Goal: Feedback & Contribution: Contribute content

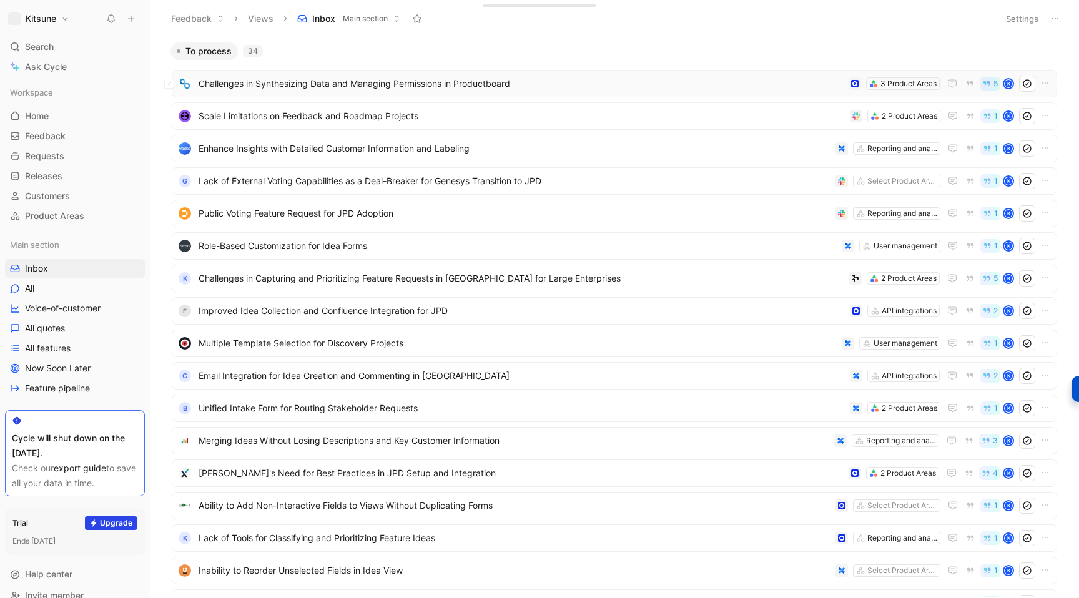
click at [421, 77] on span "Challenges in Synthesizing Data and Managing Permissions in Productboard" at bounding box center [520, 83] width 645 height 15
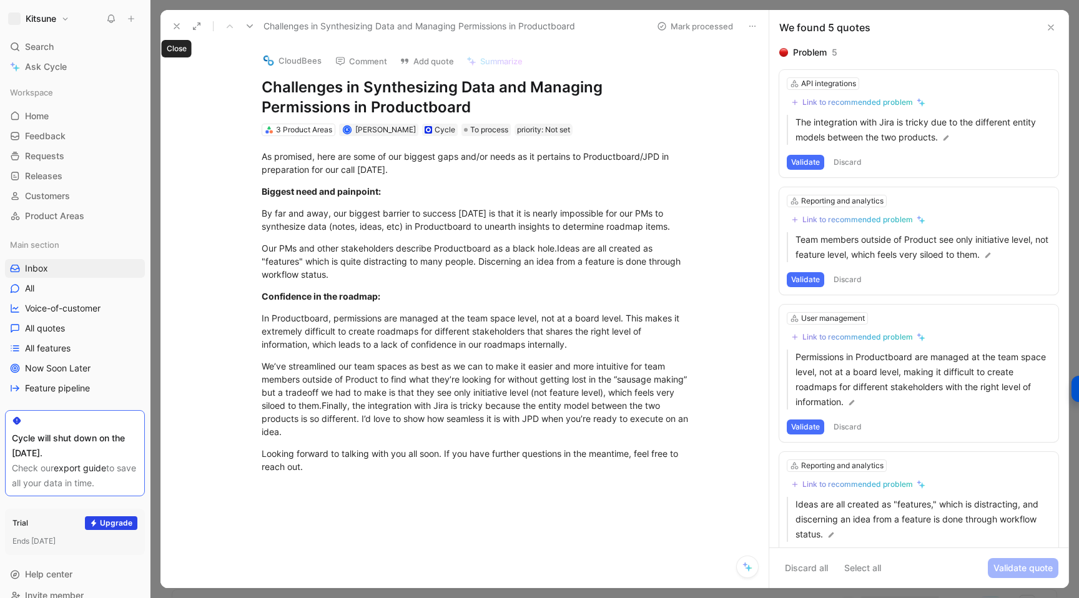
click at [172, 31] on button at bounding box center [176, 25] width 17 height 17
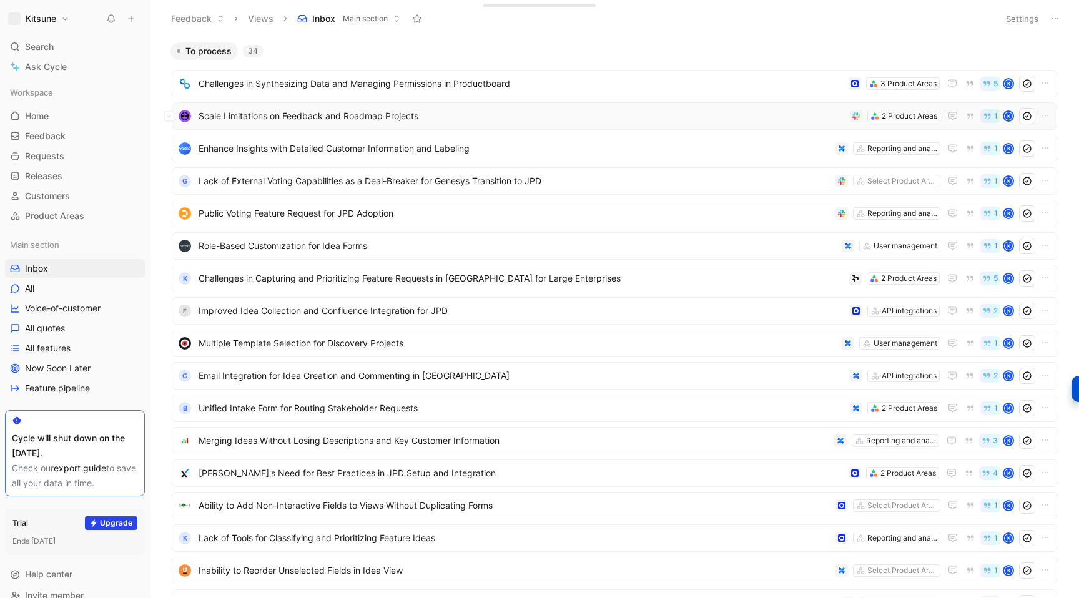
click at [499, 116] on span "Scale Limitations on Feedback and Roadmap Projects" at bounding box center [521, 116] width 646 height 15
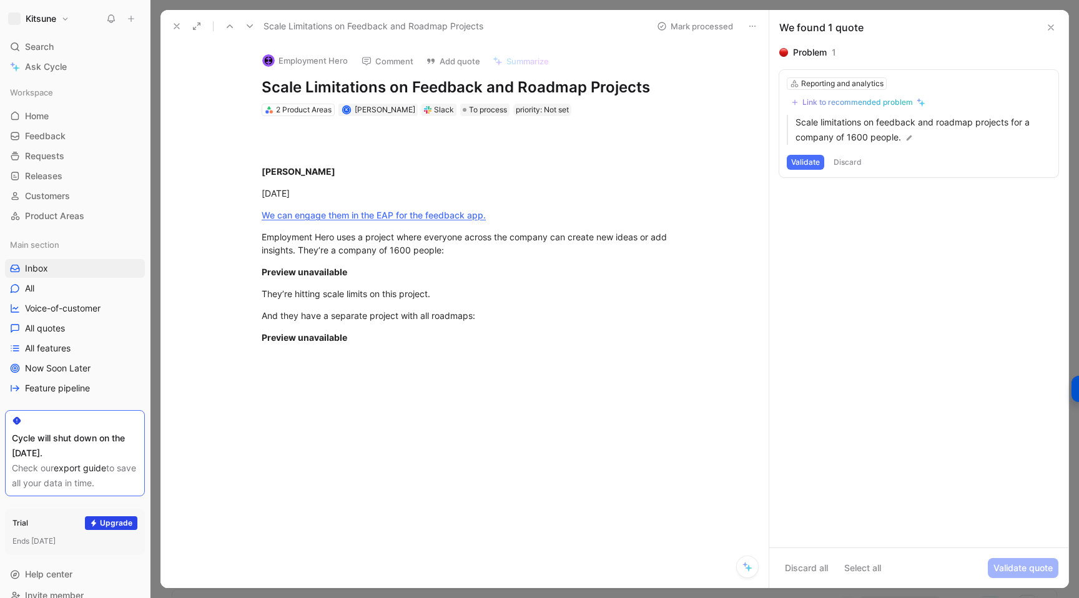
click at [176, 29] on icon at bounding box center [177, 26] width 10 height 10
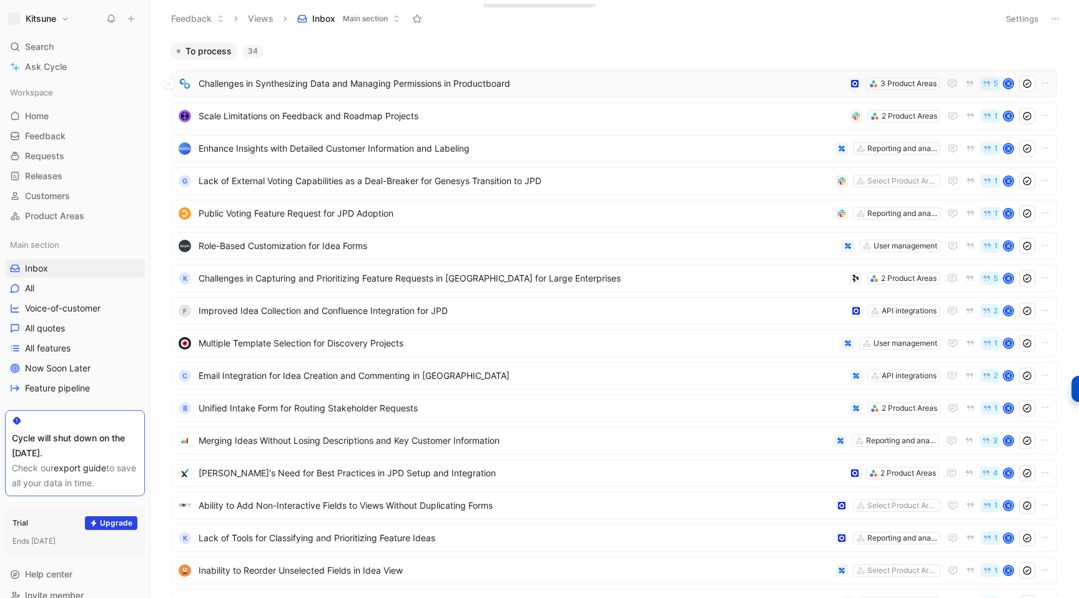
click at [358, 91] on span "Challenges in Synthesizing Data and Managing Permissions in Productboard" at bounding box center [520, 83] width 645 height 15
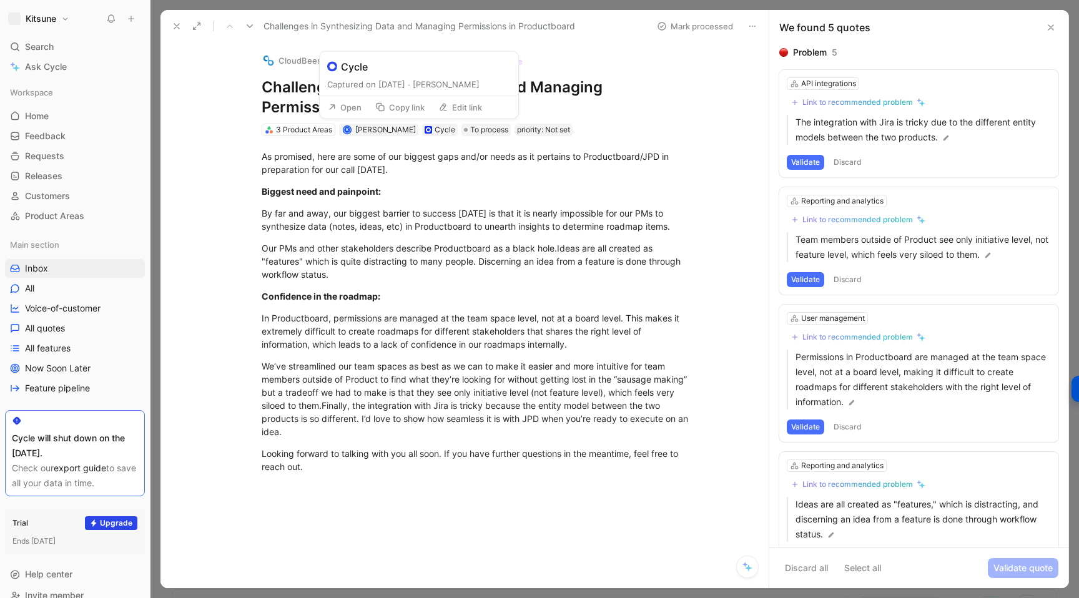
click at [456, 110] on button "Edit link" at bounding box center [460, 107] width 55 height 17
type input "[URL][DOMAIN_NAME]"
click at [446, 207] on div "By far and away, our biggest barrier to success [DATE] is that it is nearly imp…" at bounding box center [478, 220] width 432 height 26
click at [170, 27] on button at bounding box center [176, 25] width 17 height 17
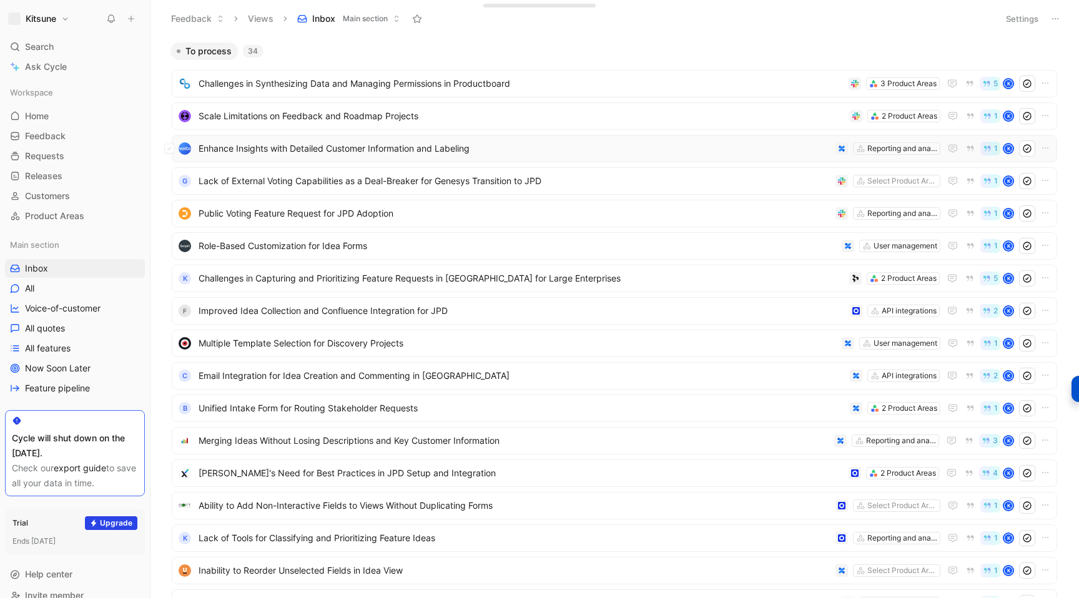
click at [324, 151] on span "Enhance Insights with Detailed Customer Information and Labeling" at bounding box center [514, 148] width 632 height 15
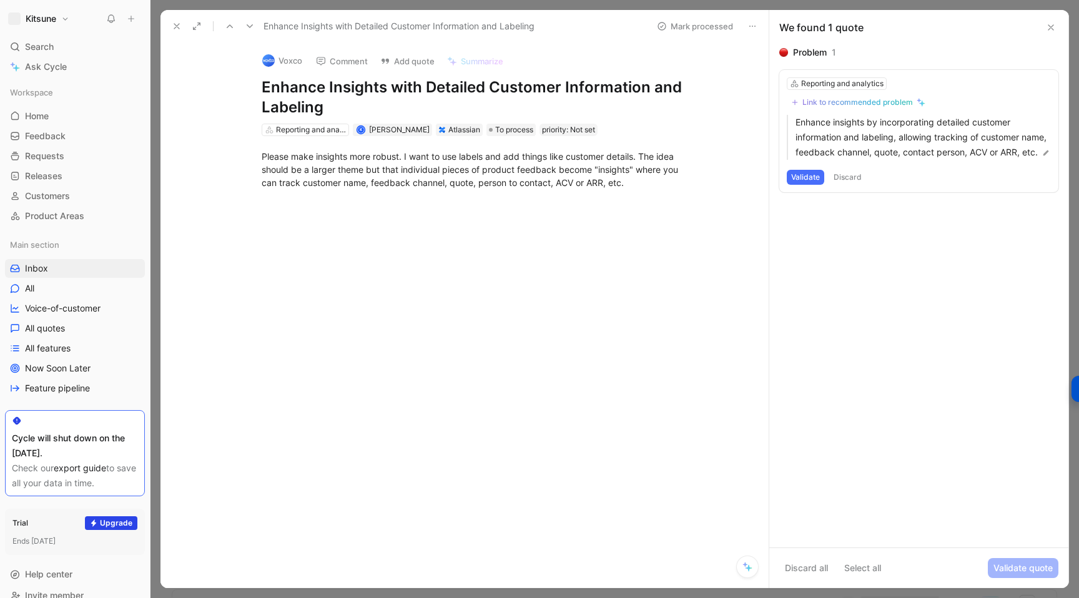
click at [179, 32] on button at bounding box center [176, 25] width 17 height 17
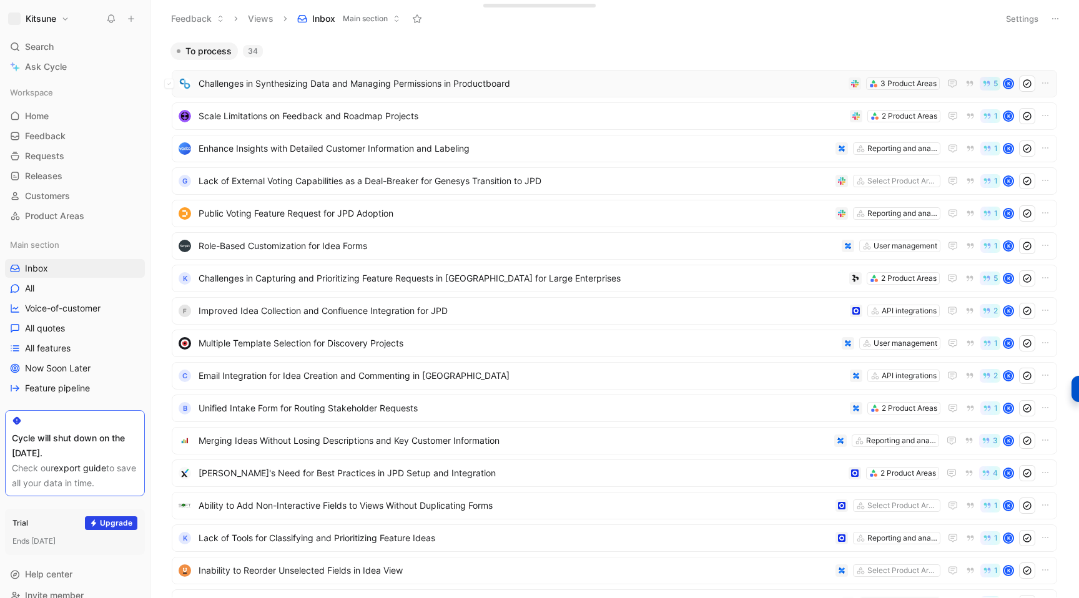
click at [374, 87] on span "Challenges in Synthesizing Data and Managing Permissions in Productboard" at bounding box center [520, 83] width 645 height 15
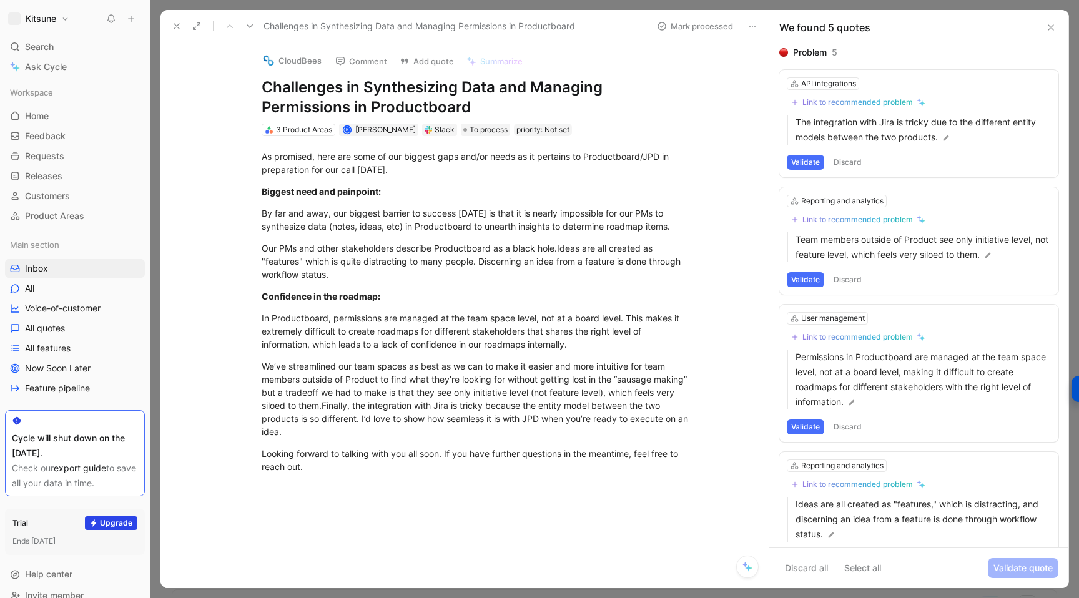
click at [246, 27] on icon at bounding box center [250, 26] width 10 height 10
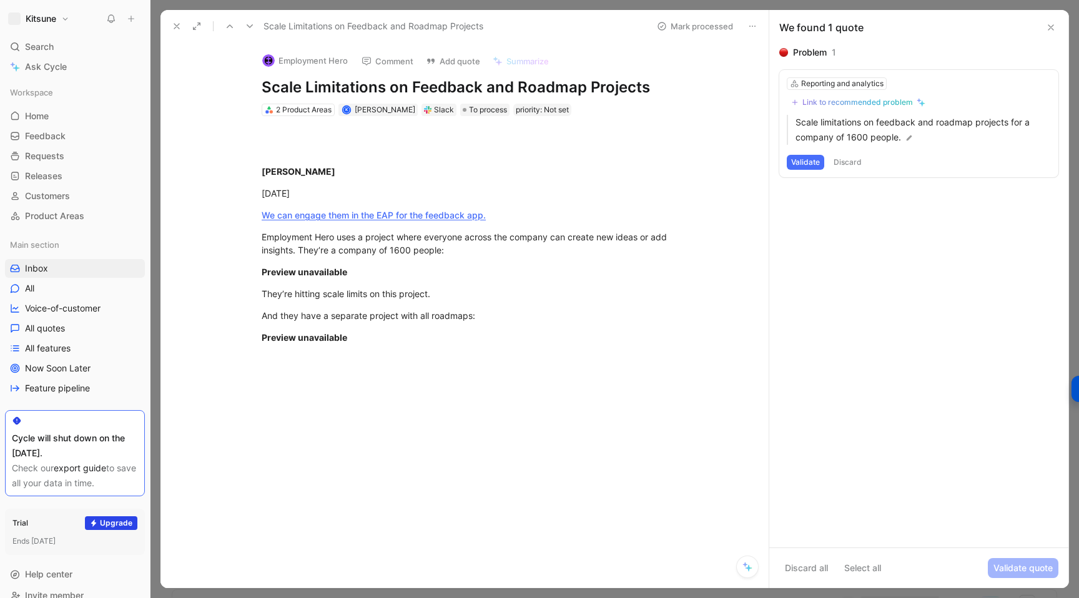
click at [246, 32] on button at bounding box center [249, 25] width 17 height 17
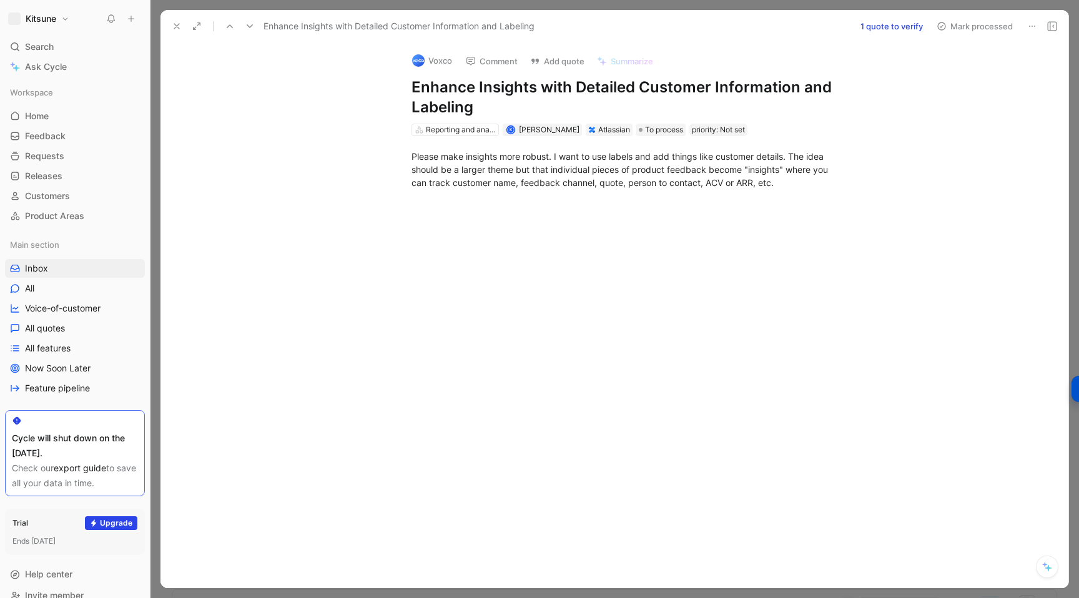
click at [174, 29] on icon at bounding box center [177, 26] width 10 height 10
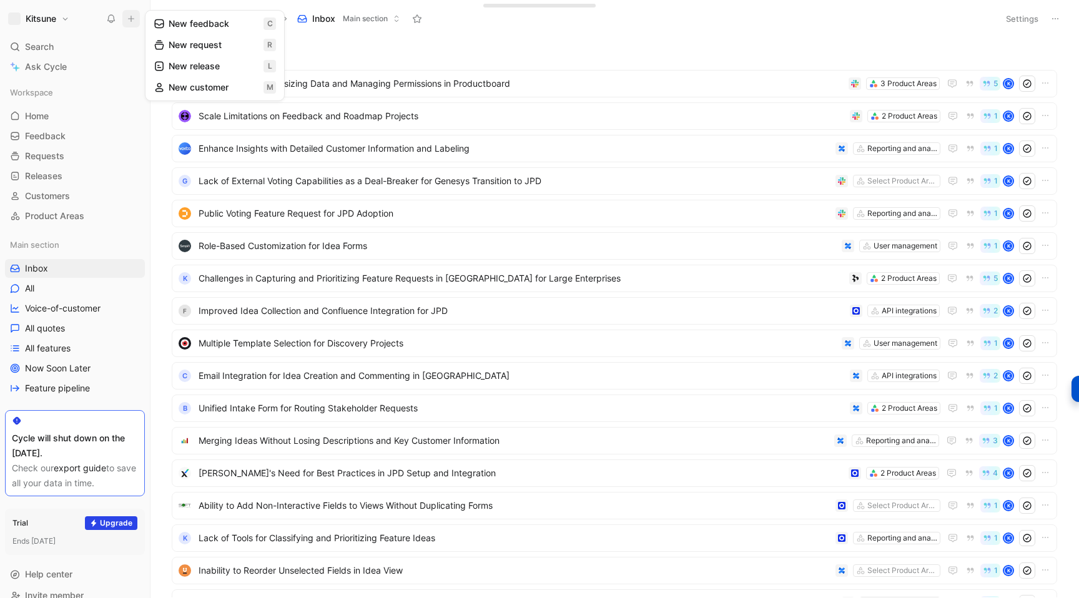
click at [174, 26] on button "New feedback c" at bounding box center [215, 23] width 134 height 21
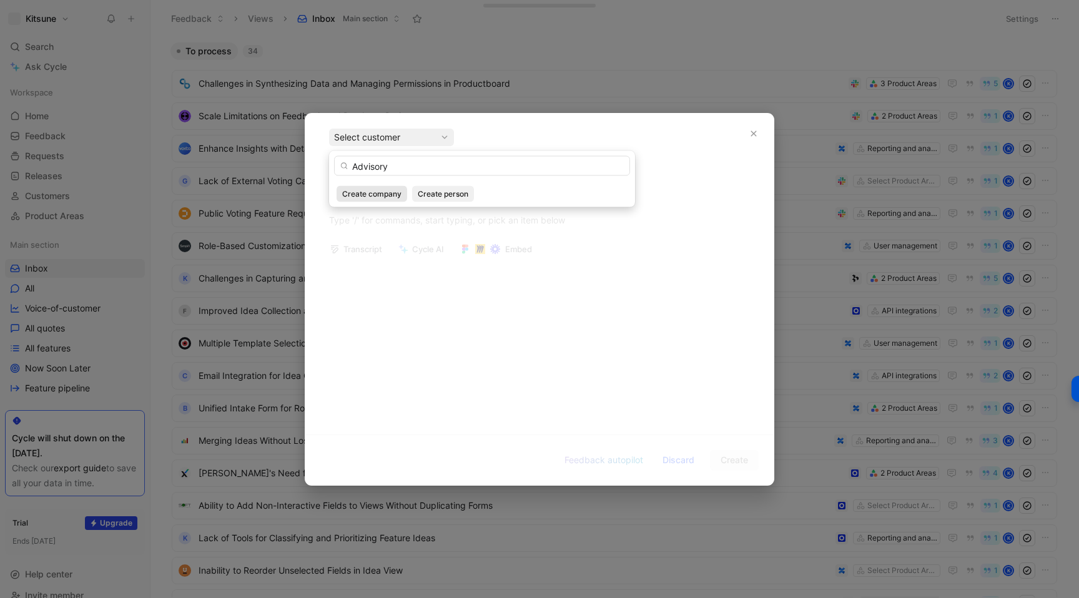
type input "Advisory"
click at [377, 197] on span "Create company" at bounding box center [371, 194] width 59 height 12
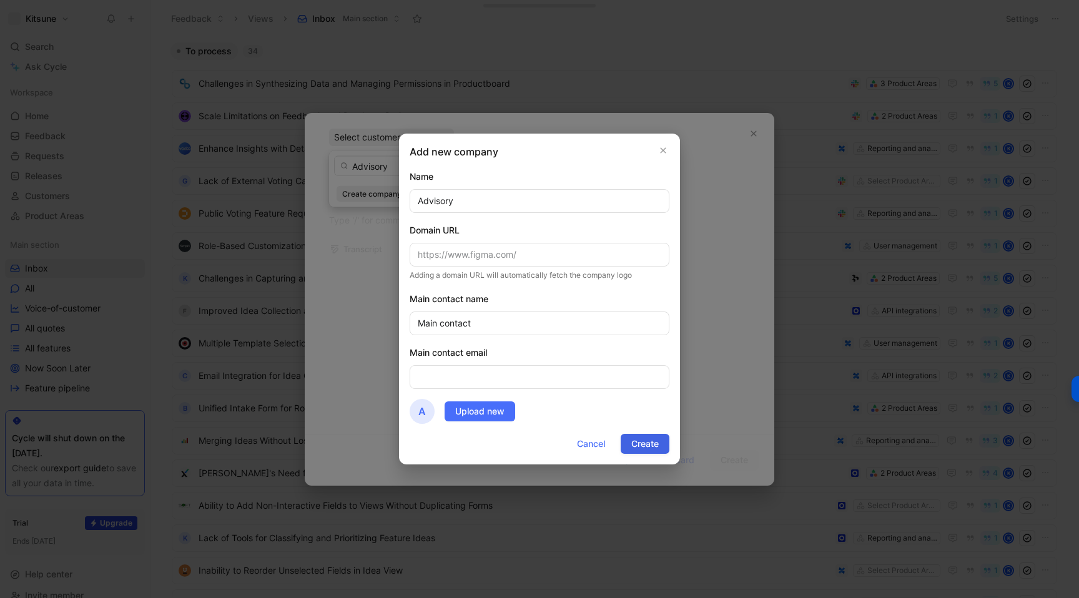
click at [635, 446] on span "Create" at bounding box center [644, 443] width 27 height 15
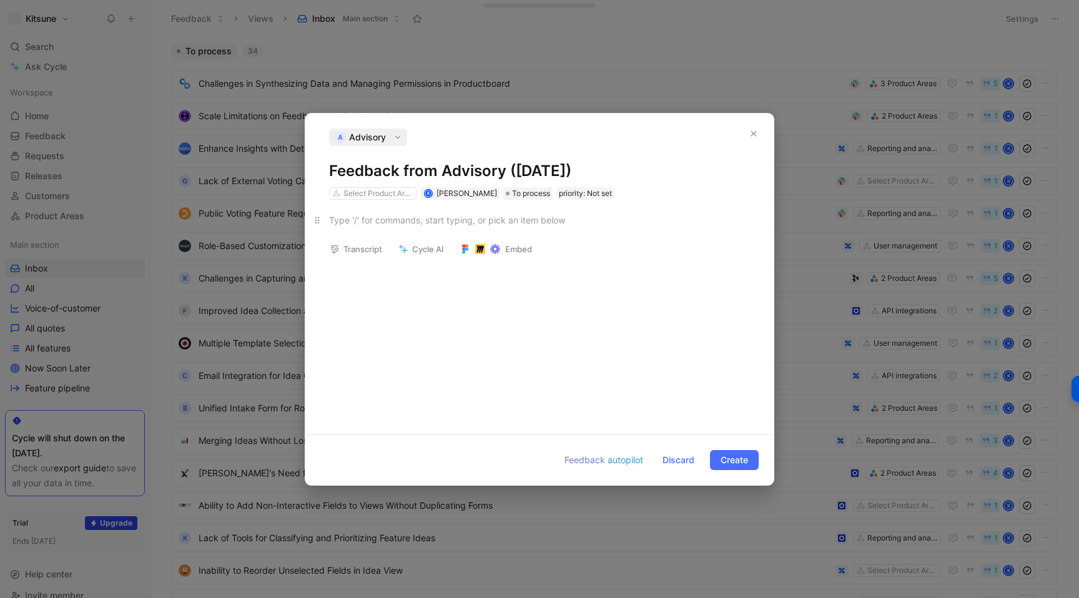
click at [433, 214] on div at bounding box center [539, 219] width 421 height 13
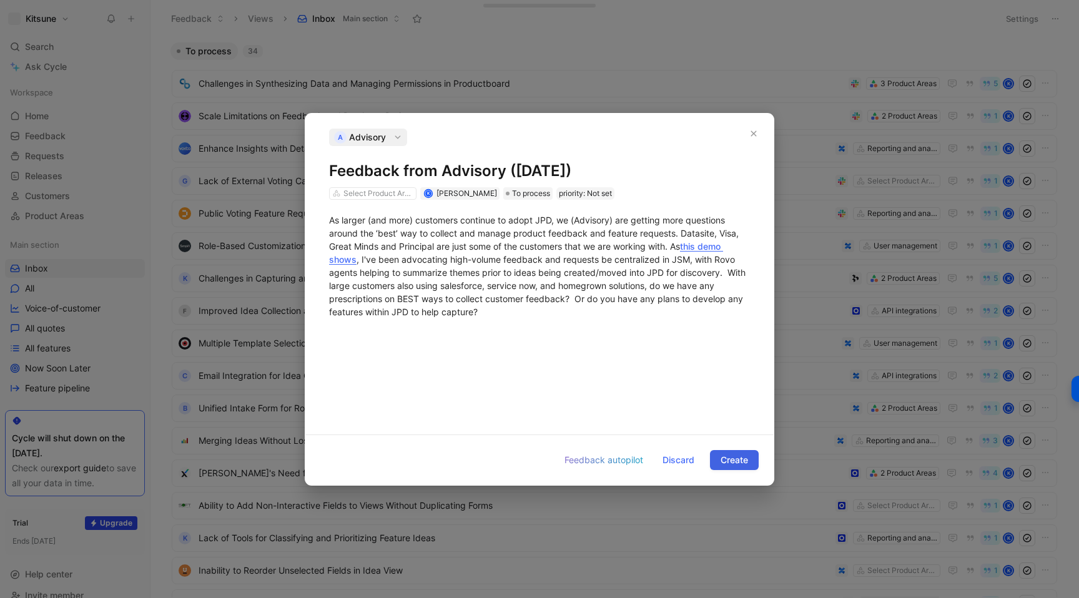
click at [724, 459] on span "Create" at bounding box center [733, 460] width 27 height 15
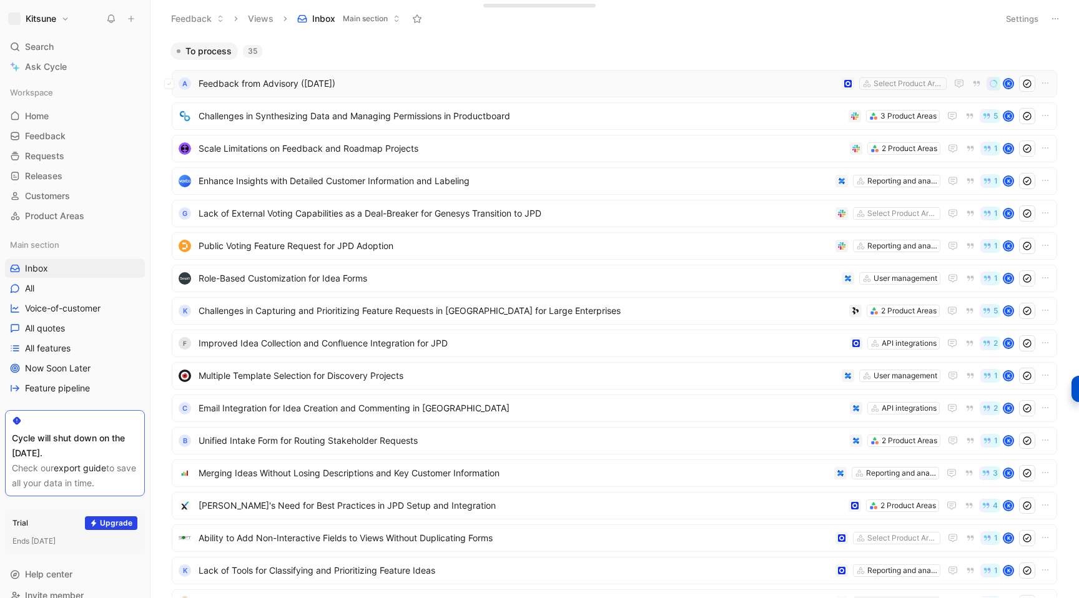
click at [398, 85] on span "Feedback from Advisory ([DATE])" at bounding box center [517, 83] width 638 height 15
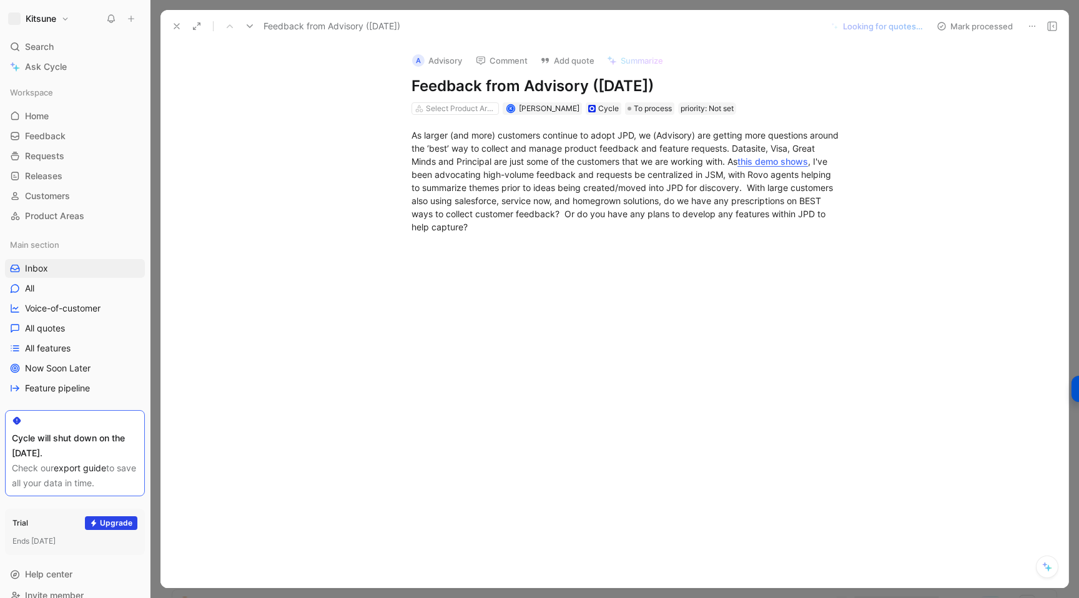
click at [533, 279] on div at bounding box center [627, 336] width 881 height 179
click at [446, 313] on div at bounding box center [627, 380] width 881 height 179
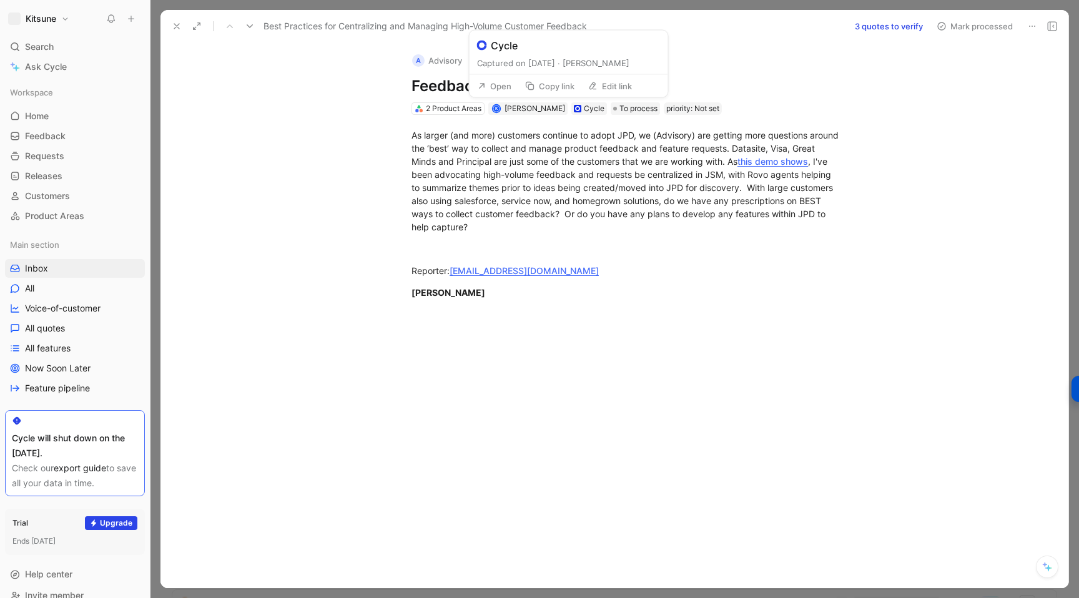
click at [556, 89] on button "Copy link" at bounding box center [549, 85] width 61 height 17
click at [604, 90] on button "Edit link" at bounding box center [609, 85] width 55 height 17
click at [609, 89] on button "Edit link" at bounding box center [609, 85] width 55 height 17
type input "[URL][DOMAIN_NAME]"
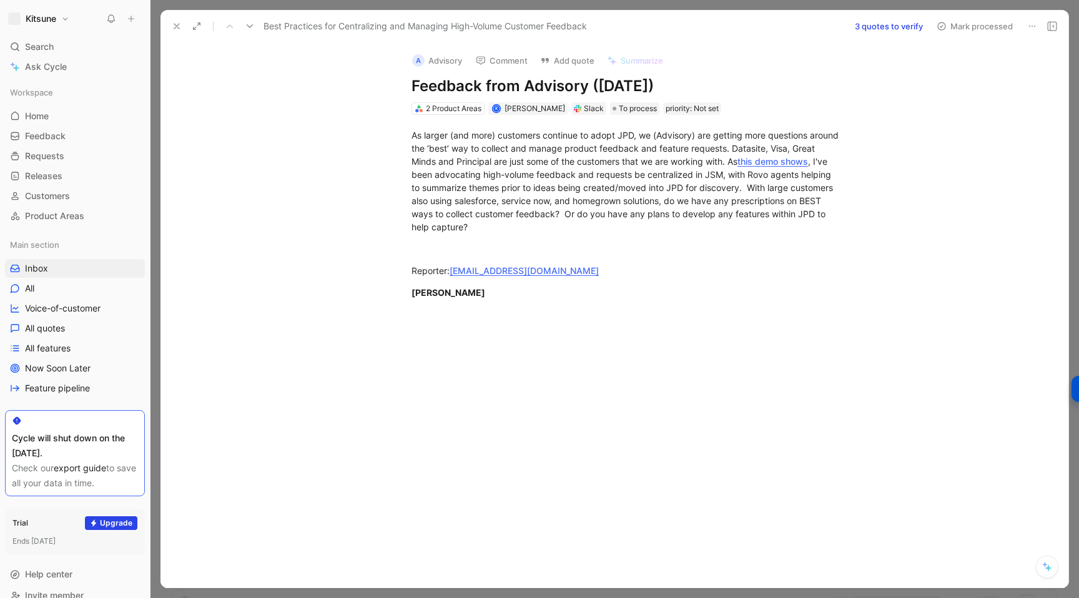
click at [181, 26] on icon at bounding box center [177, 26] width 10 height 10
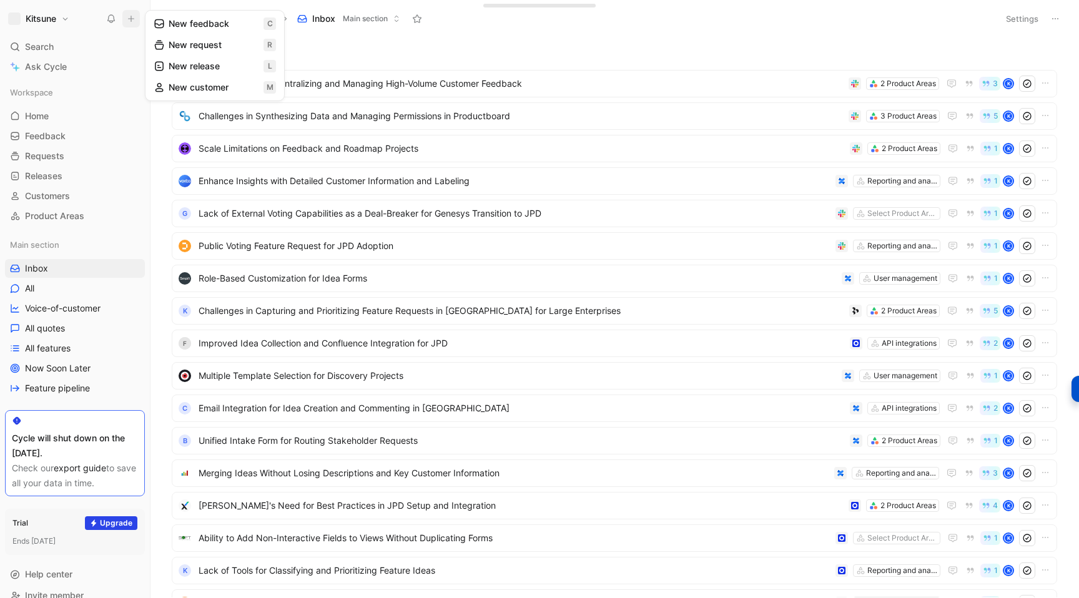
click at [177, 24] on button "New feedback c" at bounding box center [215, 23] width 134 height 21
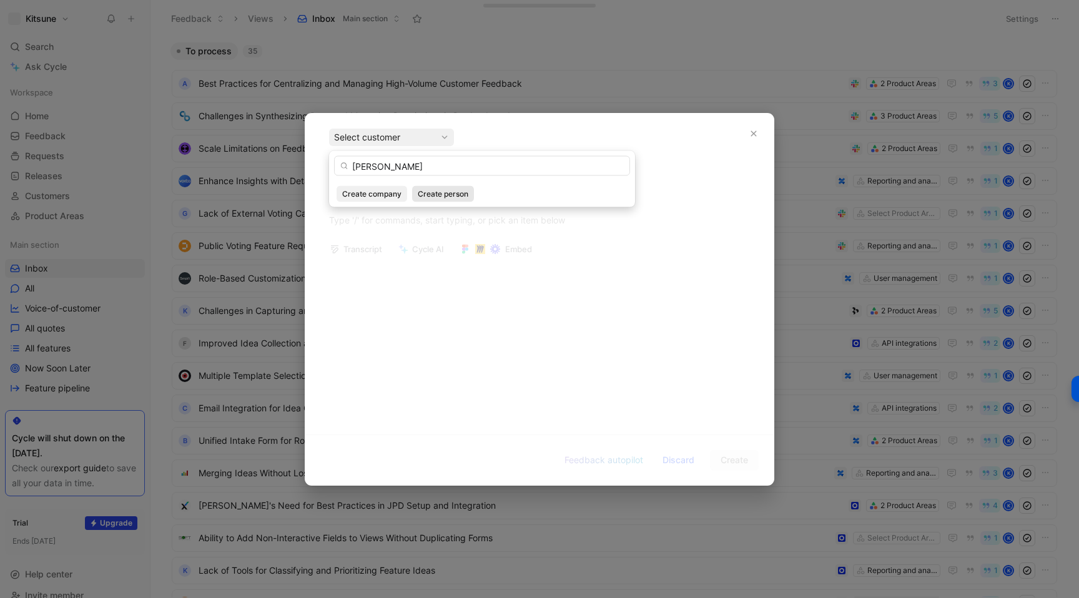
type input "[PERSON_NAME]"
click at [436, 190] on span "Create person" at bounding box center [443, 194] width 51 height 12
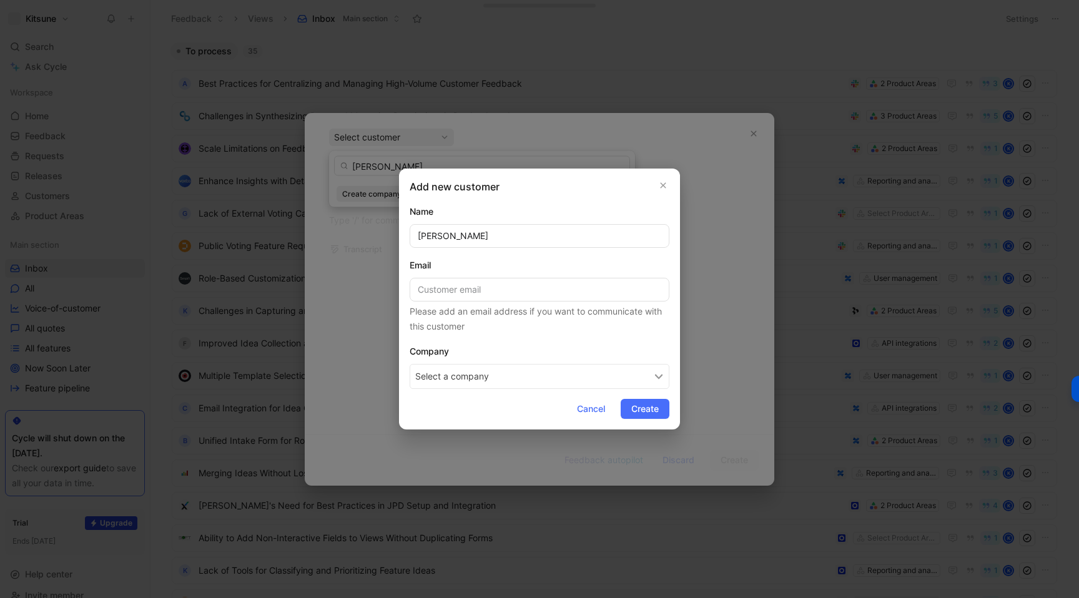
click at [437, 375] on button "Select a company" at bounding box center [539, 376] width 260 height 25
type input "Unite"
click at [488, 429] on div "Unite" at bounding box center [513, 430] width 130 height 15
click at [637, 406] on span "Create" at bounding box center [644, 408] width 27 height 15
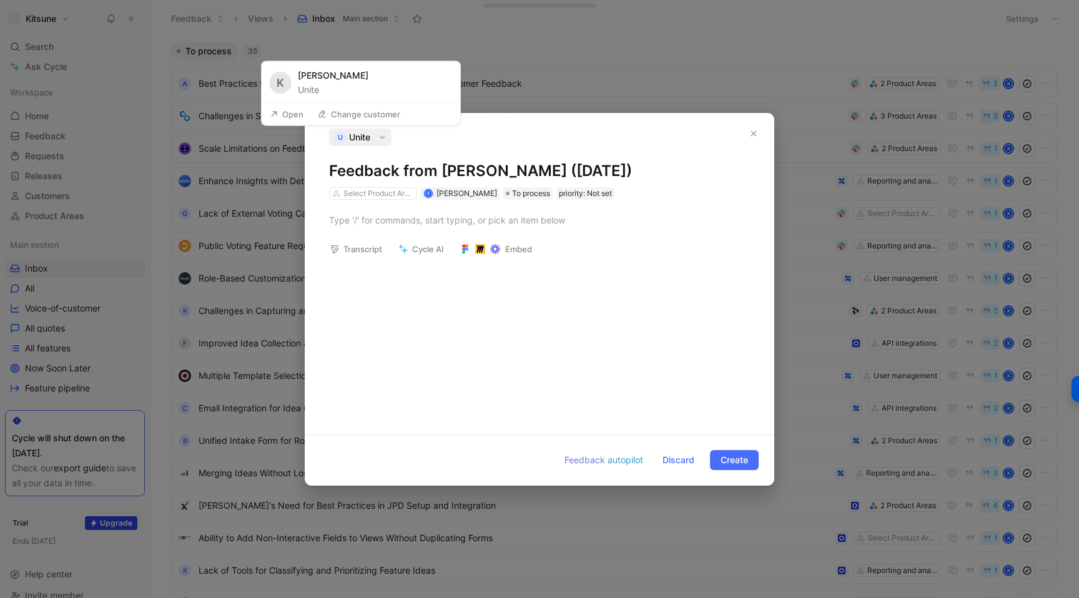
click at [312, 87] on button "Unite" at bounding box center [308, 89] width 21 height 15
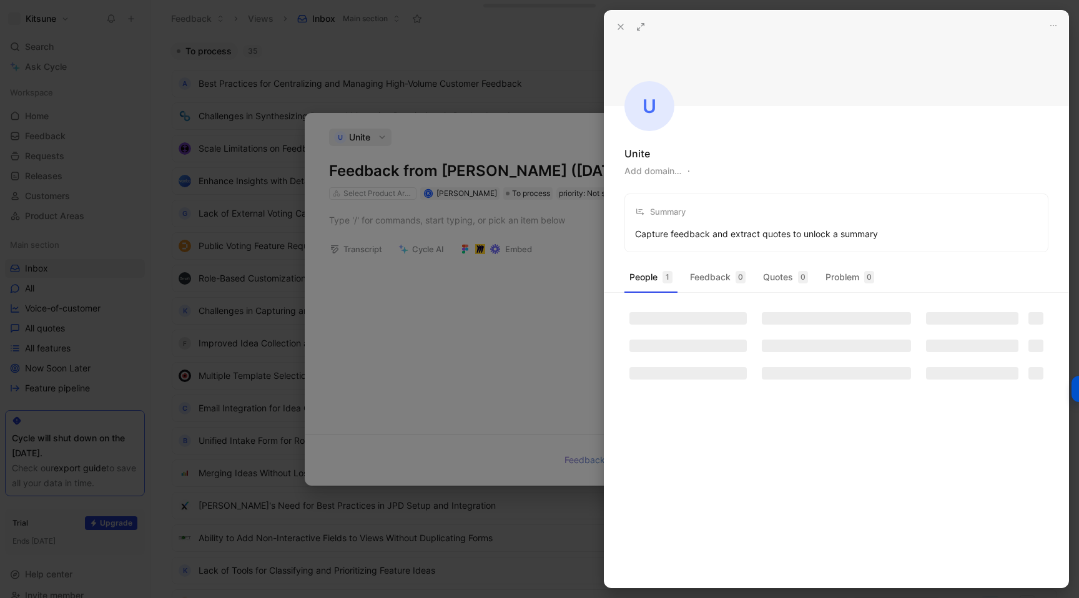
click at [665, 172] on button "Add domain…" at bounding box center [652, 171] width 57 height 15
type input "[URL][DOMAIN_NAME]"
click at [620, 25] on icon at bounding box center [620, 27] width 10 height 10
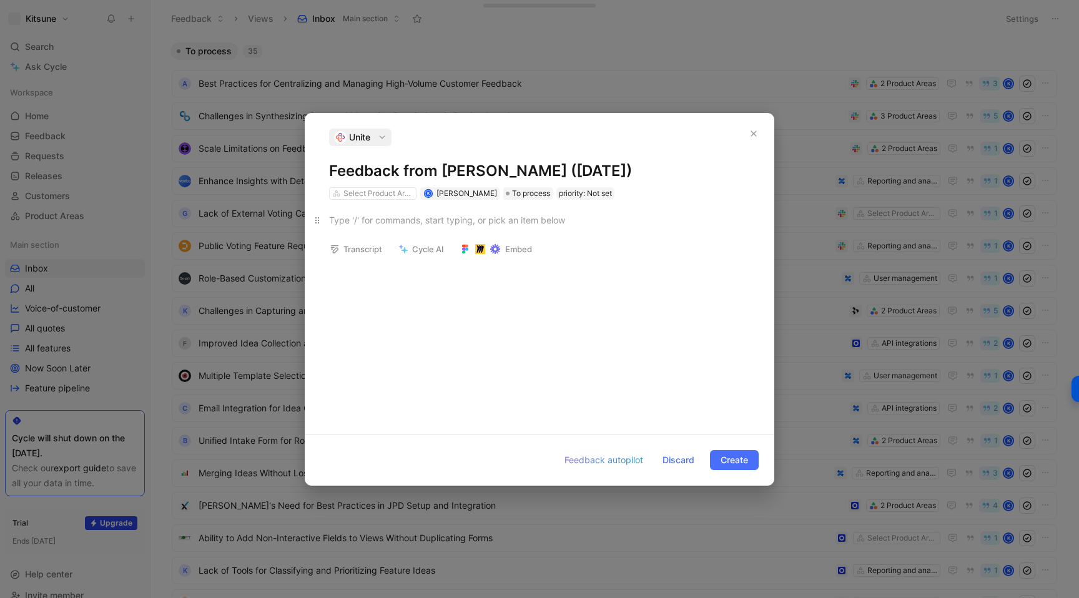
click at [357, 222] on div at bounding box center [539, 219] width 421 height 13
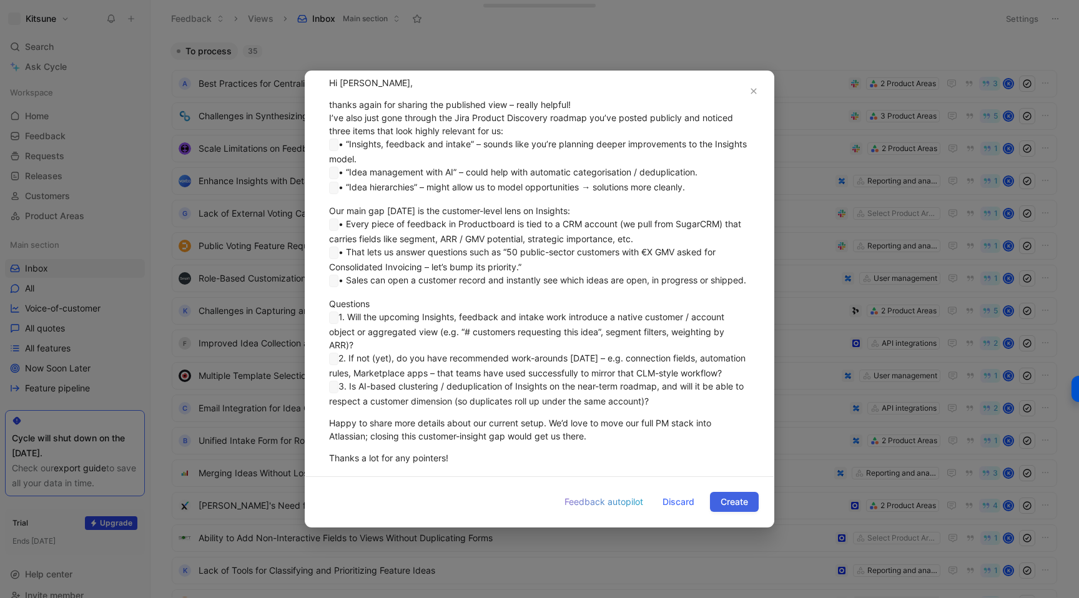
click at [723, 502] on span "Create" at bounding box center [733, 501] width 27 height 15
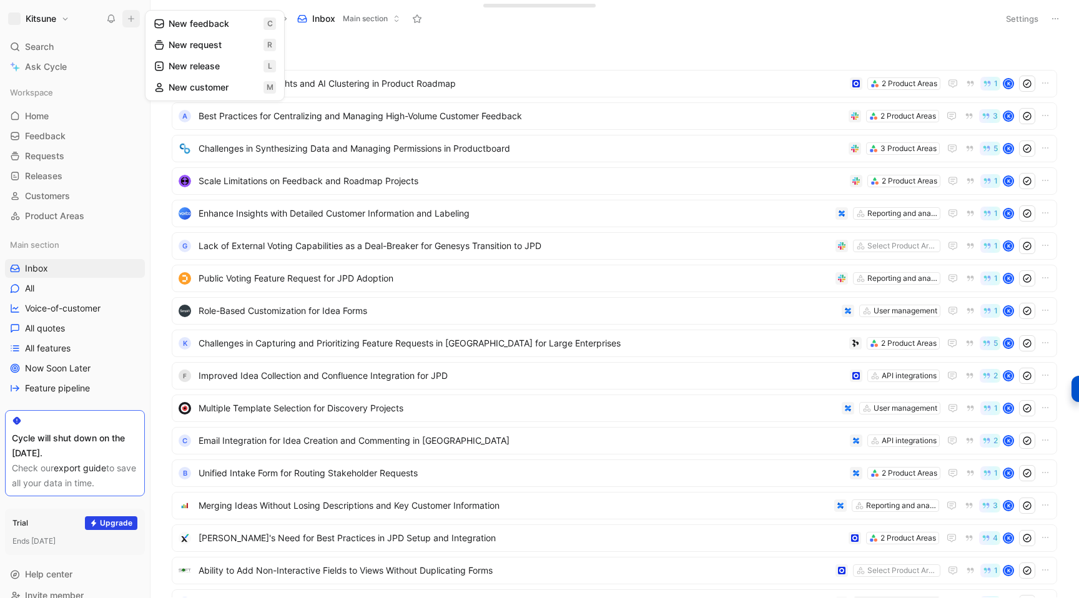
click at [175, 27] on button "New feedback c" at bounding box center [215, 23] width 134 height 21
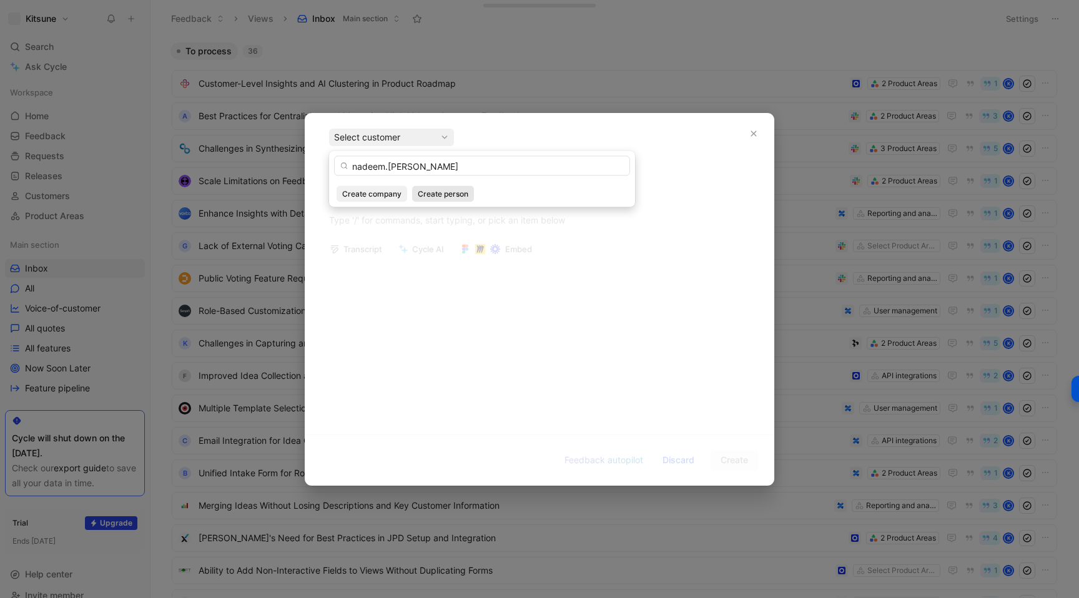
type input "nadeem.[PERSON_NAME]"
click at [422, 189] on span "Create person" at bounding box center [443, 194] width 51 height 12
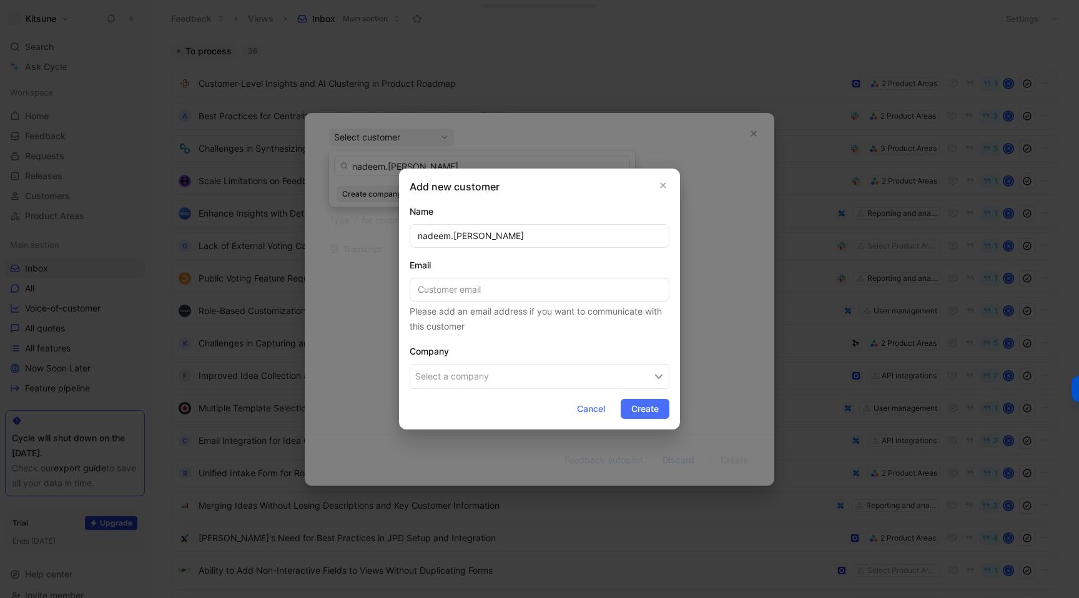
click at [426, 237] on input "nadeem.[PERSON_NAME]" at bounding box center [539, 236] width 260 height 24
type input "[PERSON_NAME]"
click at [637, 404] on span "Create" at bounding box center [644, 408] width 27 height 15
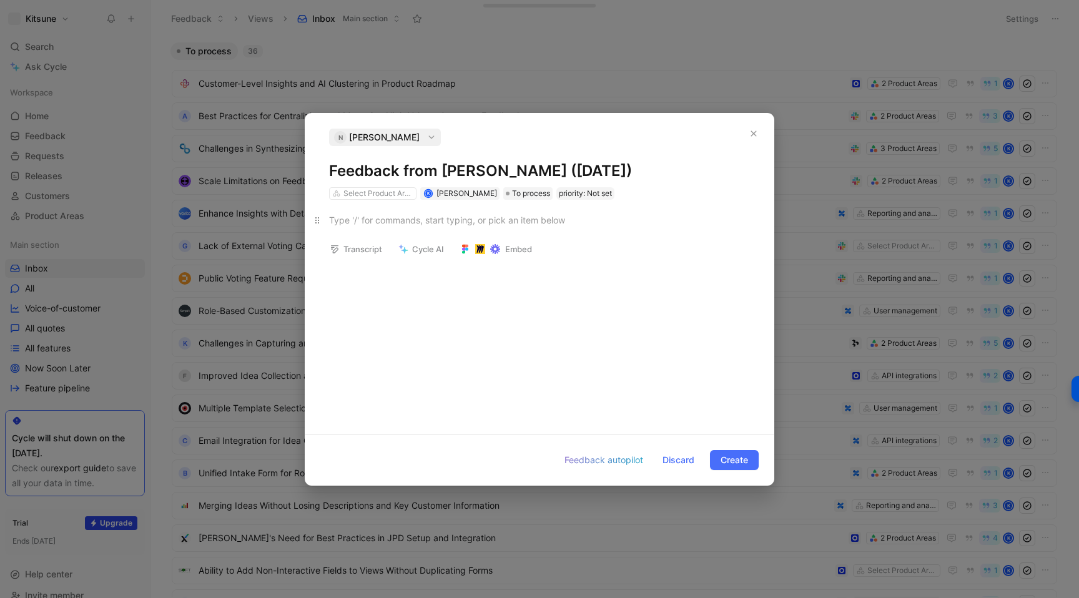
click at [434, 222] on div at bounding box center [539, 219] width 421 height 13
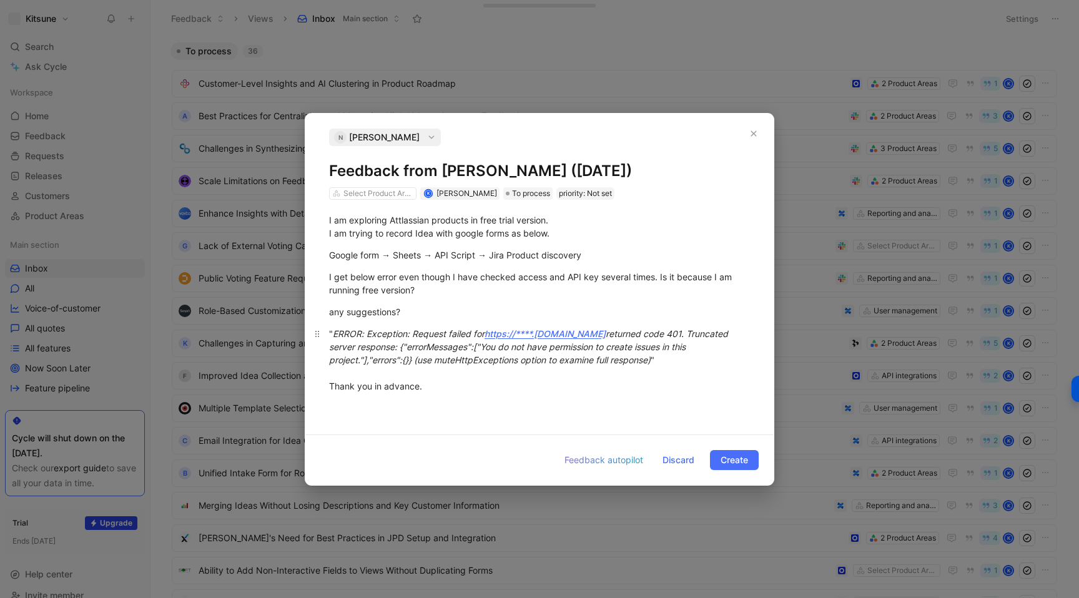
click at [481, 385] on div "" ERROR: Exception: Request failed for https://****.[DOMAIN_NAME] returned code…" at bounding box center [539, 360] width 421 height 66
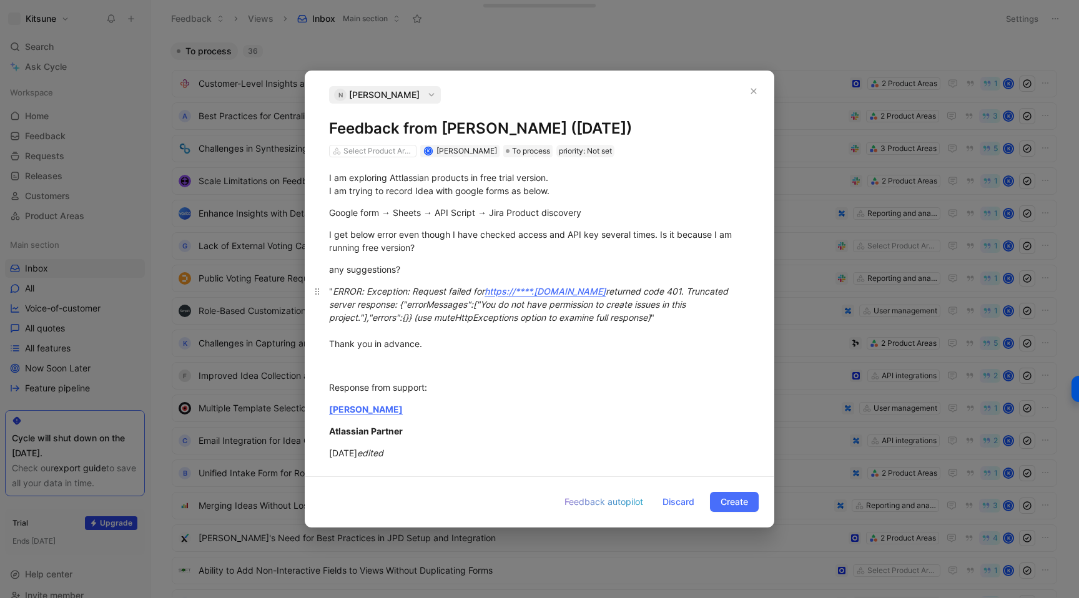
scroll to position [155, 0]
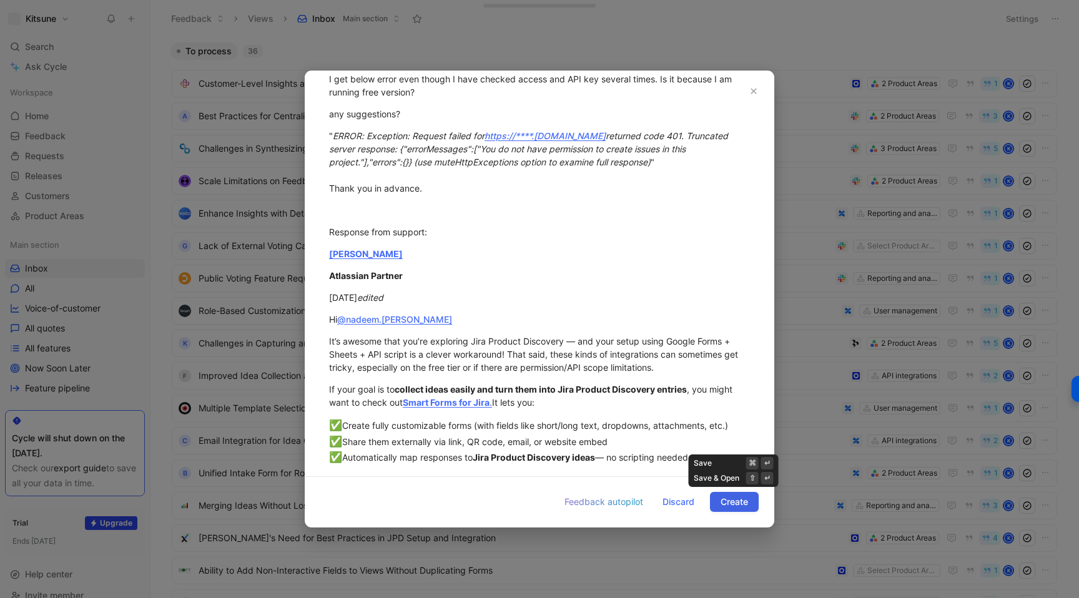
click at [730, 504] on span "Create" at bounding box center [733, 501] width 27 height 15
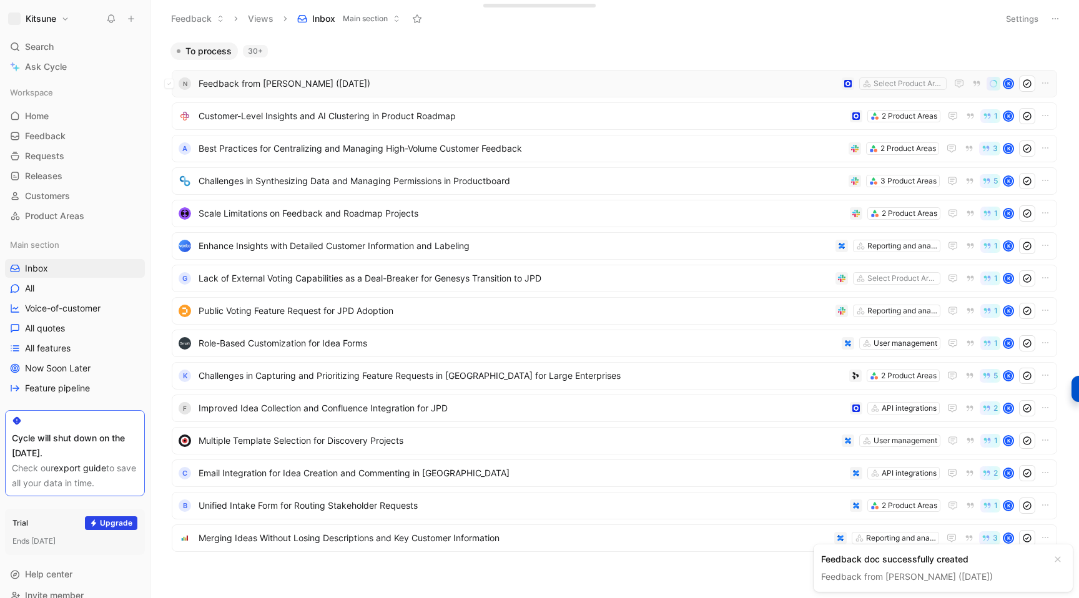
click at [411, 84] on span "Feedback from [PERSON_NAME] ([DATE])" at bounding box center [517, 83] width 638 height 15
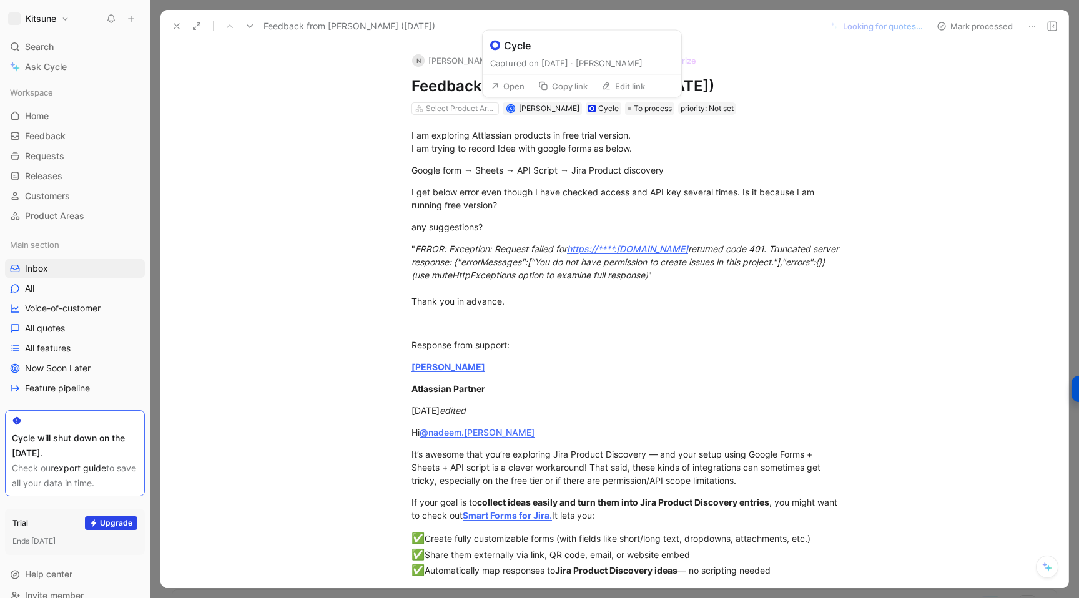
click at [612, 87] on button "Edit link" at bounding box center [622, 85] width 55 height 17
type input "[URL][DOMAIN_NAME]"
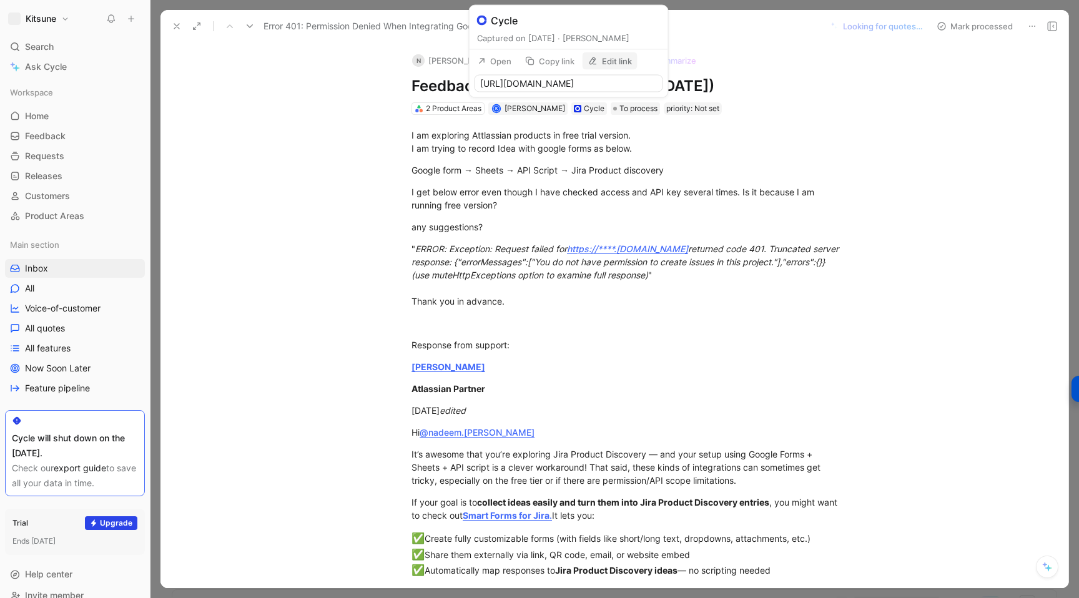
scroll to position [0, 356]
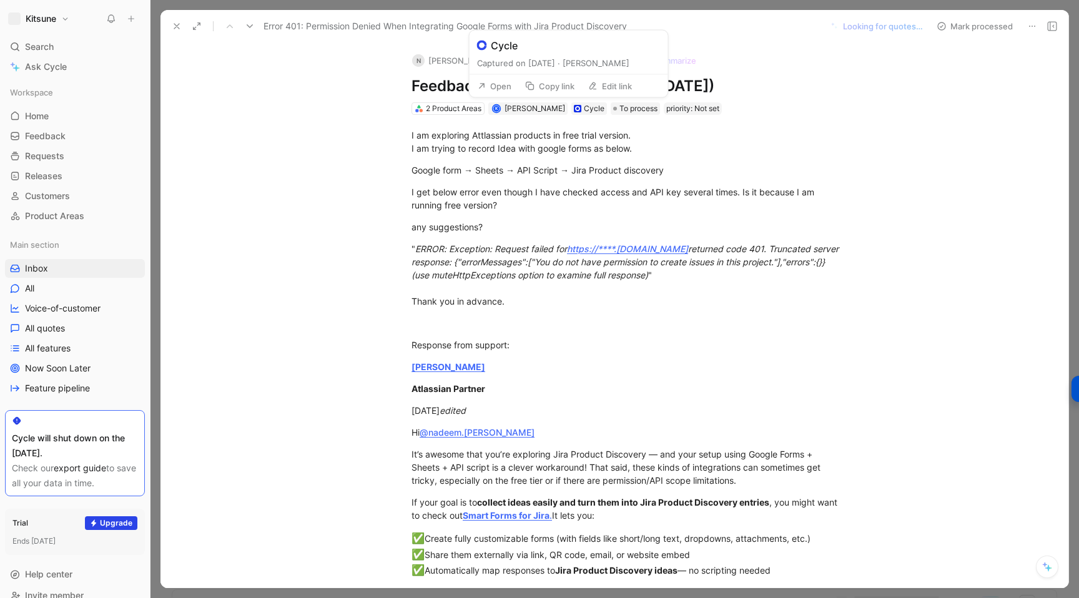
click at [556, 88] on button "Copy link" at bounding box center [549, 85] width 61 height 17
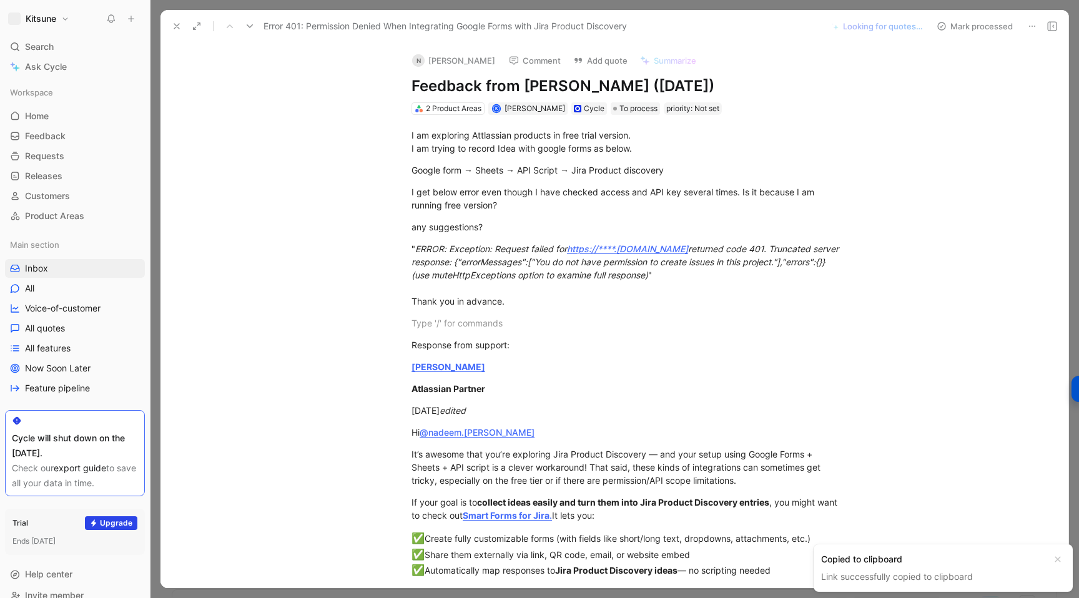
click at [484, 312] on div "I am exploring Attlassian products in free trial version. I am trying to record…" at bounding box center [627, 354] width 881 height 478
paste div
click at [180, 24] on icon at bounding box center [177, 26] width 10 height 10
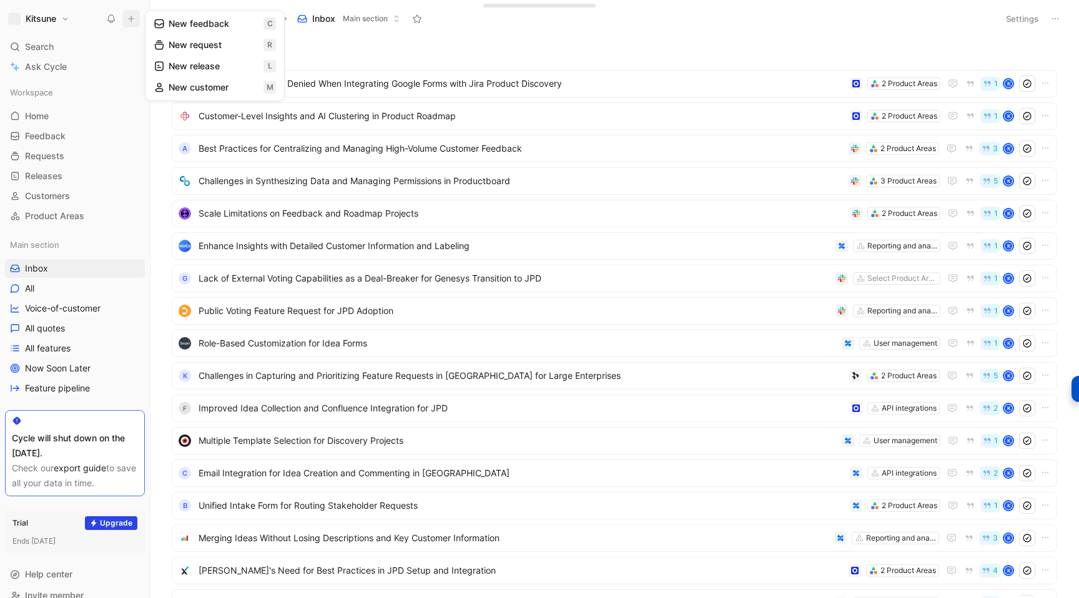
click at [172, 22] on button "New feedback c" at bounding box center [215, 23] width 134 height 21
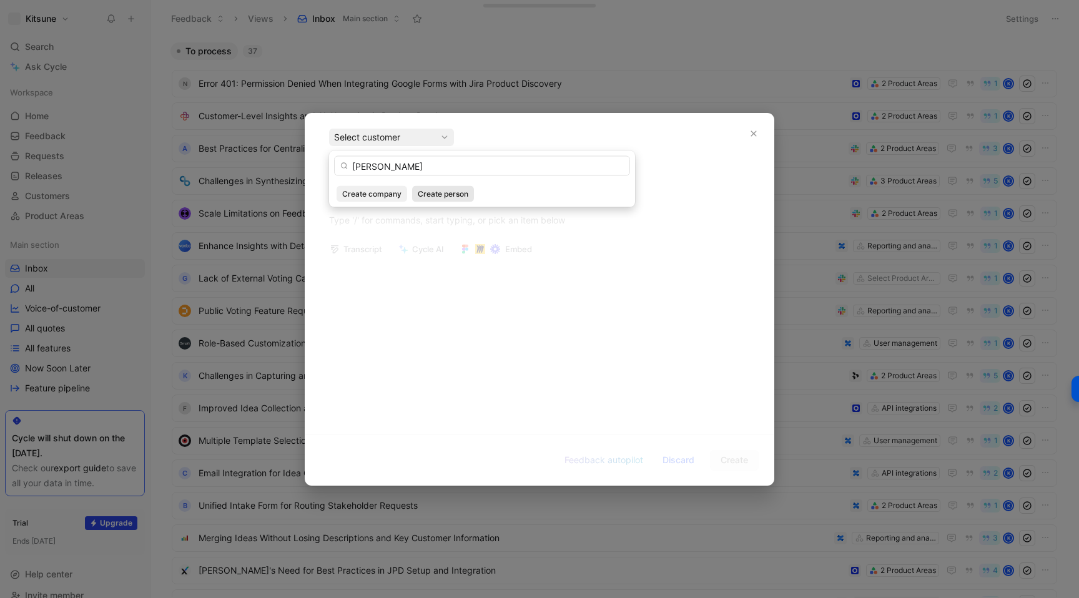
type input "[PERSON_NAME]"
click at [436, 200] on button "Create person" at bounding box center [443, 194] width 62 height 16
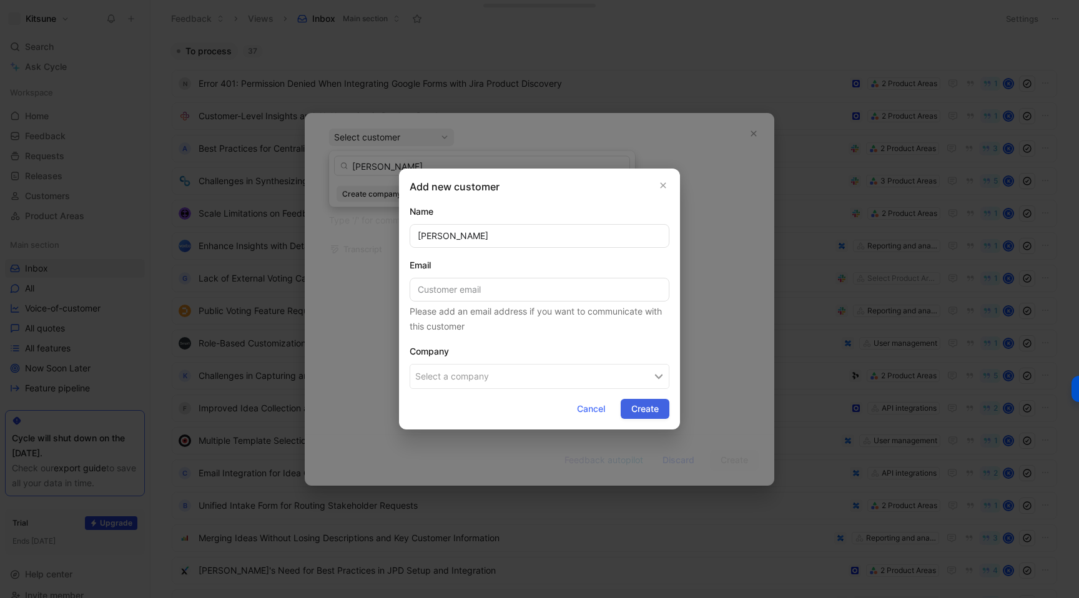
click at [632, 408] on span "Create" at bounding box center [644, 408] width 27 height 15
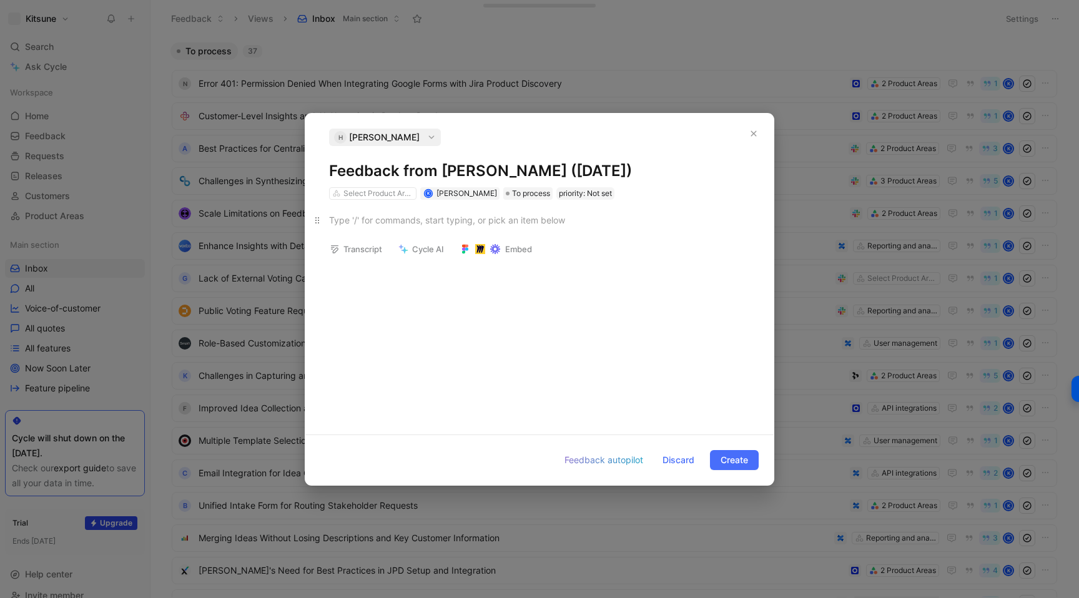
click at [358, 224] on div at bounding box center [539, 219] width 421 height 13
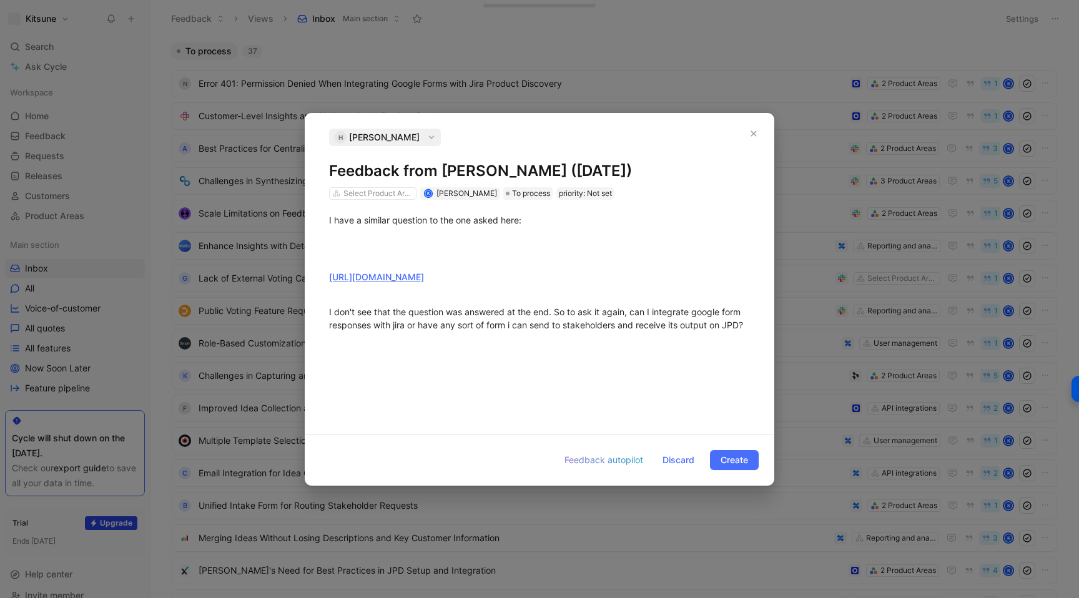
click at [460, 365] on div "I have a similar question to the one asked here: [URL][DOMAIN_NAME] I don't see…" at bounding box center [539, 312] width 468 height 225
click at [670, 369] on div "I have a similar question to the one asked here: [URL][DOMAIN_NAME] I don't see…" at bounding box center [539, 312] width 468 height 225
click at [753, 335] on p "I don't see that the question was answered at the end. So to ask it again, can …" at bounding box center [539, 318] width 468 height 34
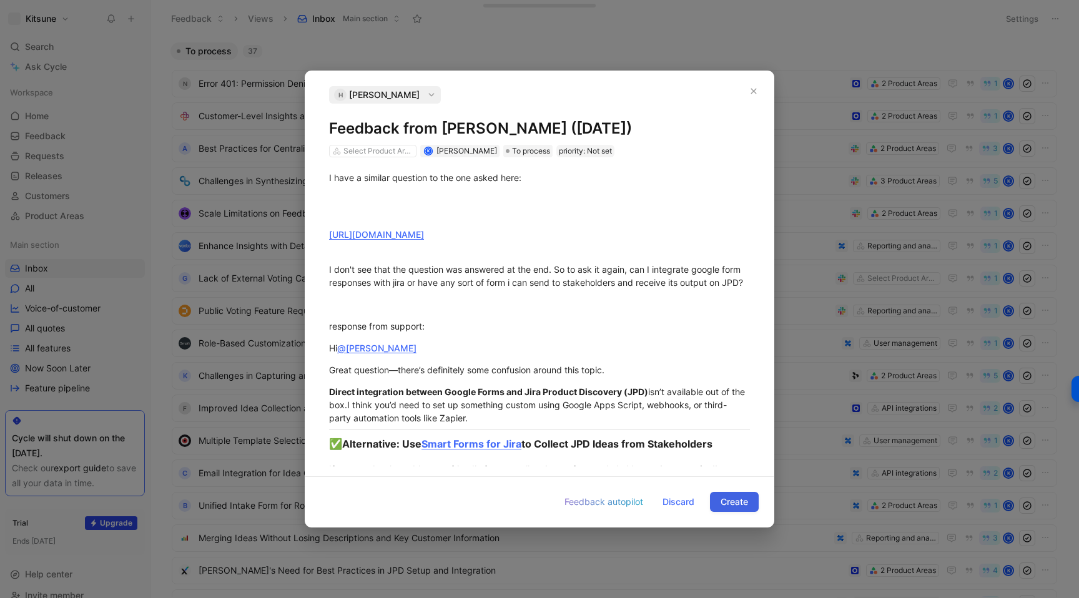
click at [733, 505] on span "Create" at bounding box center [733, 501] width 27 height 15
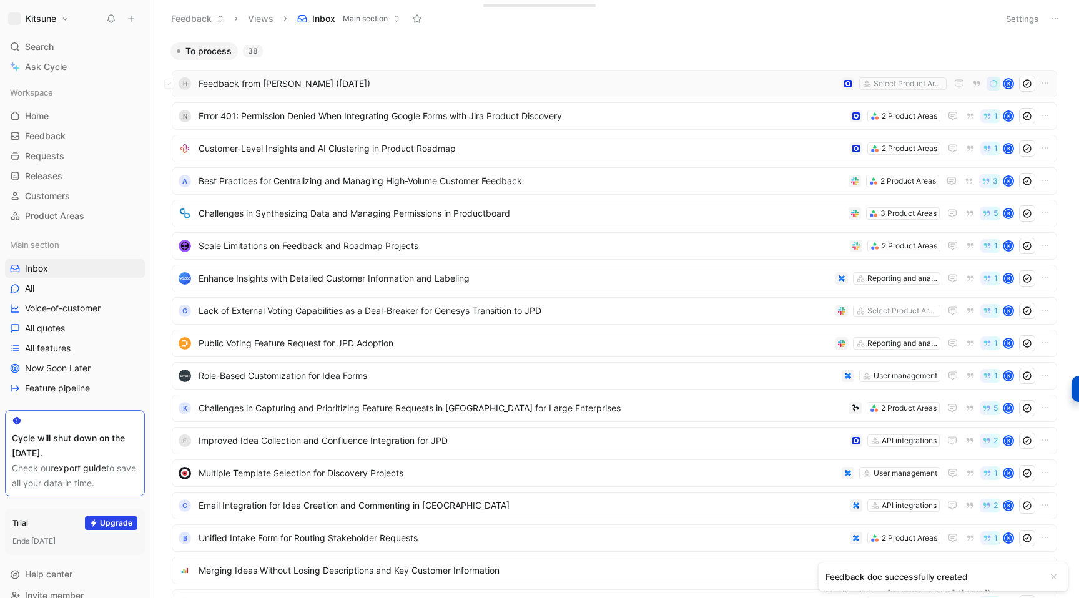
click at [410, 77] on span "Feedback from [PERSON_NAME] ([DATE])" at bounding box center [517, 83] width 638 height 15
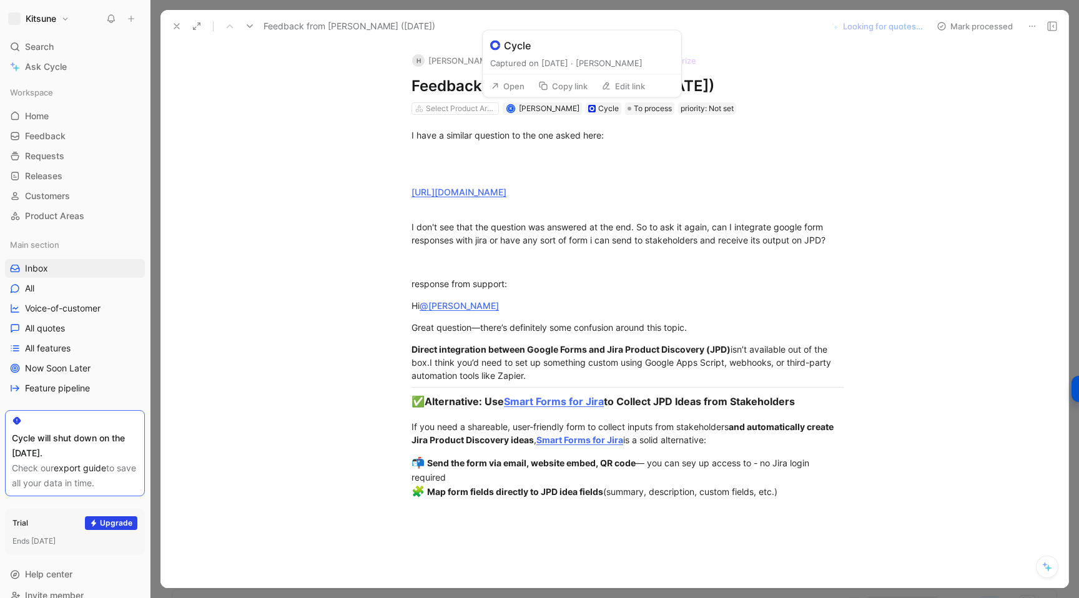
click at [569, 82] on button "Copy link" at bounding box center [562, 85] width 61 height 17
click at [613, 87] on button "Edit link" at bounding box center [609, 85] width 55 height 17
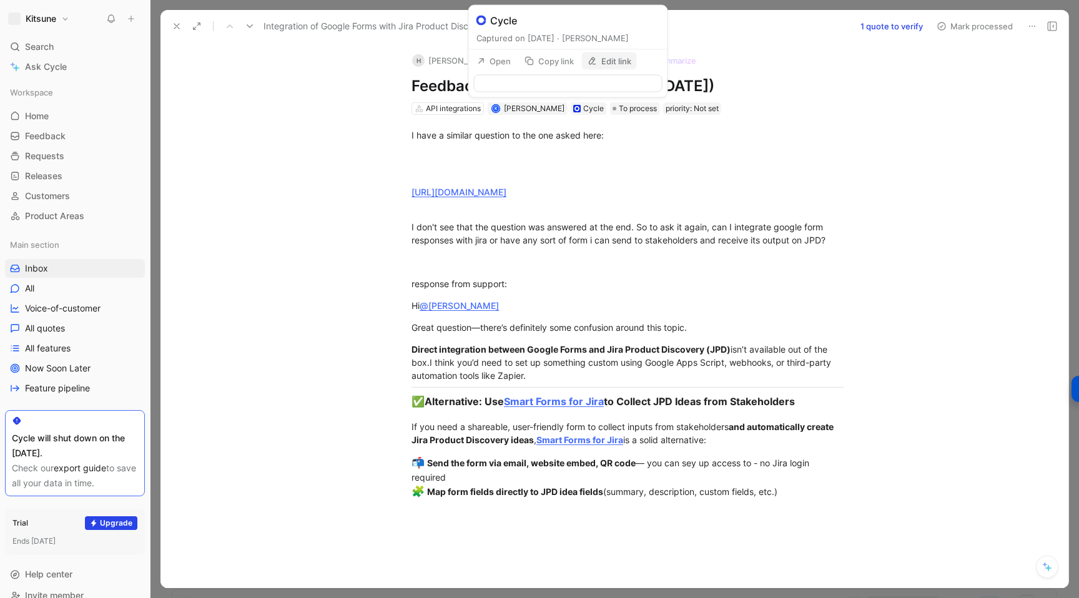
type input "[URL][DOMAIN_NAME]"
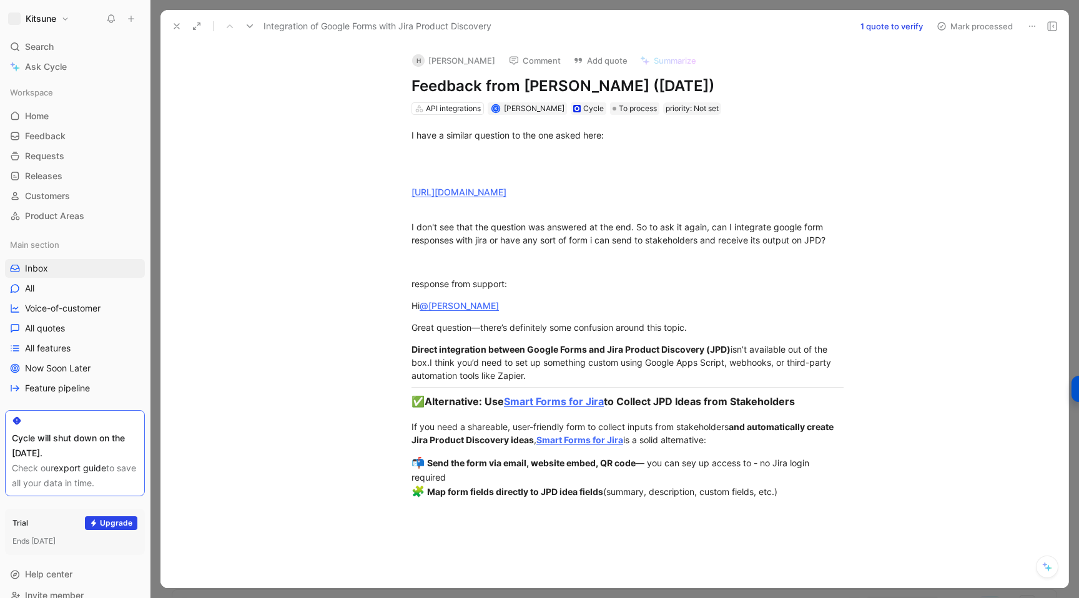
click at [175, 21] on icon at bounding box center [177, 26] width 10 height 10
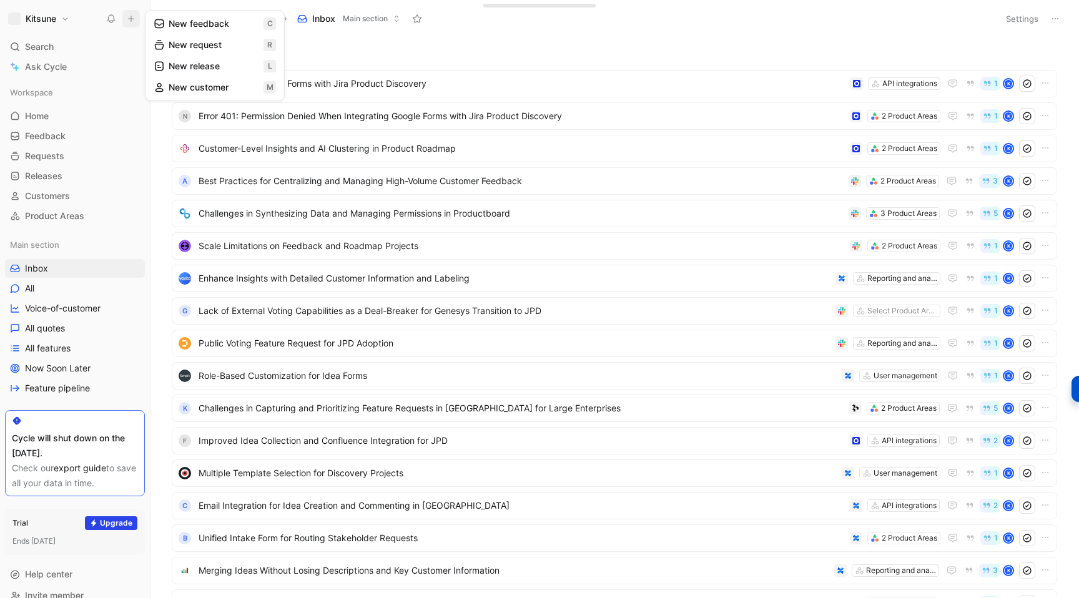
click at [187, 28] on button "New feedback c" at bounding box center [215, 23] width 134 height 21
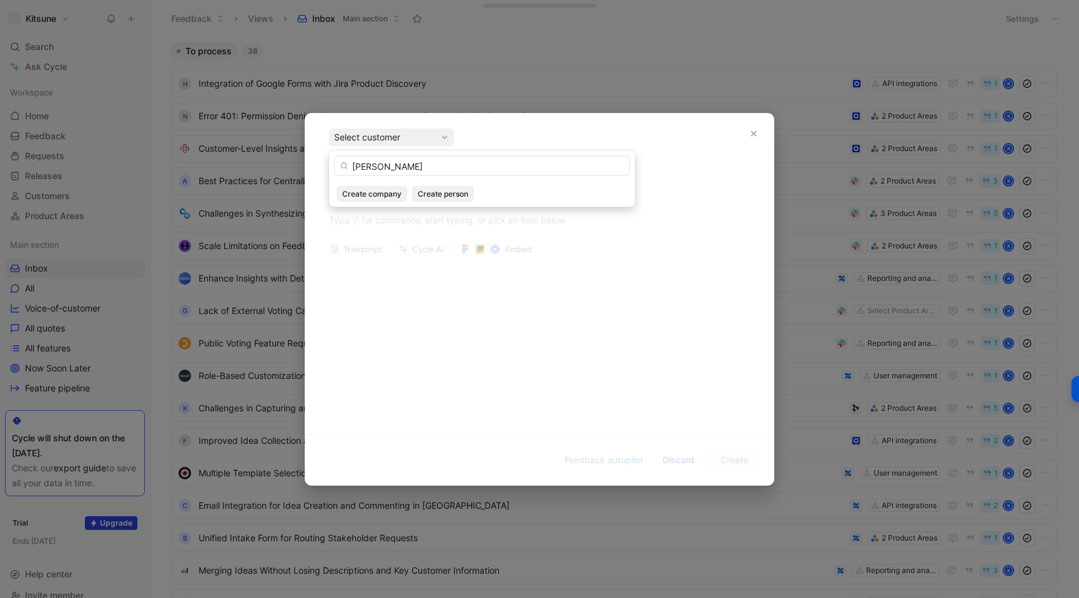
type input "[PERSON_NAME]"
paste input "[PERSON_NAME]"
type input "[PERSON_NAME]"
click at [423, 194] on span "Create person" at bounding box center [443, 194] width 51 height 12
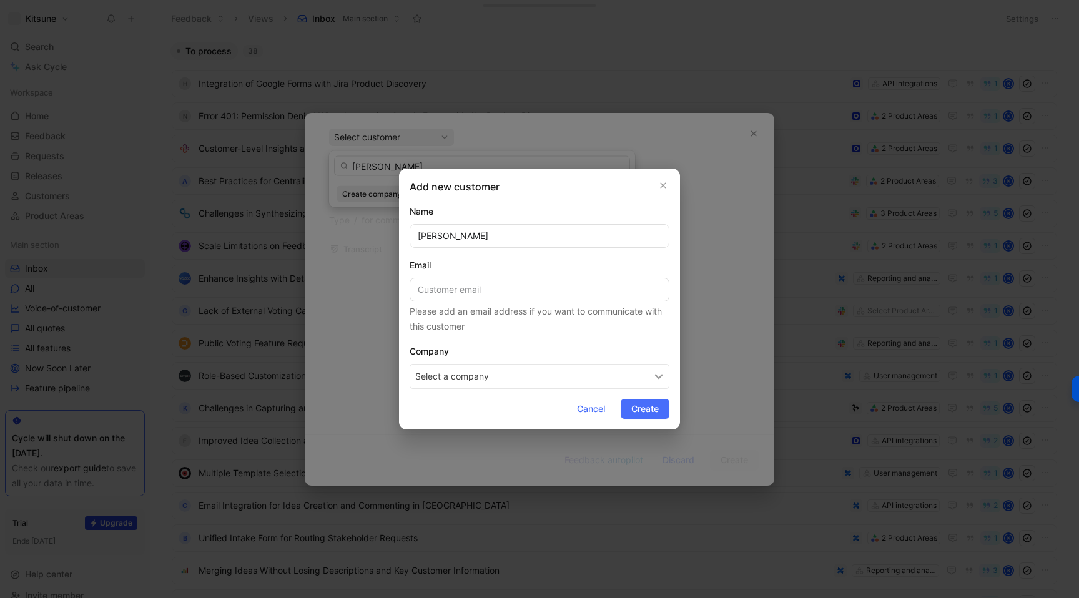
click at [466, 371] on button "Select a company" at bounding box center [539, 376] width 260 height 25
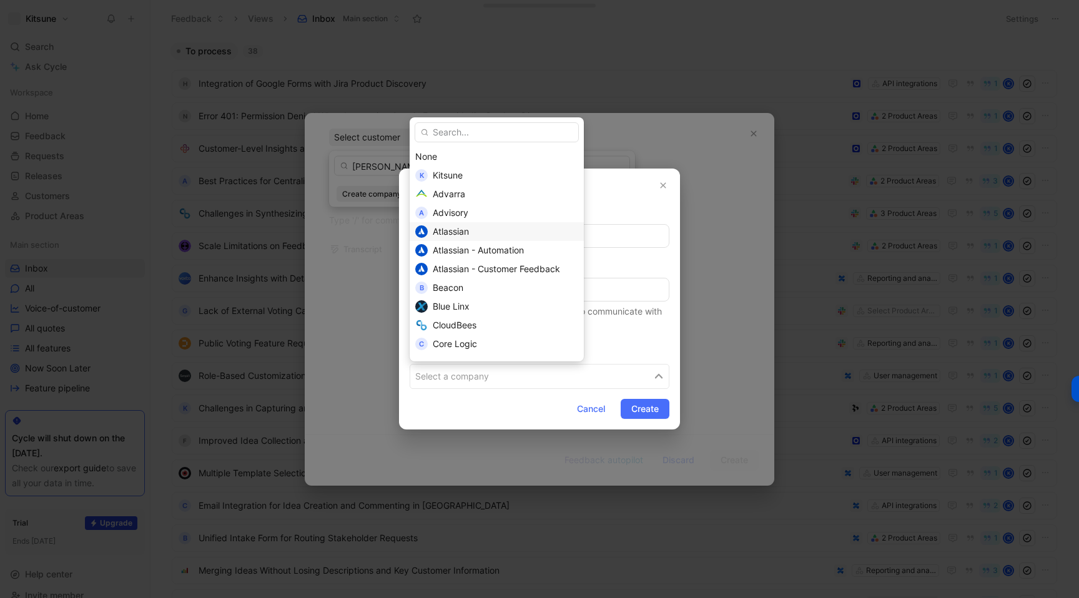
click at [462, 229] on span "Atlassian" at bounding box center [451, 231] width 36 height 11
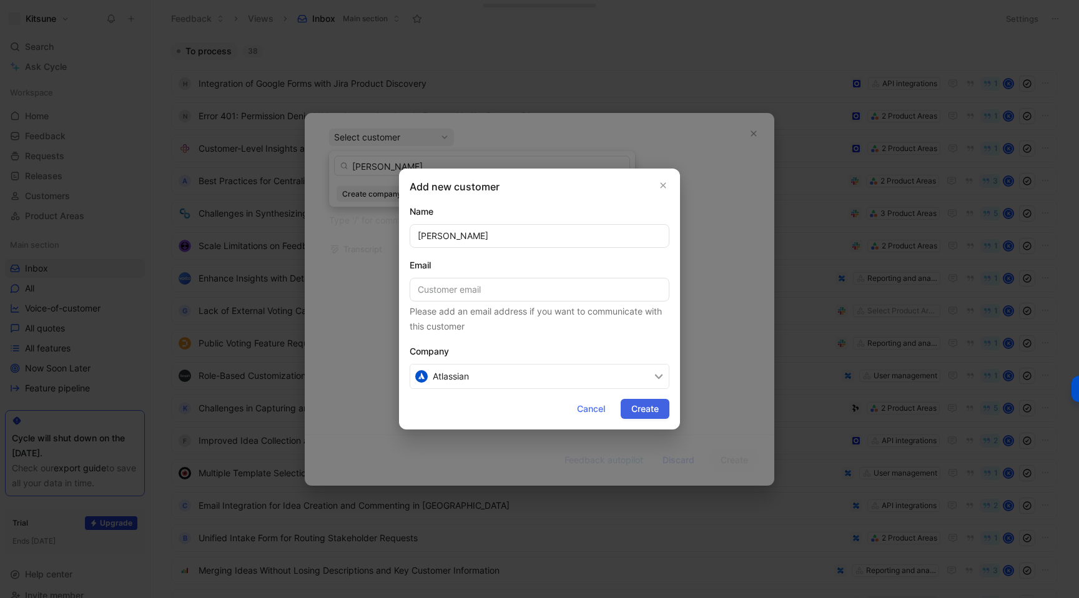
click at [634, 406] on span "Create" at bounding box center [644, 408] width 27 height 15
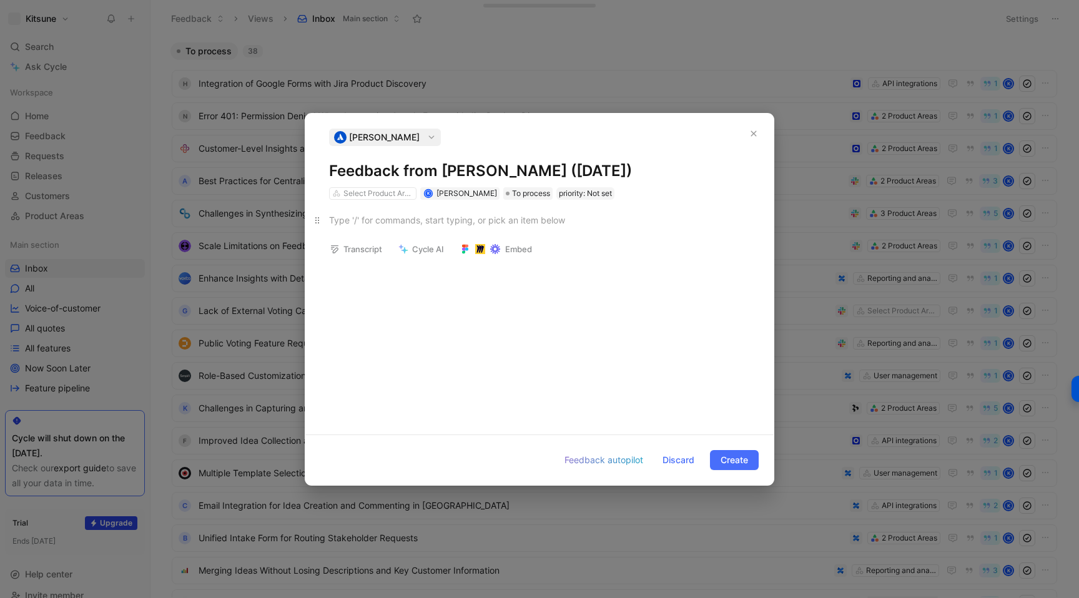
click at [352, 223] on div at bounding box center [539, 219] width 421 height 13
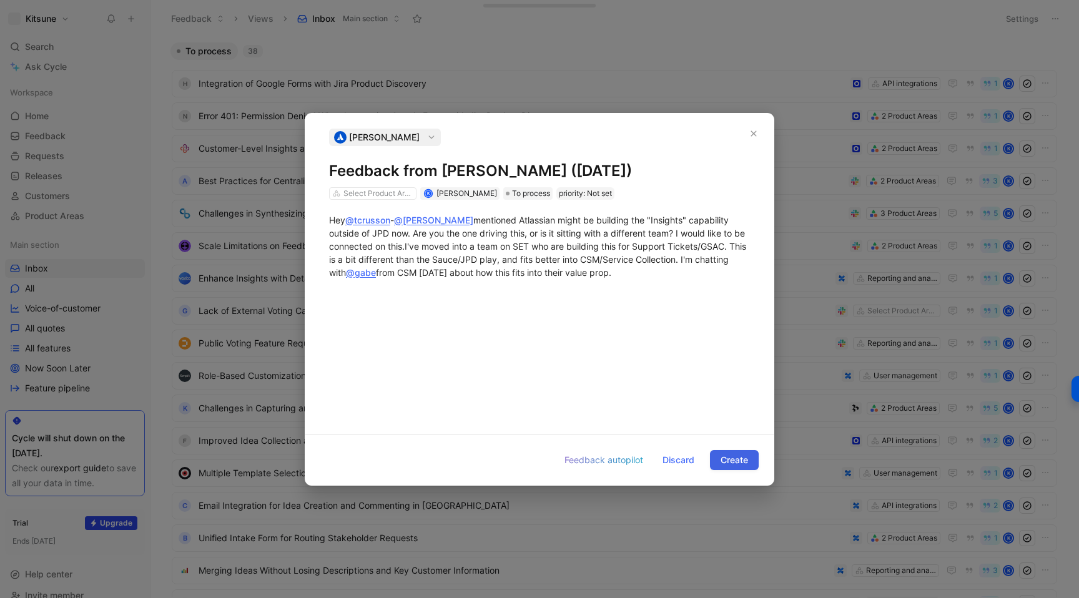
click at [732, 458] on span "Create" at bounding box center [733, 460] width 27 height 15
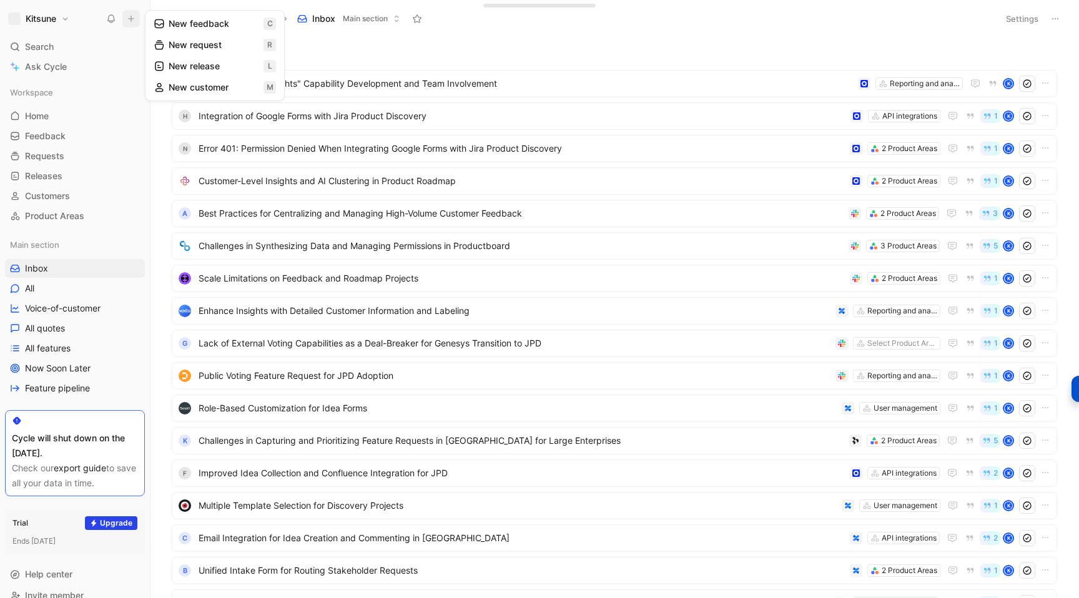
click at [179, 22] on button "New feedback c" at bounding box center [215, 23] width 134 height 21
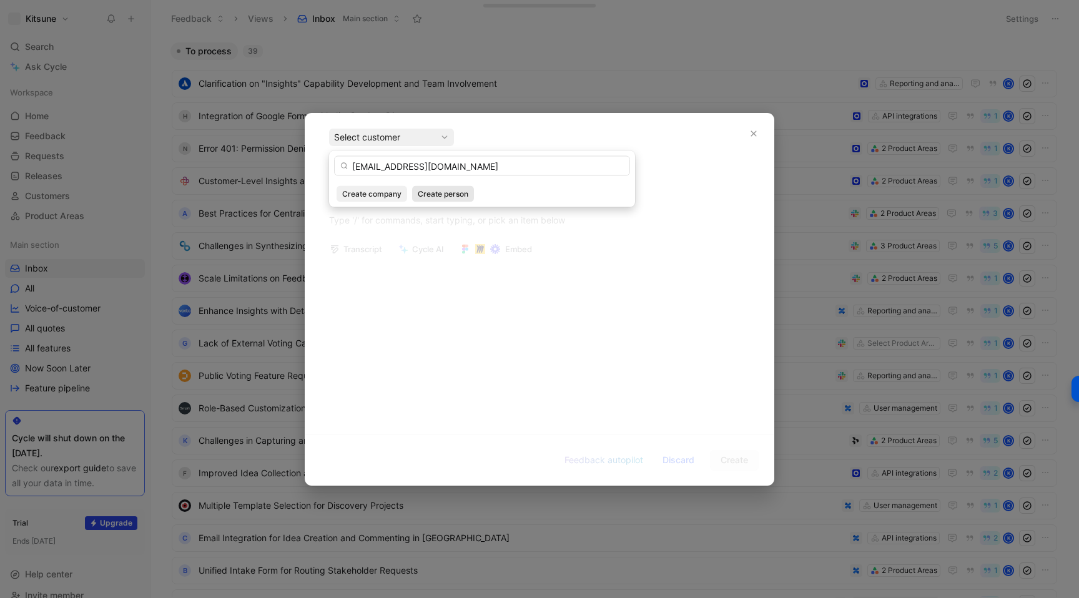
type input "[EMAIL_ADDRESS][DOMAIN_NAME]"
click at [430, 193] on span "Create person" at bounding box center [443, 194] width 51 height 12
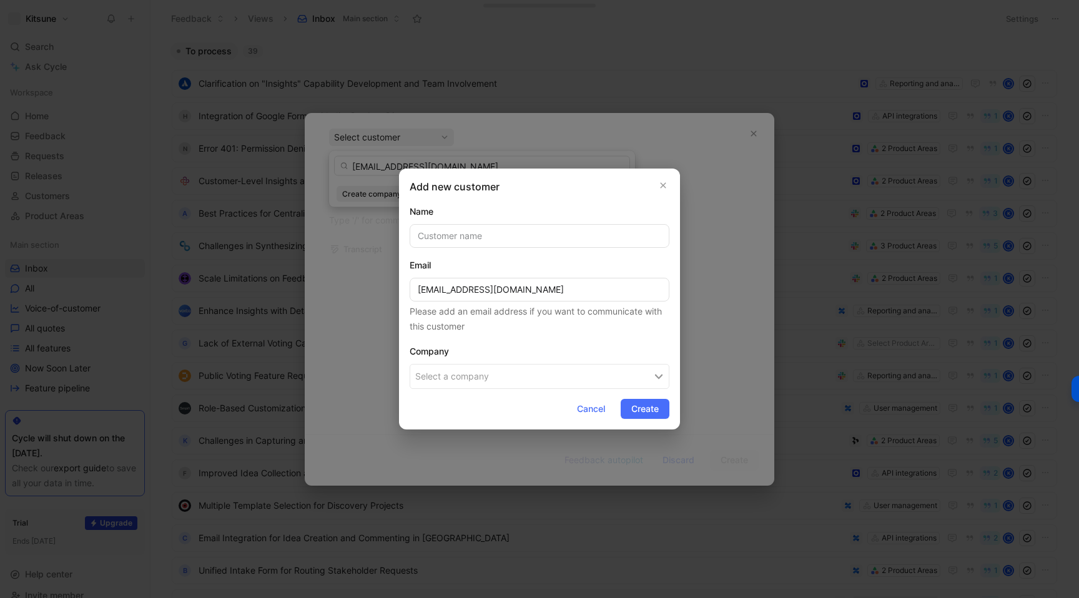
click at [452, 231] on input "text" at bounding box center [539, 236] width 260 height 24
type input "[PERSON_NAME]"
click at [640, 413] on span "Create" at bounding box center [644, 408] width 27 height 15
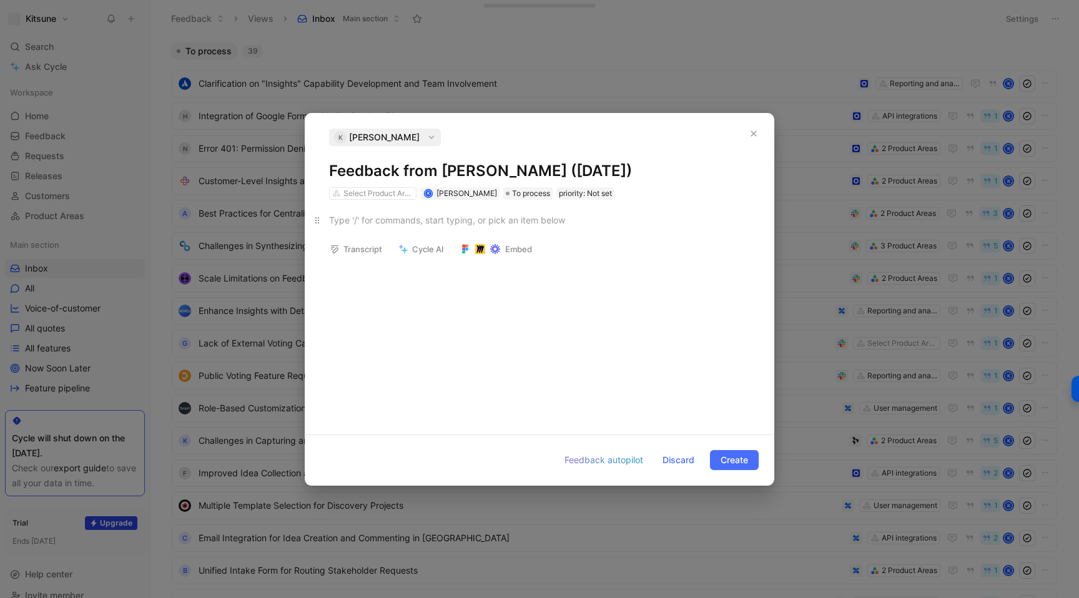
click at [396, 214] on div at bounding box center [539, 219] width 421 height 13
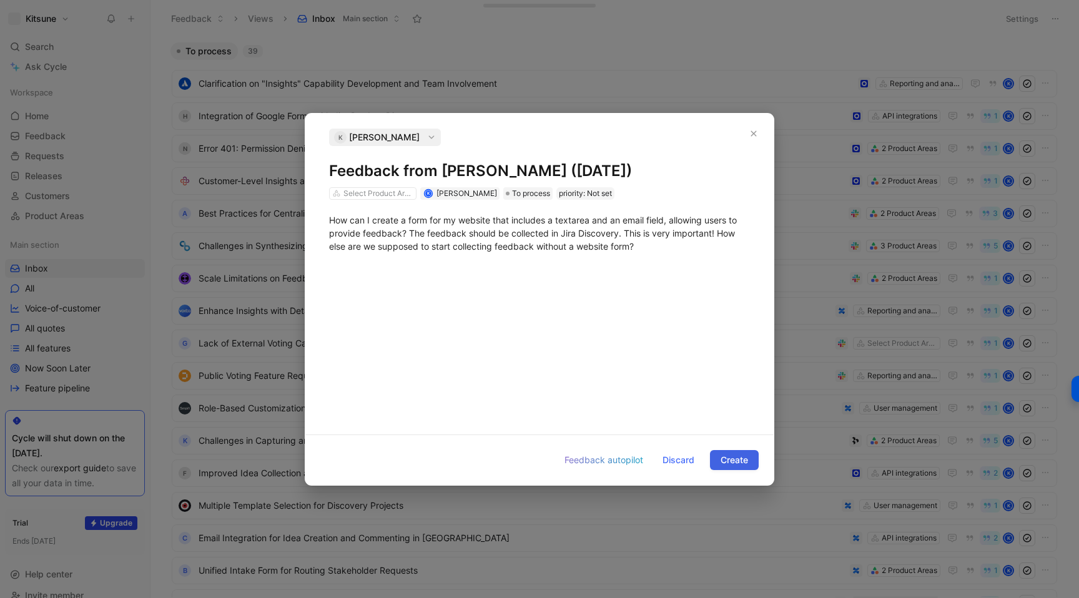
click at [722, 463] on span "Create" at bounding box center [733, 460] width 27 height 15
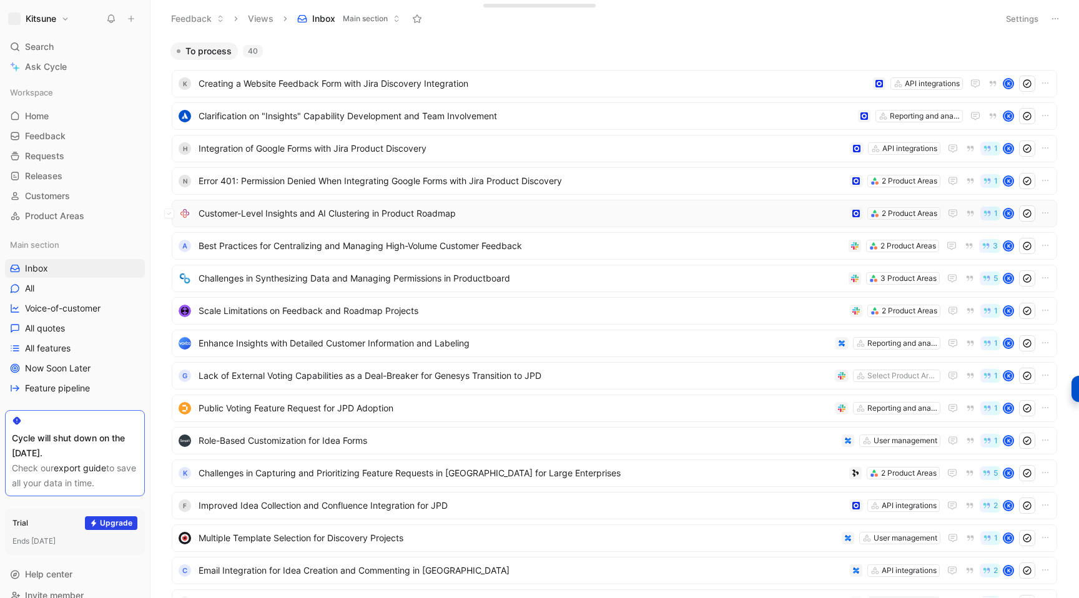
click at [413, 213] on span "Customer-Level Insights and AI Clustering in Product Roadmap" at bounding box center [521, 213] width 646 height 15
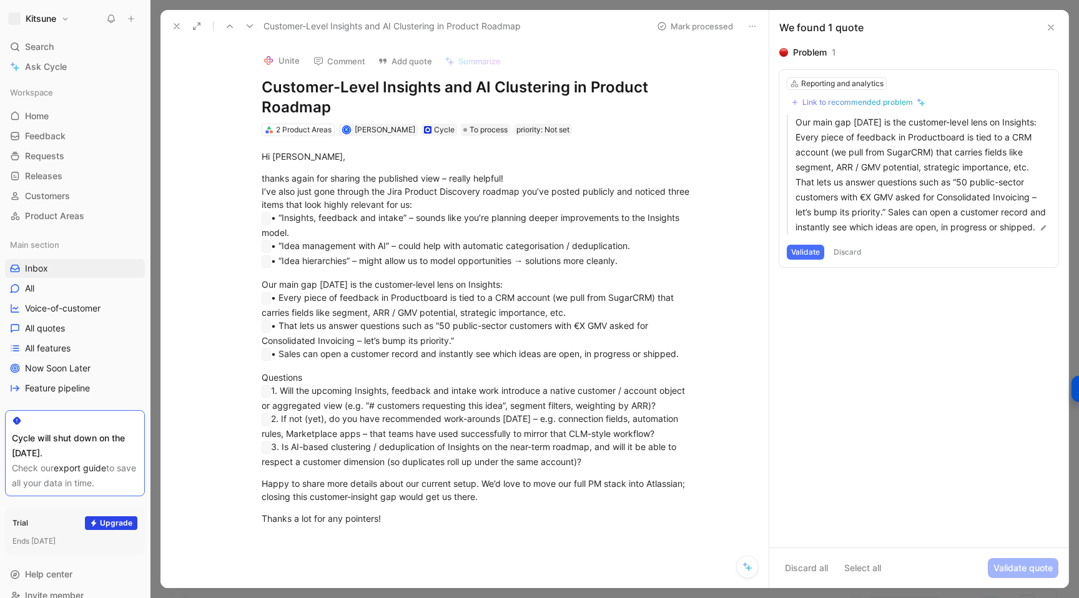
click at [60, 21] on button "Kitsune" at bounding box center [38, 18] width 67 height 17
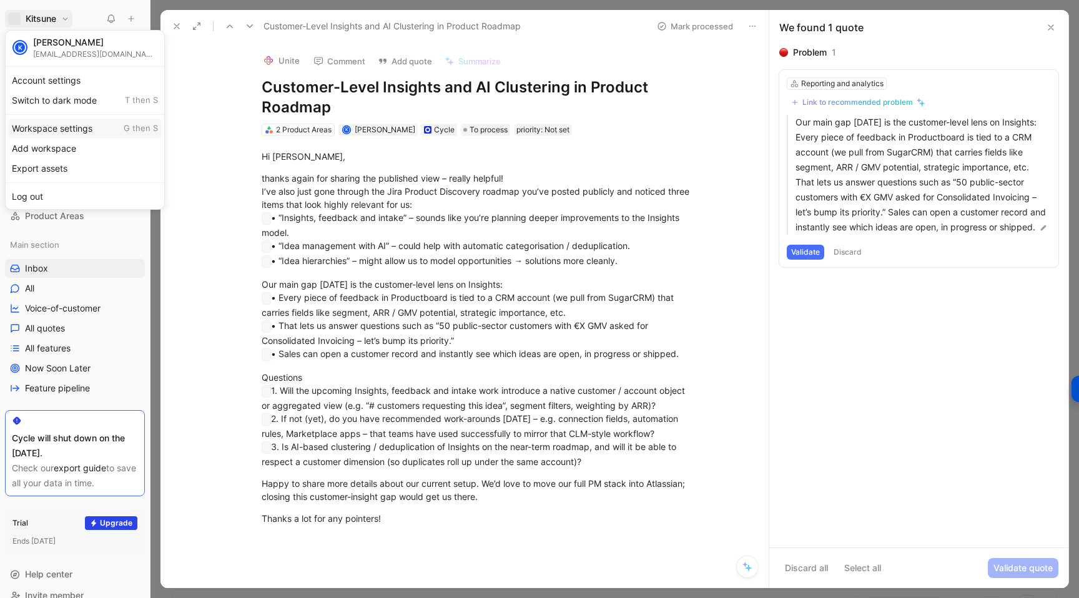
click at [39, 134] on div "Workspace settings G then S" at bounding box center [85, 129] width 154 height 20
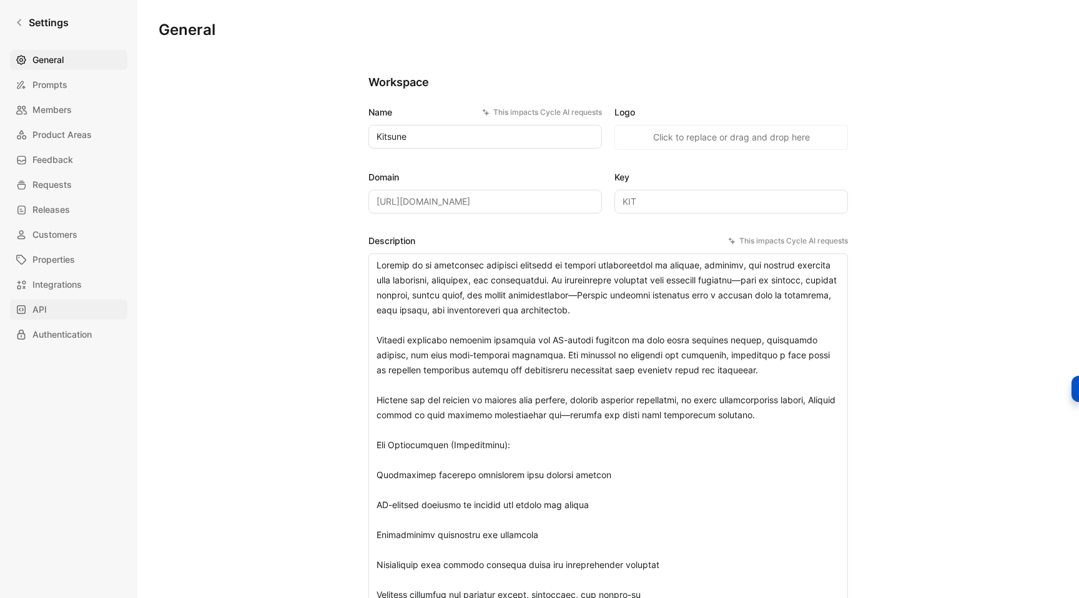
click at [55, 308] on link "API" at bounding box center [68, 310] width 117 height 20
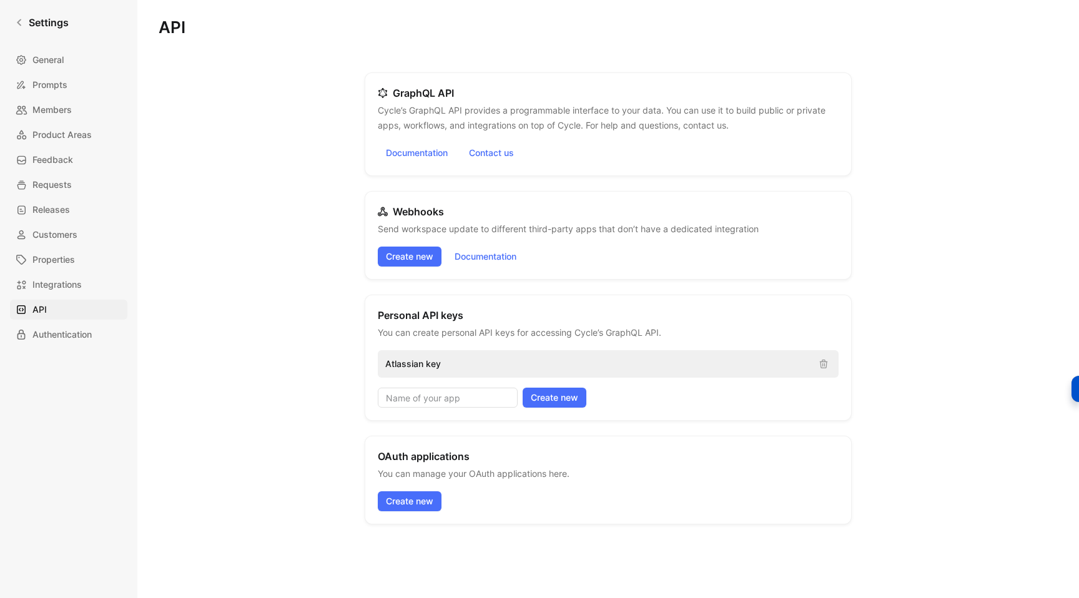
click at [483, 360] on p "Atlassian key" at bounding box center [596, 363] width 423 height 15
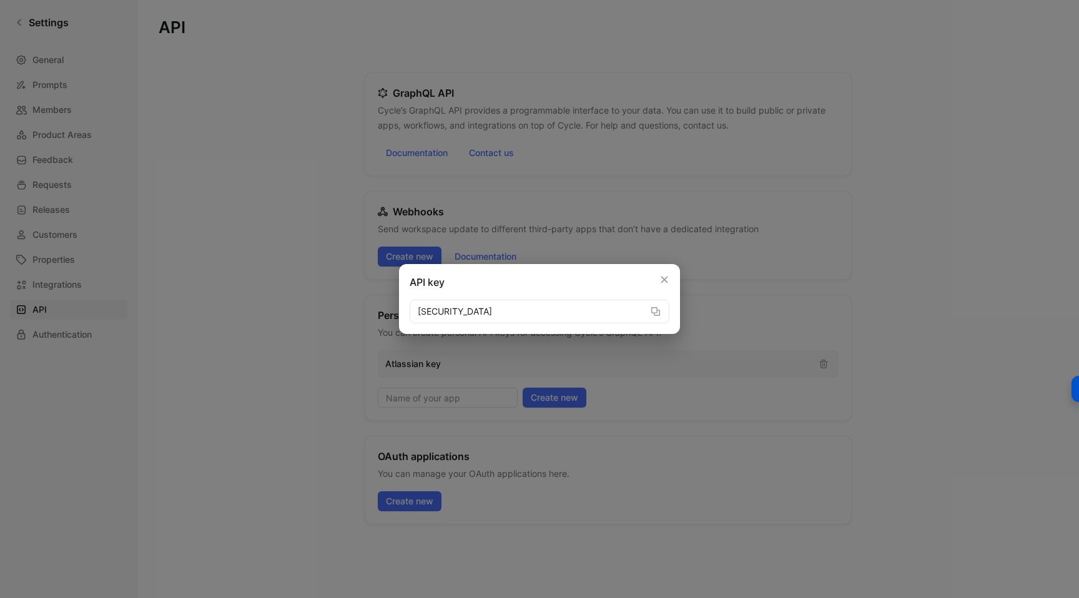
click at [668, 309] on input "[SECURITY_DATA]" at bounding box center [539, 312] width 260 height 24
click at [646, 319] on input "[SECURITY_DATA]" at bounding box center [539, 312] width 260 height 24
click at [659, 308] on icon "button" at bounding box center [655, 311] width 10 height 10
click at [321, 172] on div at bounding box center [539, 299] width 1079 height 598
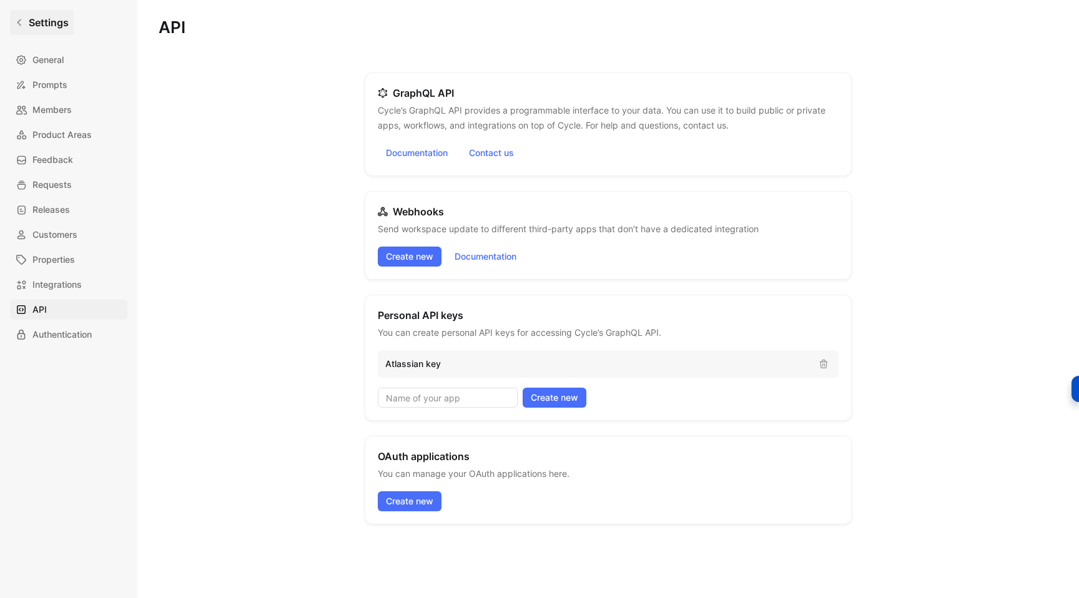
click at [22, 27] on link "Settings" at bounding box center [42, 22] width 64 height 25
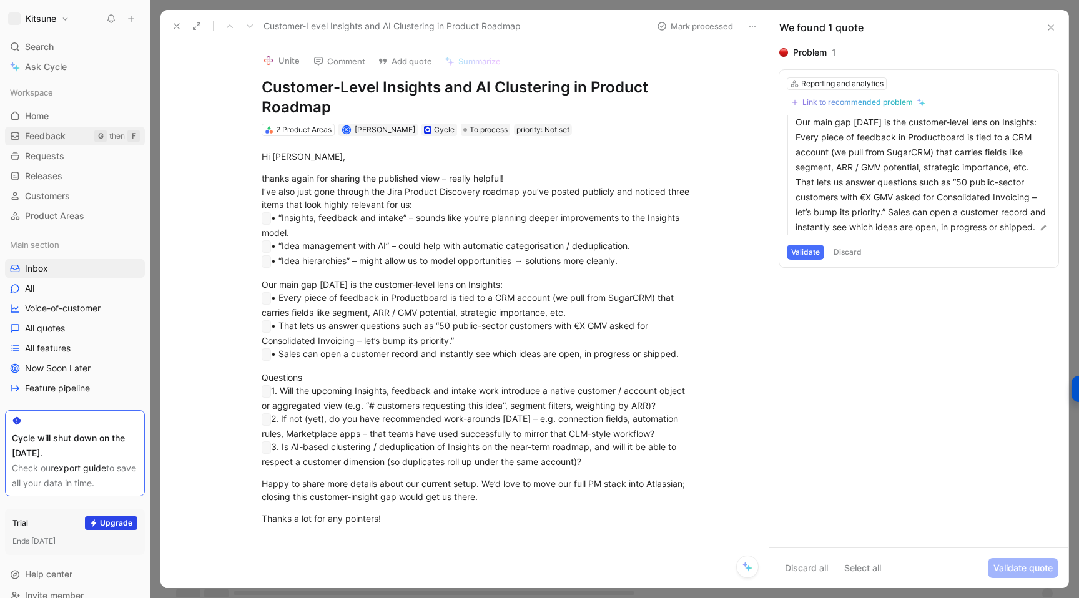
click at [42, 135] on span "Feedback" at bounding box center [45, 136] width 41 height 12
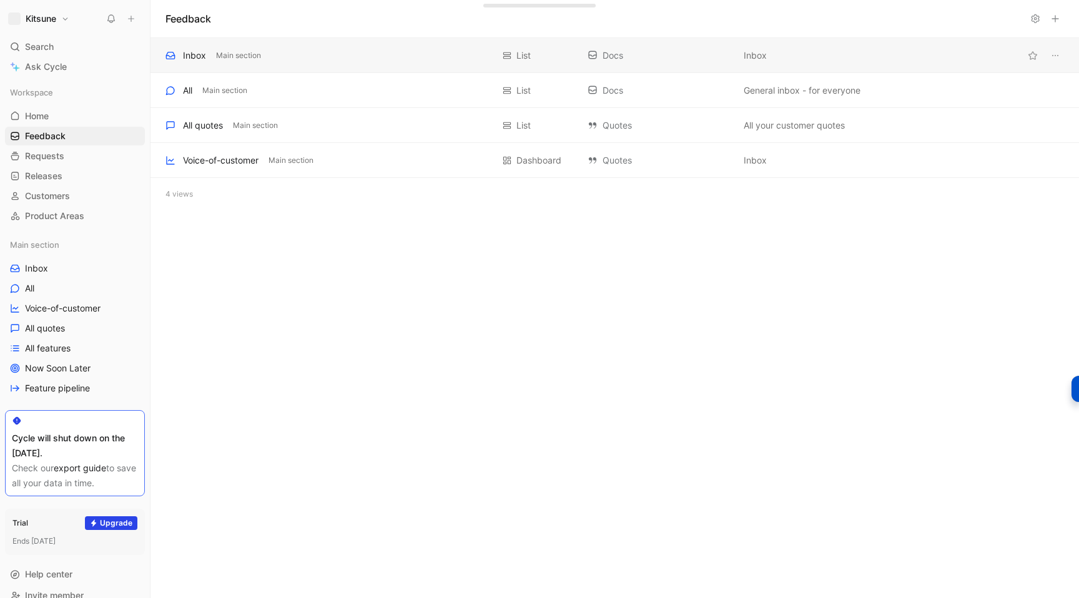
click at [328, 61] on div "Inbox Main section" at bounding box center [328, 55] width 327 height 15
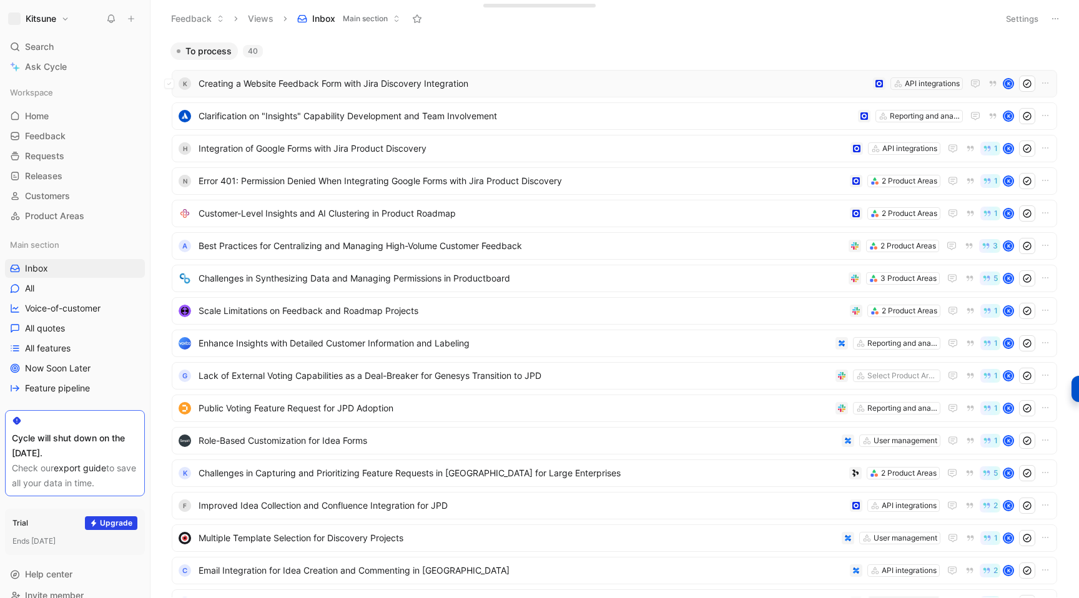
click at [1002, 83] on div "K" at bounding box center [1008, 83] width 12 height 12
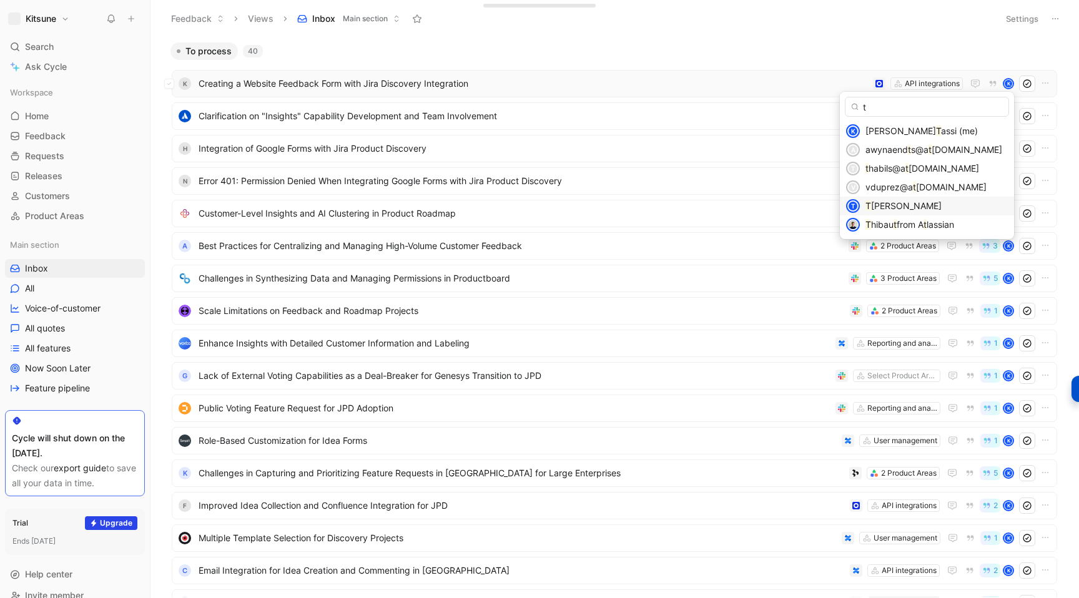
type input "t"
click at [938, 210] on span "[PERSON_NAME]" at bounding box center [906, 205] width 71 height 11
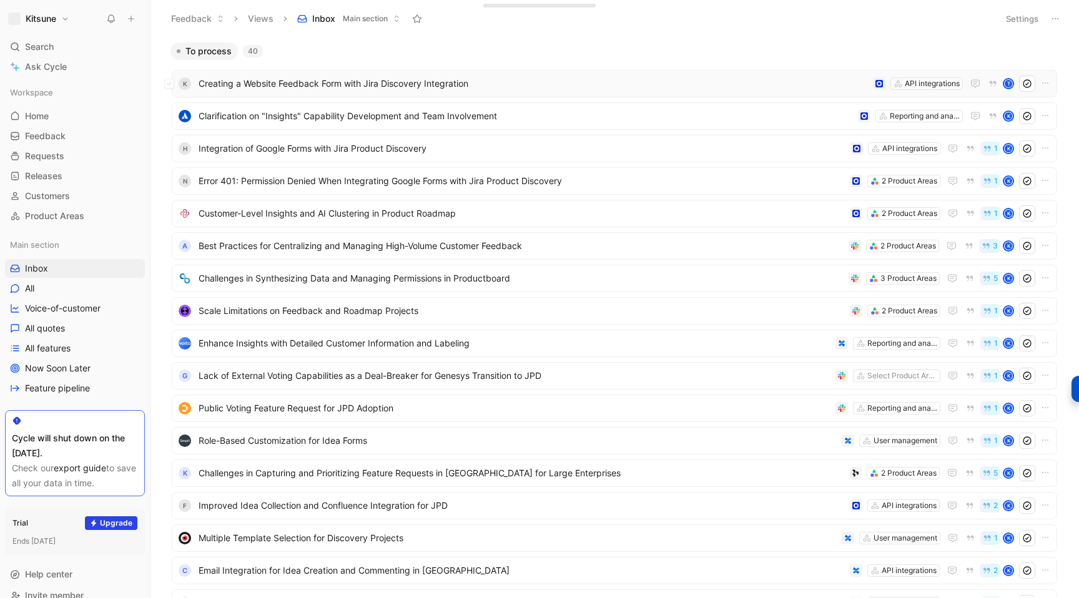
click at [1007, 84] on div "T" at bounding box center [1008, 83] width 9 height 9
click at [132, 23] on button at bounding box center [130, 18] width 17 height 17
click at [184, 29] on button "New feedback c" at bounding box center [215, 23] width 134 height 21
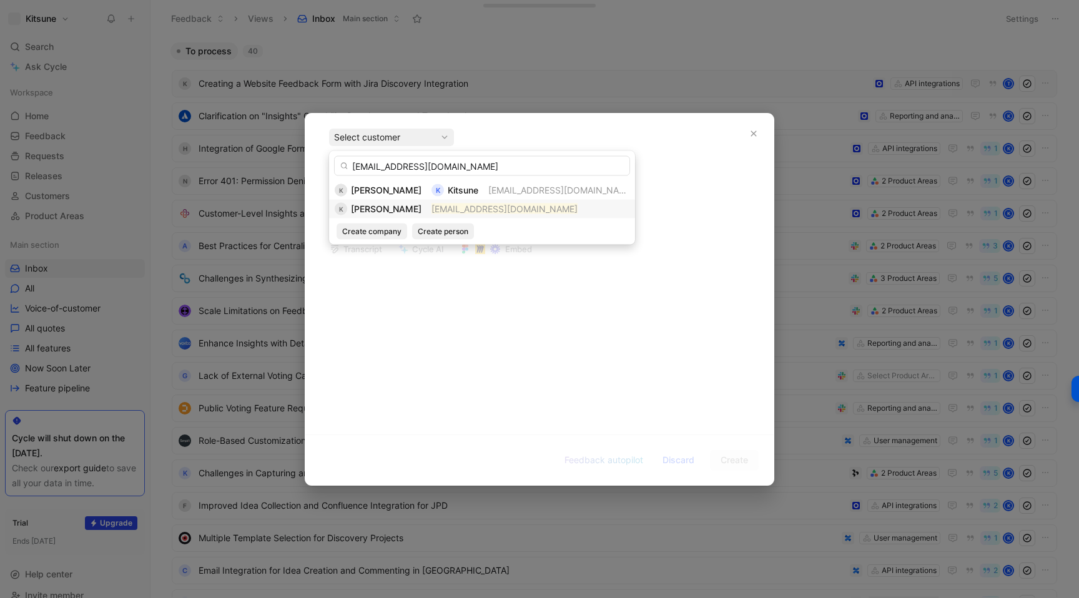
type input "[EMAIL_ADDRESS][DOMAIN_NAME]"
click at [386, 209] on span "[PERSON_NAME]" at bounding box center [386, 208] width 71 height 11
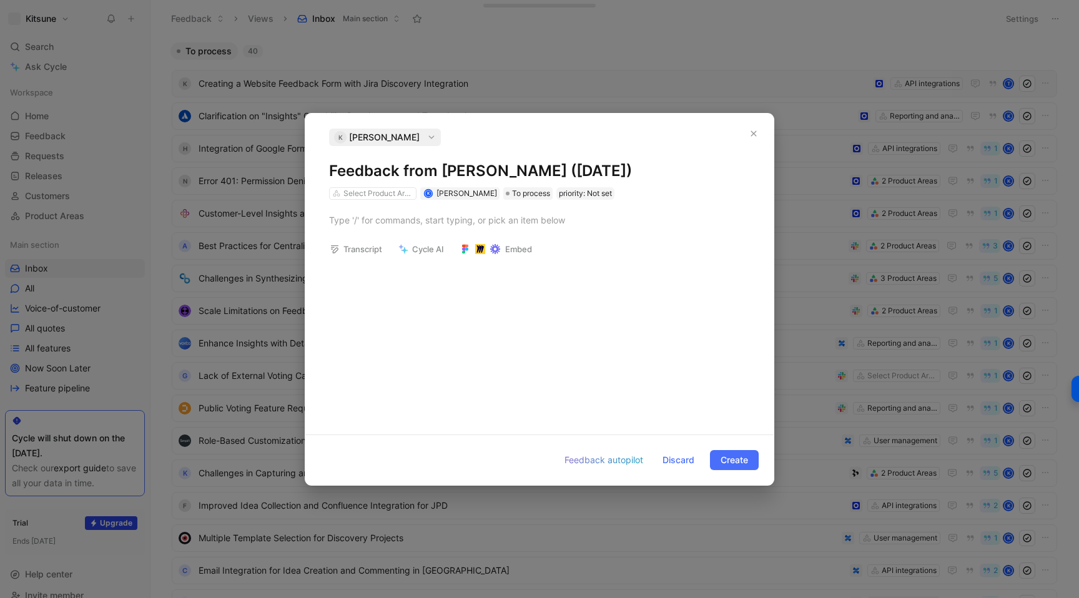
click at [406, 231] on div at bounding box center [539, 220] width 468 height 41
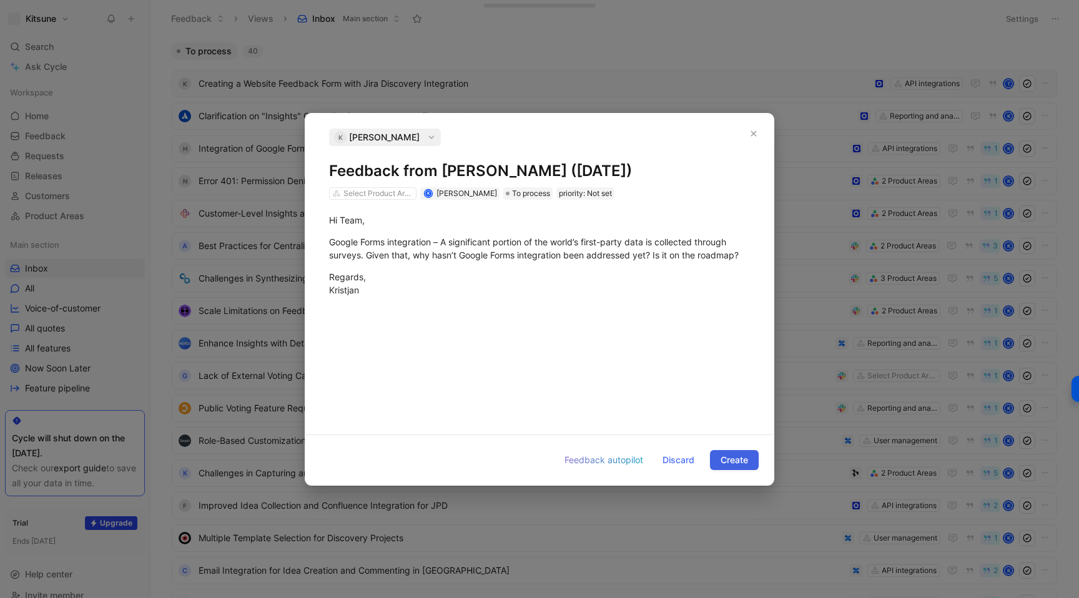
click at [725, 463] on span "Create" at bounding box center [733, 460] width 27 height 15
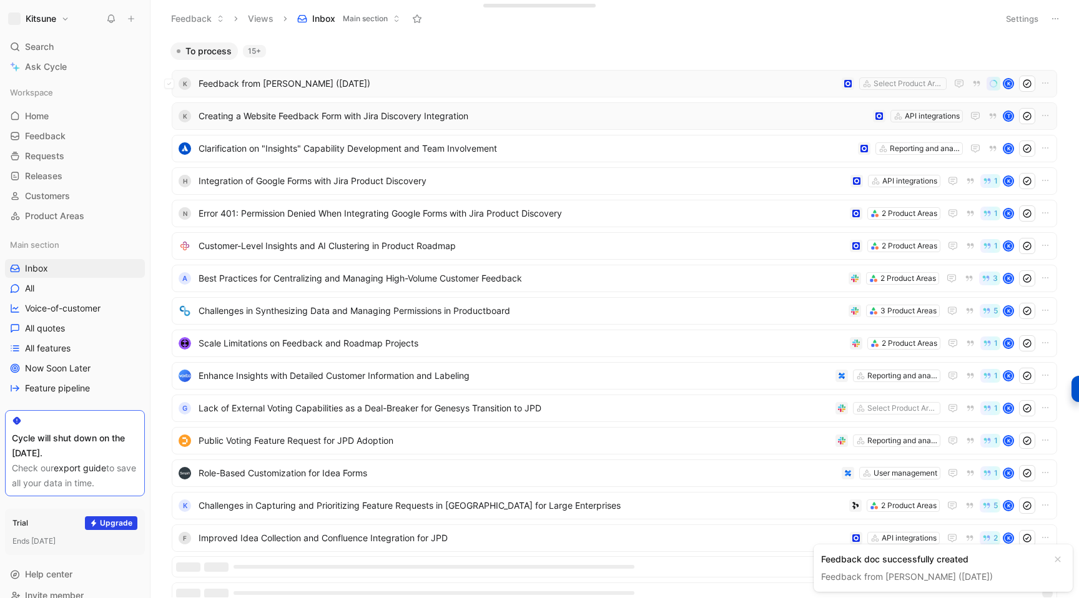
click at [458, 91] on span "Feedback from [PERSON_NAME] ([DATE])" at bounding box center [517, 83] width 638 height 15
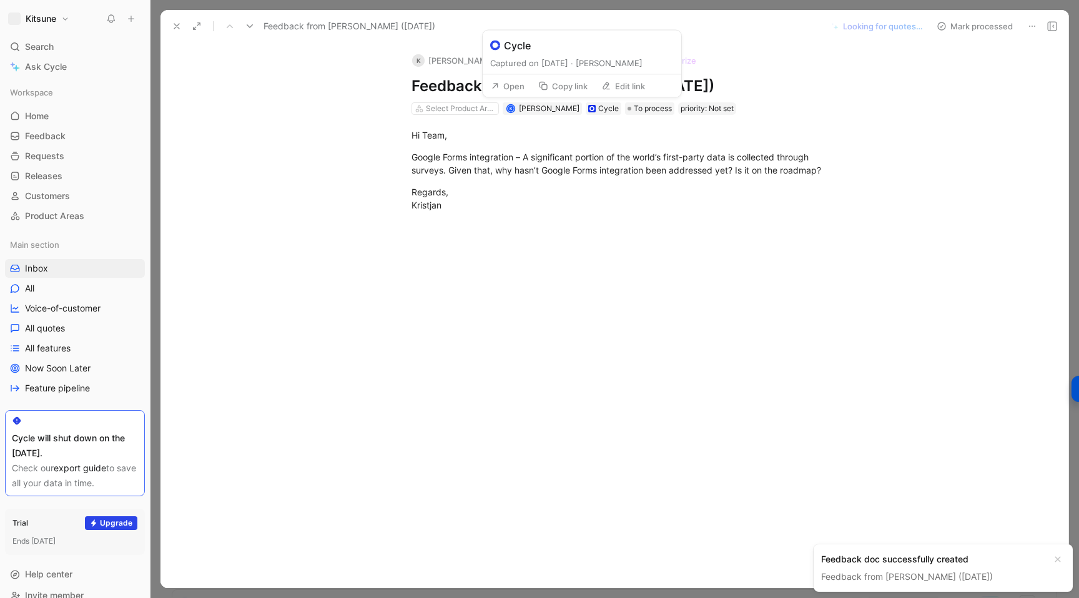
click at [612, 90] on button "Edit link" at bounding box center [622, 85] width 55 height 17
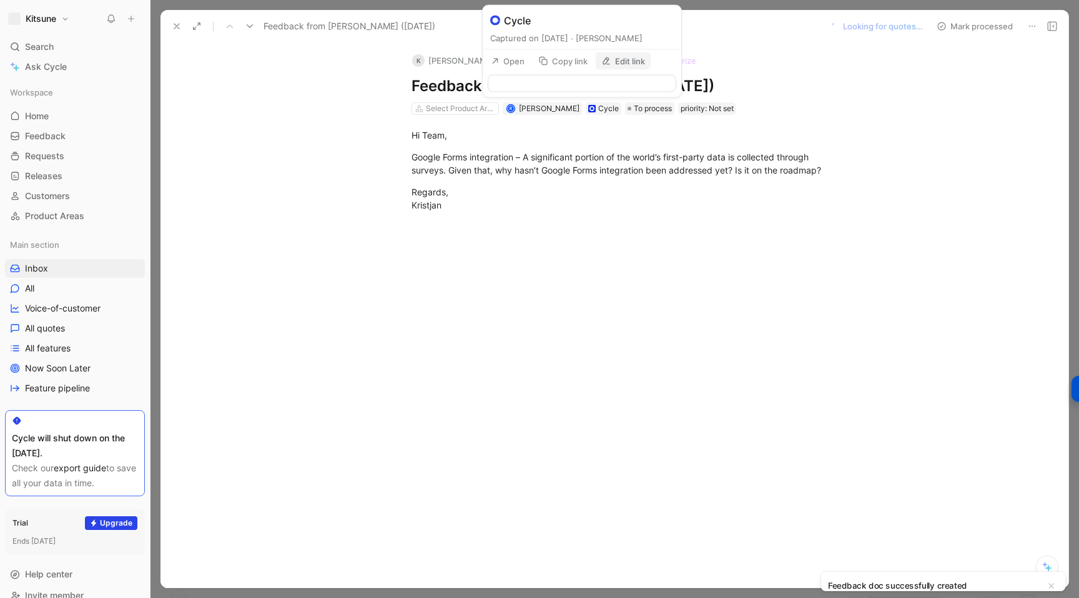
type input "[URL][DOMAIN_NAME]"
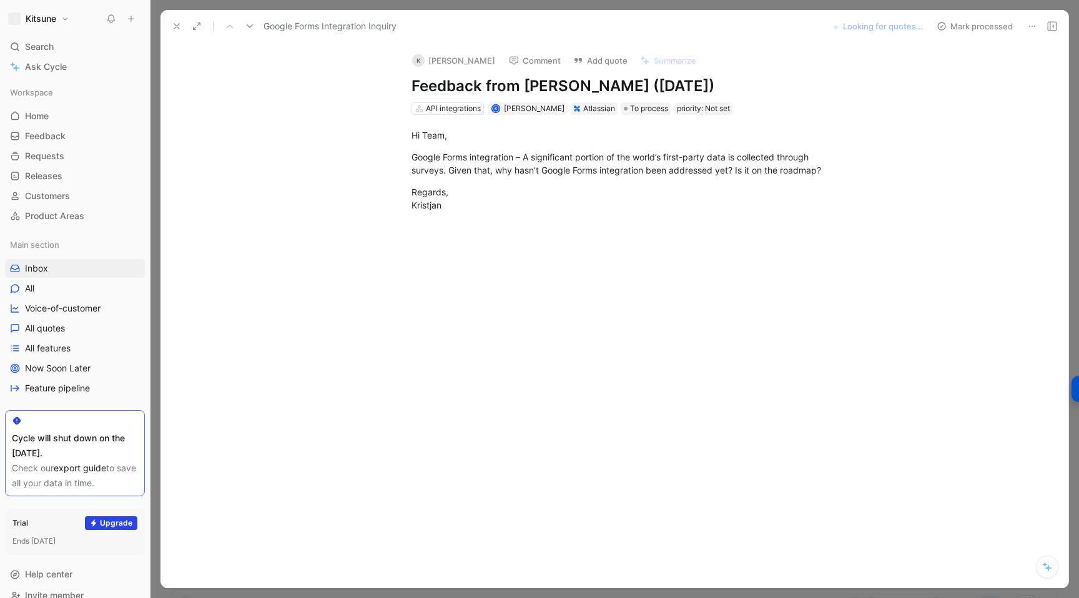
click at [182, 23] on button at bounding box center [176, 25] width 17 height 17
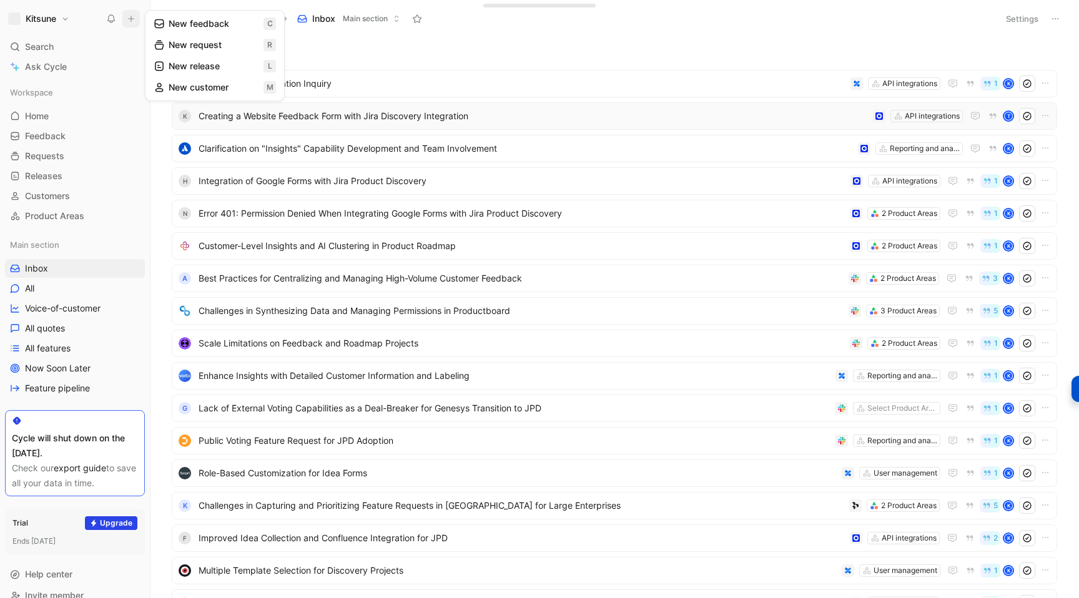
click at [166, 26] on button "New feedback c" at bounding box center [215, 23] width 134 height 21
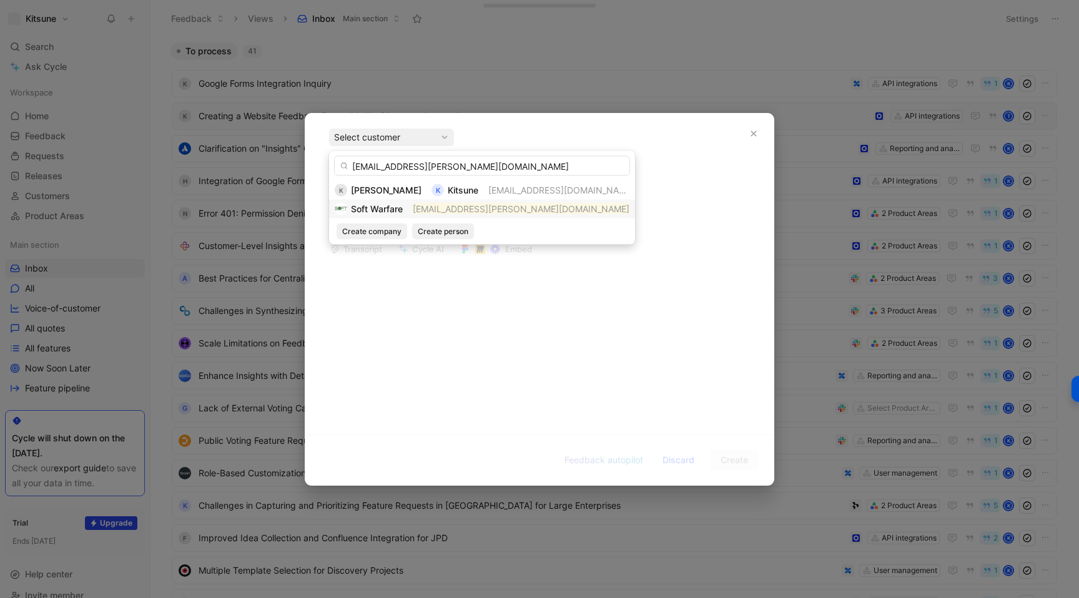
type input "[EMAIL_ADDRESS][PERSON_NAME][DOMAIN_NAME]"
click at [418, 212] on mark "[EMAIL_ADDRESS][PERSON_NAME][DOMAIN_NAME]" at bounding box center [521, 208] width 217 height 11
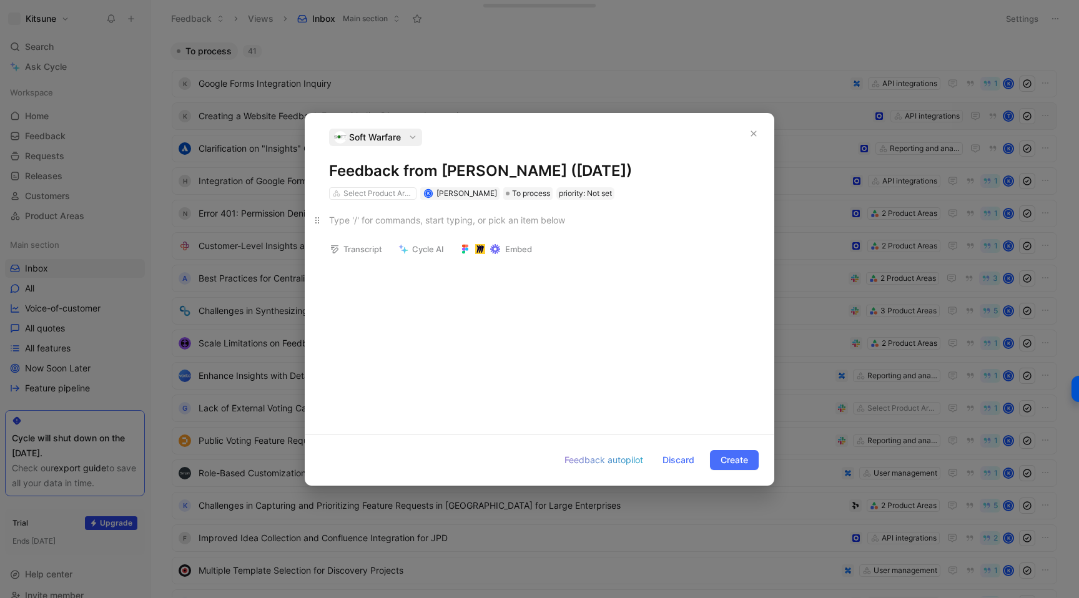
click at [384, 220] on div at bounding box center [539, 219] width 421 height 13
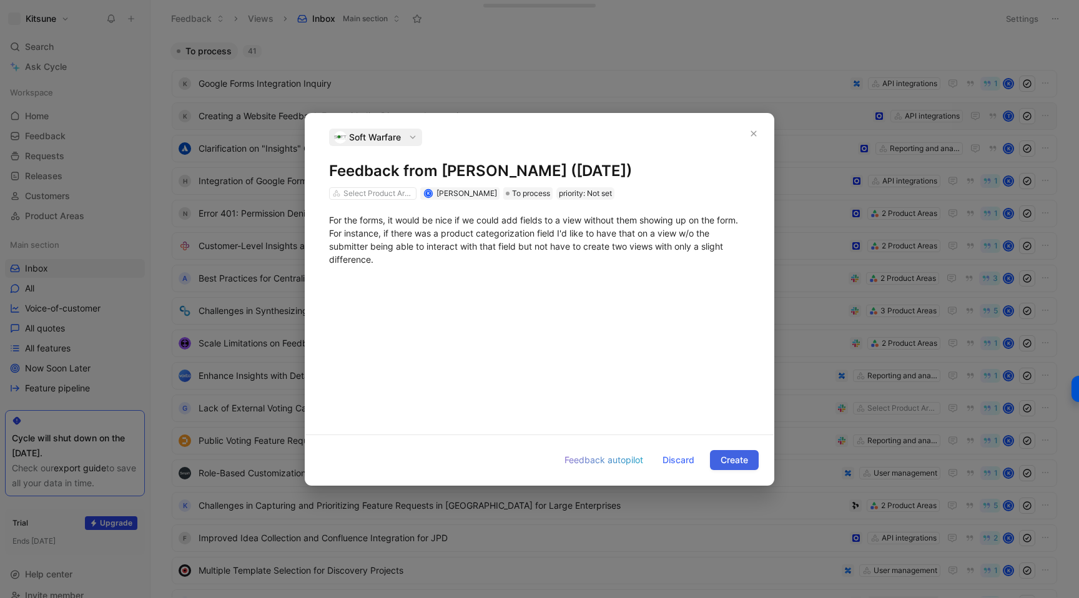
click at [721, 453] on span "Create" at bounding box center [733, 460] width 27 height 15
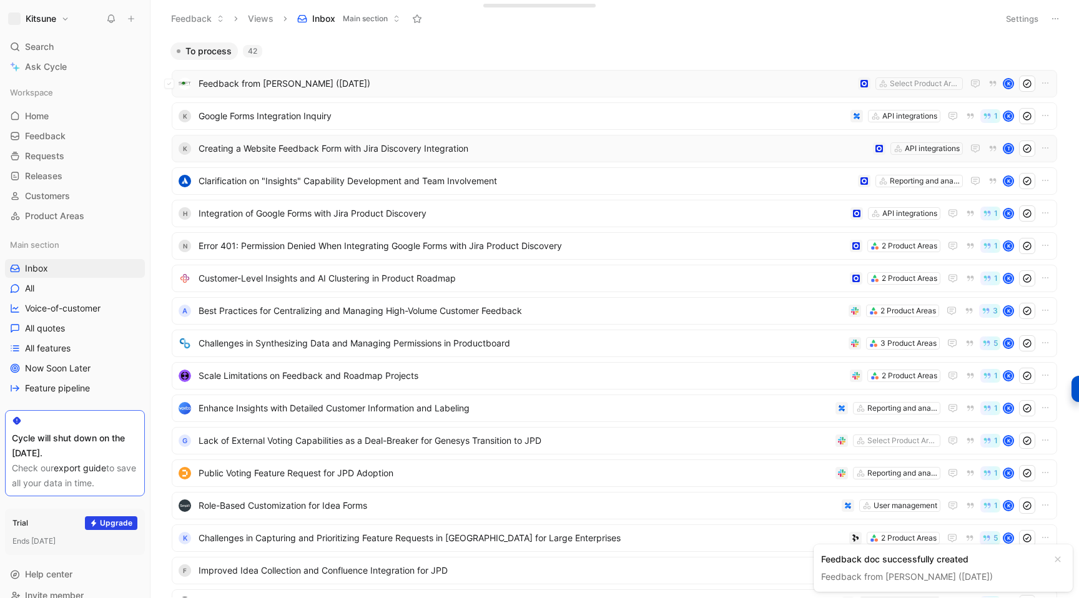
click at [385, 84] on span "Feedback from [PERSON_NAME] ([DATE])" at bounding box center [525, 83] width 654 height 15
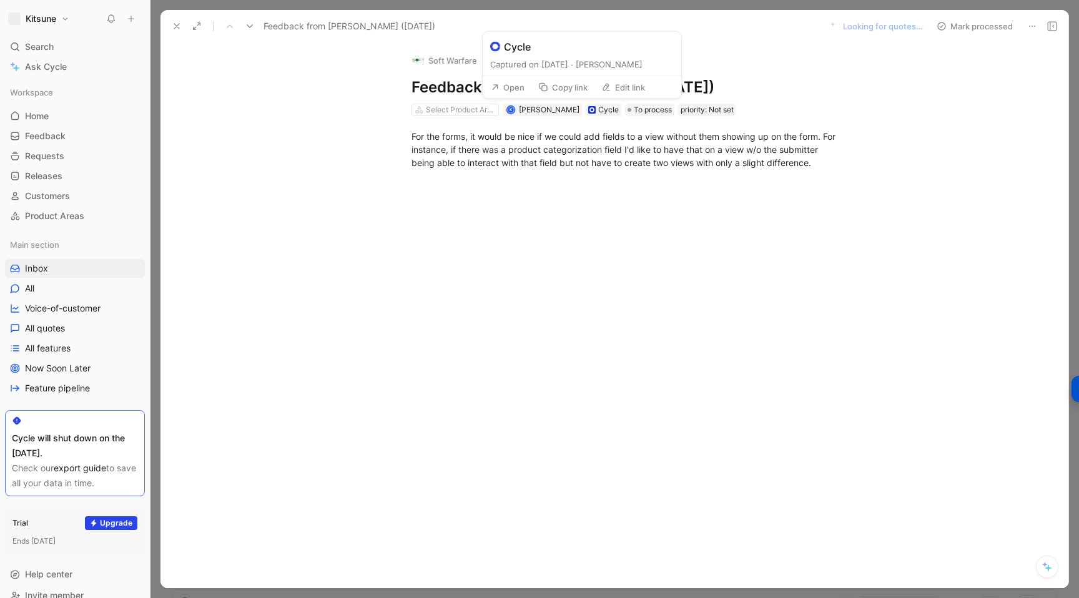
click at [615, 88] on button "Edit link" at bounding box center [622, 87] width 55 height 17
type input "[URL][DOMAIN_NAME]"
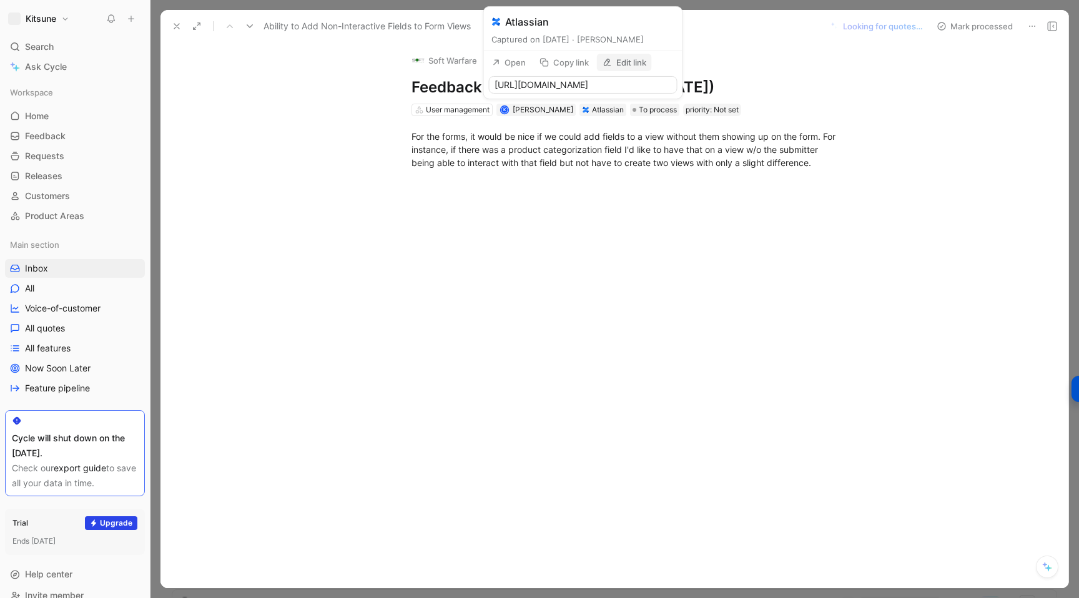
scroll to position [0, 200]
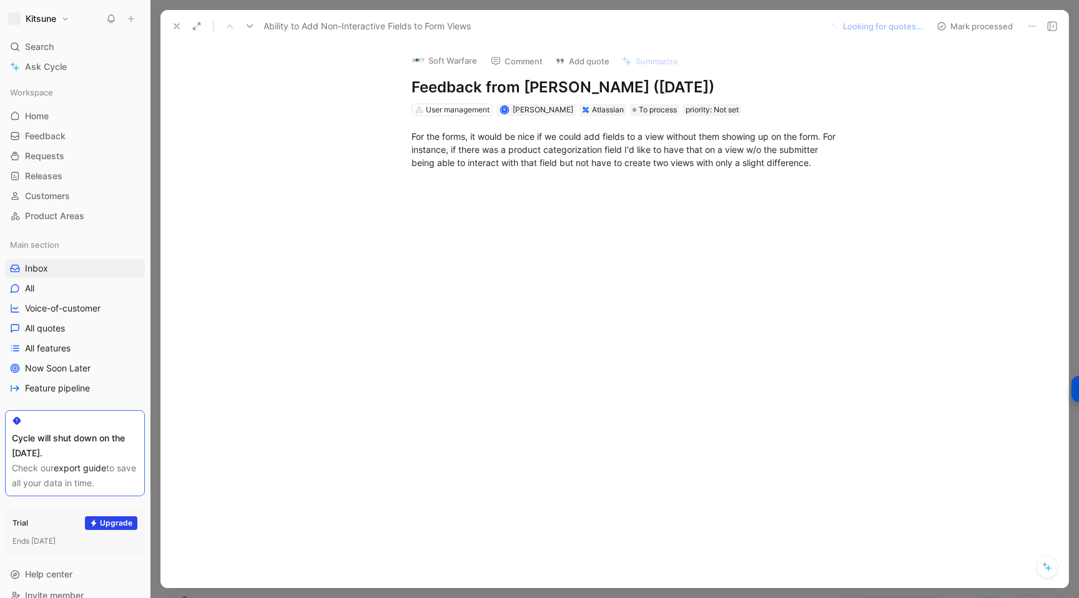
click at [172, 27] on icon at bounding box center [177, 26] width 10 height 10
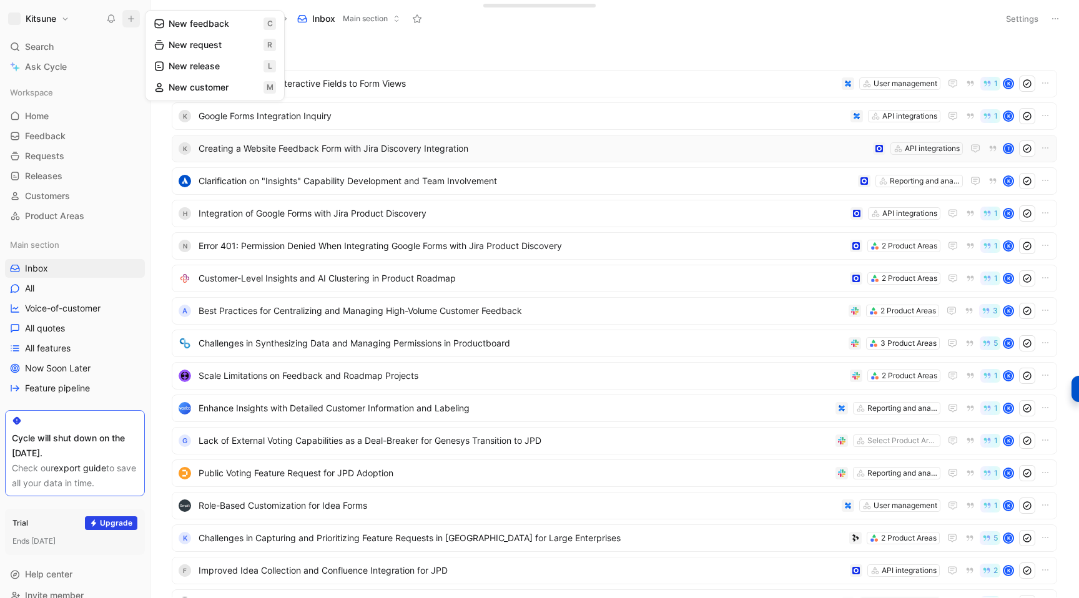
click at [187, 26] on button "New feedback c" at bounding box center [215, 23] width 134 height 21
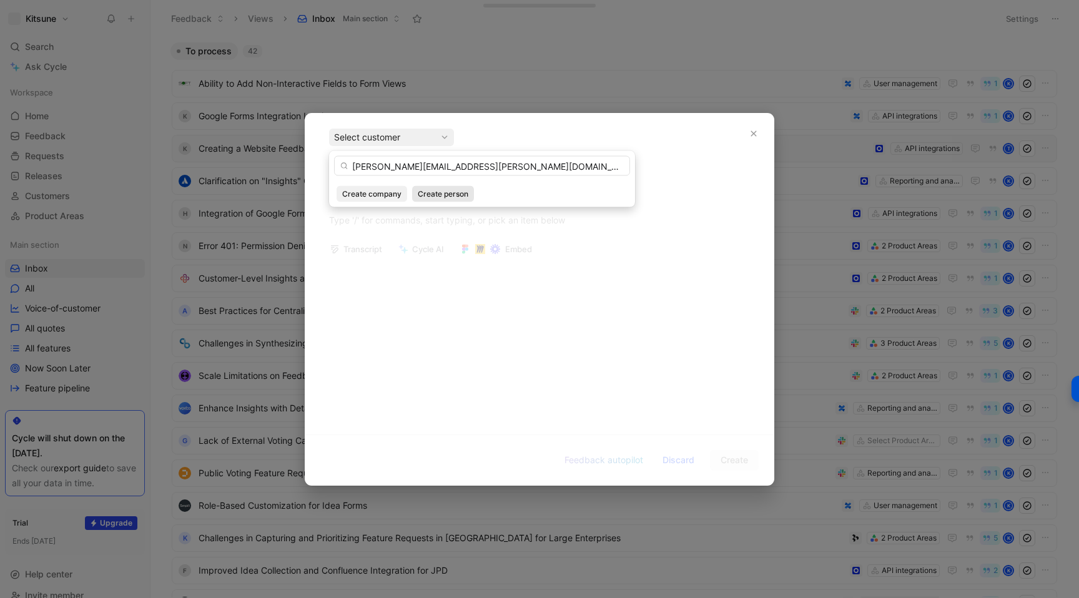
type input "[PERSON_NAME][EMAIL_ADDRESS][PERSON_NAME][DOMAIN_NAME]"
click at [435, 195] on span "Create person" at bounding box center [443, 194] width 51 height 12
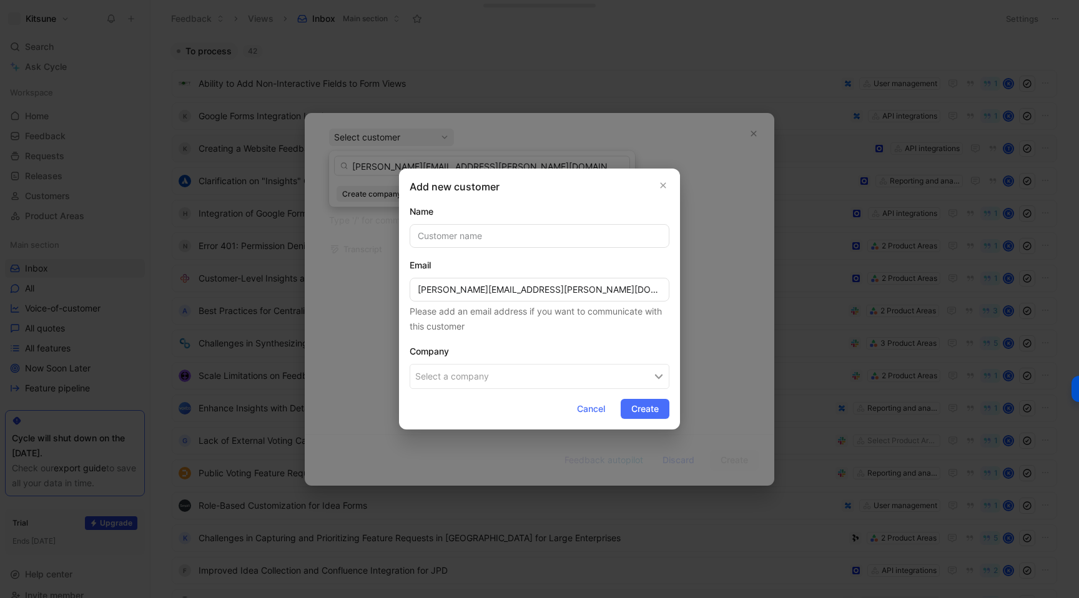
click at [433, 238] on input "text" at bounding box center [539, 236] width 260 height 24
type input "[PERSON_NAME]"
click at [493, 375] on button "Select a company" at bounding box center [539, 376] width 260 height 25
type input "Act On"
click at [467, 431] on span "Act On" at bounding box center [464, 431] width 33 height 16
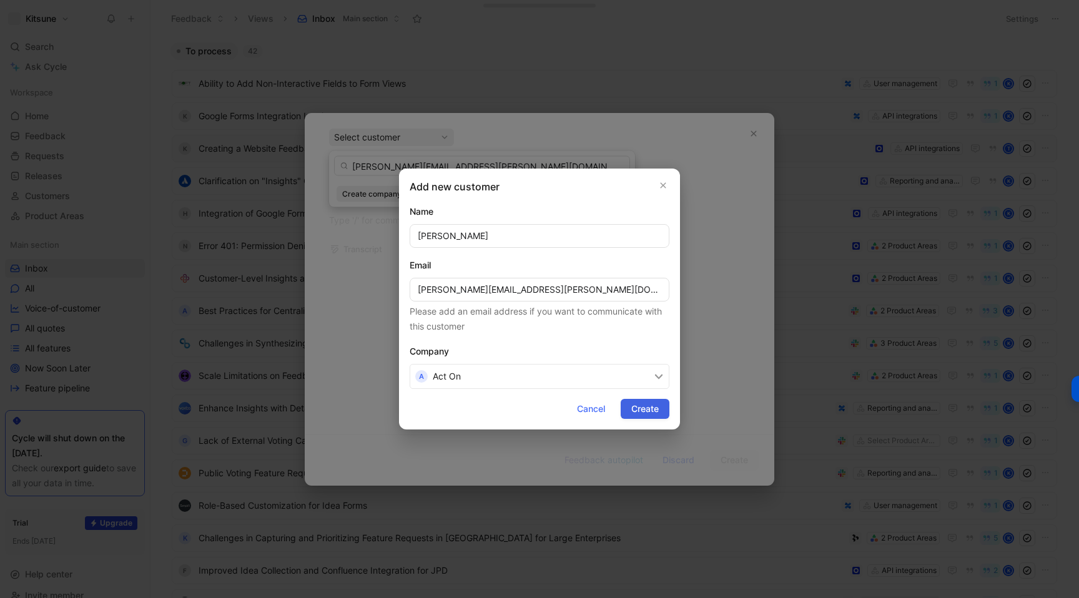
click at [636, 406] on span "Create" at bounding box center [644, 408] width 27 height 15
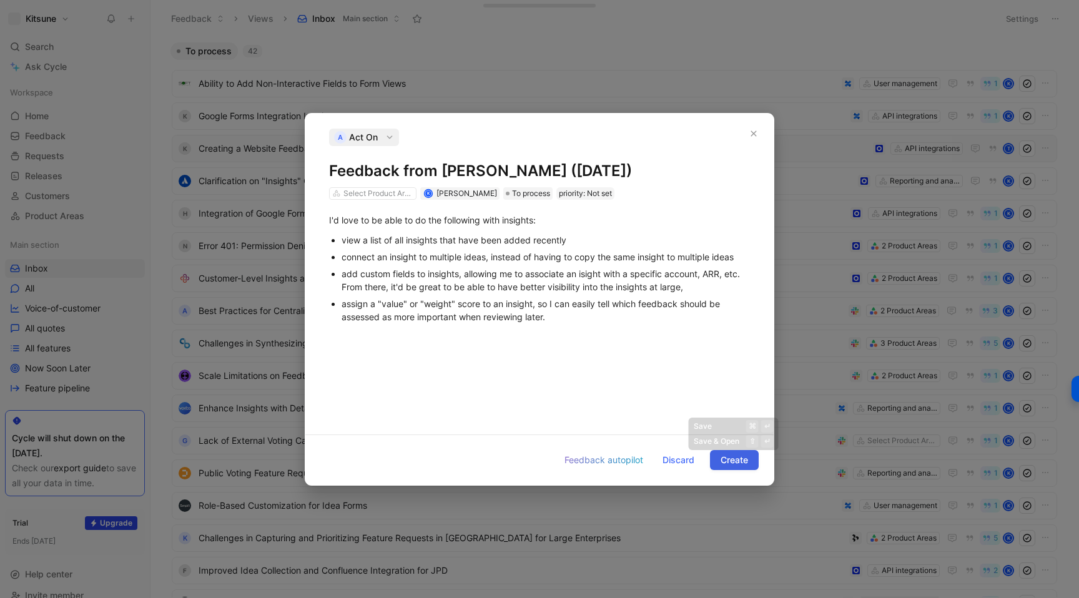
click at [721, 454] on span "Create" at bounding box center [733, 460] width 27 height 15
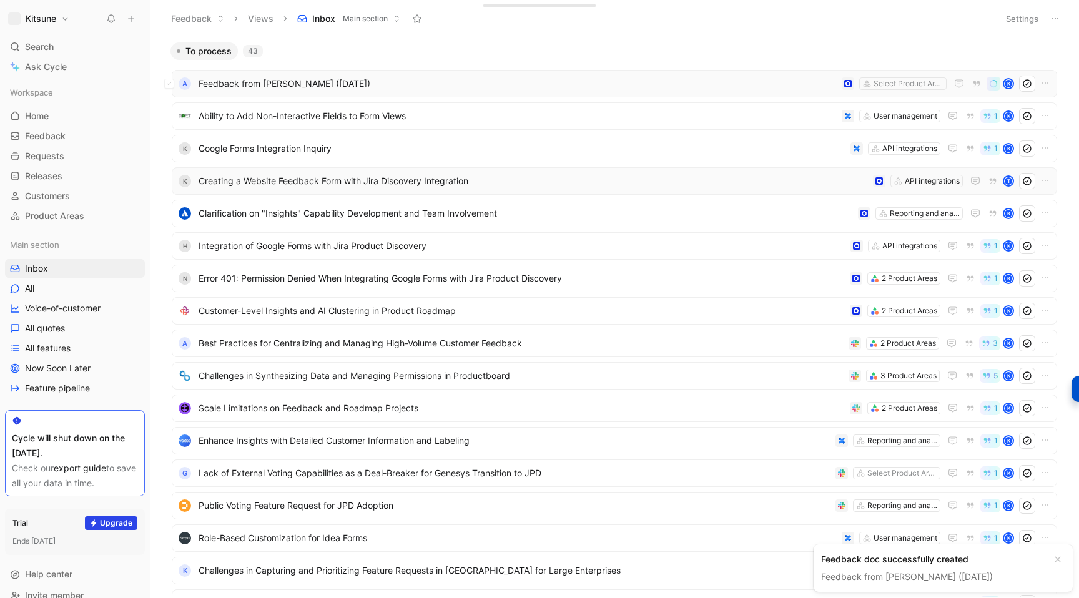
click at [399, 91] on span "Feedback from [PERSON_NAME] ([DATE])" at bounding box center [517, 83] width 638 height 15
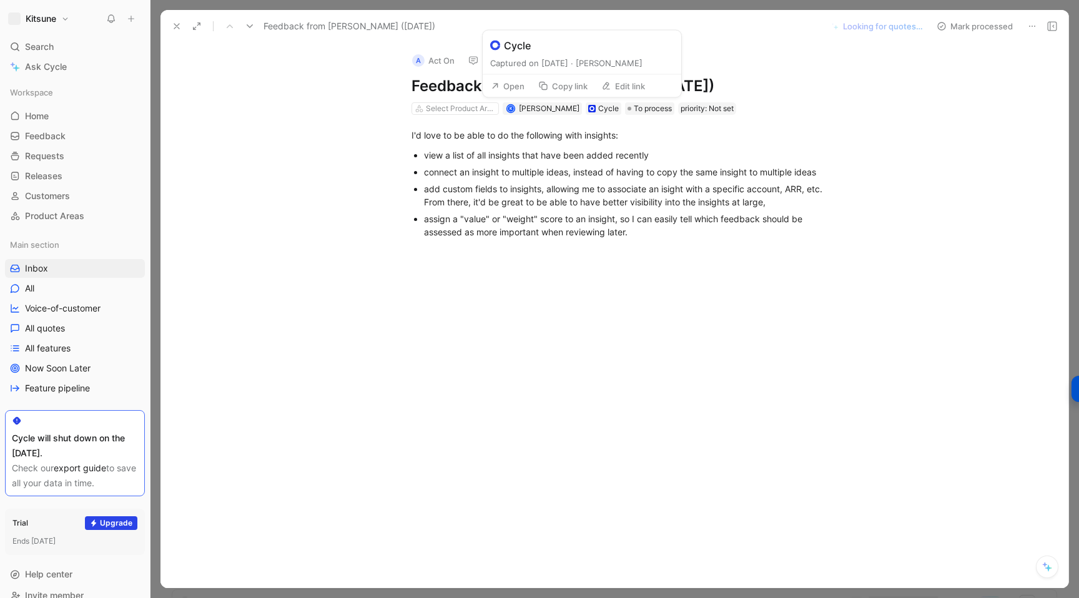
click at [613, 87] on button "Edit link" at bounding box center [622, 85] width 55 height 17
type input "[URL][DOMAIN_NAME]"
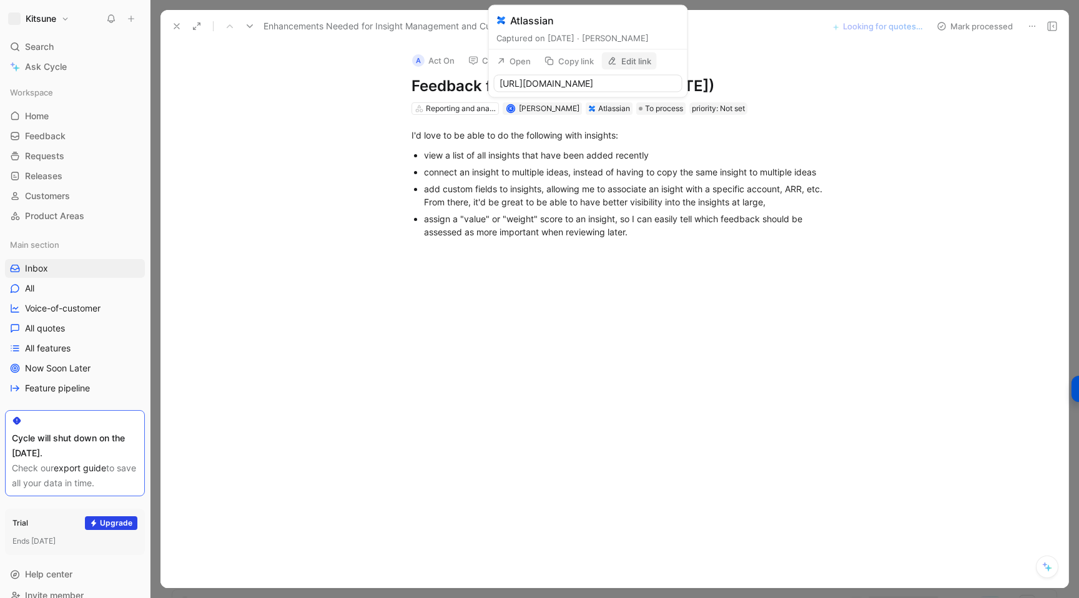
scroll to position [0, 200]
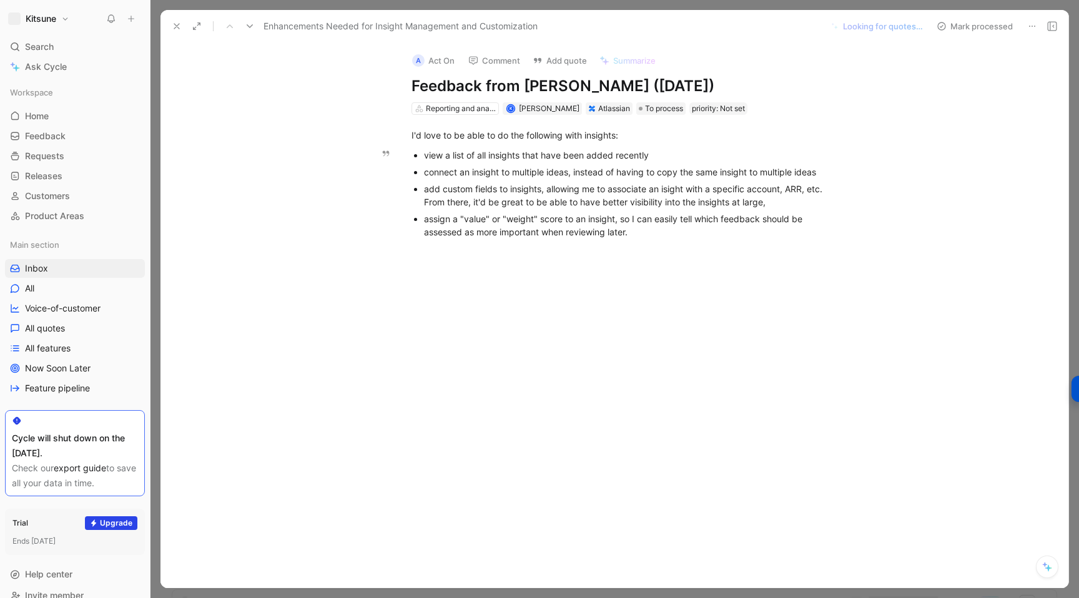
click at [518, 217] on div "assign a "value" or "weight" score to an insight, so I can easily tell which fe…" at bounding box center [633, 225] width 419 height 26
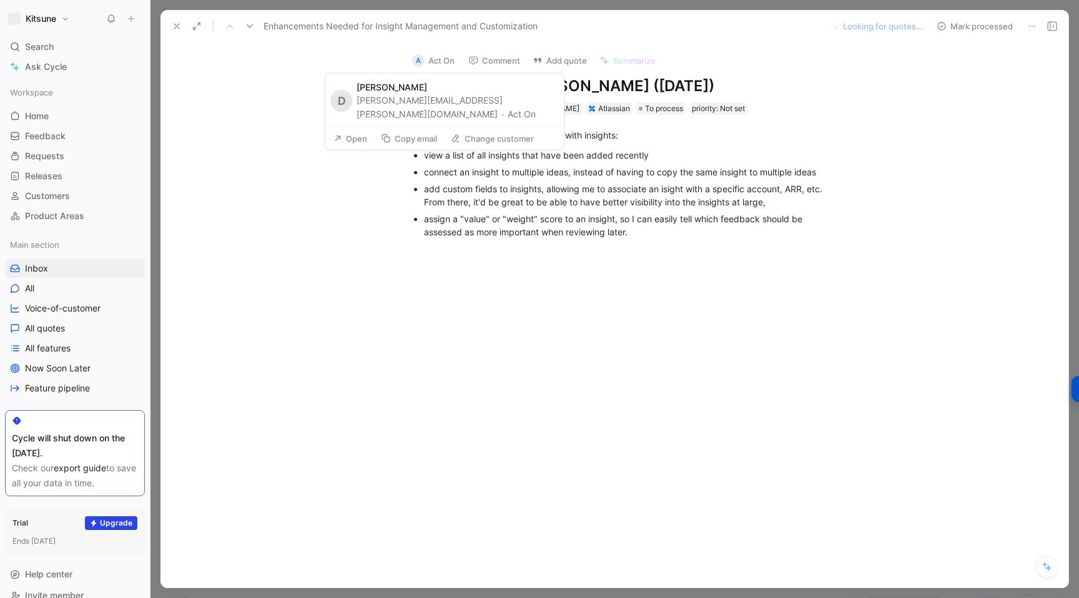
click at [507, 106] on button "Act On" at bounding box center [521, 113] width 28 height 15
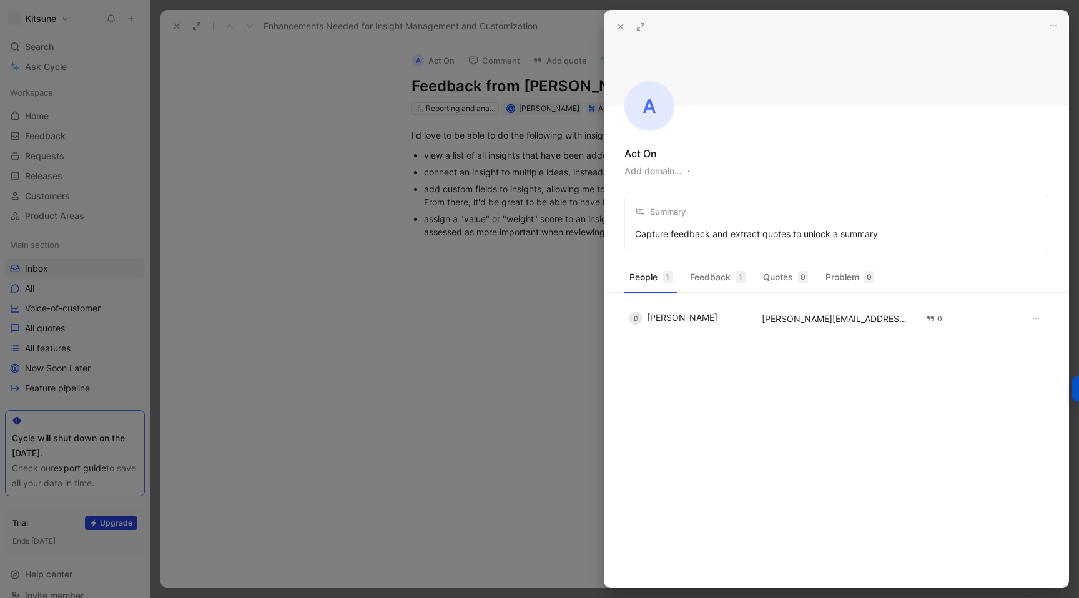
click at [660, 175] on button "Add domain…" at bounding box center [652, 171] width 57 height 15
type input "[DOMAIN_NAME]"
click at [547, 272] on div at bounding box center [539, 299] width 1079 height 598
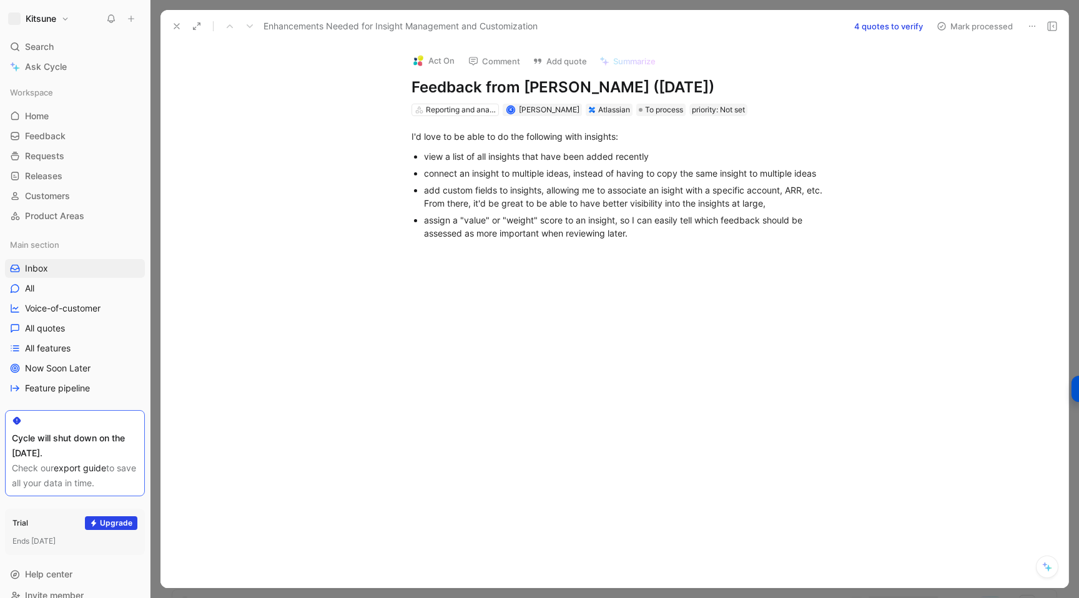
click at [180, 30] on icon at bounding box center [177, 26] width 10 height 10
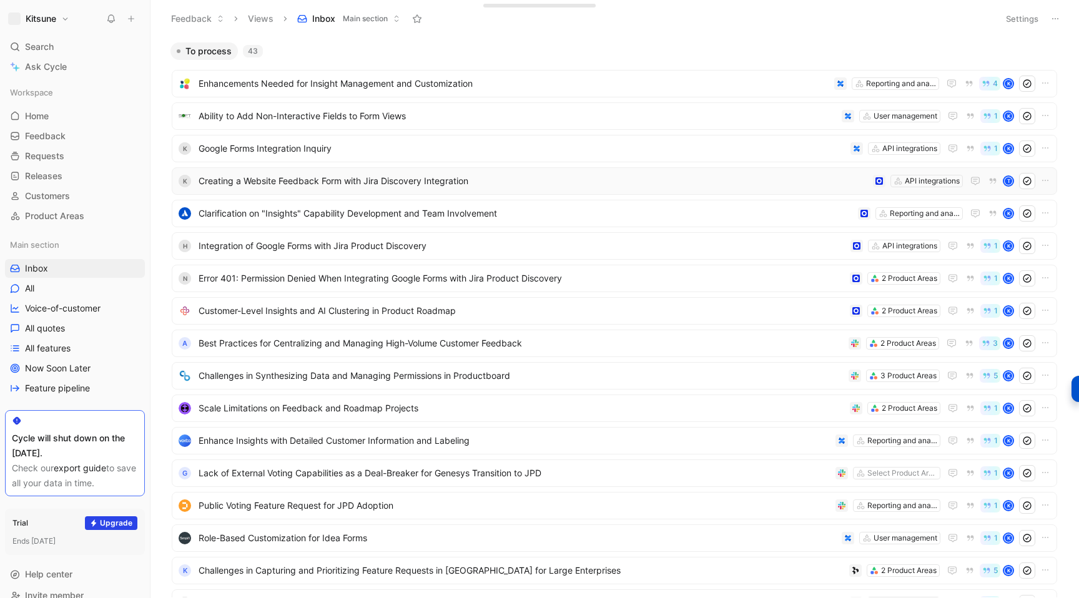
click at [134, 19] on icon at bounding box center [131, 18] width 9 height 9
click at [190, 25] on button "New feedback c" at bounding box center [215, 23] width 134 height 21
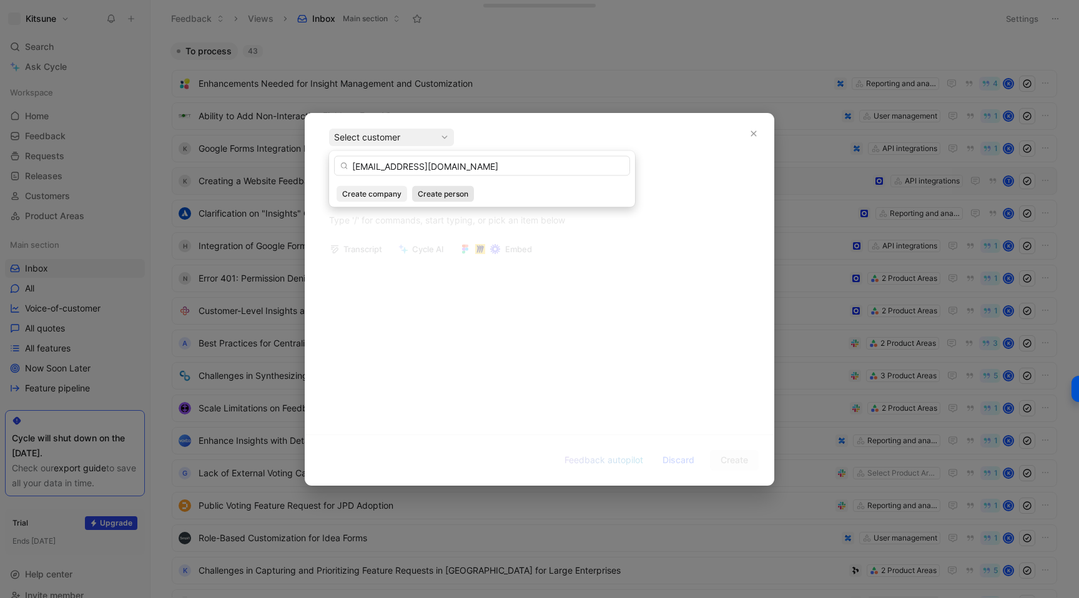
type input "[EMAIL_ADDRESS][DOMAIN_NAME]"
click at [432, 198] on span "Create person" at bounding box center [443, 194] width 51 height 12
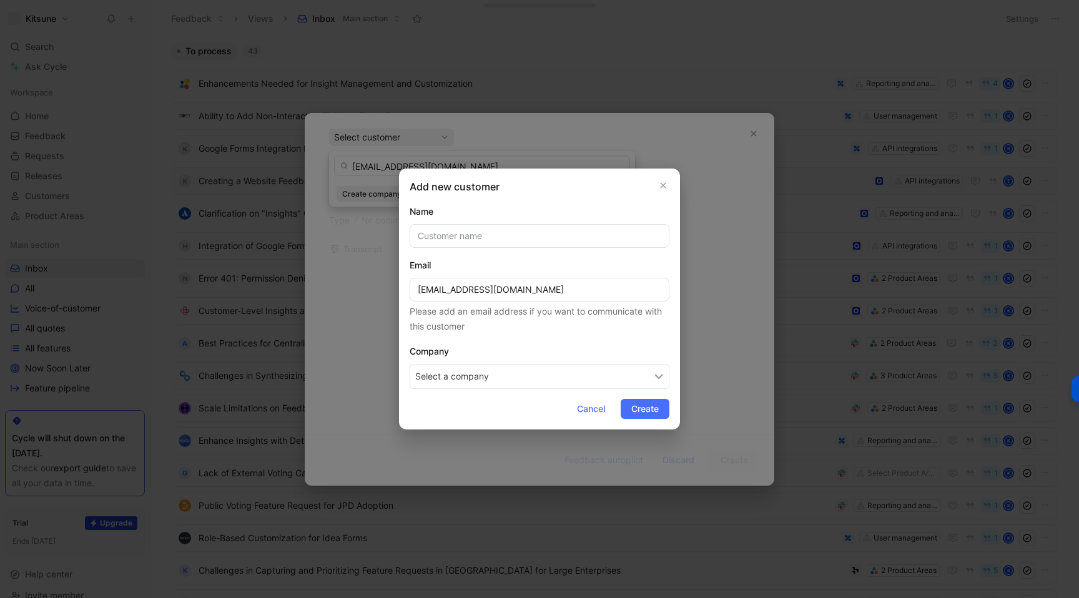
click at [448, 385] on button "Select a company" at bounding box center [539, 376] width 260 height 25
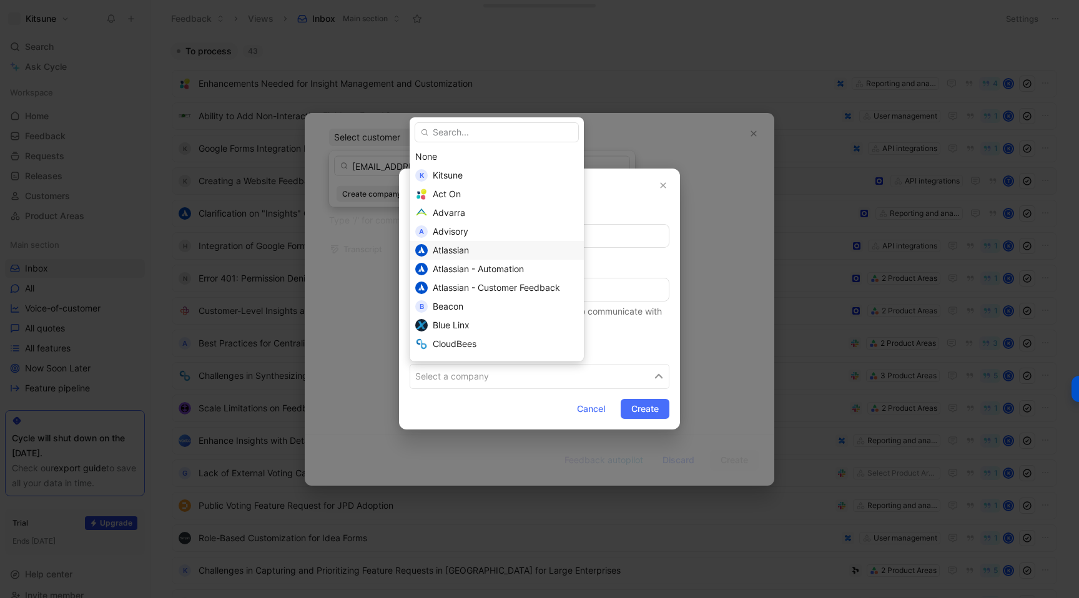
click at [442, 248] on span "Atlassian" at bounding box center [451, 250] width 36 height 11
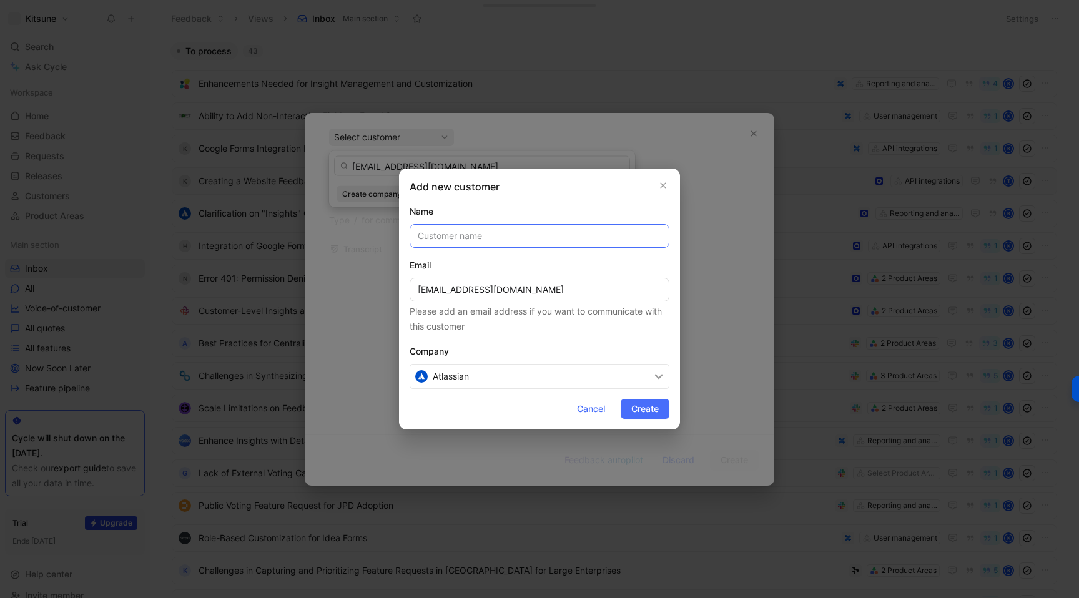
click at [448, 233] on input "text" at bounding box center [539, 236] width 260 height 24
paste input "[PERSON_NAME]"
type input "[PERSON_NAME]"
click at [483, 256] on form "Name [PERSON_NAME] Email [EMAIL_ADDRESS][DOMAIN_NAME] Please add an email addre…" at bounding box center [539, 311] width 260 height 215
click at [647, 413] on span "Create" at bounding box center [644, 408] width 27 height 15
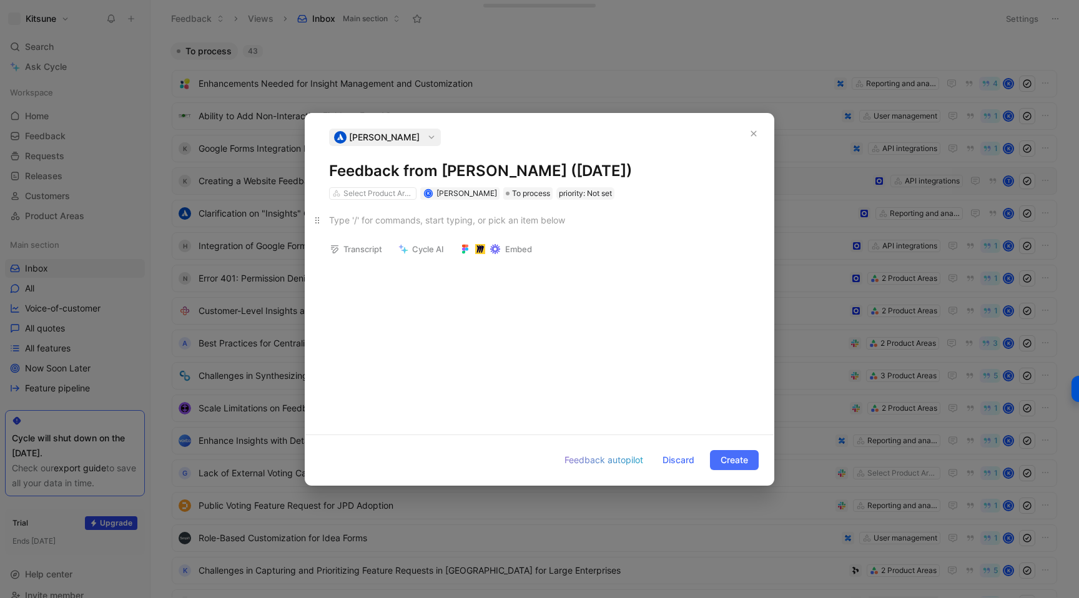
click at [408, 220] on div at bounding box center [539, 219] width 421 height 13
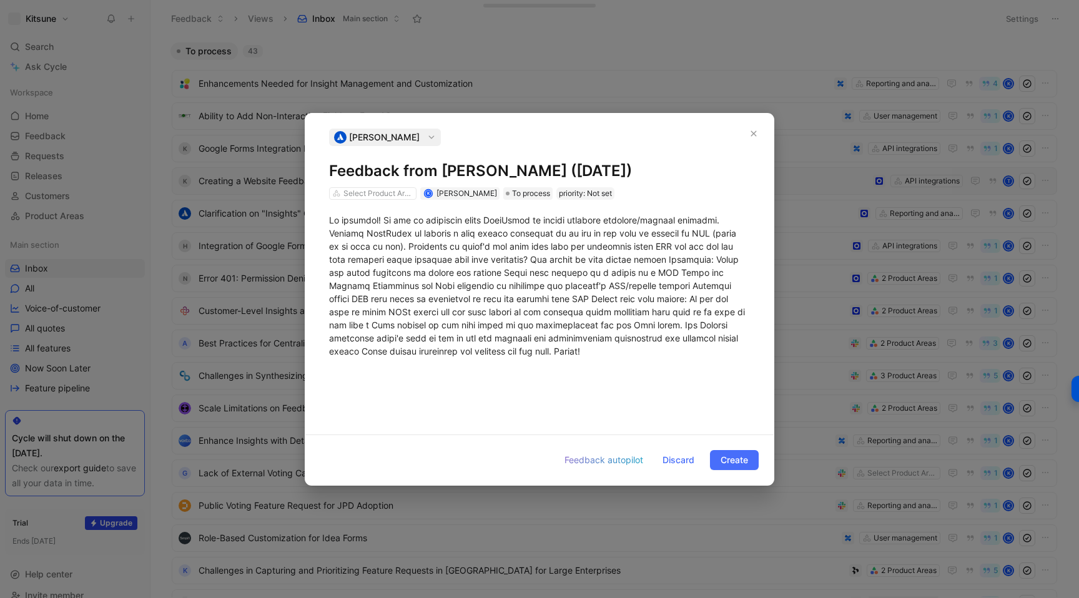
click at [443, 185] on div "[PERSON_NAME] Feedback from [PERSON_NAME] ([DATE]) Select Product Areas K [PERS…" at bounding box center [539, 164] width 421 height 71
click at [441, 262] on span at bounding box center [538, 286] width 418 height 142
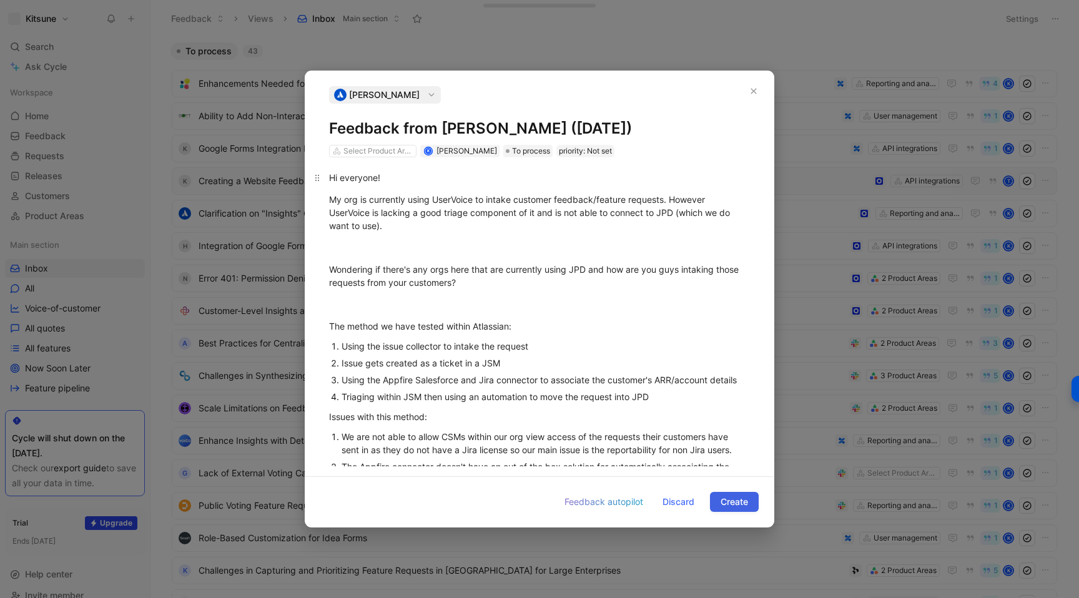
click at [725, 497] on span "Create" at bounding box center [733, 501] width 27 height 15
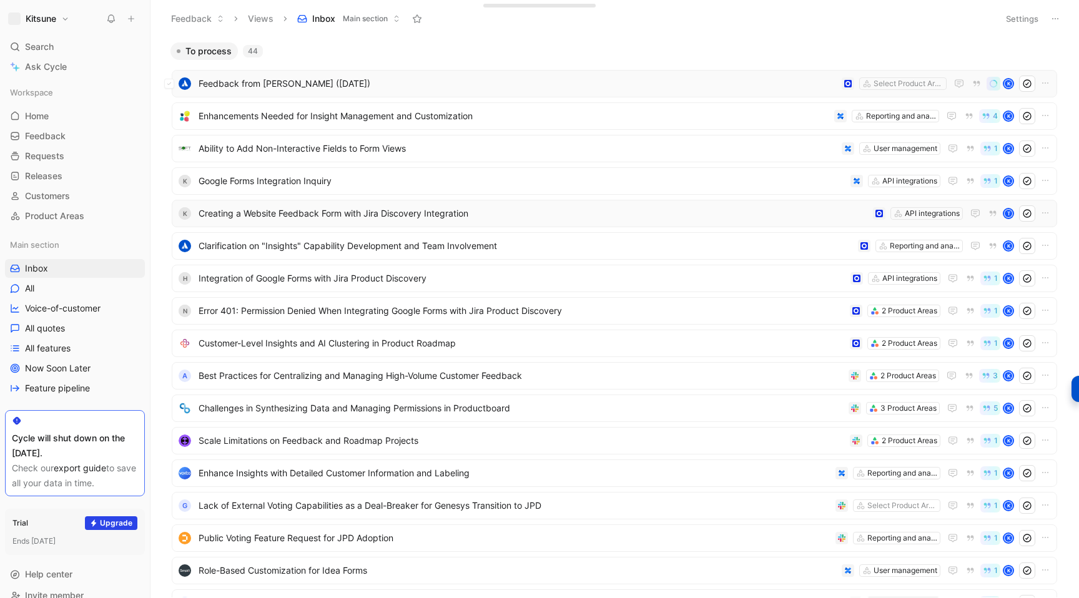
click at [423, 84] on span "Feedback from [PERSON_NAME] ([DATE])" at bounding box center [517, 83] width 638 height 15
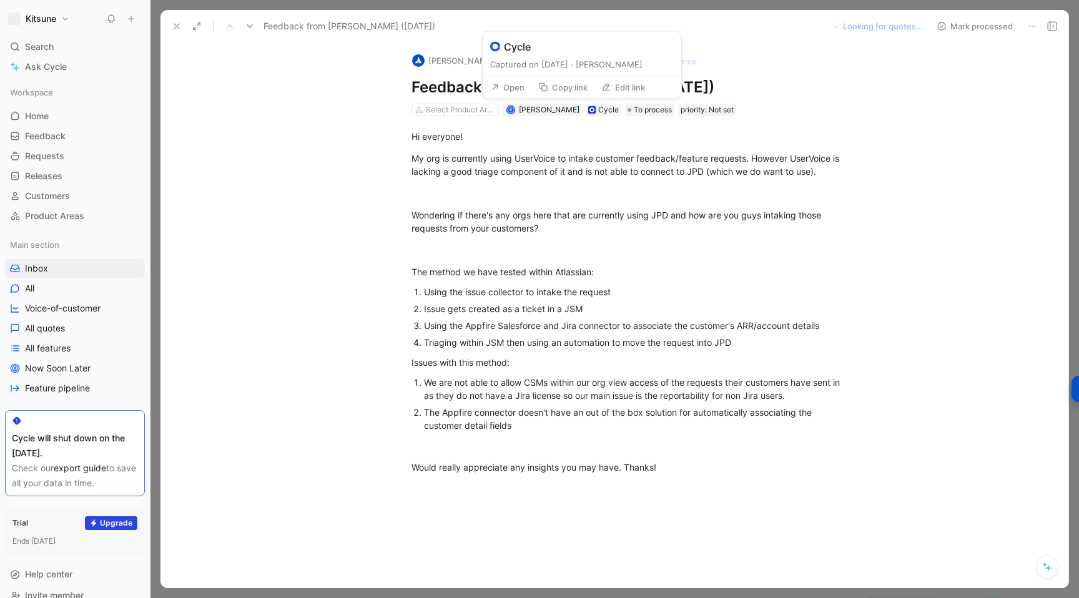
click at [622, 87] on button "Edit link" at bounding box center [622, 87] width 55 height 17
type input "[URL][DOMAIN_NAME]"
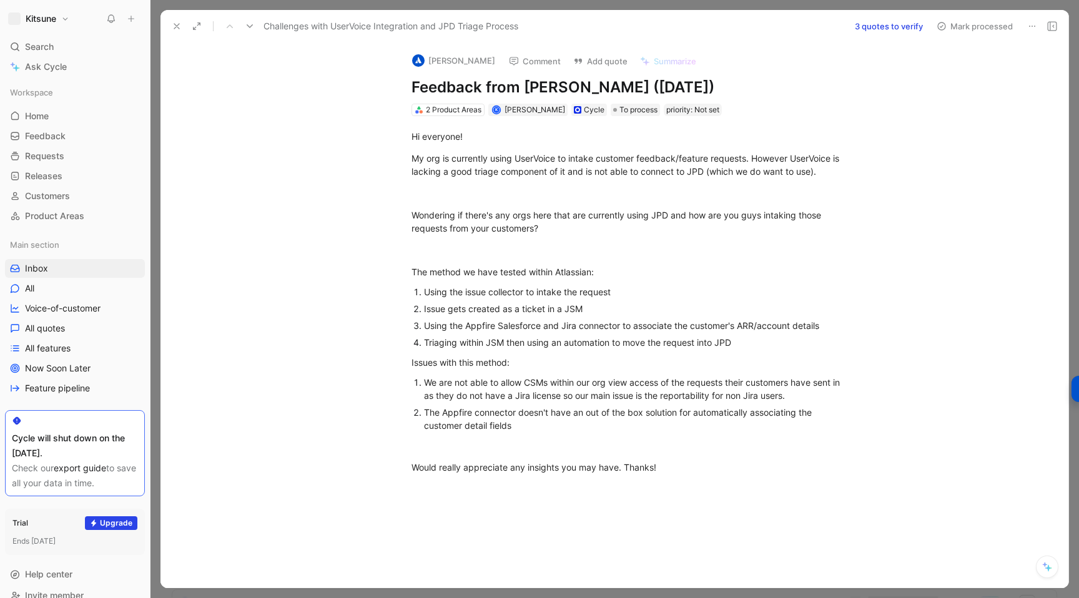
click at [448, 483] on div "Hi everyone! My org is currently using UserVoice to intake customer feedback/fe…" at bounding box center [627, 301] width 881 height 371
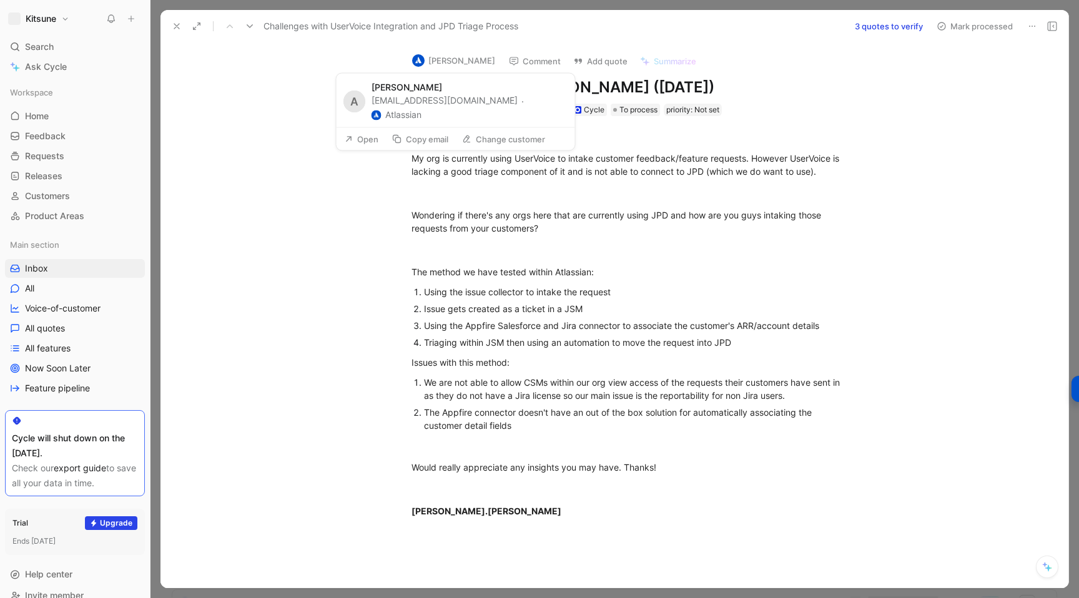
drag, startPoint x: 373, startPoint y: 104, endPoint x: 474, endPoint y: 106, distance: 101.1
click at [474, 106] on div "[EMAIL_ADDRESS][DOMAIN_NAME] · Atlassian" at bounding box center [469, 108] width 196 height 28
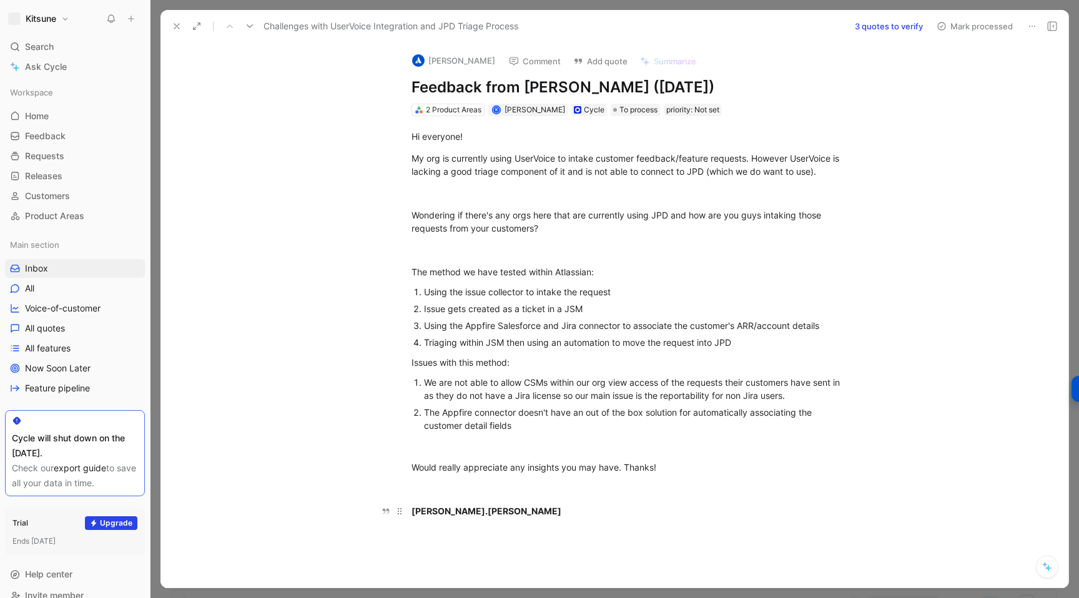
click at [471, 512] on div "[PERSON_NAME].[PERSON_NAME]" at bounding box center [627, 510] width 432 height 13
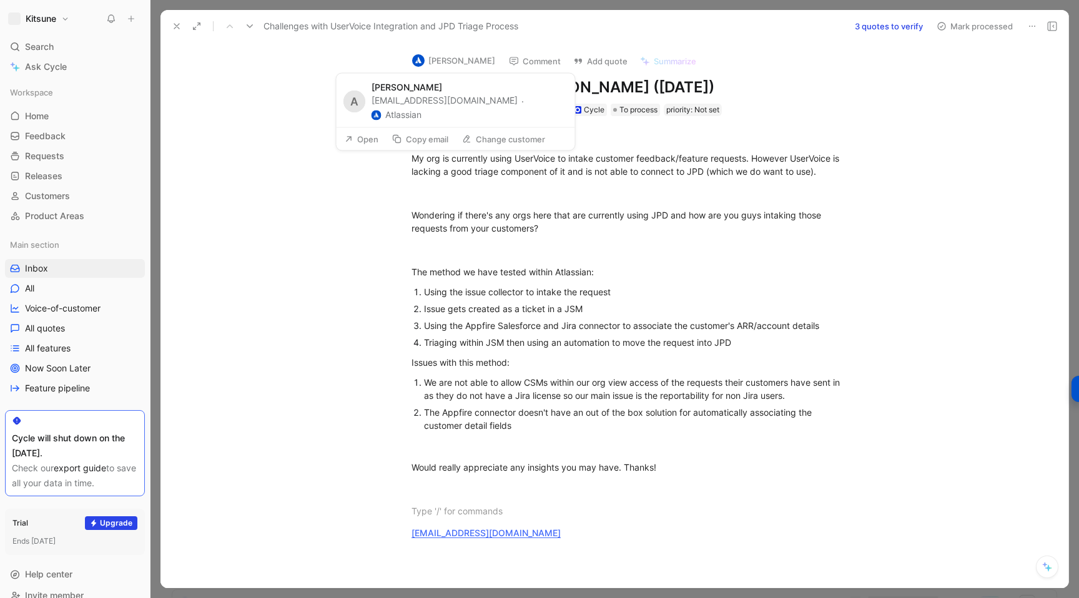
click at [474, 130] on button "Change customer" at bounding box center [503, 138] width 94 height 17
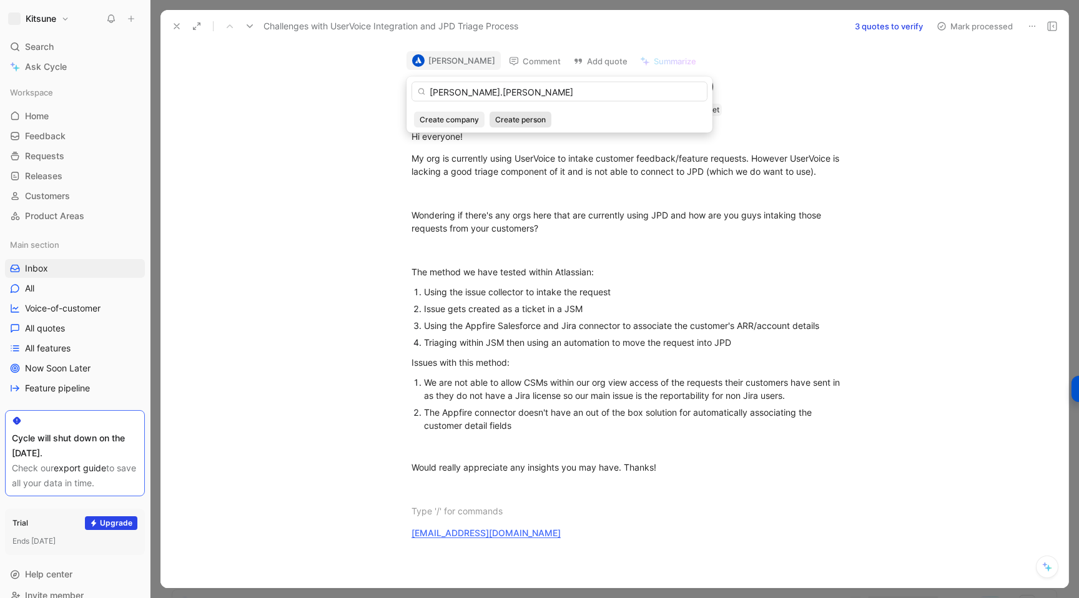
type input "[PERSON_NAME].[PERSON_NAME]"
click at [511, 121] on span "Create person" at bounding box center [520, 120] width 51 height 12
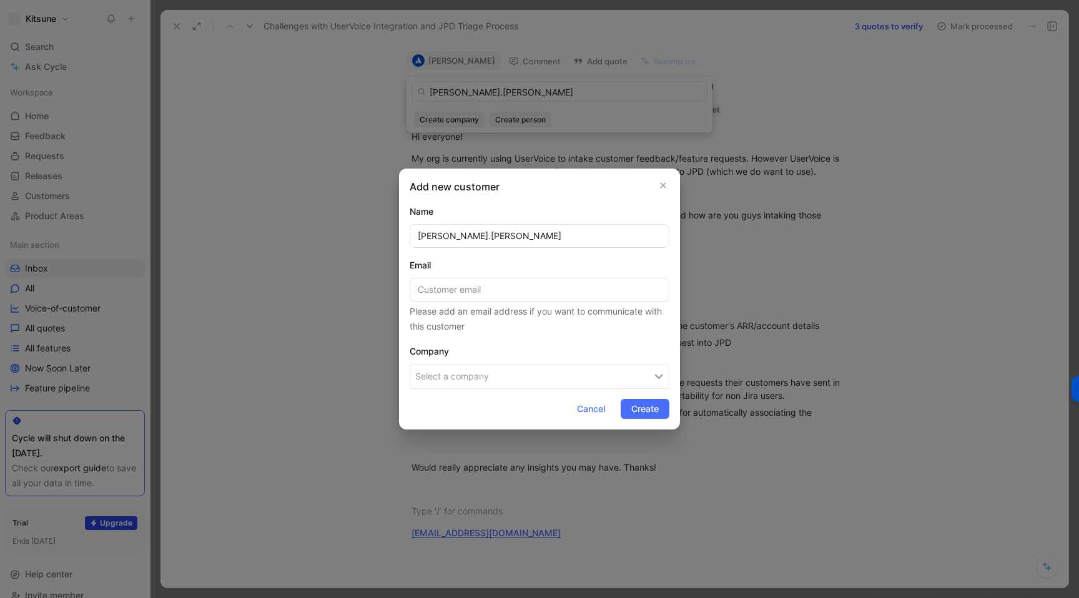
click at [426, 234] on input "[PERSON_NAME].[PERSON_NAME]" at bounding box center [539, 236] width 260 height 24
type input "[PERSON_NAME]"
click at [634, 414] on span "Create" at bounding box center [644, 408] width 27 height 15
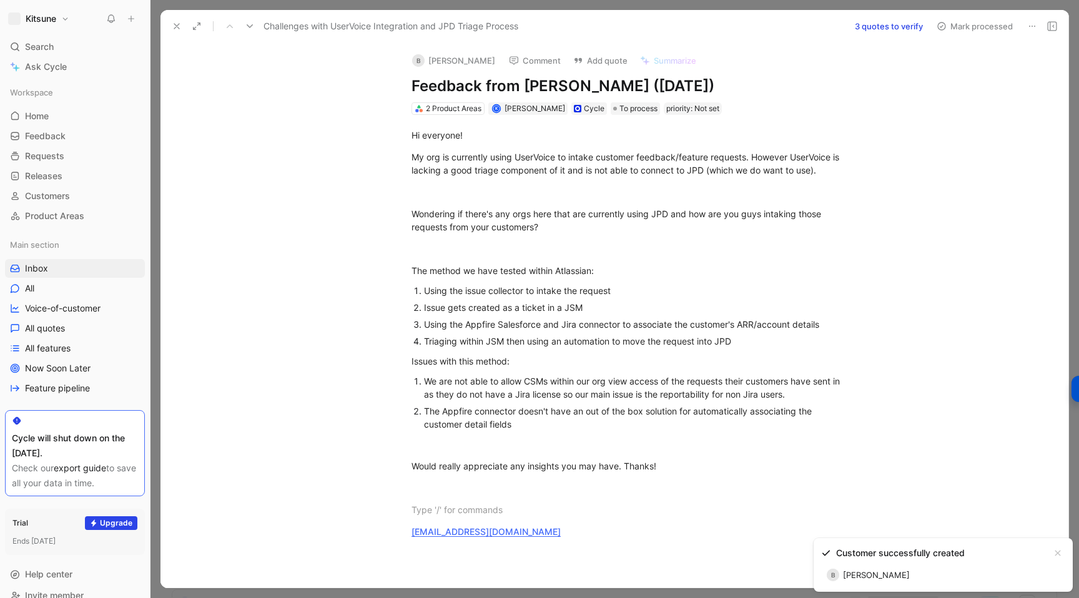
click at [177, 26] on use at bounding box center [176, 26] width 5 height 5
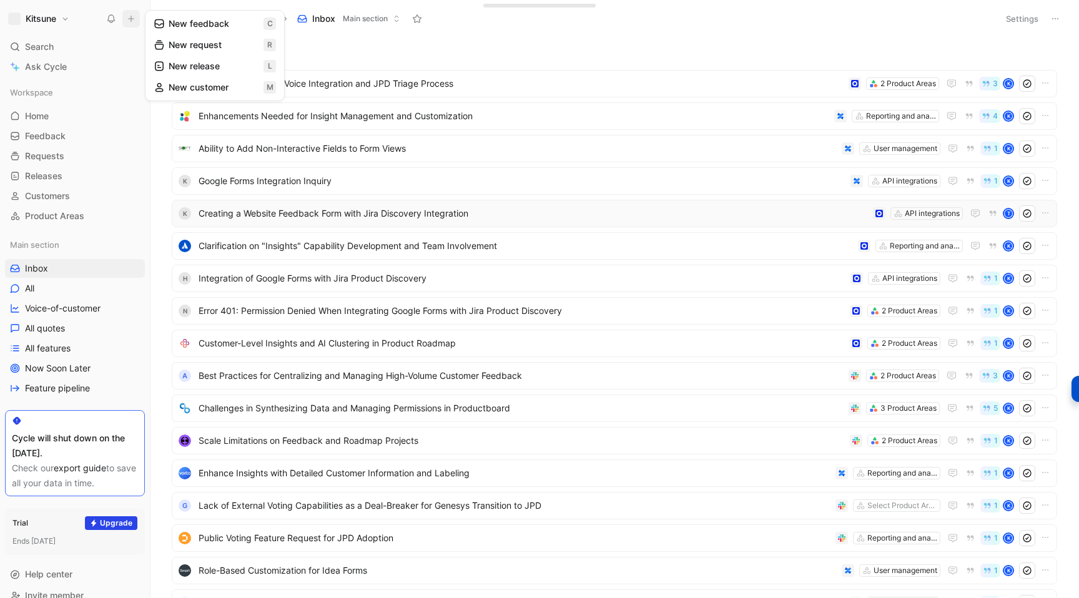
click at [182, 31] on button "New feedback c" at bounding box center [215, 23] width 134 height 21
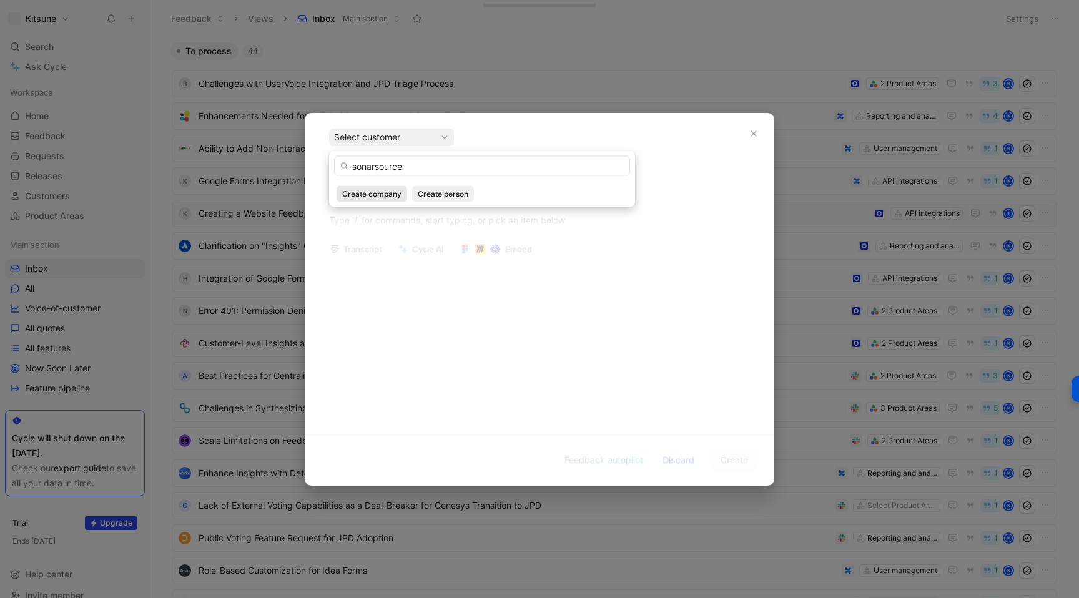
type input "sonarsource"
click at [370, 189] on span "Create company" at bounding box center [371, 194] width 59 height 12
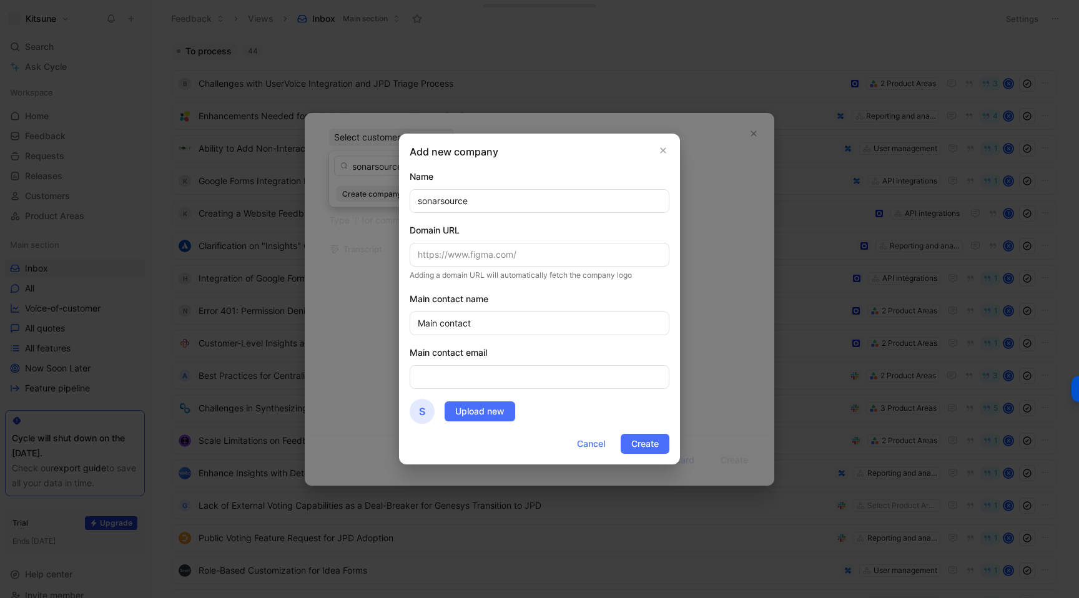
click at [419, 199] on input "sonarsource" at bounding box center [539, 201] width 260 height 24
type input "Sonarsource"
click at [429, 261] on input "text" at bounding box center [539, 255] width 260 height 24
paste input "[DOMAIN_NAME]"
type input "[DOMAIN_NAME]"
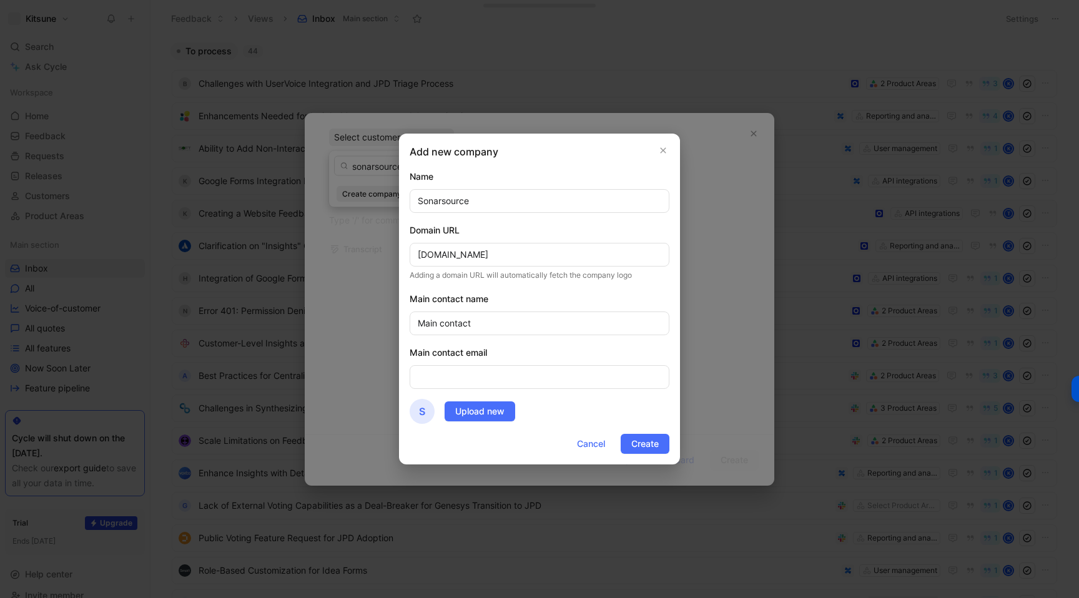
click at [488, 234] on div "Domain URL" at bounding box center [539, 230] width 260 height 15
click at [632, 439] on span "Create" at bounding box center [644, 443] width 27 height 15
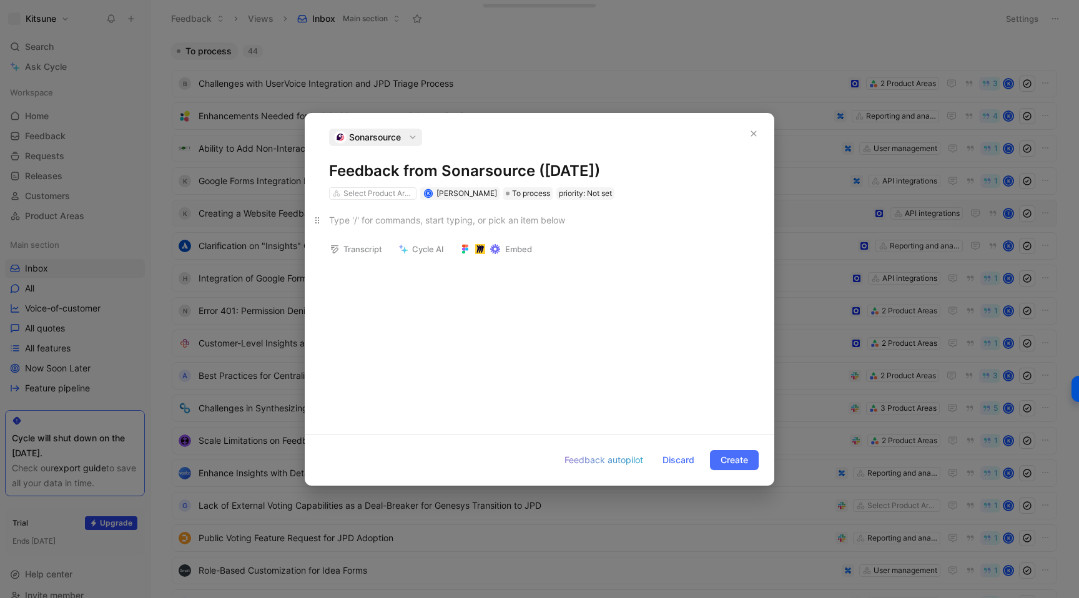
click at [411, 222] on div at bounding box center [539, 219] width 421 height 13
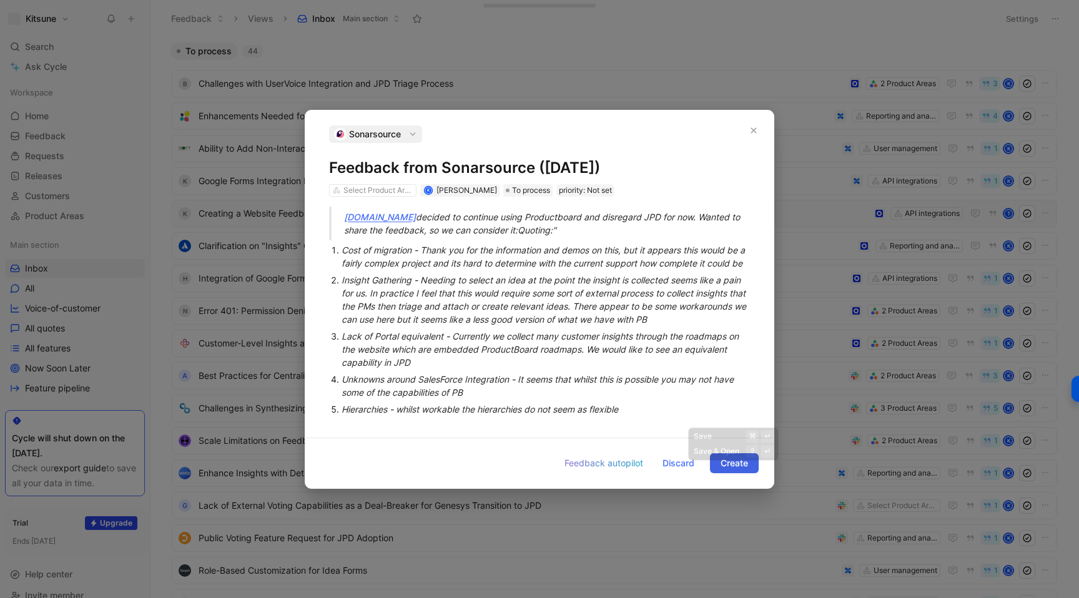
click at [724, 465] on span "Create" at bounding box center [733, 463] width 27 height 15
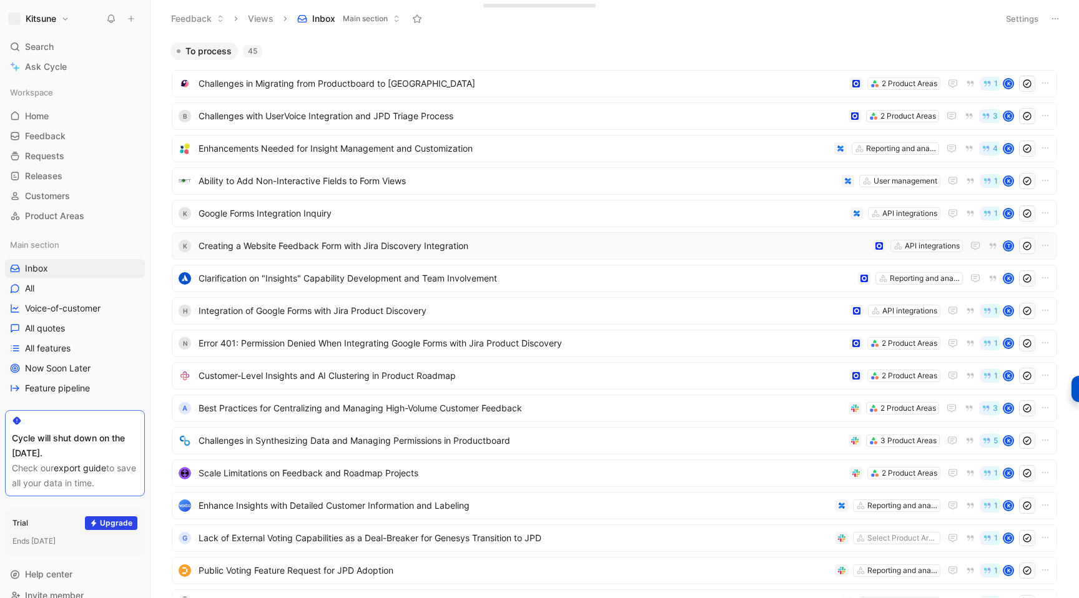
click at [131, 19] on icon at bounding box center [131, 18] width 9 height 9
click at [184, 26] on button "New feedback c" at bounding box center [215, 23] width 134 height 21
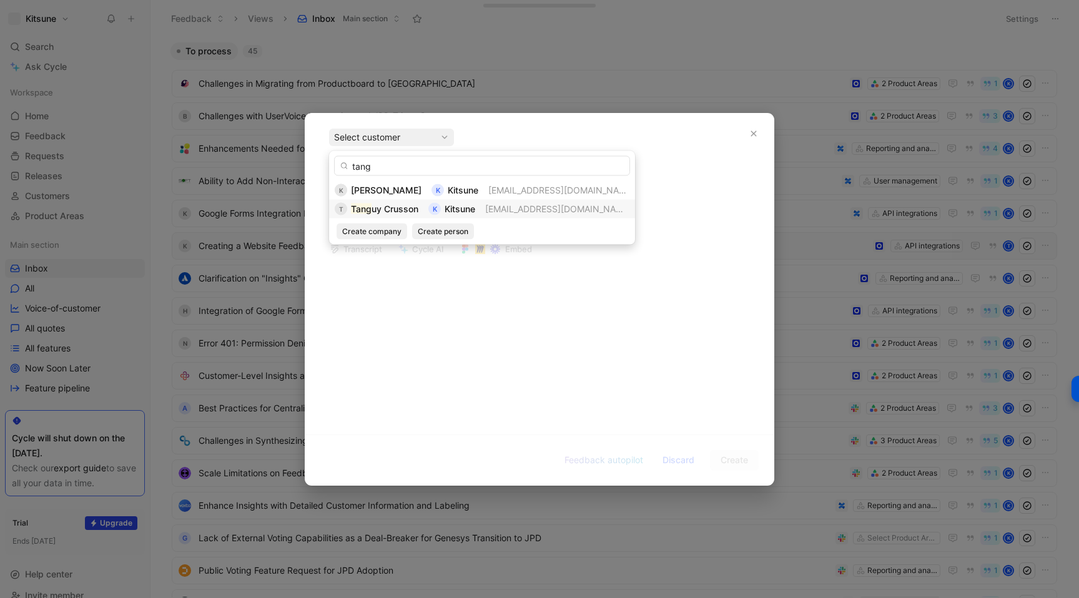
type input "tang"
click at [380, 204] on span "uy Crusson" at bounding box center [394, 208] width 47 height 11
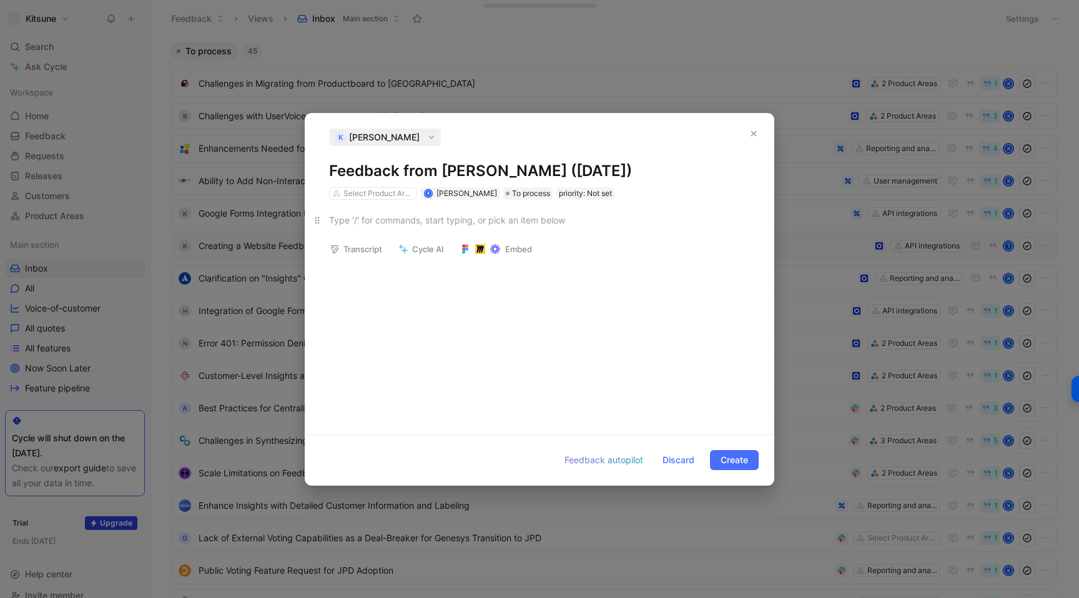
click at [385, 225] on div at bounding box center [539, 219] width 421 height 13
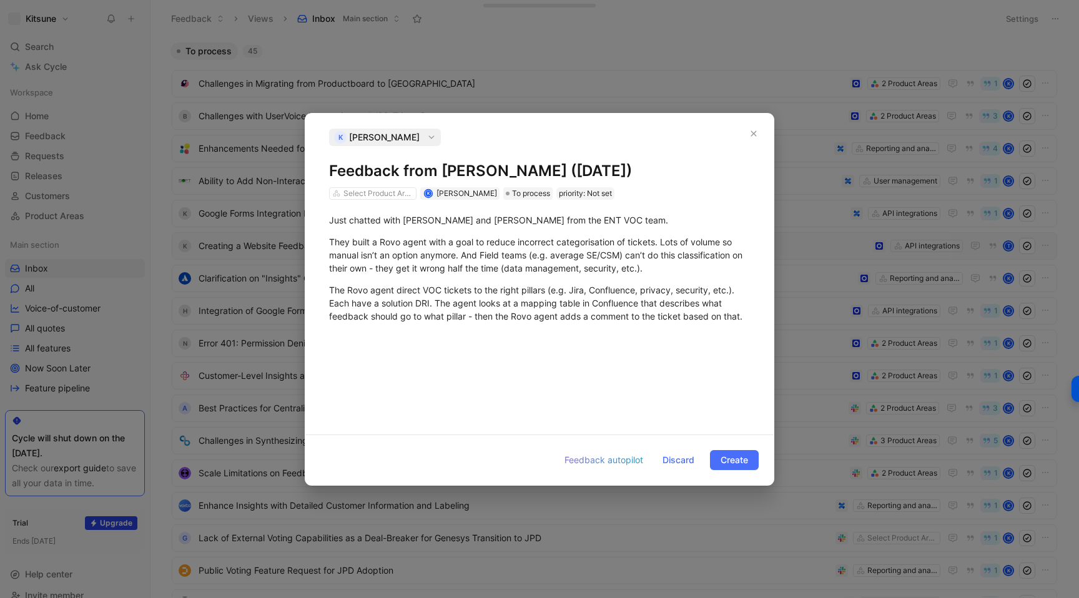
click at [539, 392] on div "Just chatted with [PERSON_NAME] and [PERSON_NAME] from the ENT VOC team. They b…" at bounding box center [539, 312] width 468 height 225
click at [742, 318] on span "The Rovo agent direct VOC tickets to the right pillars (e.g. Jira, Confluence, …" at bounding box center [535, 303] width 413 height 37
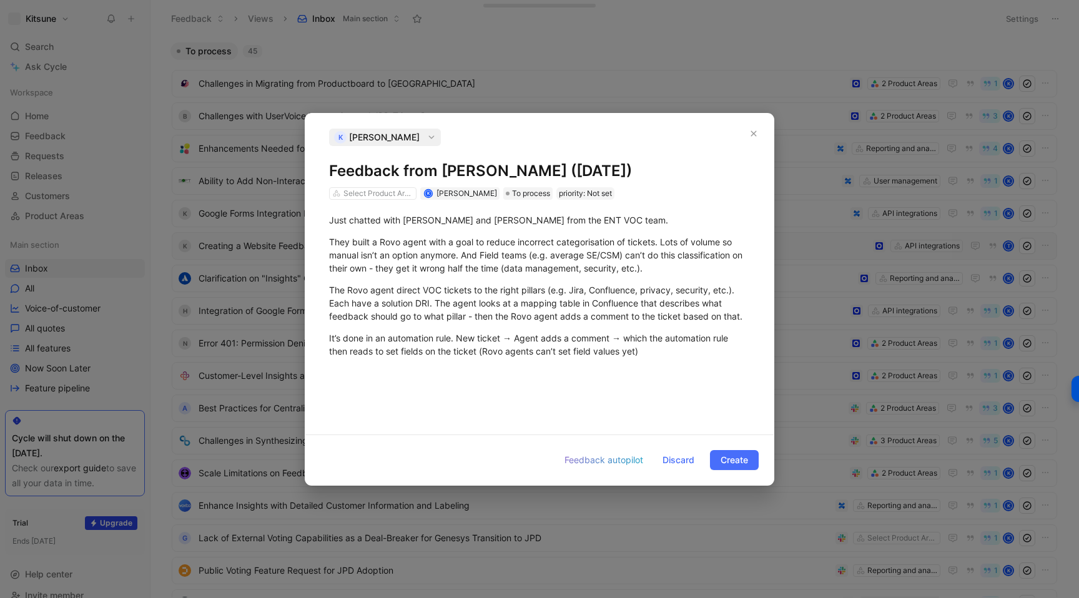
click at [647, 396] on div "Just chatted with [PERSON_NAME] and [PERSON_NAME] from the ENT VOC team. They b…" at bounding box center [539, 312] width 468 height 225
click at [667, 356] on div "It’s done in an automation rule. New ticket → Agent adds a comment → which the …" at bounding box center [539, 344] width 421 height 26
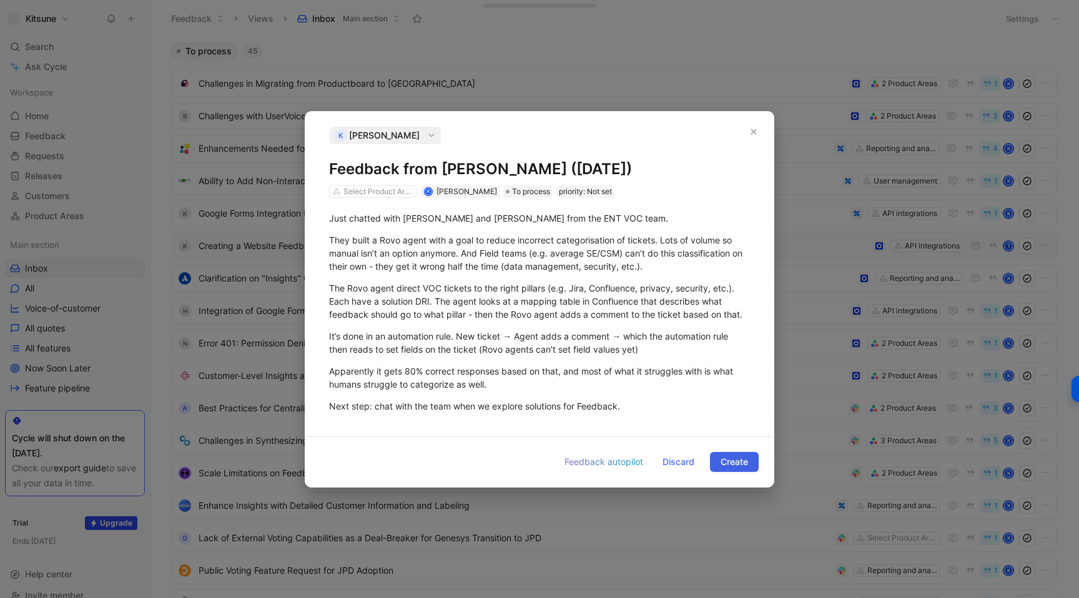
click at [735, 464] on span "Create" at bounding box center [733, 461] width 27 height 15
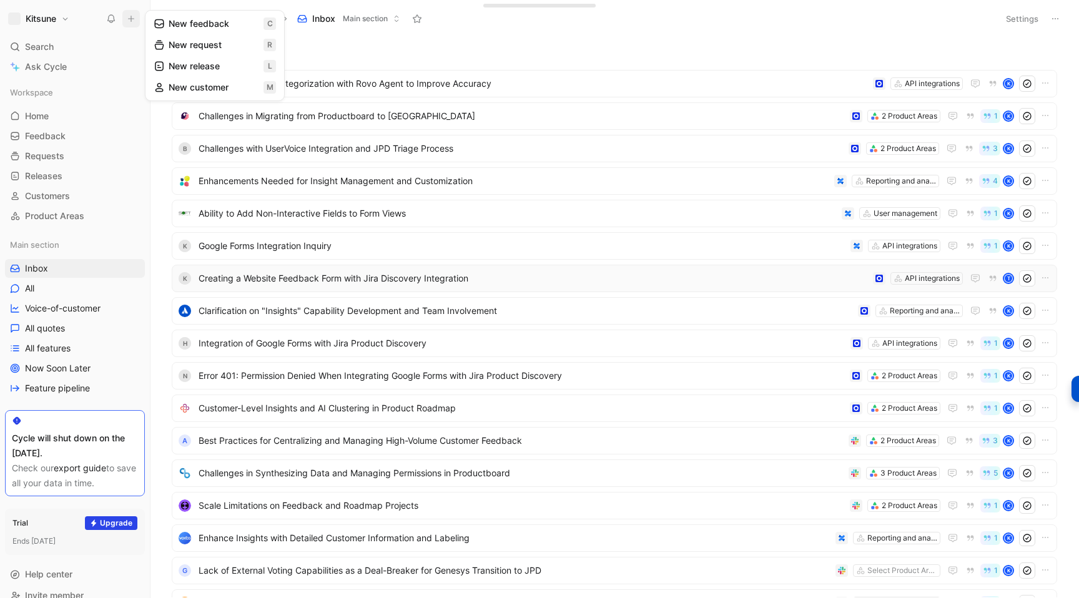
click at [172, 25] on button "New feedback c" at bounding box center [215, 23] width 134 height 21
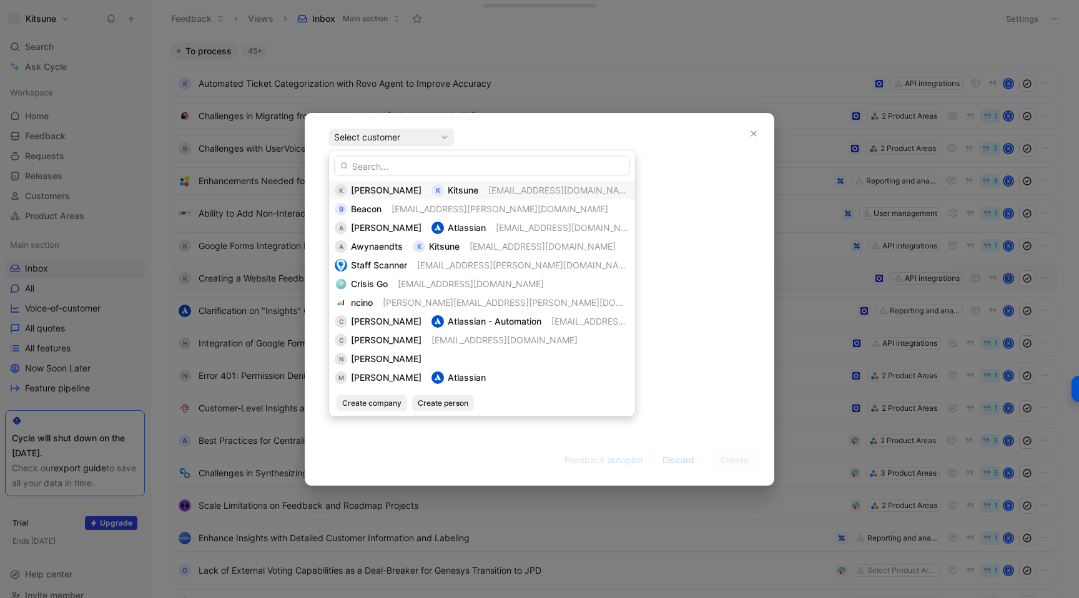
click at [393, 187] on span "[PERSON_NAME]" at bounding box center [386, 190] width 71 height 11
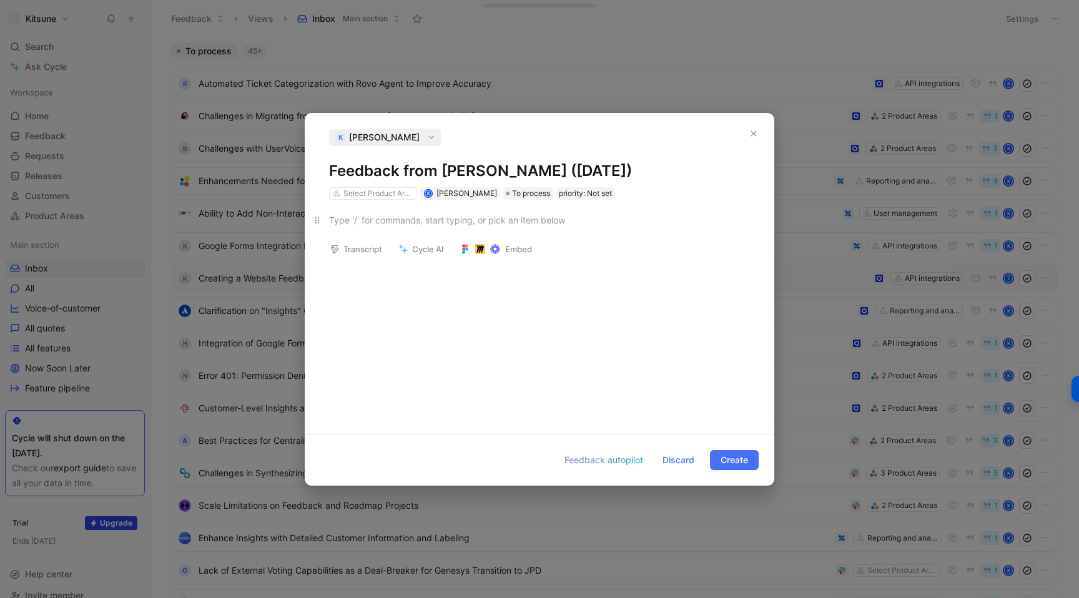
click at [356, 214] on div at bounding box center [539, 219] width 421 height 13
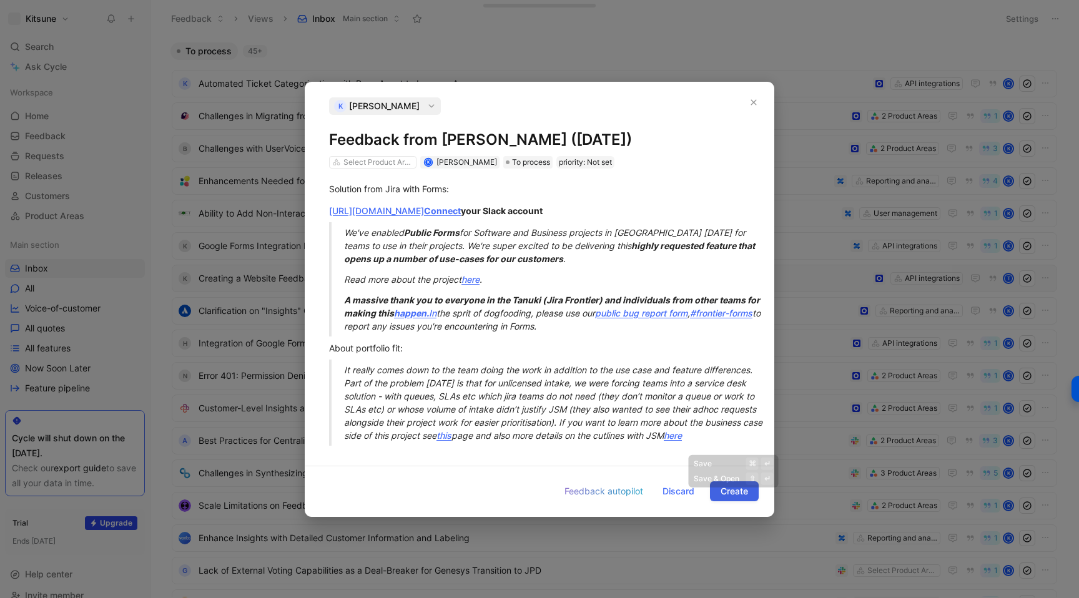
click at [720, 492] on span "Create" at bounding box center [733, 491] width 27 height 15
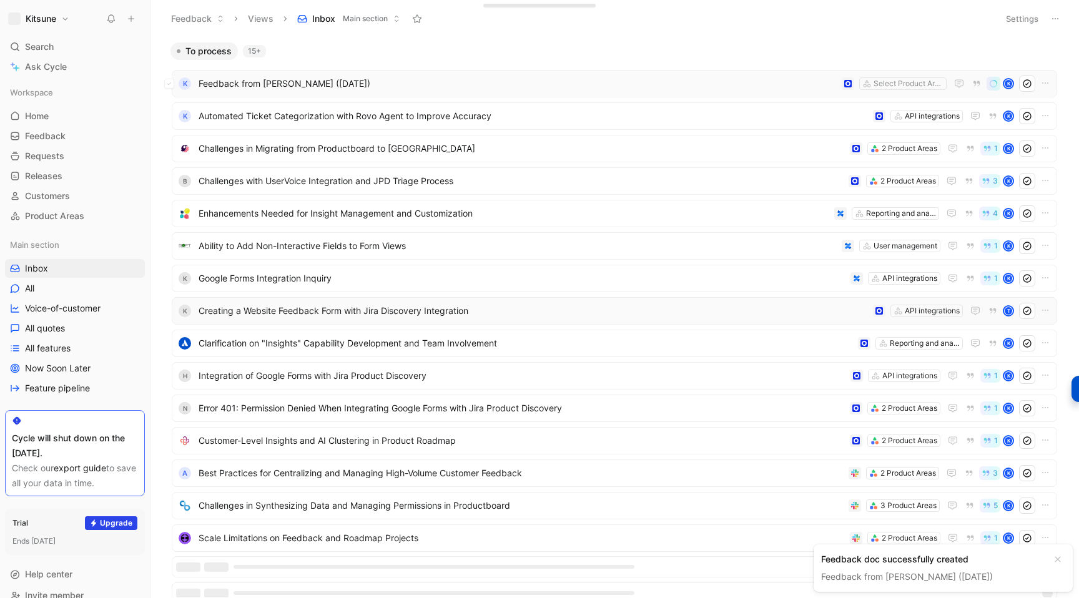
click at [566, 84] on span "Feedback from [PERSON_NAME] ([DATE])" at bounding box center [517, 83] width 638 height 15
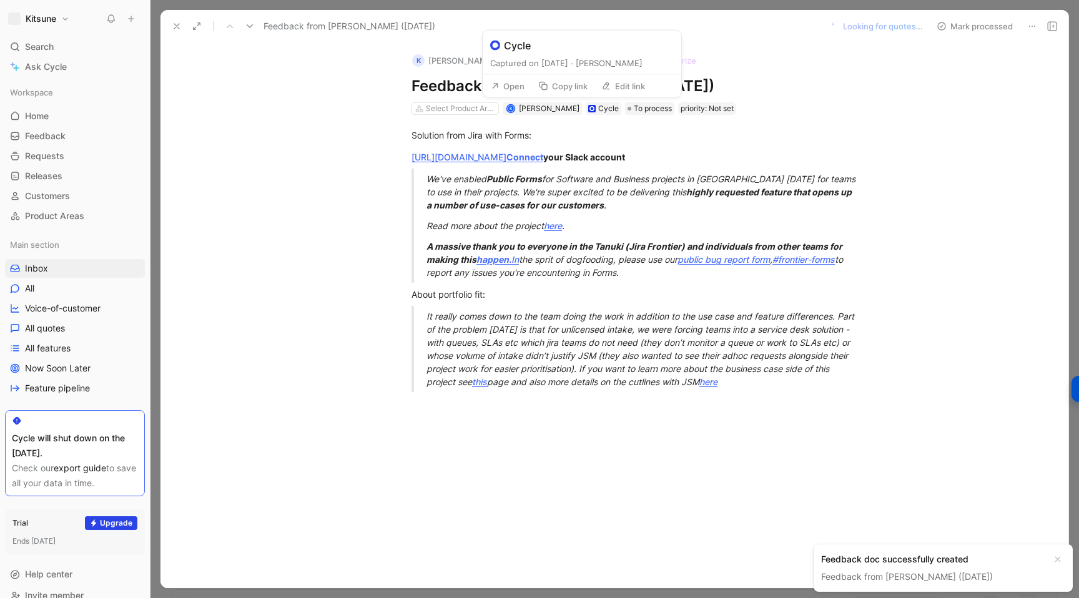
click at [611, 90] on button "Edit link" at bounding box center [622, 85] width 55 height 17
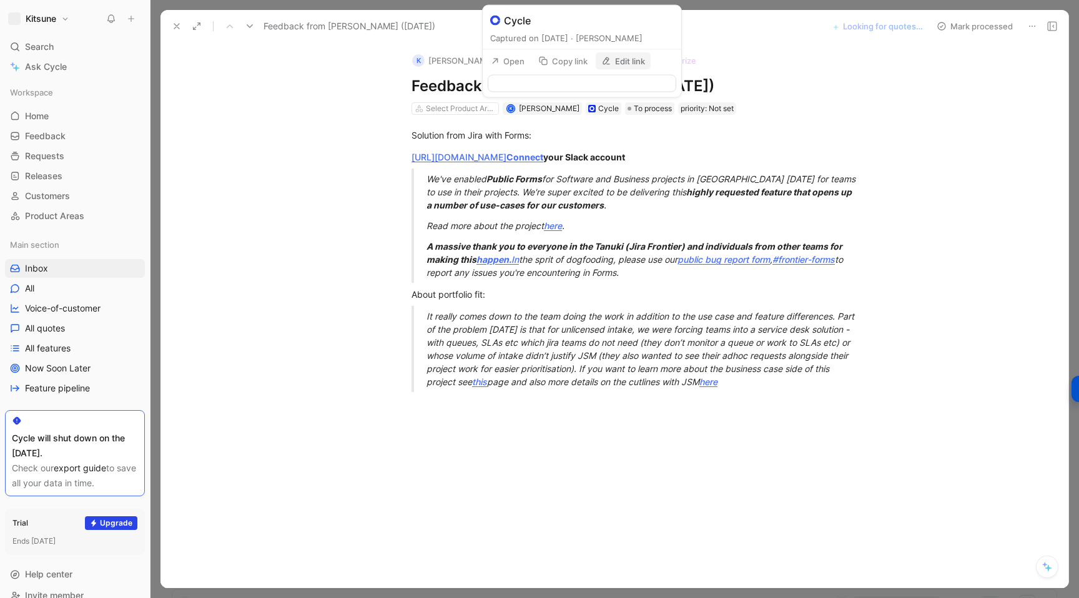
type input "[URL][DOMAIN_NAME]"
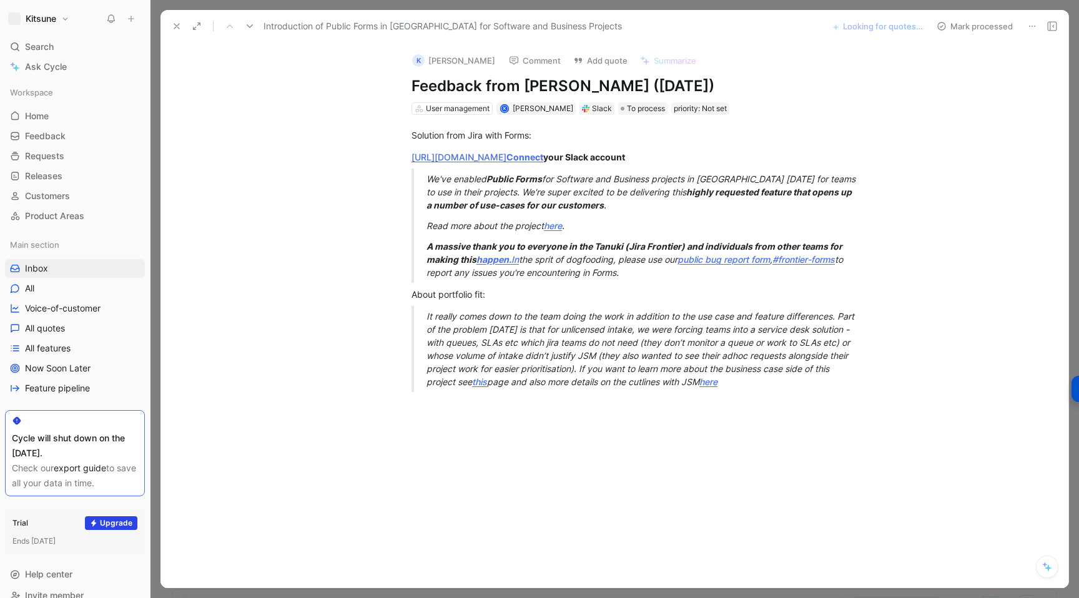
click at [169, 26] on button at bounding box center [176, 25] width 17 height 17
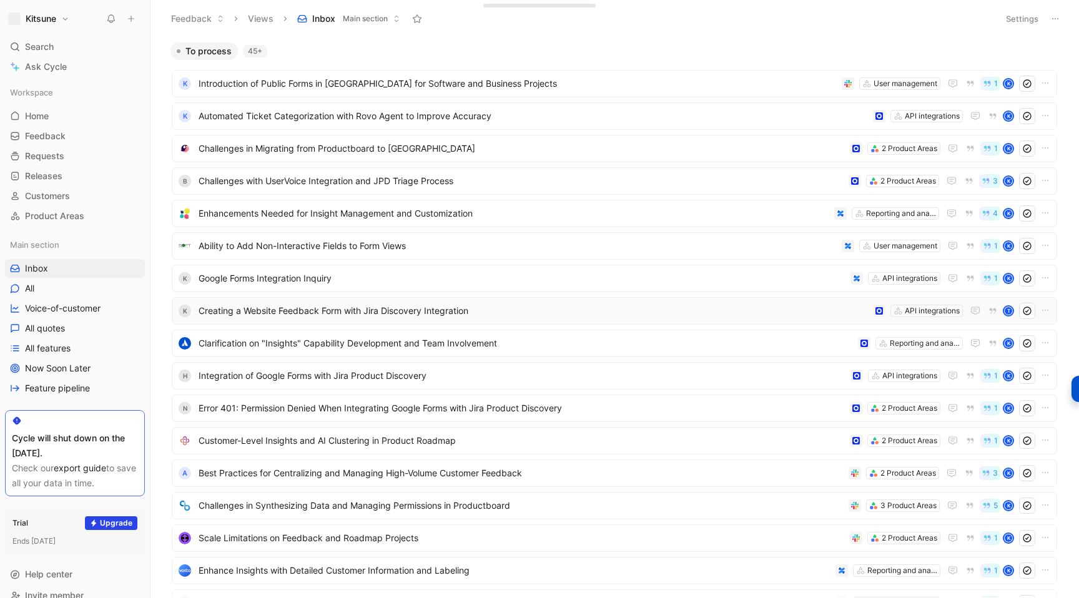
click at [135, 21] on icon at bounding box center [131, 18] width 9 height 9
click at [189, 24] on button "New feedback c" at bounding box center [215, 23] width 134 height 21
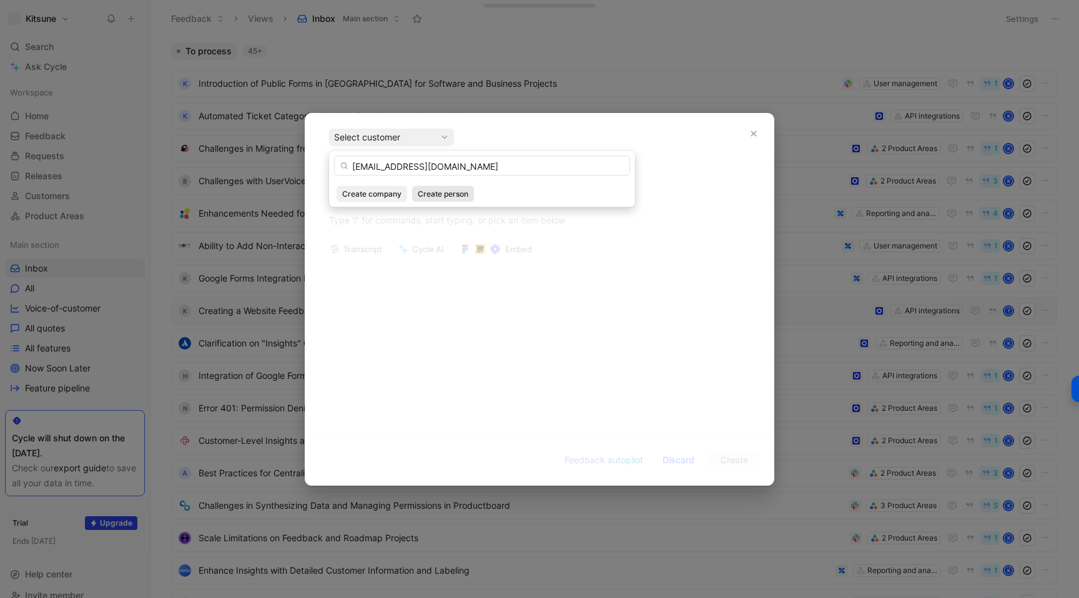
type input "[EMAIL_ADDRESS][DOMAIN_NAME]"
click at [431, 194] on span "Create person" at bounding box center [443, 194] width 51 height 12
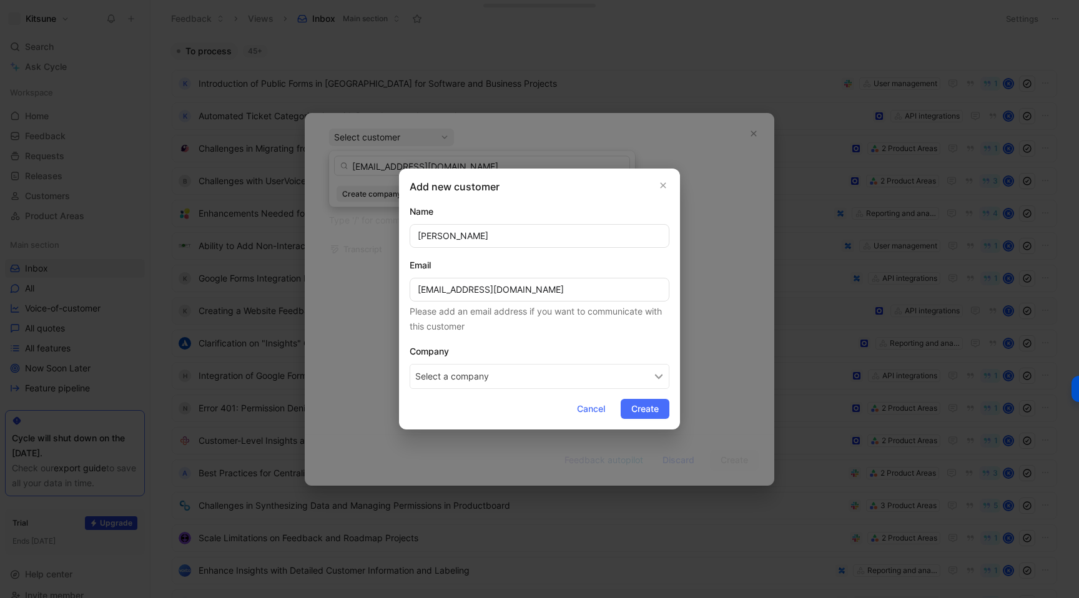
type input "[PERSON_NAME]"
click at [478, 373] on button "Select a company" at bounding box center [539, 376] width 260 height 25
click at [486, 376] on button "Select a company" at bounding box center [539, 376] width 260 height 25
type input "Solifi"
click at [462, 436] on span "Solifi" at bounding box center [460, 431] width 24 height 16
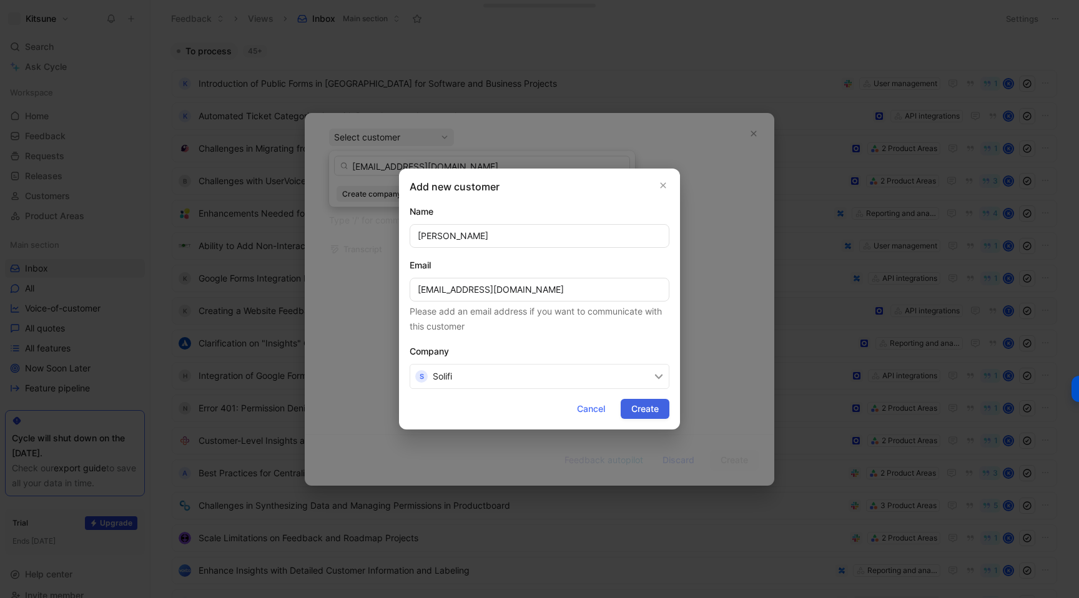
click at [629, 411] on button "Create" at bounding box center [644, 409] width 49 height 20
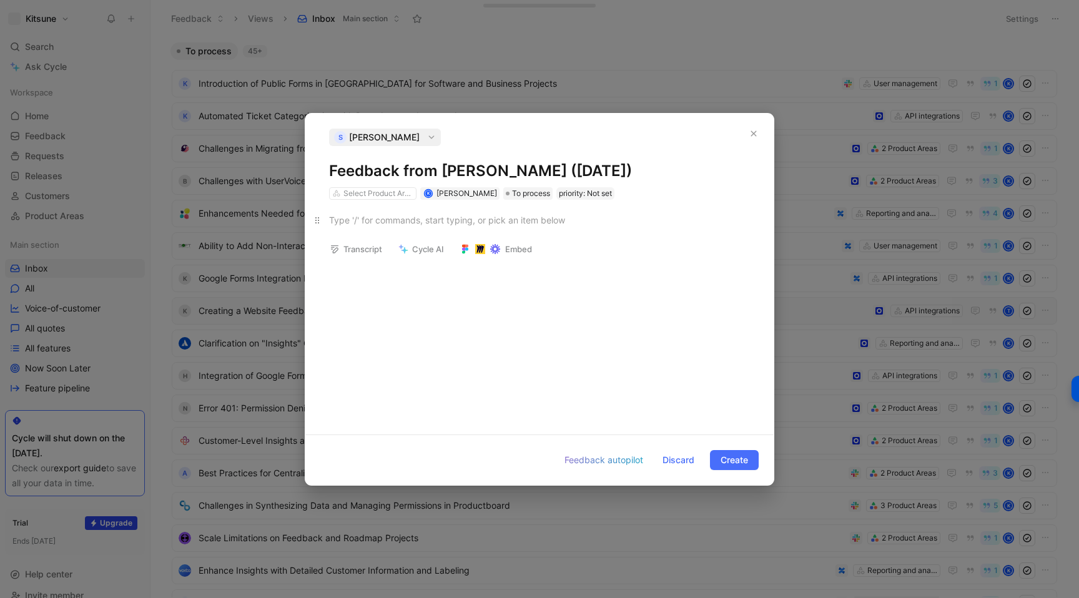
click at [410, 213] on div at bounding box center [539, 219] width 421 height 13
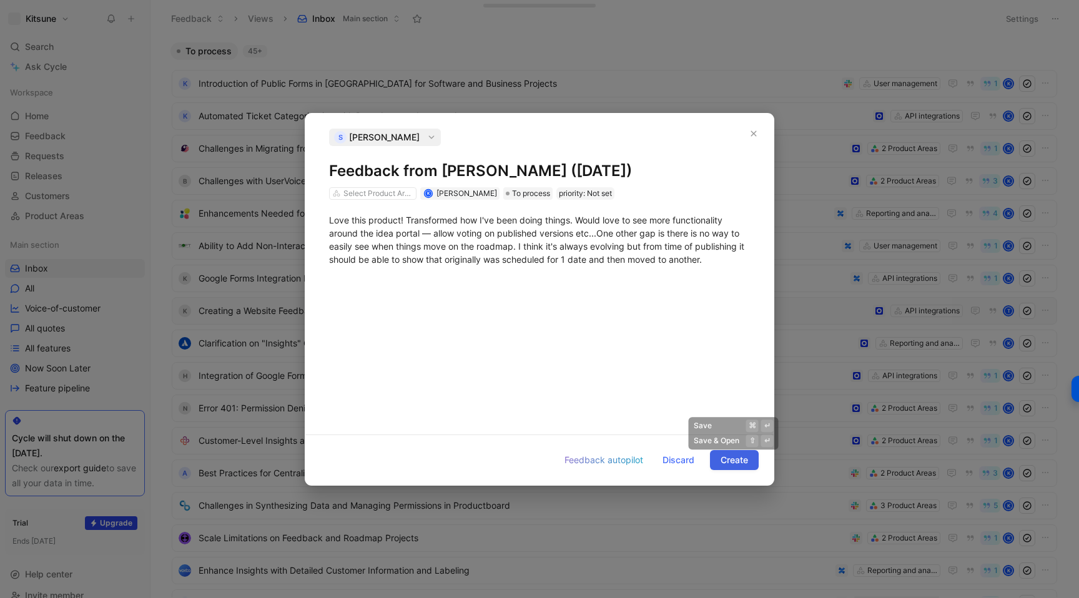
click at [722, 463] on span "Create" at bounding box center [733, 460] width 27 height 15
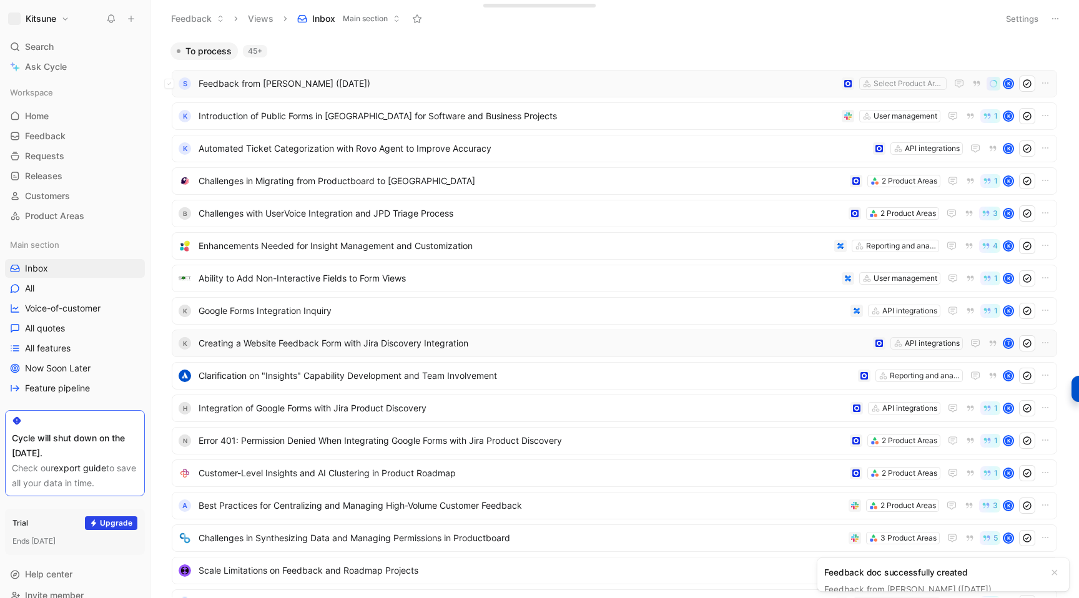
click at [442, 87] on span "Feedback from [PERSON_NAME] ([DATE])" at bounding box center [517, 83] width 638 height 15
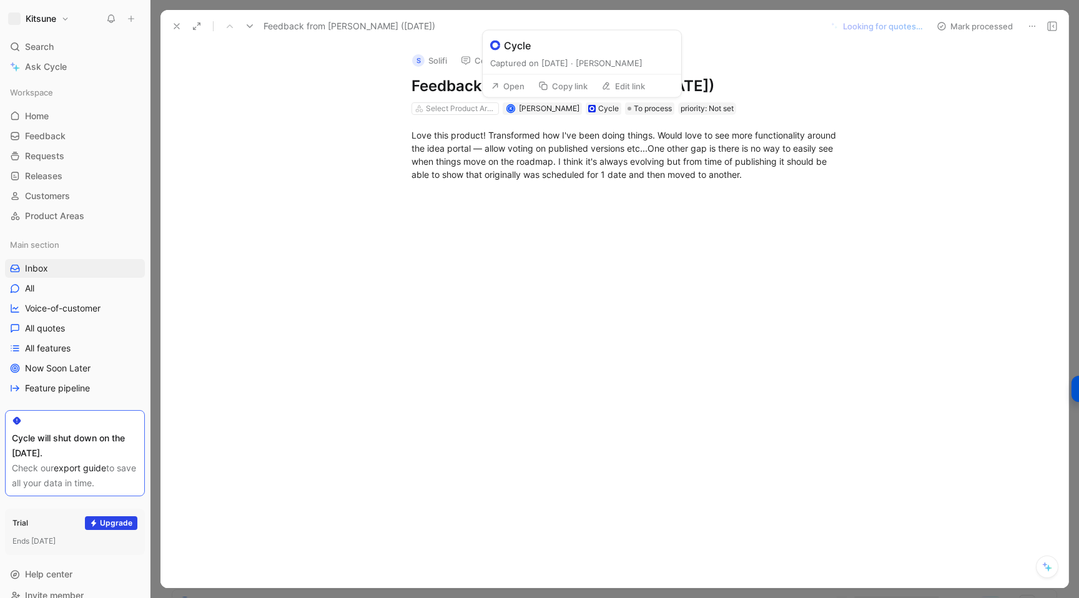
click at [620, 86] on button "Edit link" at bounding box center [622, 85] width 55 height 17
type input "[URL][DOMAIN_NAME]"
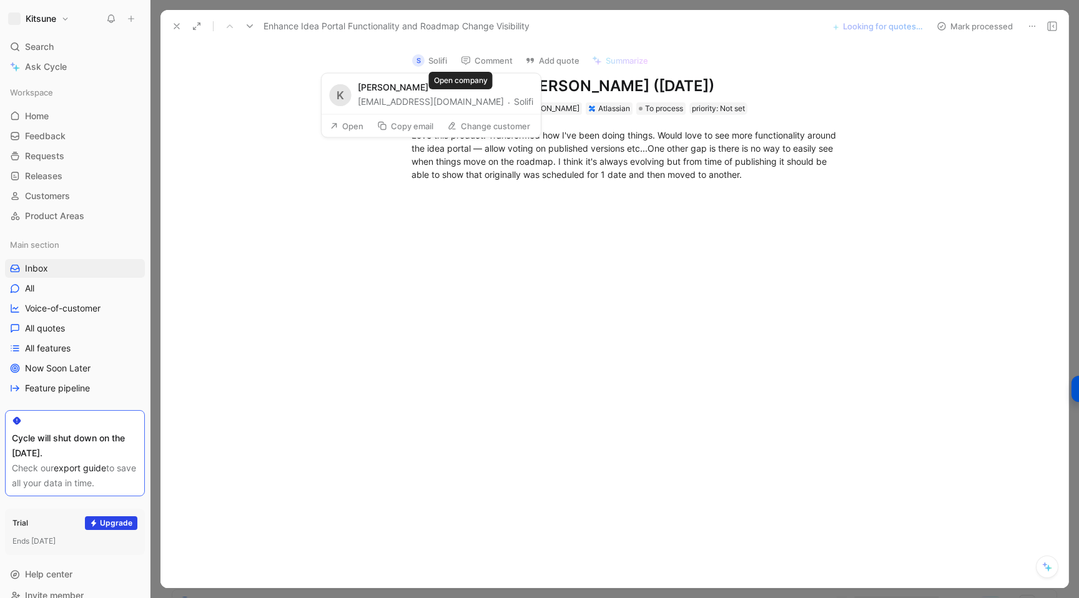
click at [514, 100] on button "Solifi" at bounding box center [523, 101] width 19 height 15
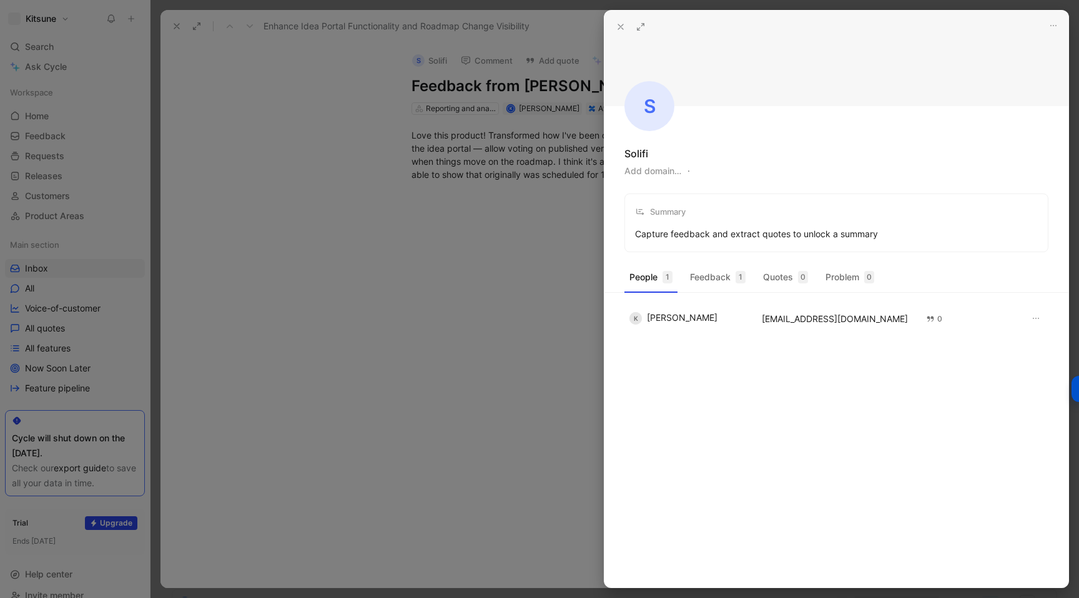
click at [647, 172] on button "Add domain…" at bounding box center [652, 171] width 57 height 15
type input "[DOMAIN_NAME]"
click at [469, 253] on div at bounding box center [539, 299] width 1079 height 598
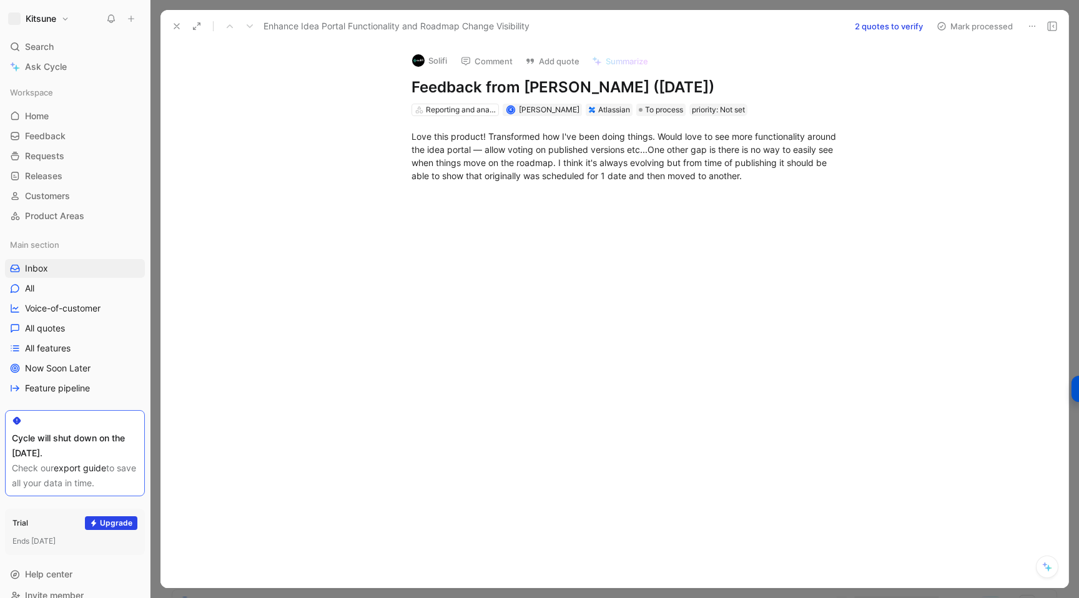
click at [172, 31] on button at bounding box center [176, 25] width 17 height 17
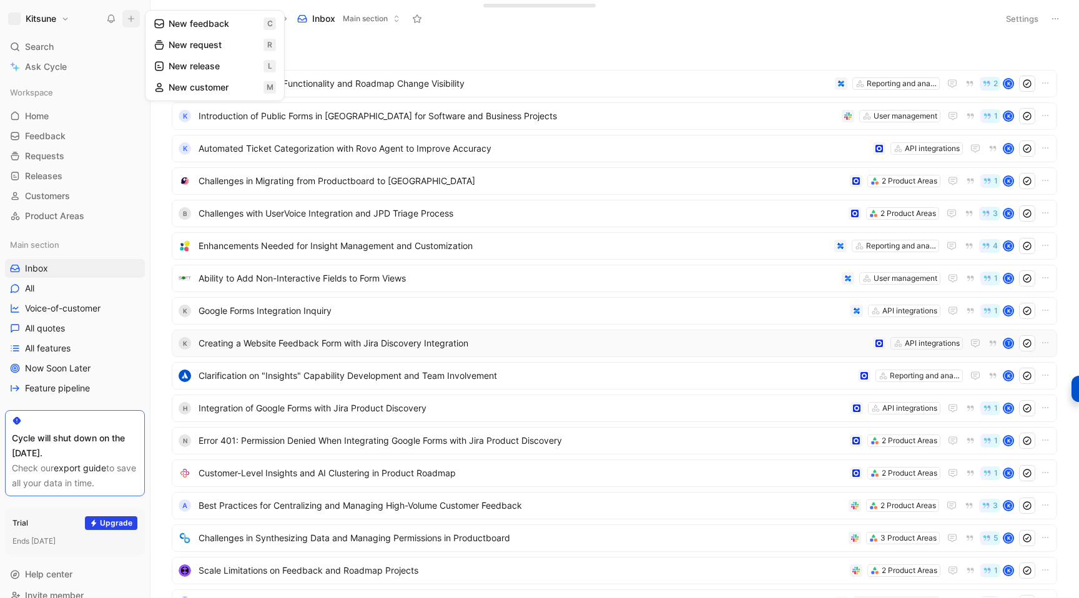
click at [167, 19] on button "New feedback c" at bounding box center [215, 23] width 134 height 21
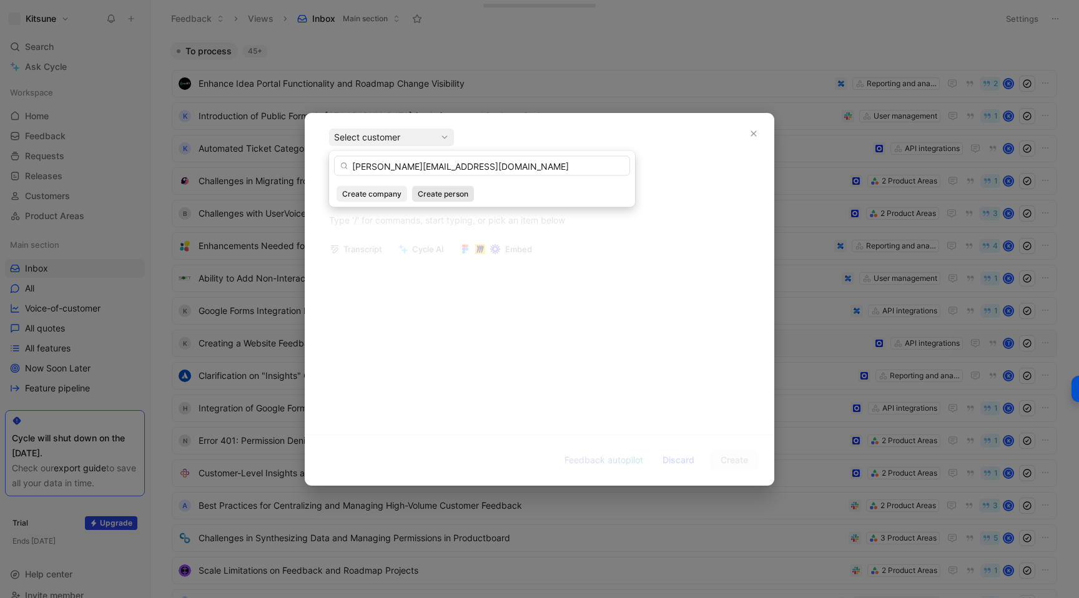
type input "[PERSON_NAME][EMAIL_ADDRESS][DOMAIN_NAME]"
click at [427, 198] on span "Create person" at bounding box center [443, 194] width 51 height 12
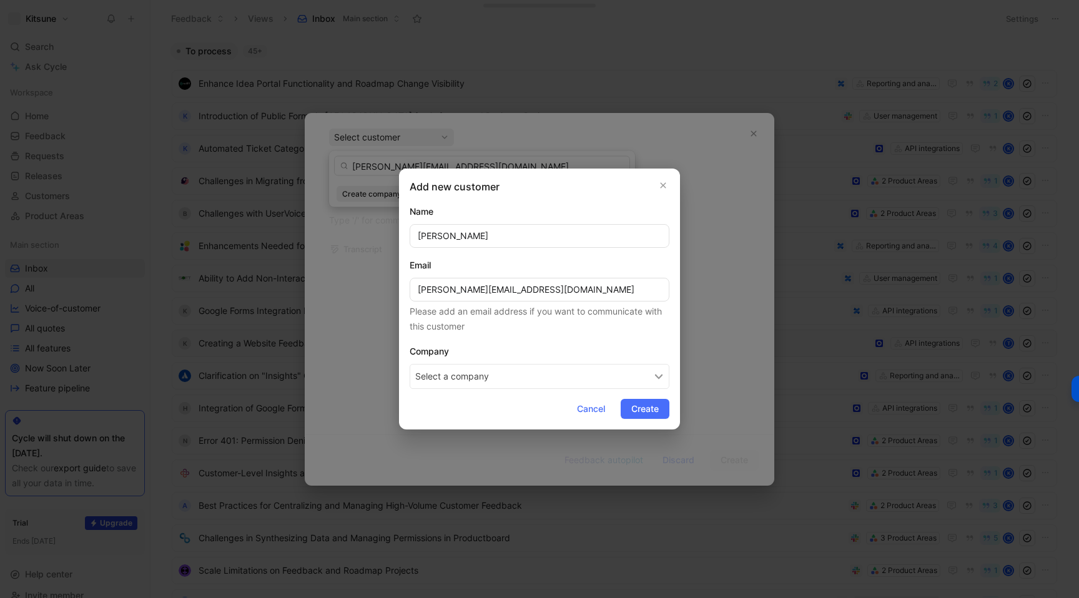
type input "[PERSON_NAME]"
click at [448, 381] on button "Select a company" at bounding box center [539, 376] width 260 height 25
type input "Switch"
click at [458, 434] on span "Switch" at bounding box center [464, 431] width 32 height 16
click at [632, 408] on span "Create" at bounding box center [644, 408] width 27 height 15
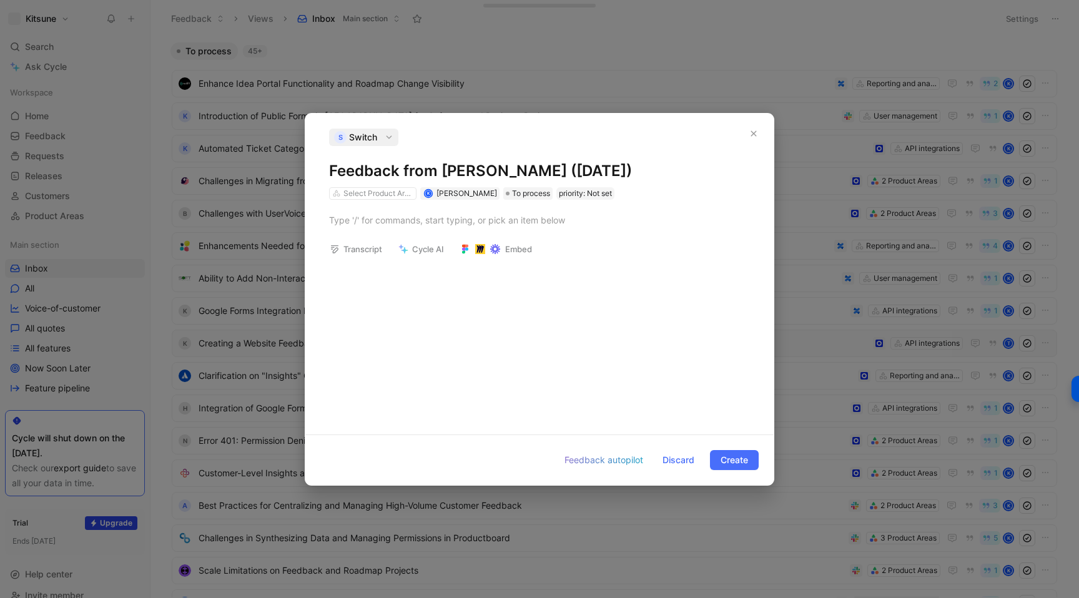
click at [375, 232] on div at bounding box center [539, 220] width 468 height 41
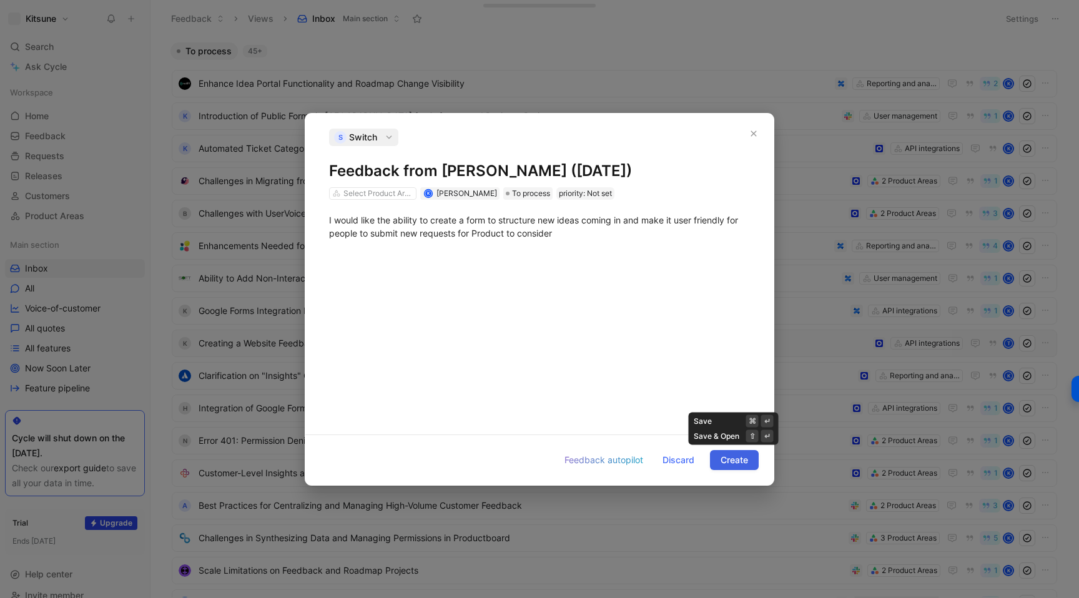
click at [722, 455] on span "Create" at bounding box center [733, 460] width 27 height 15
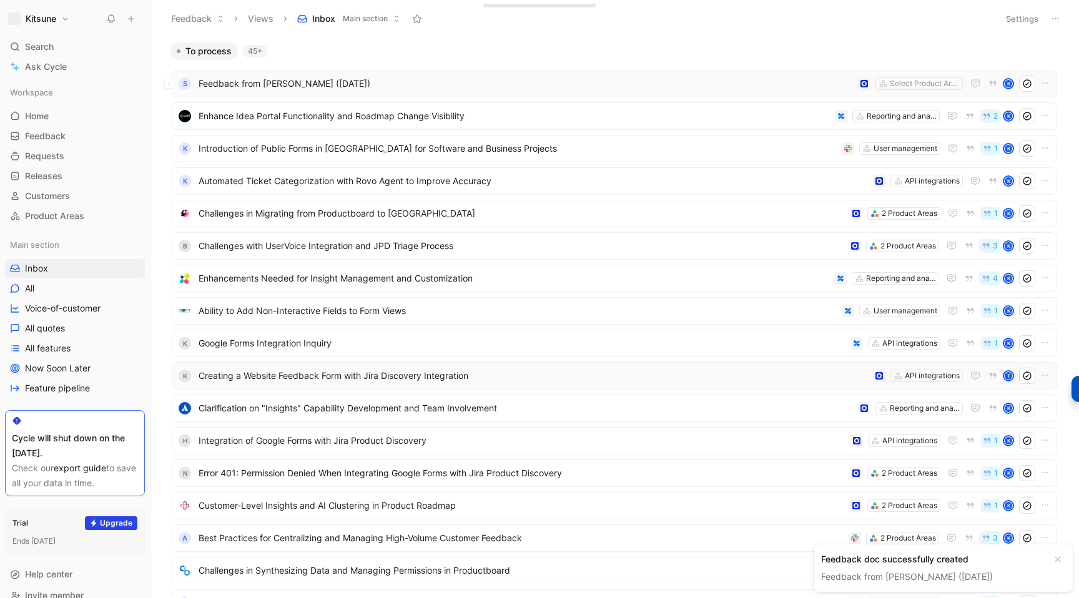
click at [429, 76] on div "S Feedback from [PERSON_NAME] ([DATE]) Select Product Areas K" at bounding box center [614, 84] width 876 height 16
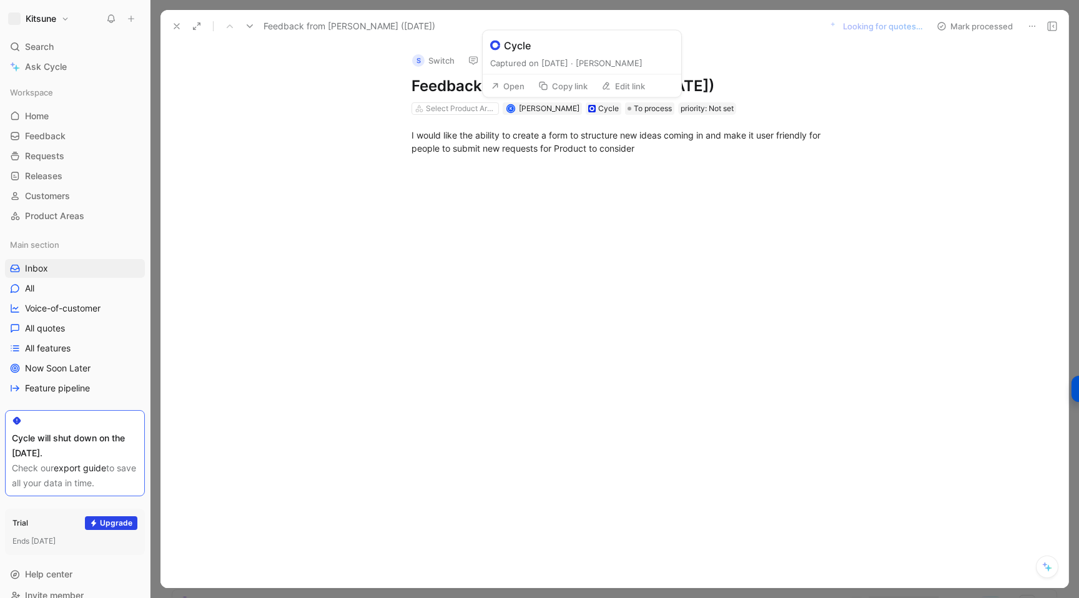
click at [623, 86] on button "Edit link" at bounding box center [622, 85] width 55 height 17
type input "[URL][DOMAIN_NAME]"
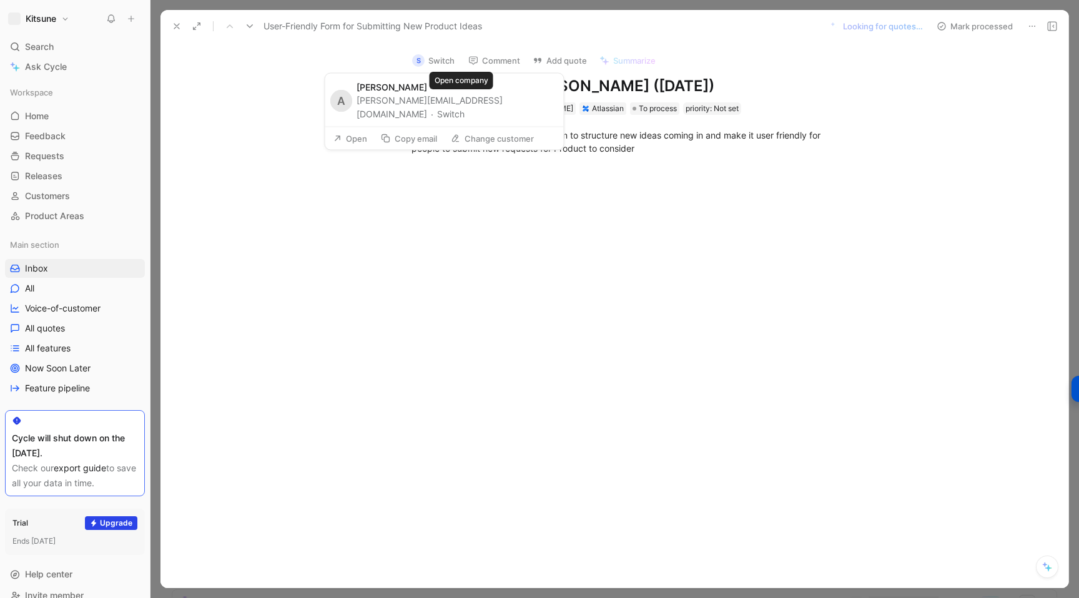
click at [454, 106] on button "Switch" at bounding box center [450, 113] width 27 height 15
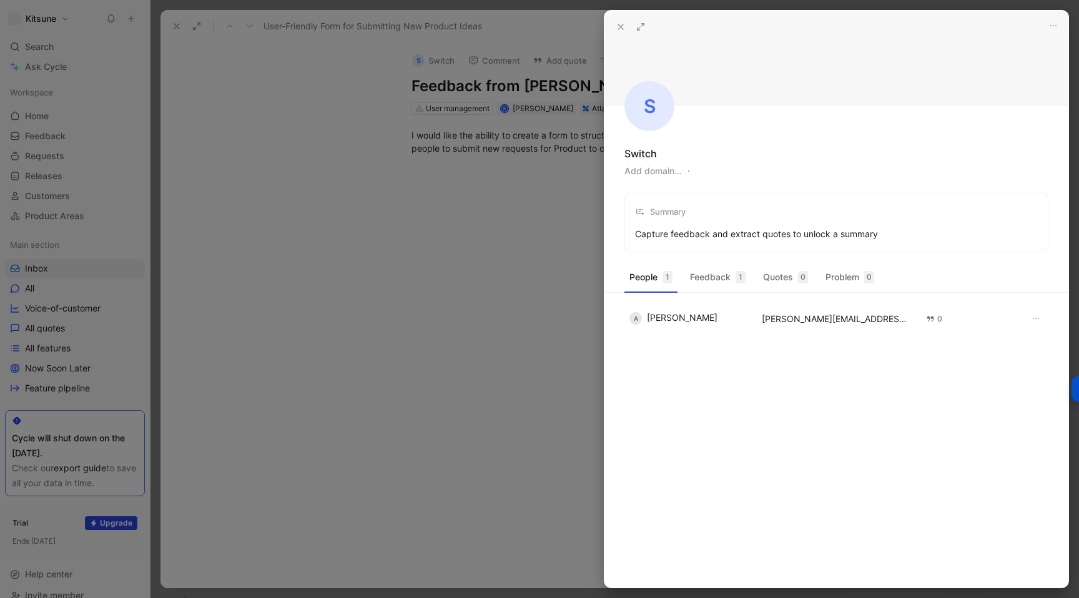
click at [659, 169] on button "Add domain…" at bounding box center [652, 171] width 57 height 15
type input "[DOMAIN_NAME]"
click at [492, 277] on div at bounding box center [539, 299] width 1079 height 598
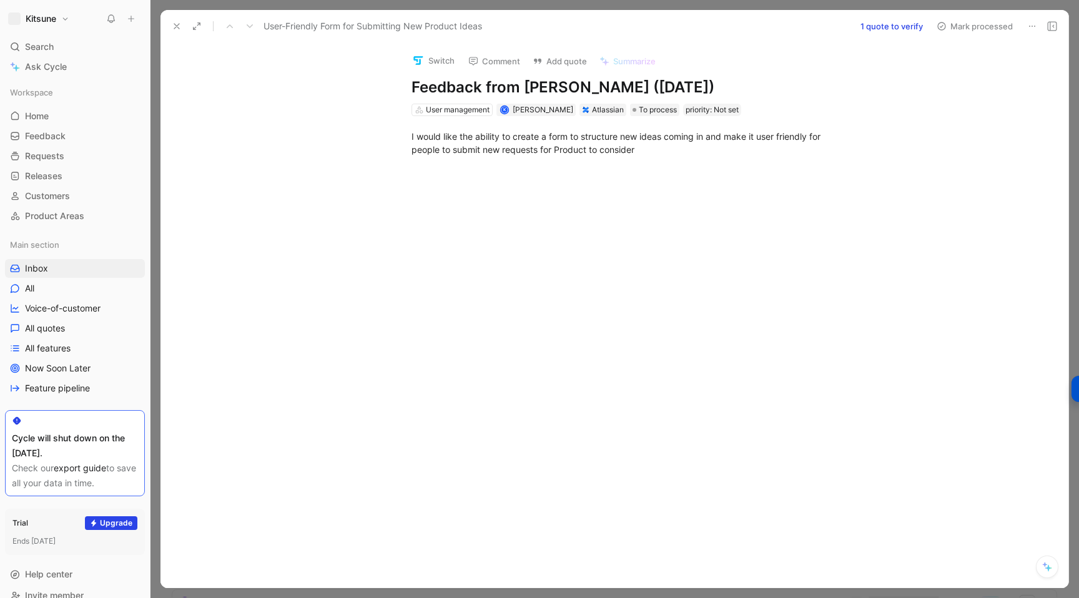
click at [179, 28] on use at bounding box center [176, 26] width 5 height 5
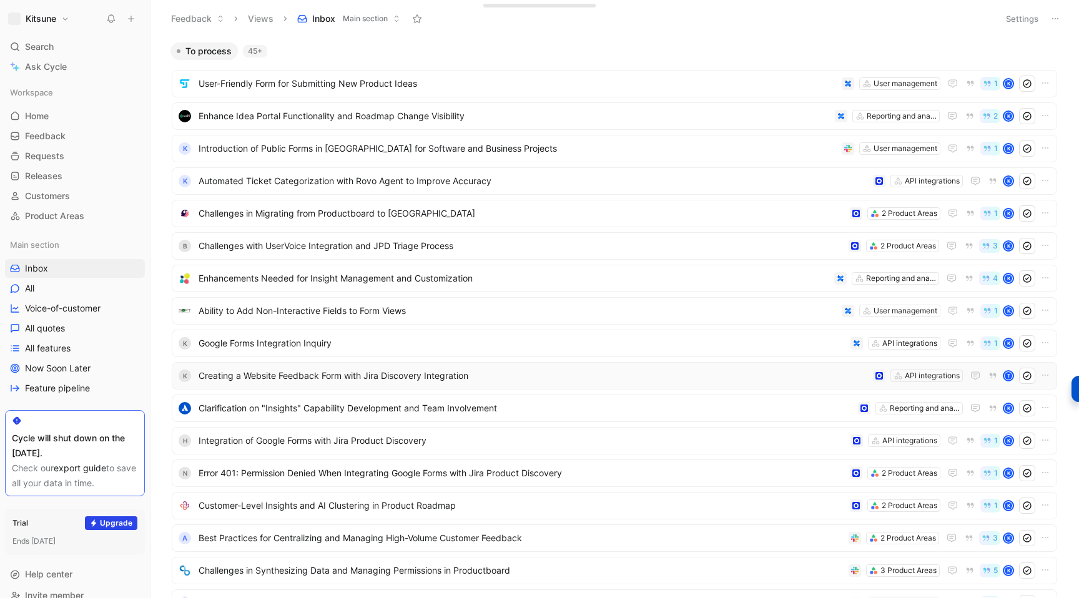
click at [130, 19] on icon at bounding box center [131, 18] width 9 height 9
click at [196, 26] on button "New feedback c" at bounding box center [215, 23] width 134 height 21
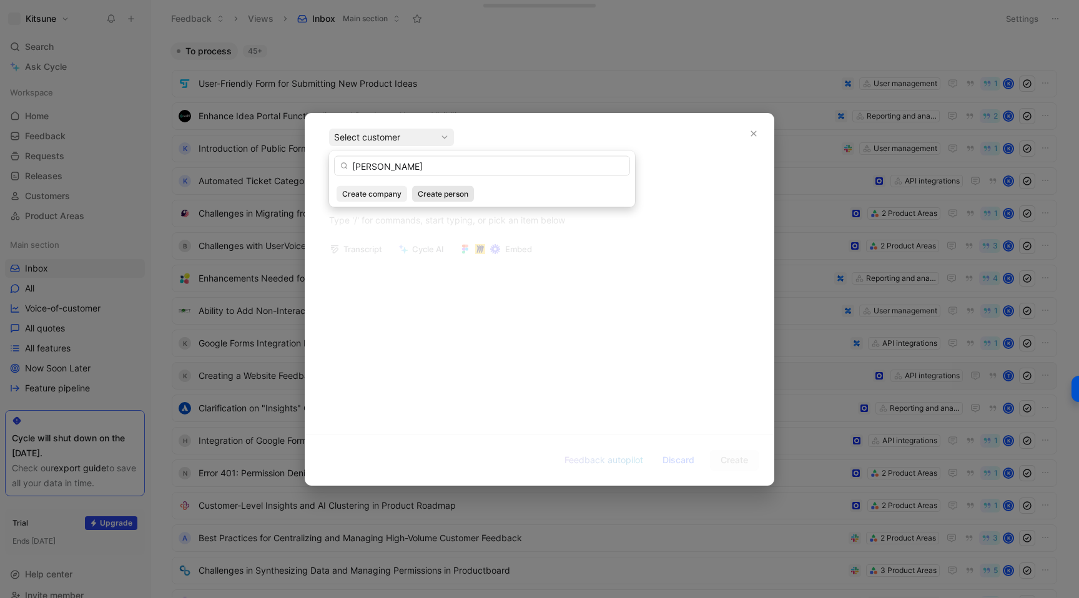
type input "[PERSON_NAME]"
click at [443, 194] on span "Create person" at bounding box center [443, 194] width 51 height 12
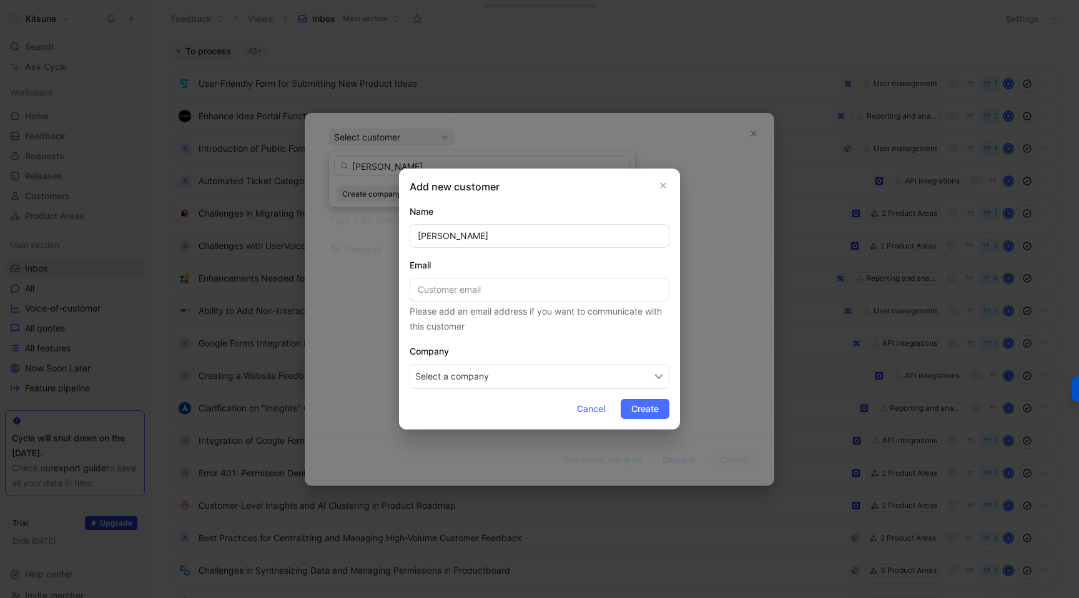
click at [451, 373] on button "Select a company" at bounding box center [539, 376] width 260 height 25
type input "Mews"
click at [467, 434] on span "Mews" at bounding box center [462, 431] width 29 height 16
click at [635, 409] on span "Create" at bounding box center [644, 408] width 27 height 15
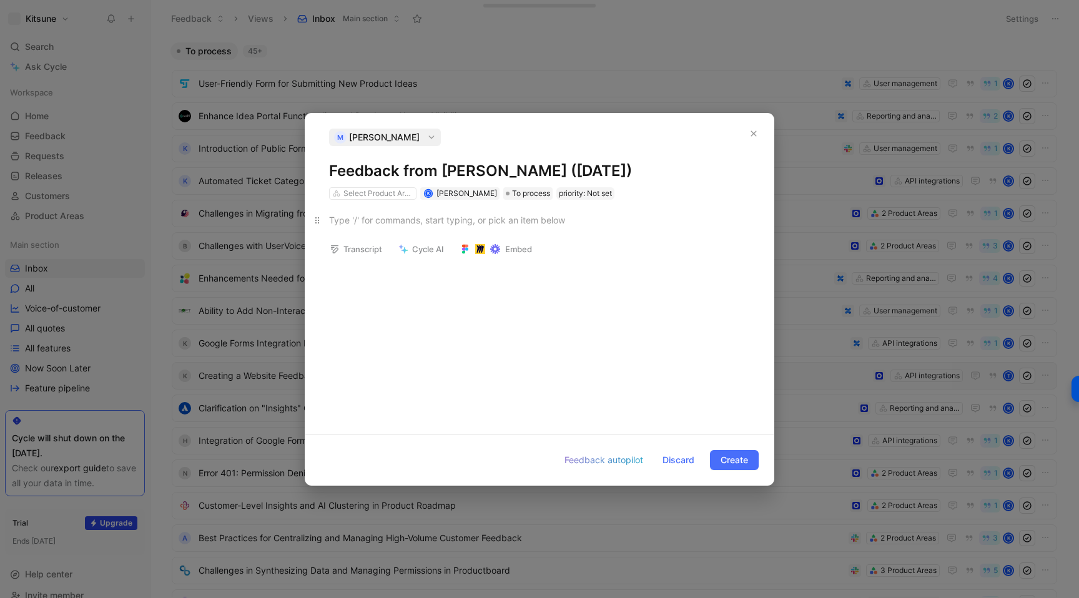
click at [356, 220] on div at bounding box center [539, 219] width 421 height 13
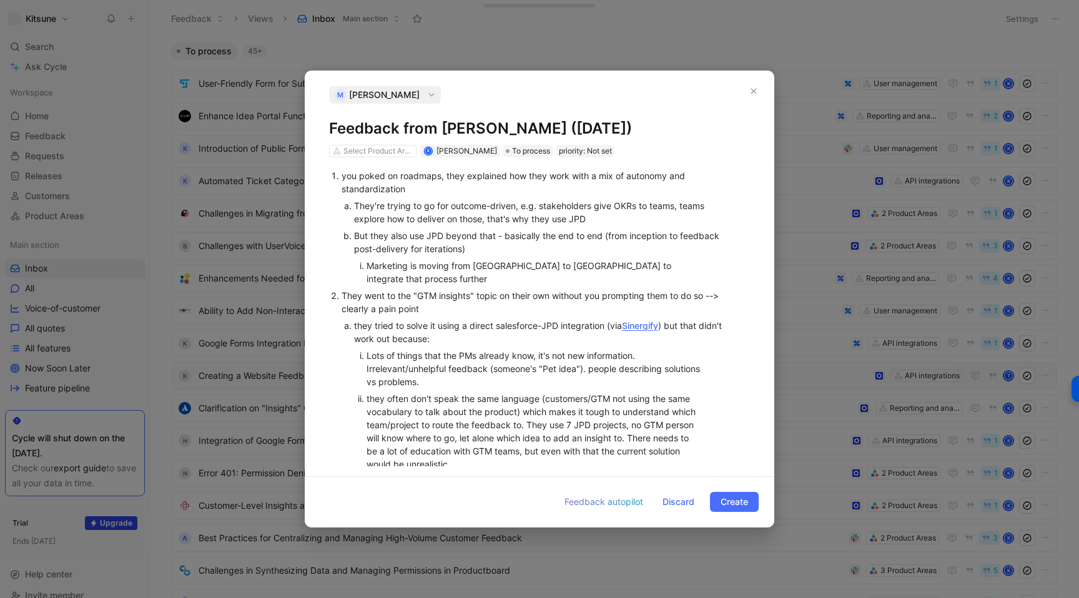
click at [341, 176] on li "you poked on roadmaps, they explained how they work with a mix of autonomy and …" at bounding box center [545, 227] width 408 height 120
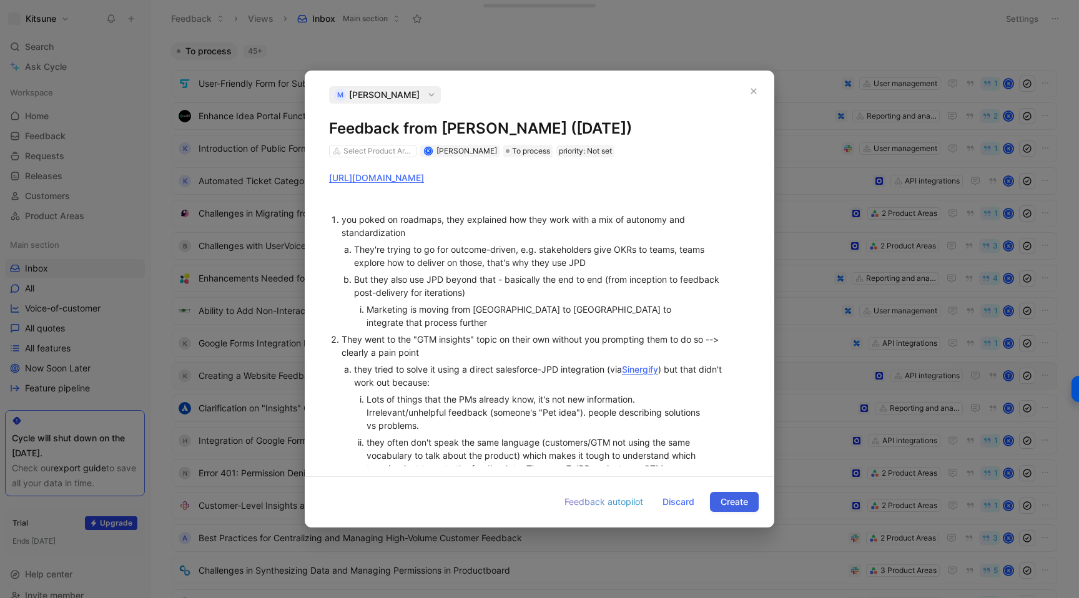
click at [724, 500] on span "Create" at bounding box center [733, 501] width 27 height 15
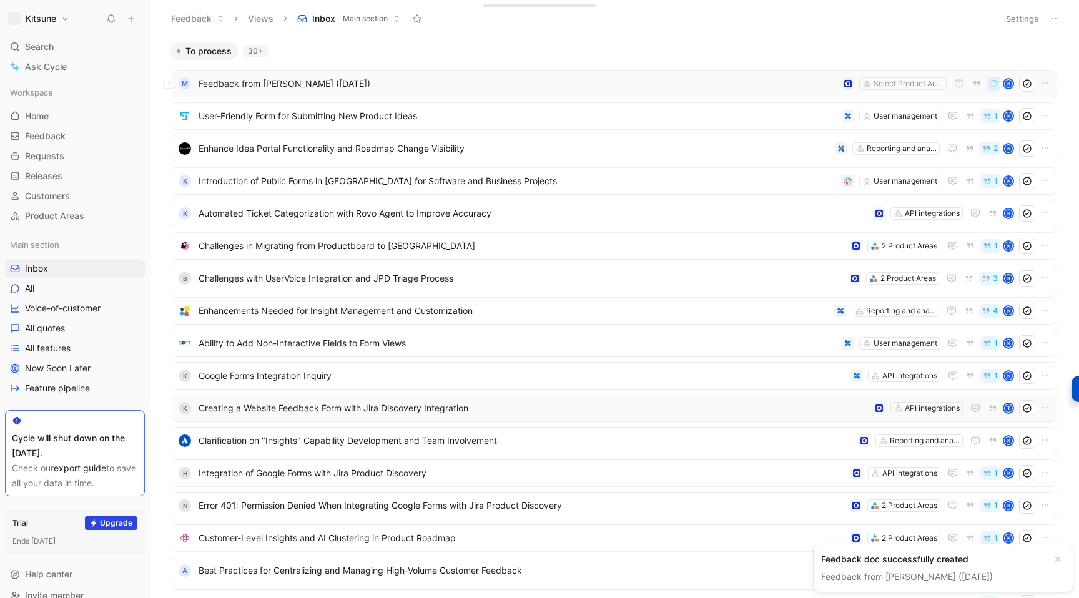
click at [451, 87] on span "Feedback from [PERSON_NAME] ([DATE])" at bounding box center [517, 83] width 638 height 15
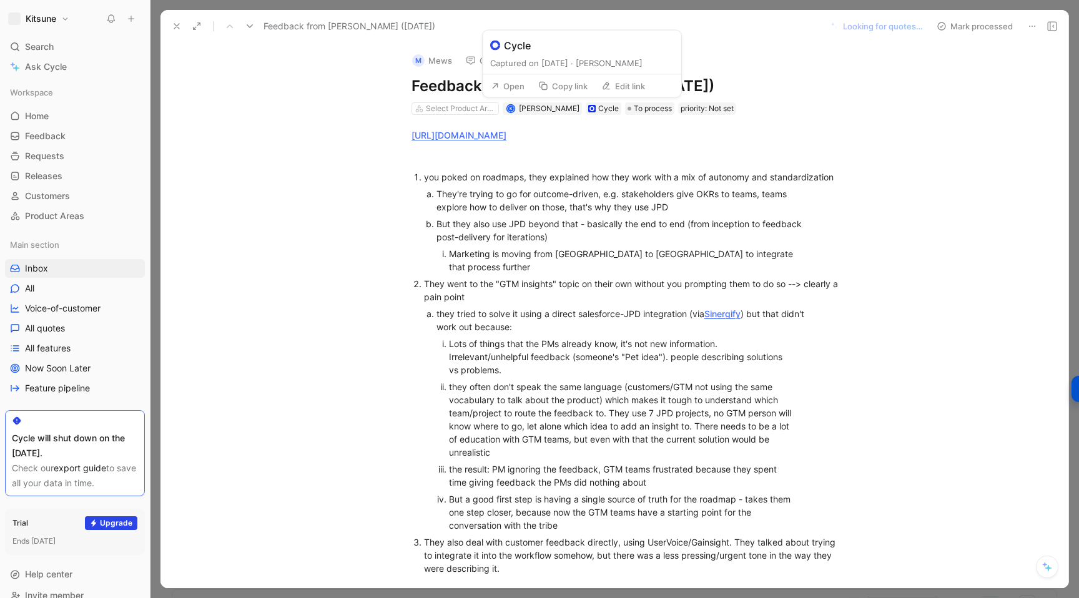
click at [615, 89] on button "Edit link" at bounding box center [622, 85] width 55 height 17
type input "[URL][DOMAIN_NAME]"
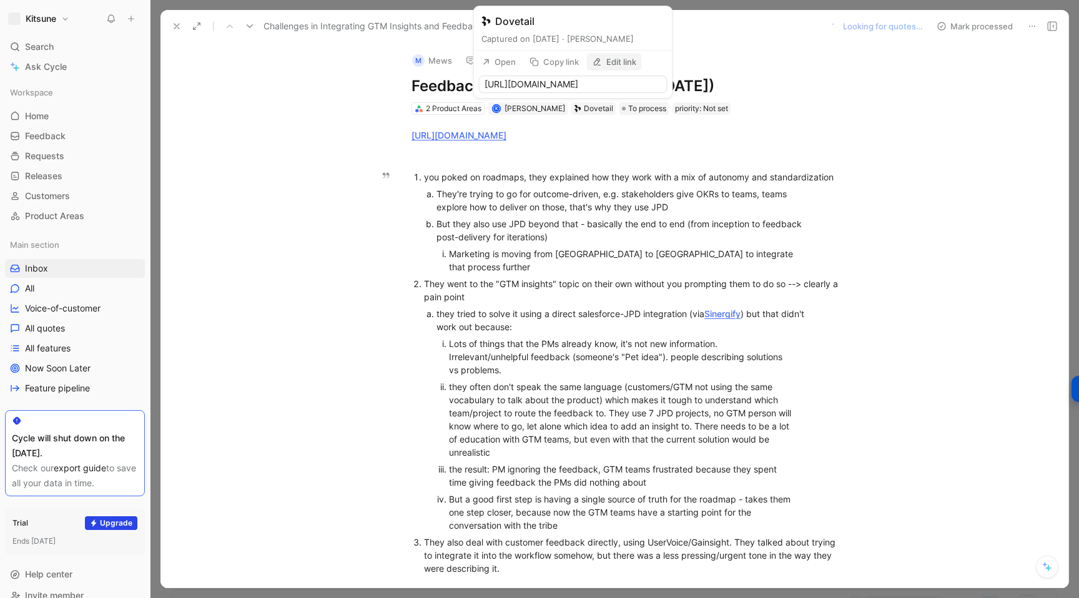
scroll to position [0, 200]
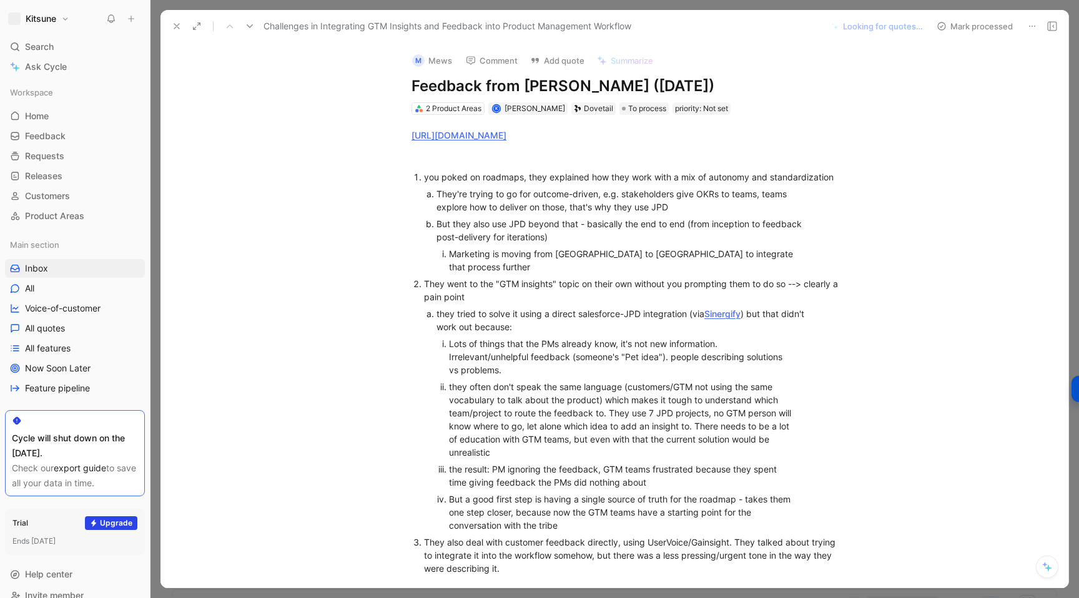
click at [356, 267] on div "[URL][DOMAIN_NAME] you poked on roadmaps, they explained how they work with a m…" at bounding box center [627, 351] width 881 height 472
click at [175, 26] on use at bounding box center [176, 26] width 5 height 5
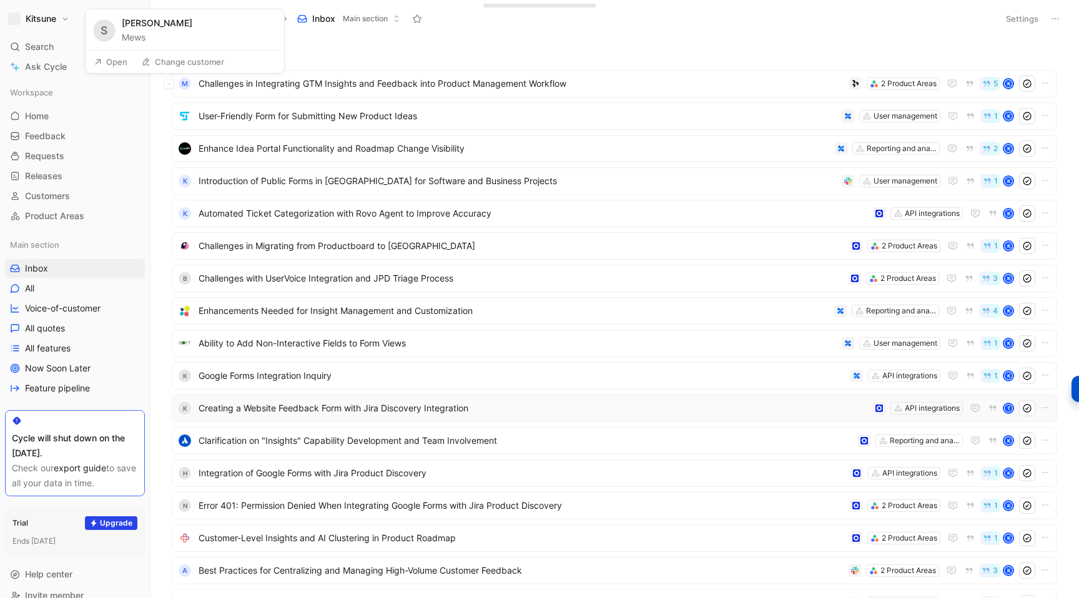
click at [129, 38] on button "Mews" at bounding box center [134, 37] width 24 height 15
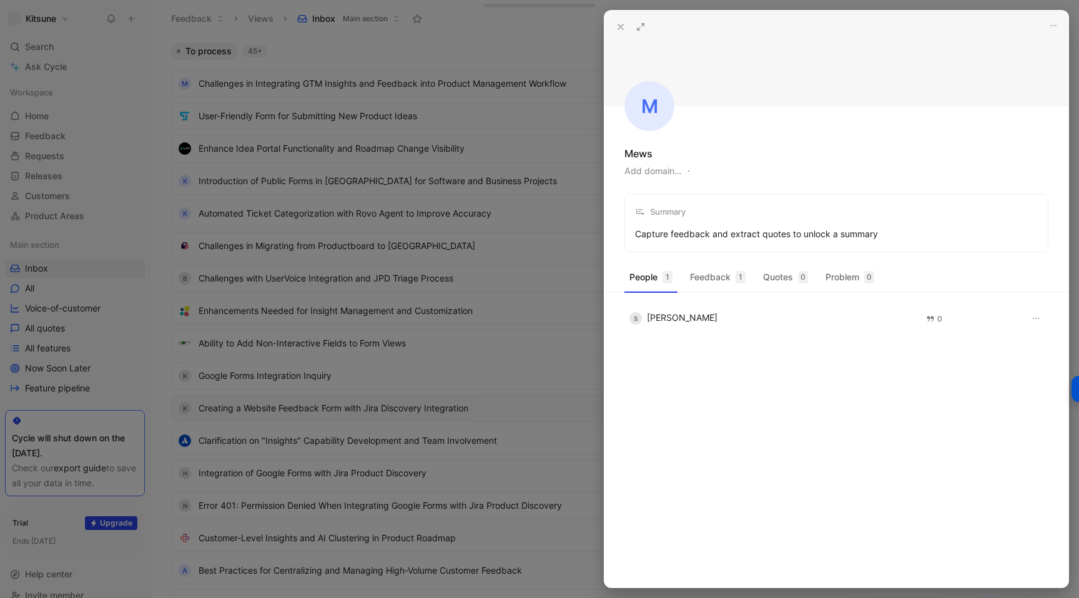
click at [630, 175] on button "Add domain…" at bounding box center [652, 171] width 57 height 15
type input "[DOMAIN_NAME]"
click at [622, 29] on use at bounding box center [620, 26] width 5 height 5
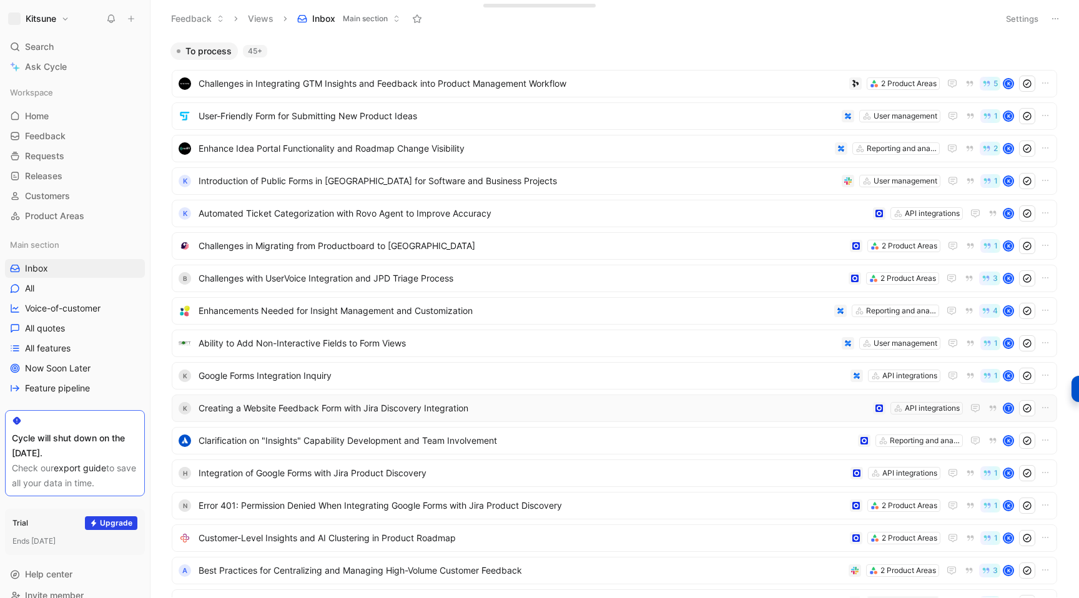
click at [133, 19] on icon at bounding box center [131, 18] width 9 height 9
click at [180, 17] on button "New feedback c" at bounding box center [215, 23] width 134 height 21
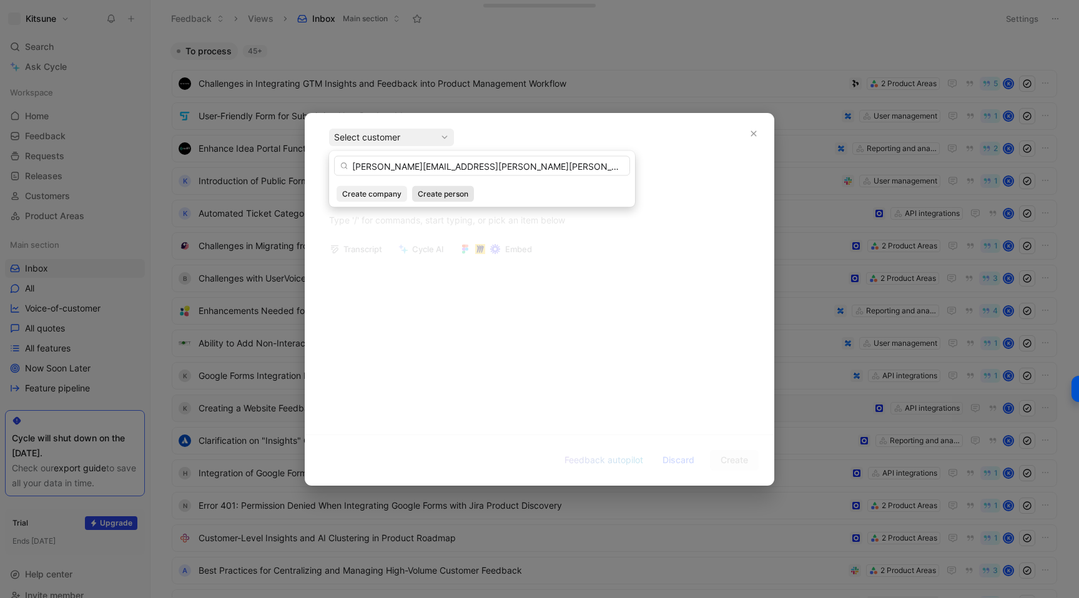
type input "[PERSON_NAME][EMAIL_ADDRESS][PERSON_NAME][PERSON_NAME][DOMAIN_NAME]"
click at [436, 198] on span "Create person" at bounding box center [443, 194] width 51 height 12
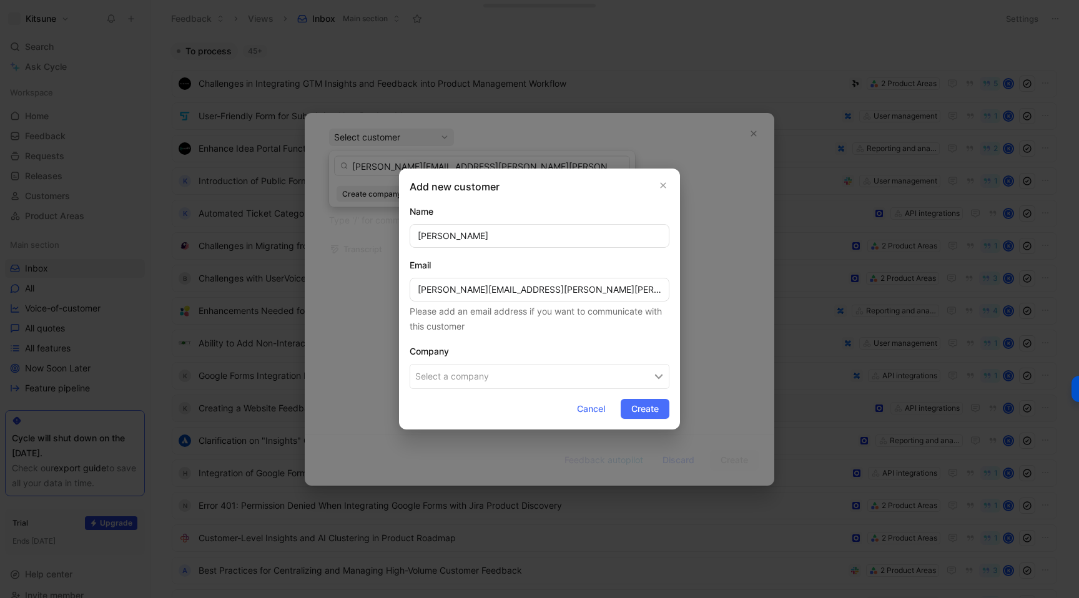
type input "[PERSON_NAME]"
drag, startPoint x: 501, startPoint y: 290, endPoint x: 604, endPoint y: 288, distance: 103.0
click at [604, 288] on input "[PERSON_NAME][EMAIL_ADDRESS][PERSON_NAME][PERSON_NAME][DOMAIN_NAME]" at bounding box center [539, 290] width 260 height 24
click at [427, 381] on button "Select a company" at bounding box center [539, 376] width 260 height 25
type input "[PERSON_NAME]"
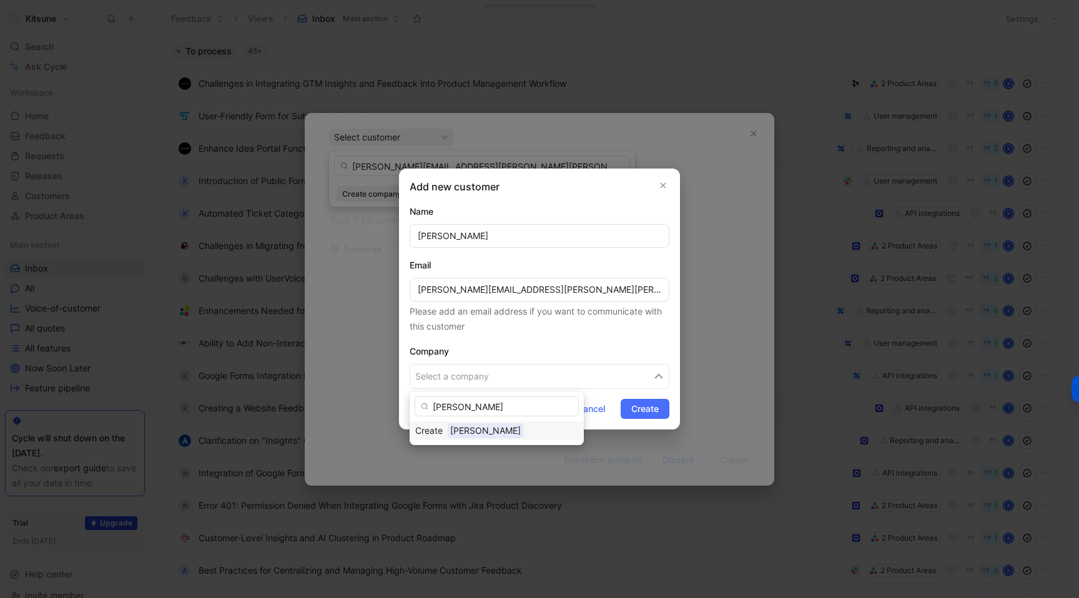
click at [475, 428] on span "[PERSON_NAME]" at bounding box center [486, 431] width 76 height 16
click at [631, 411] on span "Create" at bounding box center [644, 408] width 27 height 15
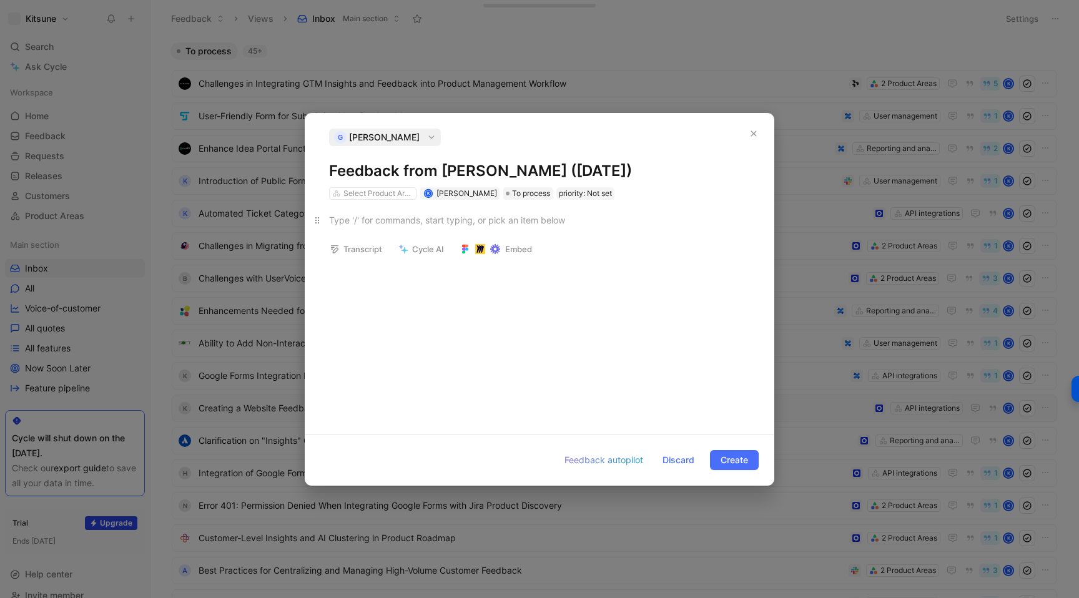
click at [404, 213] on div at bounding box center [539, 219] width 421 height 13
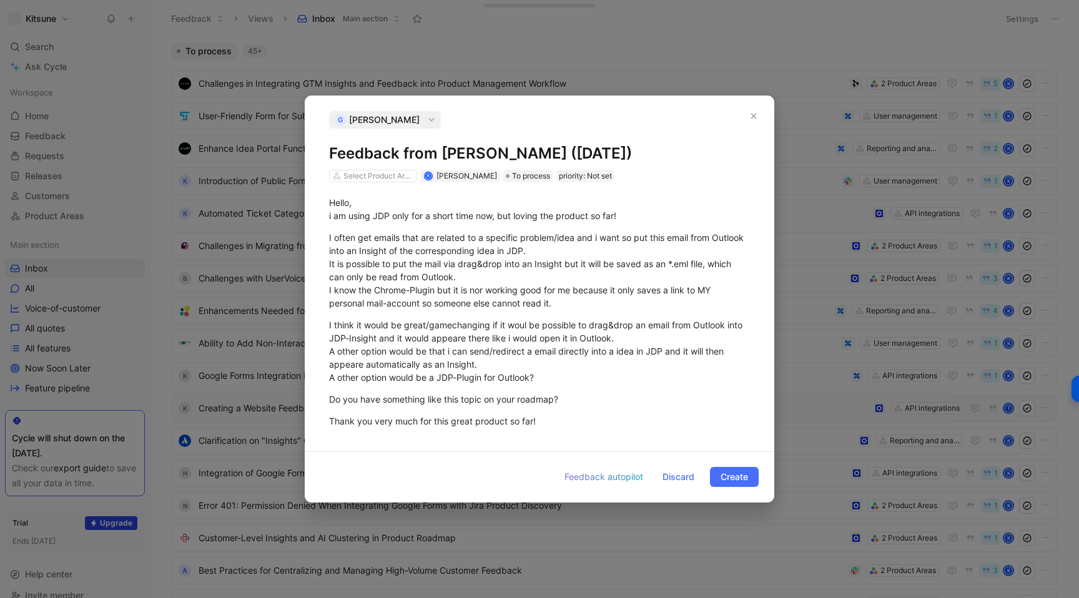
click at [722, 480] on span "Create" at bounding box center [733, 476] width 27 height 15
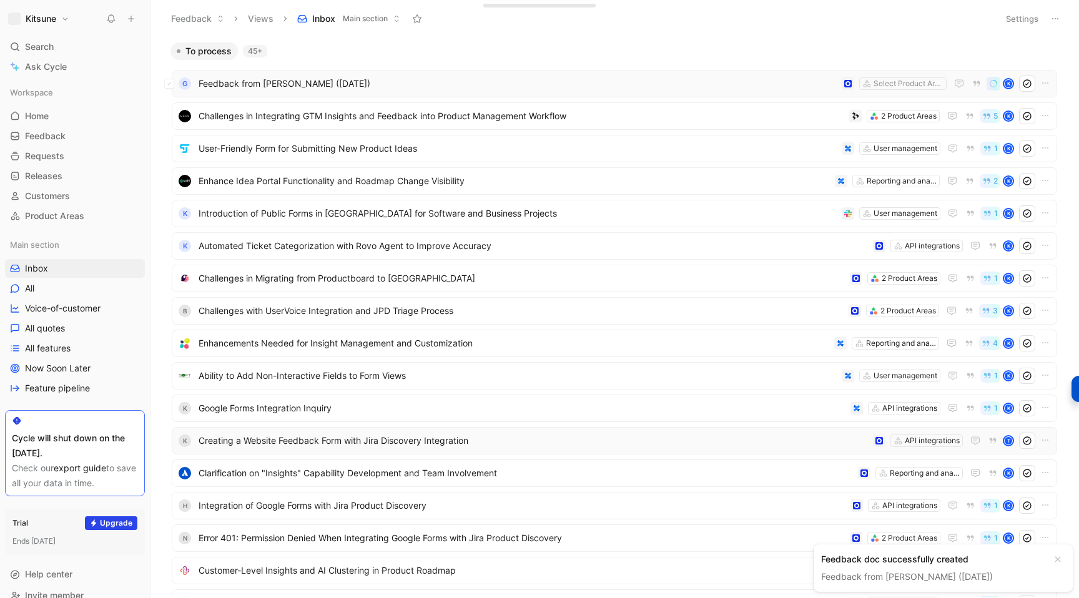
click at [421, 90] on span "Feedback from [PERSON_NAME] ([DATE])" at bounding box center [517, 83] width 638 height 15
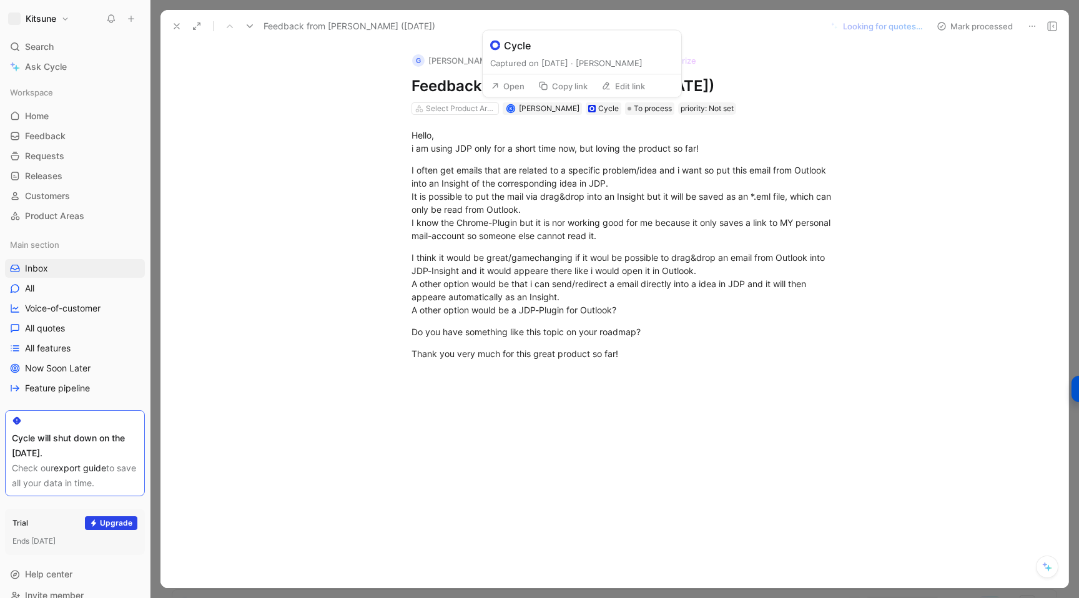
click at [609, 87] on icon at bounding box center [606, 86] width 10 height 10
type input "[URL][DOMAIN_NAME]"
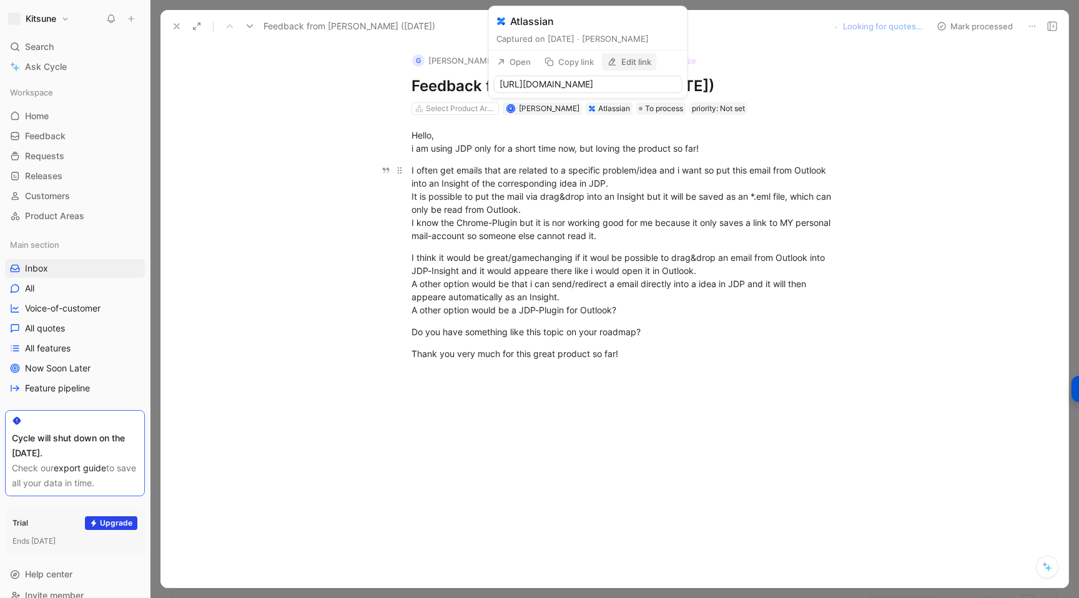
scroll to position [0, 199]
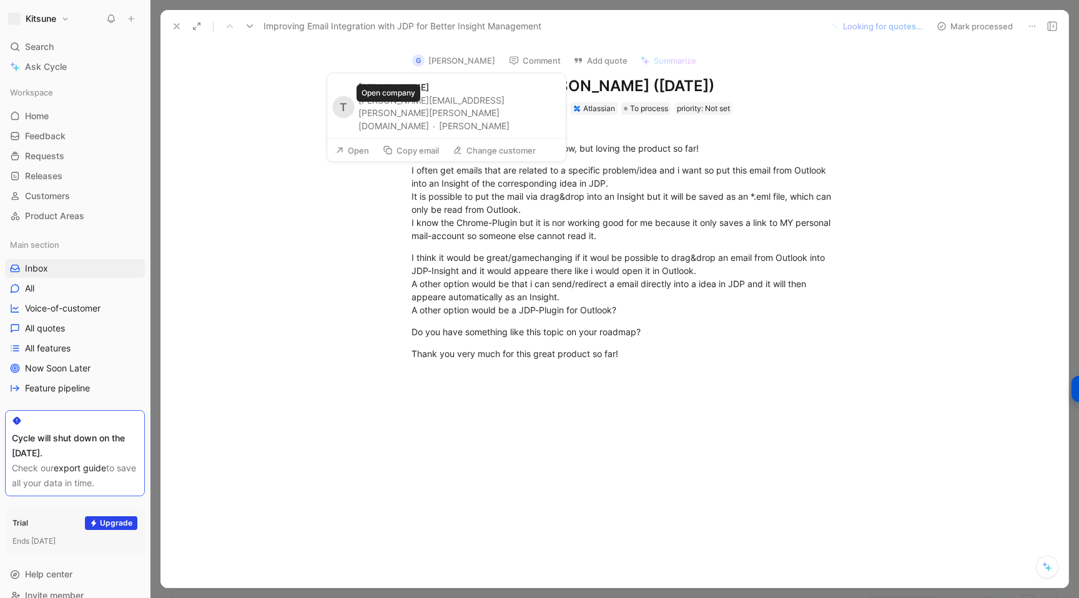
click at [439, 118] on button "[PERSON_NAME]" at bounding box center [474, 125] width 71 height 15
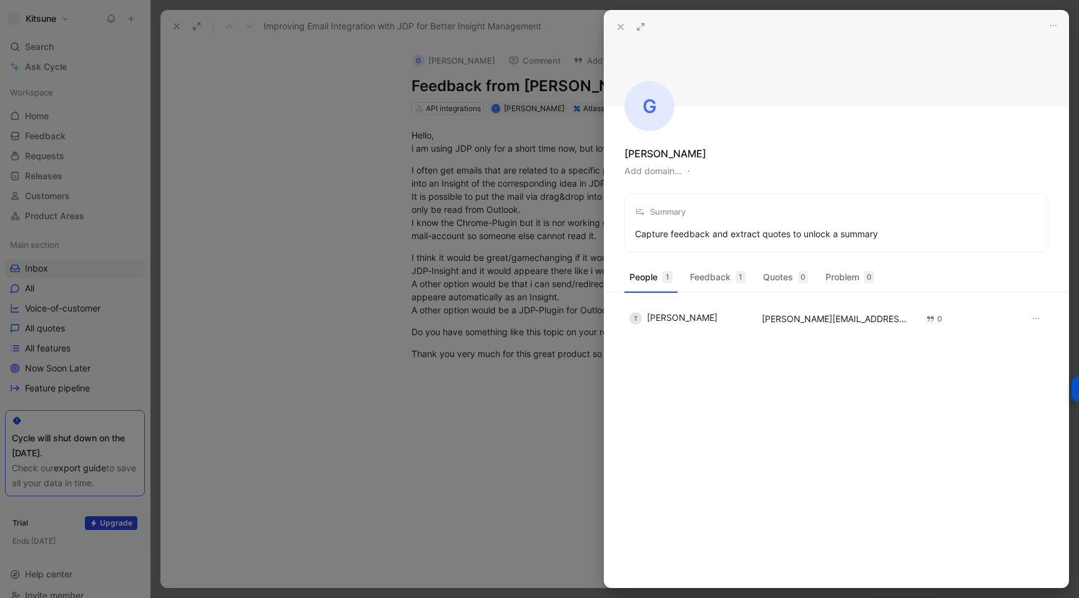
click at [656, 171] on button "Add domain…" at bounding box center [652, 171] width 57 height 15
type input "[PERSON_NAME][DOMAIN_NAME]"
drag, startPoint x: 614, startPoint y: 27, endPoint x: 590, endPoint y: 52, distance: 34.9
click at [615, 27] on button at bounding box center [620, 26] width 17 height 17
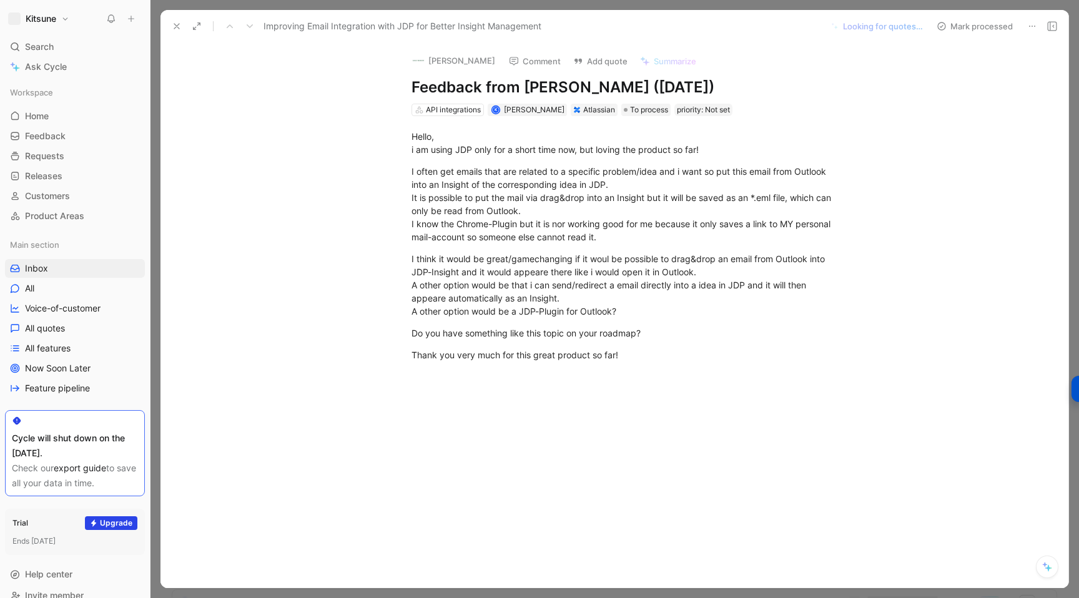
click at [176, 27] on icon at bounding box center [177, 26] width 10 height 10
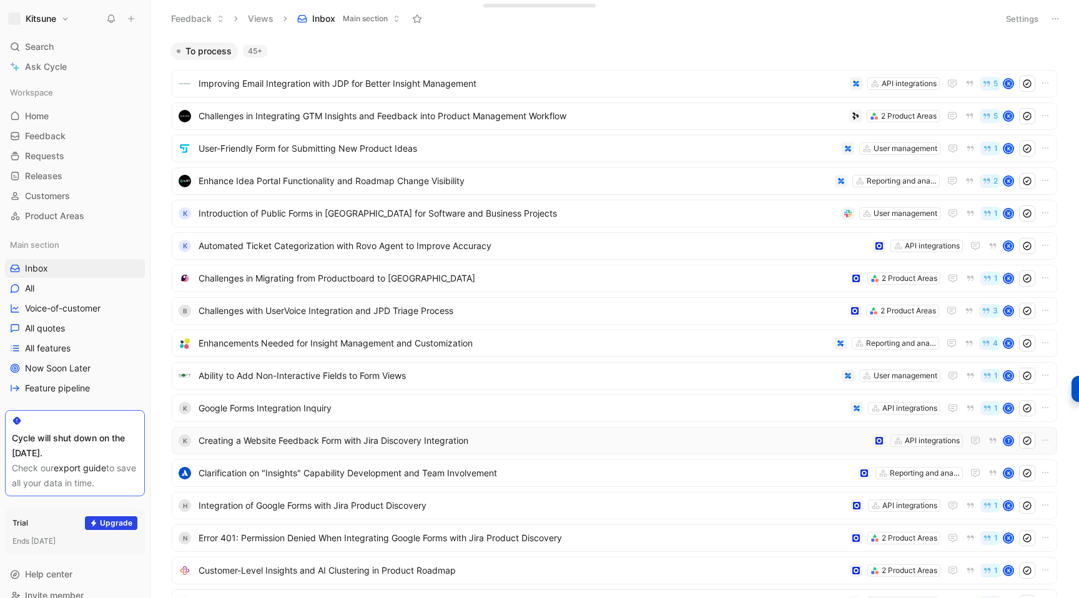
click at [129, 22] on icon at bounding box center [131, 18] width 9 height 9
click at [184, 26] on button "New feedback c" at bounding box center [215, 23] width 134 height 21
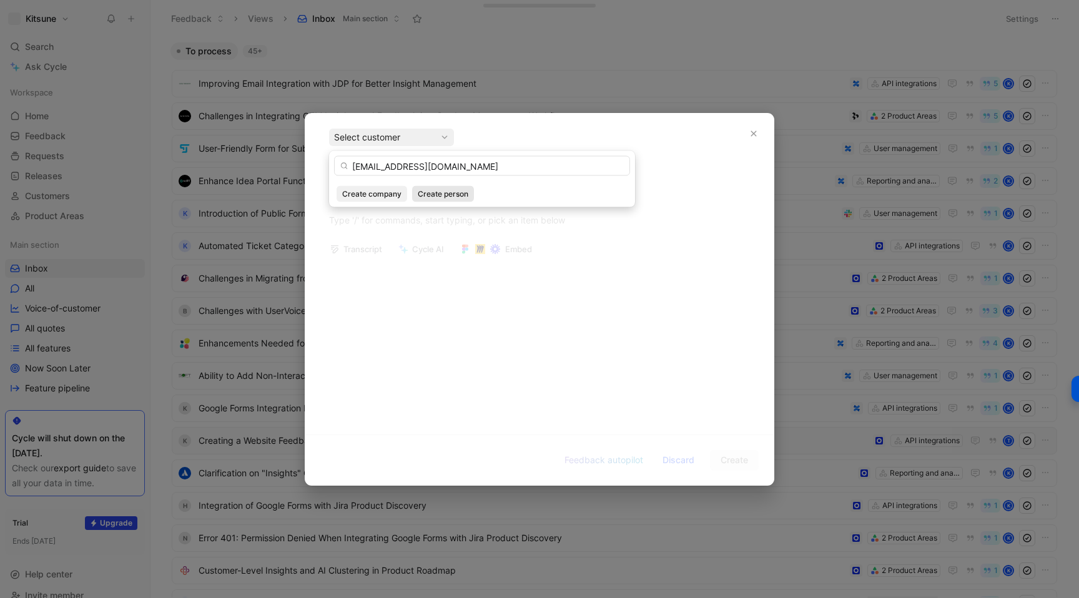
type input "[EMAIL_ADDRESS][DOMAIN_NAME]"
click at [421, 190] on span "Create person" at bounding box center [443, 194] width 51 height 12
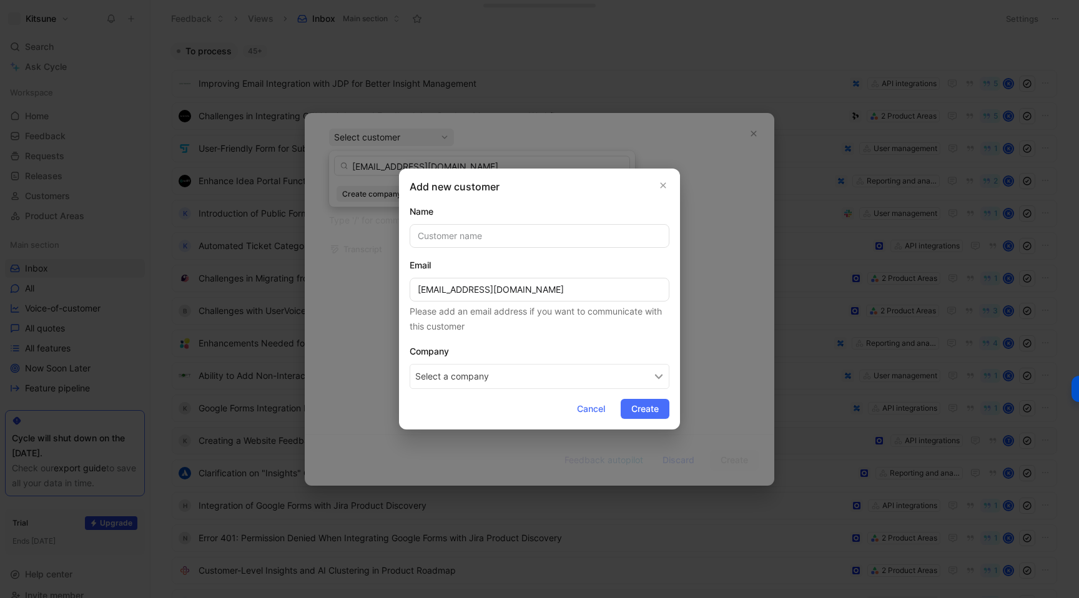
click at [495, 380] on button "Select a company" at bounding box center [539, 376] width 260 height 25
type input "Korterra"
click at [474, 432] on span "Korterra" at bounding box center [466, 431] width 37 height 16
click at [634, 409] on span "Create" at bounding box center [644, 408] width 27 height 15
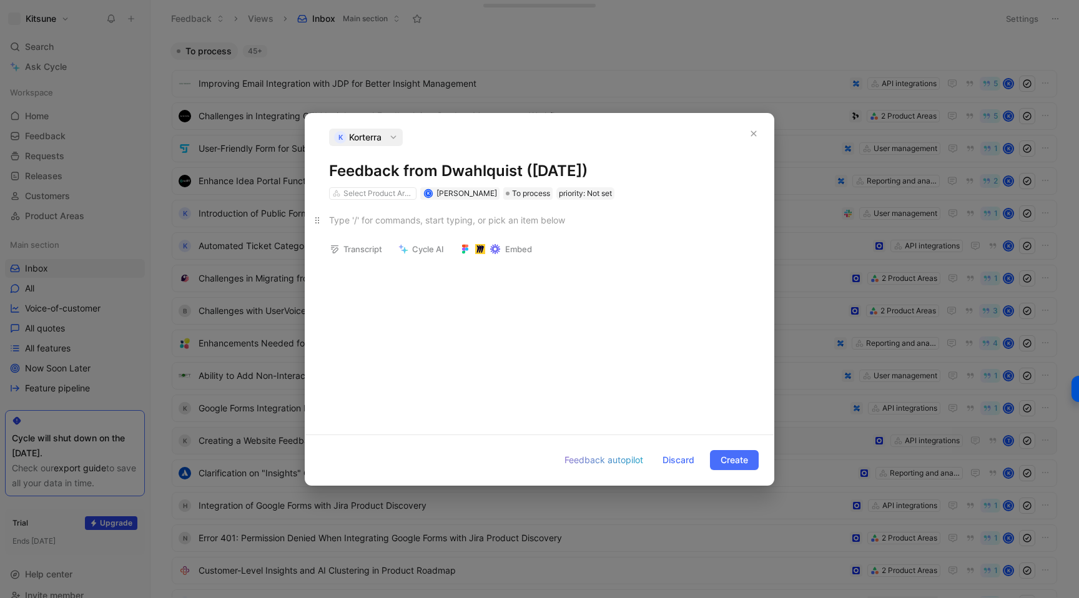
click at [367, 227] on p at bounding box center [539, 220] width 468 height 21
click at [726, 458] on span "Create" at bounding box center [733, 460] width 27 height 15
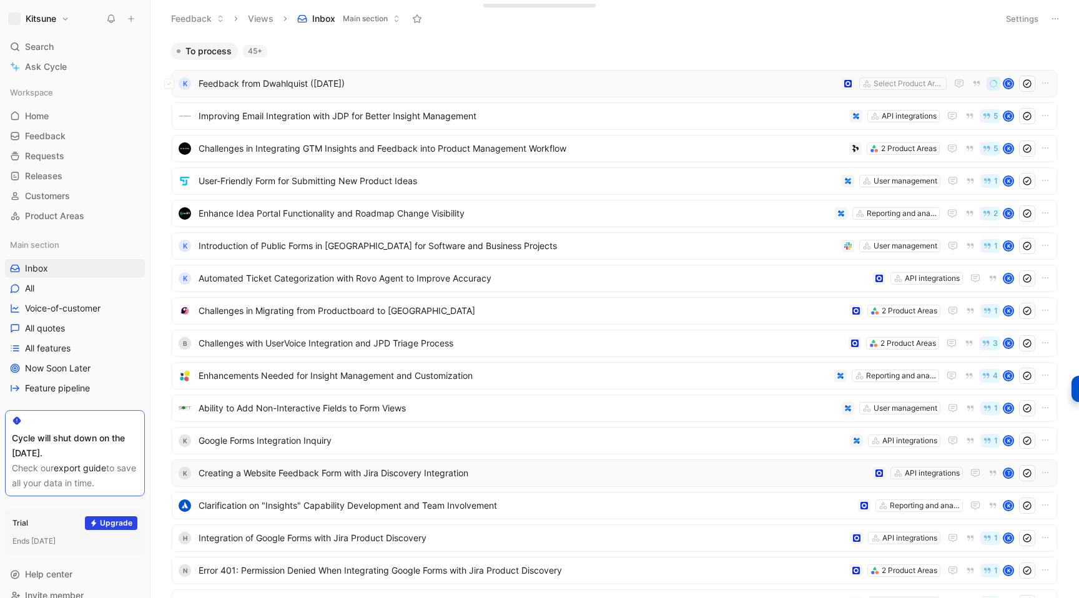
click at [425, 87] on span "Feedback from Dwahlquist ([DATE])" at bounding box center [517, 83] width 638 height 15
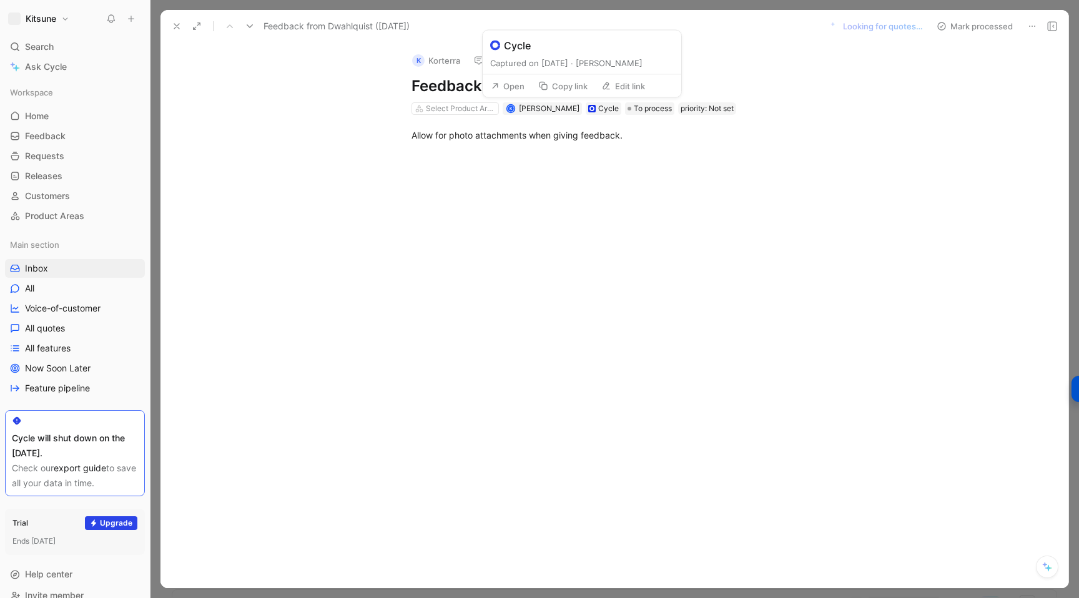
click at [607, 91] on button "Edit link" at bounding box center [622, 85] width 55 height 17
type input "[URL][DOMAIN_NAME]"
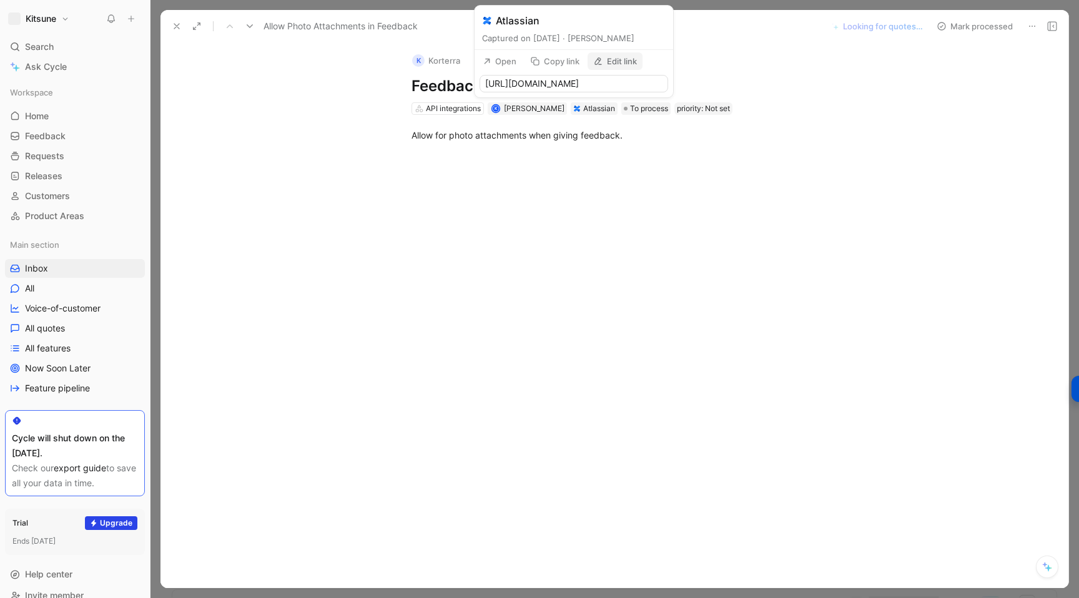
scroll to position [0, 199]
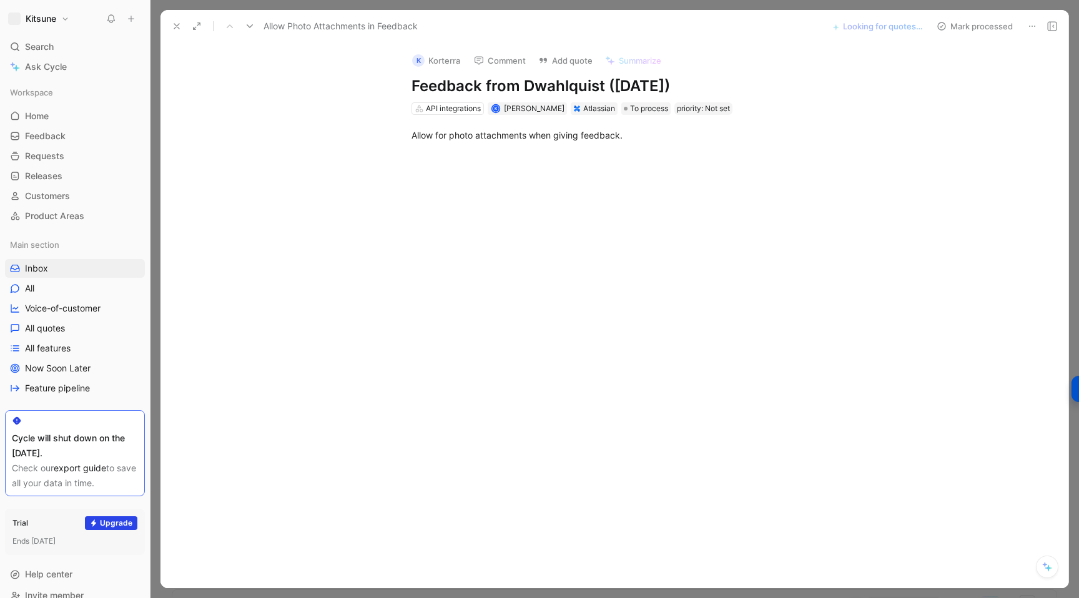
click at [291, 184] on div at bounding box center [627, 244] width 881 height 179
click at [520, 99] on button "Korterra" at bounding box center [536, 101] width 32 height 15
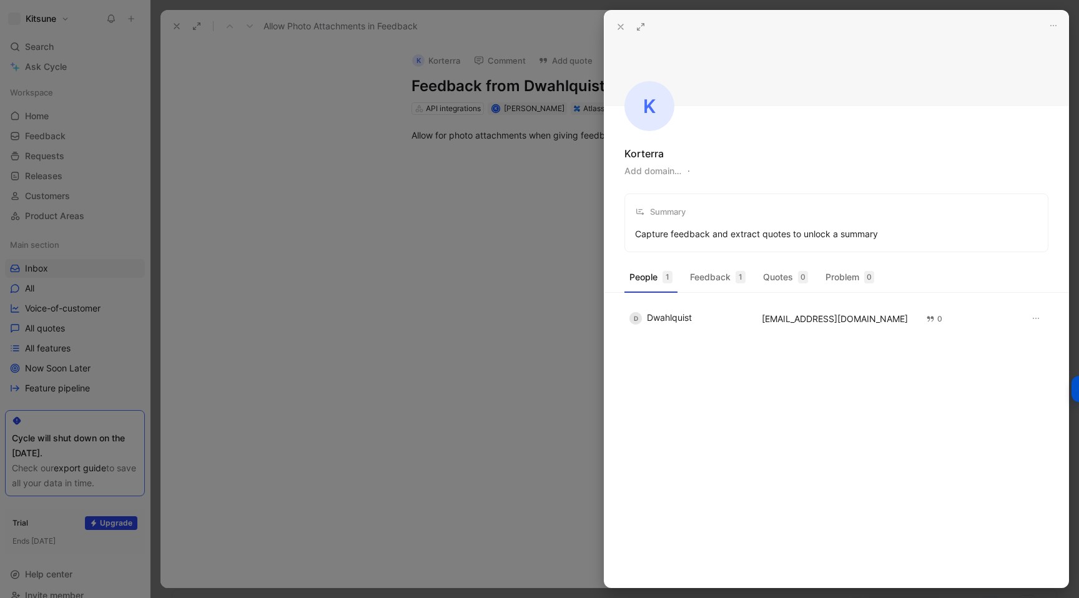
click at [641, 171] on button "Add domain…" at bounding box center [652, 171] width 57 height 15
type input "[DOMAIN_NAME]"
click at [466, 200] on div at bounding box center [539, 299] width 1079 height 598
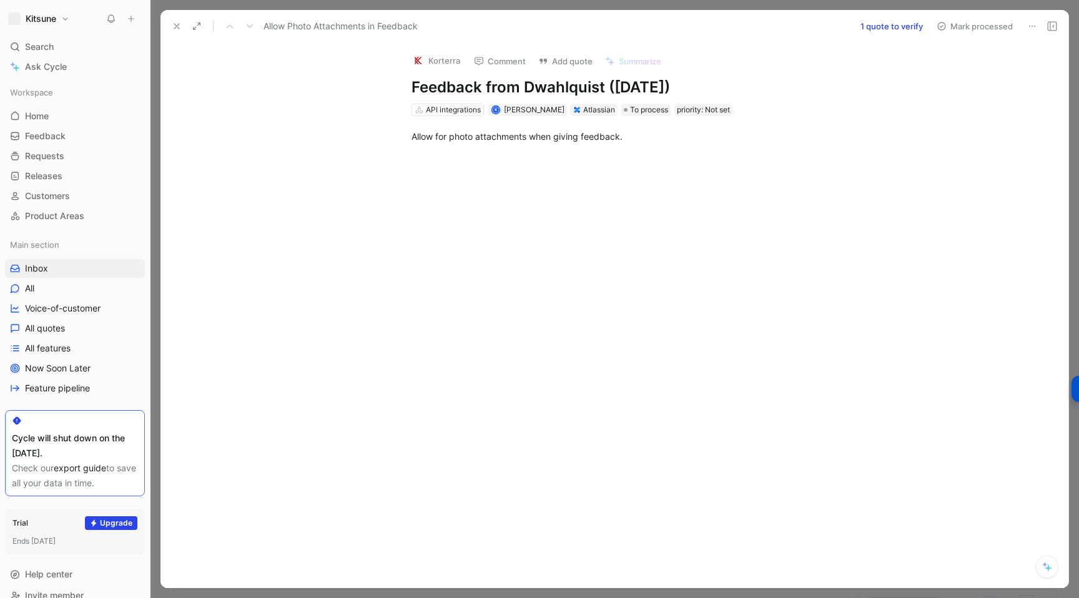
click at [174, 29] on icon at bounding box center [177, 26] width 10 height 10
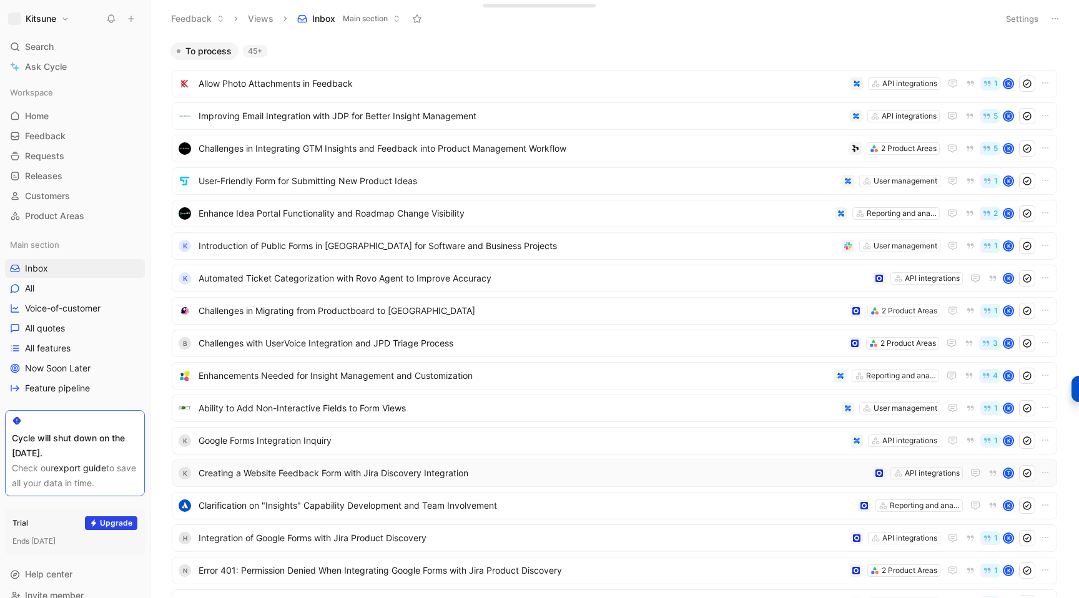
click at [130, 22] on icon at bounding box center [131, 18] width 9 height 9
click at [201, 28] on button "New feedback c" at bounding box center [215, 23] width 134 height 21
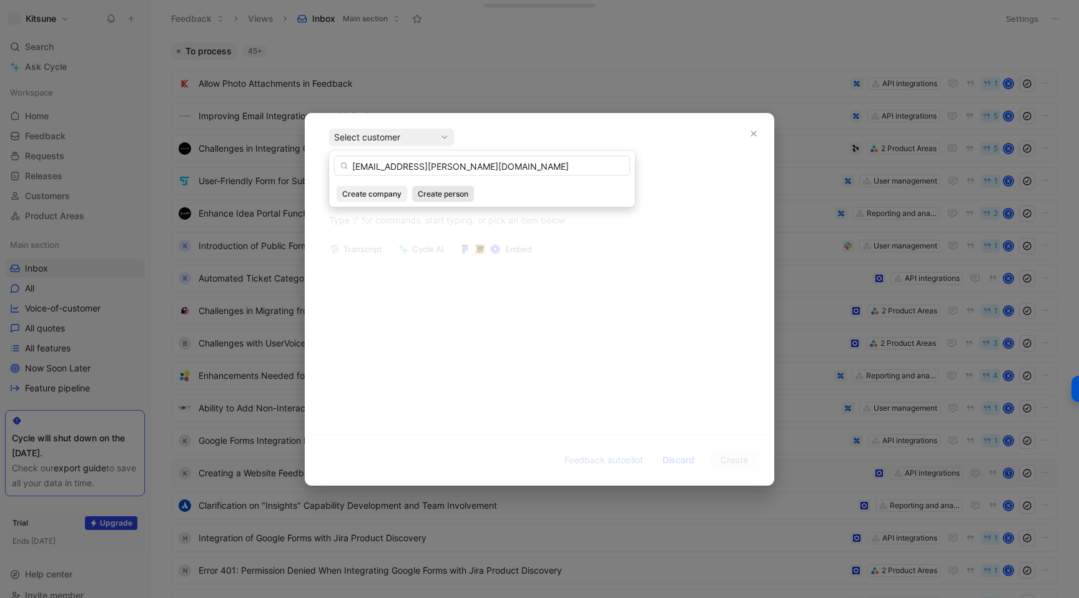
type input "[EMAIL_ADDRESS][PERSON_NAME][DOMAIN_NAME]"
click at [427, 193] on span "Create person" at bounding box center [443, 194] width 51 height 12
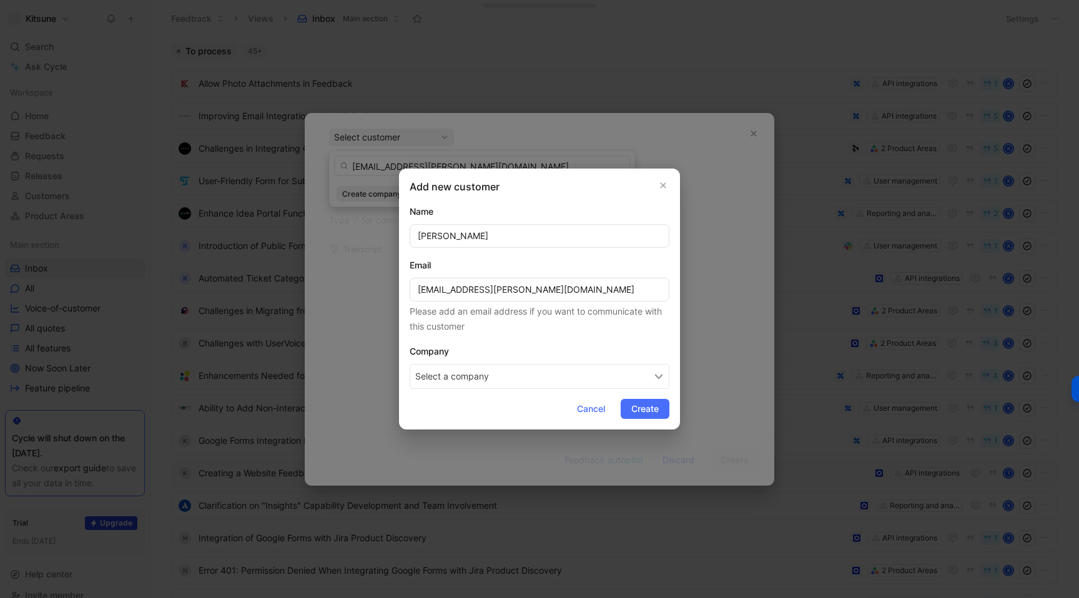
type input "[PERSON_NAME]"
click at [439, 375] on button "Select a company" at bounding box center [539, 376] width 260 height 25
type input "Drofus"
click at [466, 429] on span "Drofus" at bounding box center [464, 431] width 32 height 16
drag, startPoint x: 635, startPoint y: 408, endPoint x: 605, endPoint y: 414, distance: 30.1
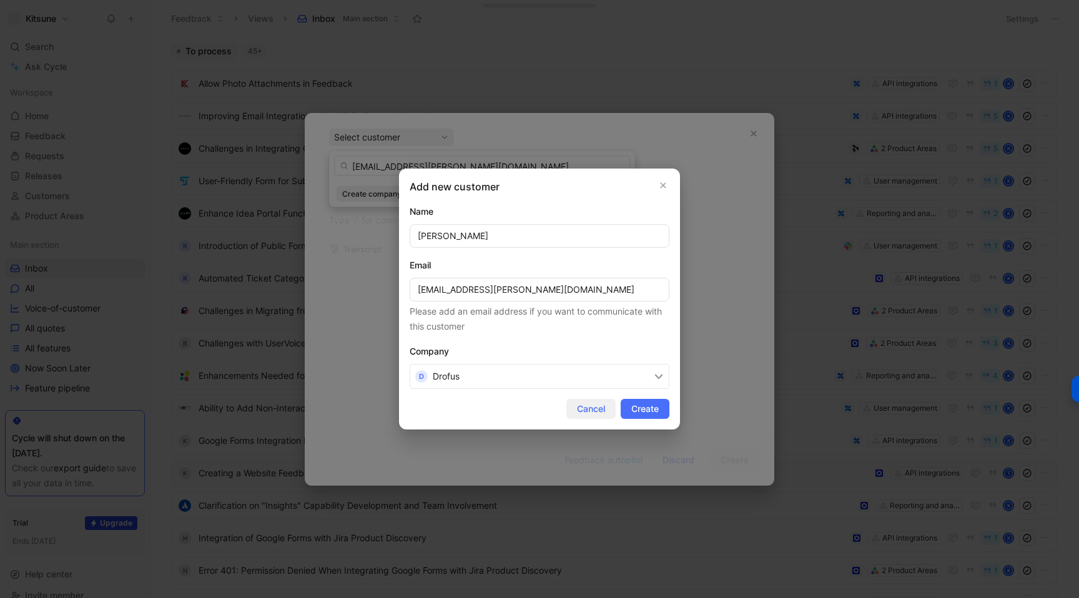
click at [635, 408] on span "Create" at bounding box center [644, 408] width 27 height 15
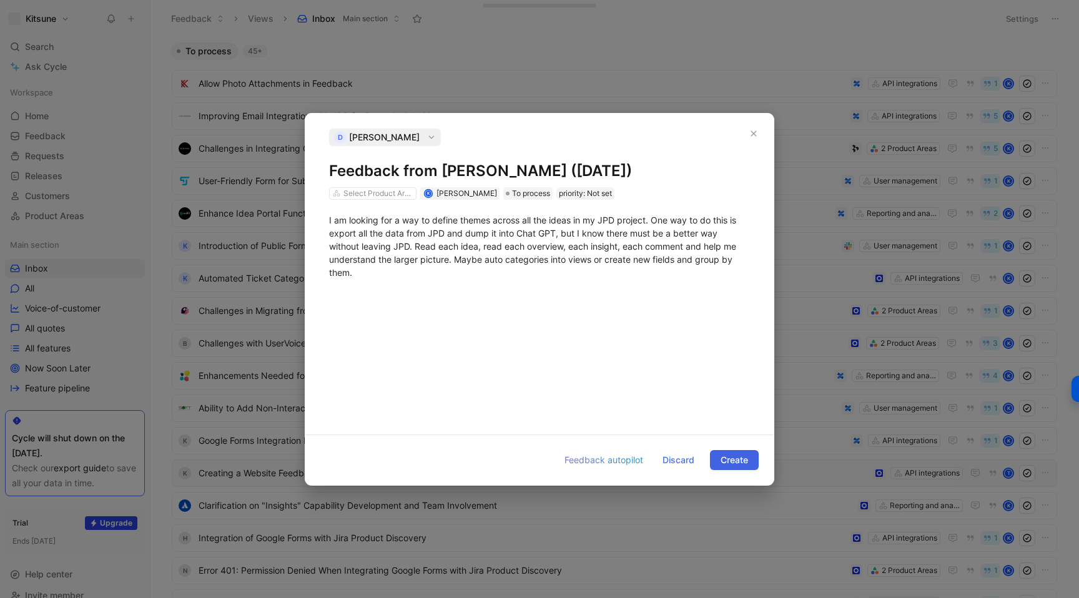
click at [730, 460] on span "Create" at bounding box center [733, 460] width 27 height 15
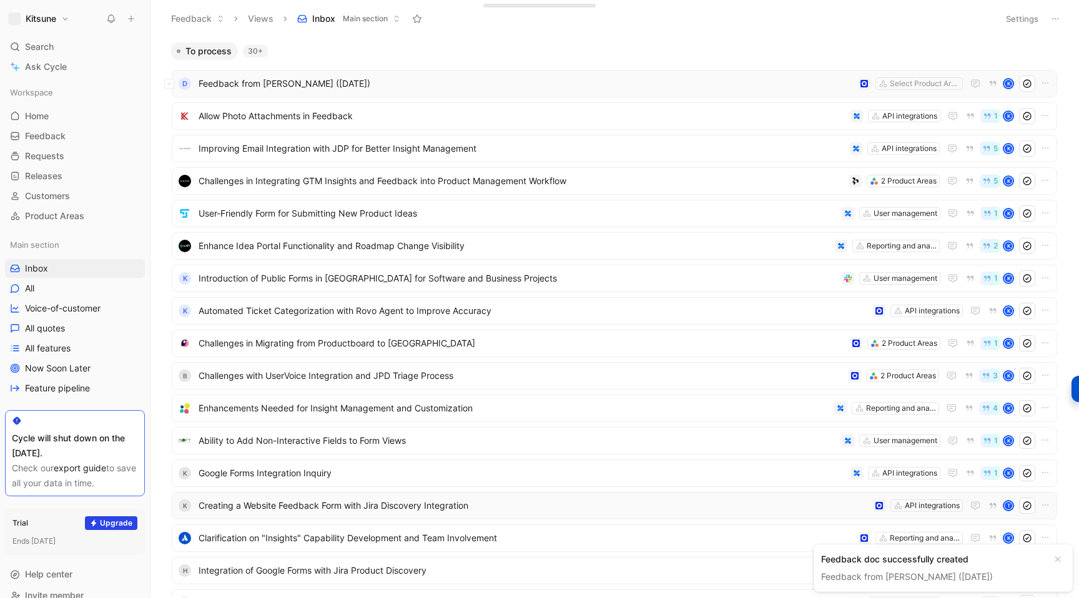
click at [599, 87] on span "Feedback from [PERSON_NAME] ([DATE])" at bounding box center [525, 83] width 654 height 15
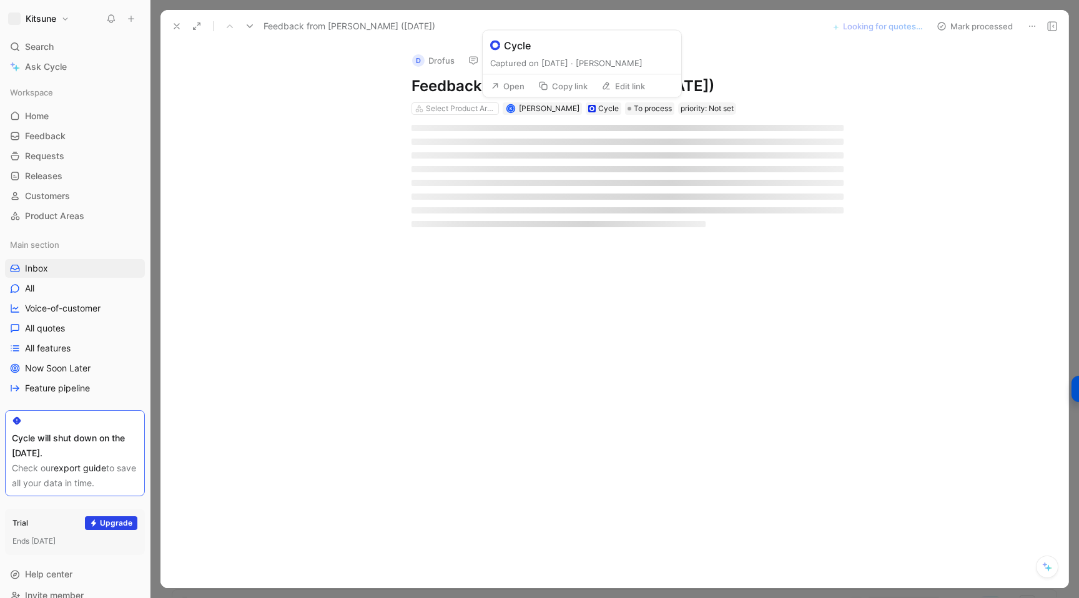
click at [607, 91] on button "Edit link" at bounding box center [622, 85] width 55 height 17
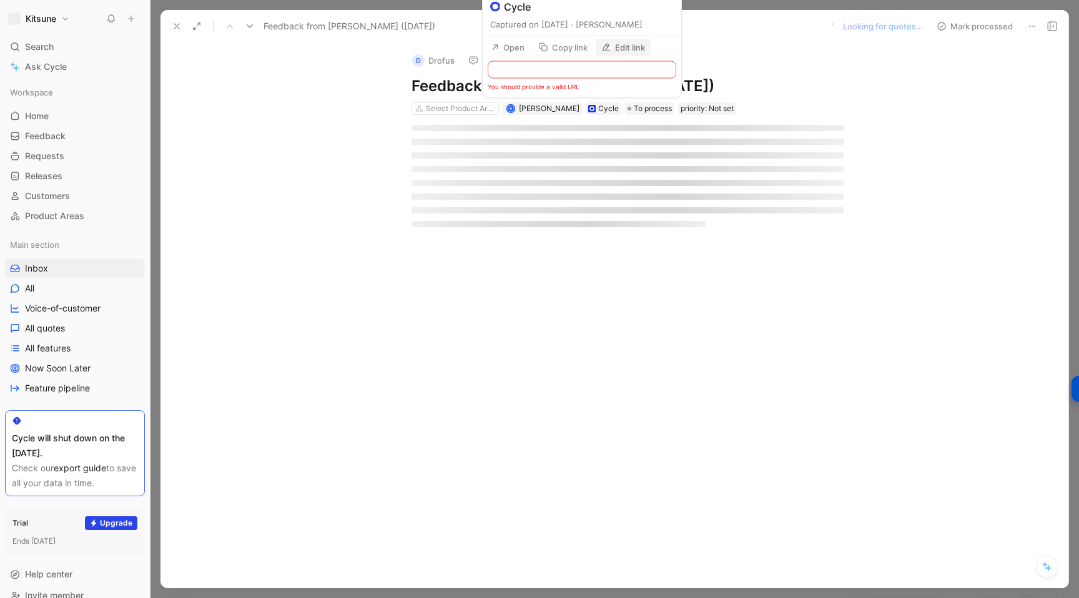
type input "[URL][DOMAIN_NAME]"
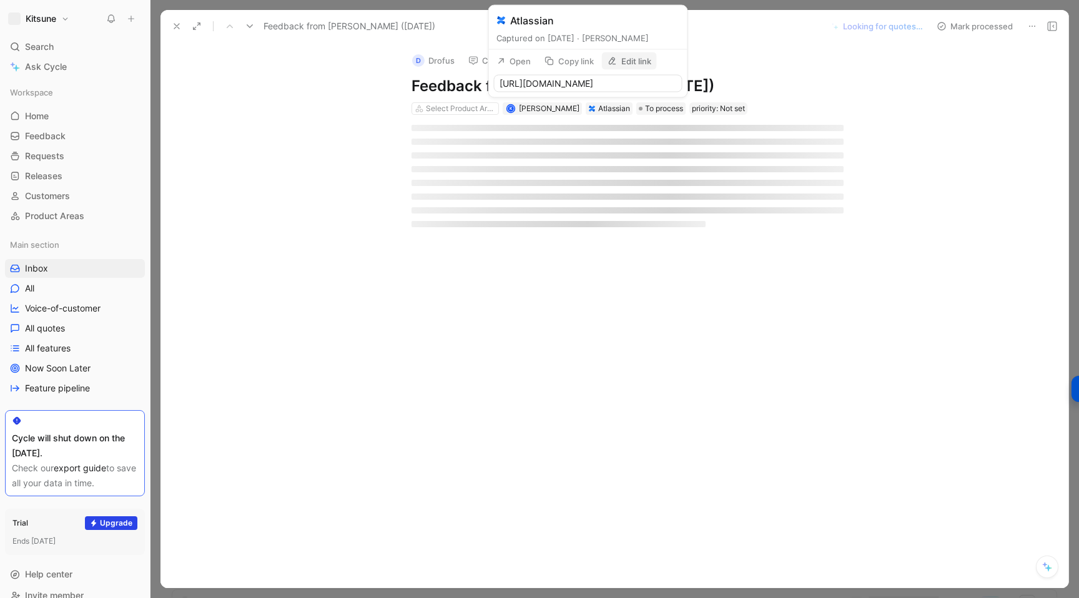
scroll to position [0, 22]
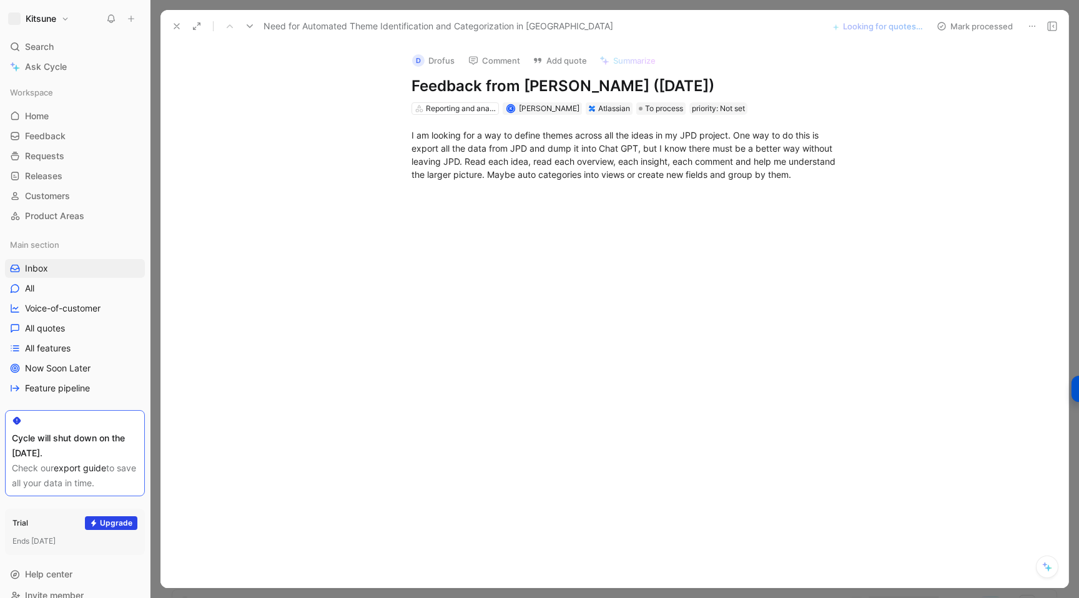
click at [174, 24] on icon at bounding box center [177, 26] width 10 height 10
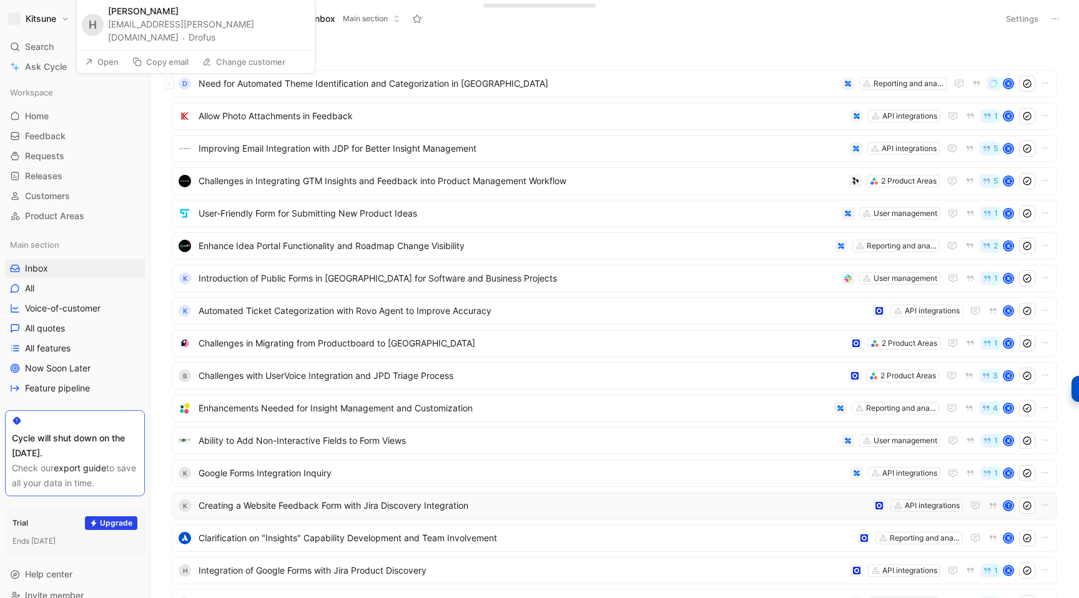
click at [215, 39] on button "Drofus" at bounding box center [202, 37] width 27 height 15
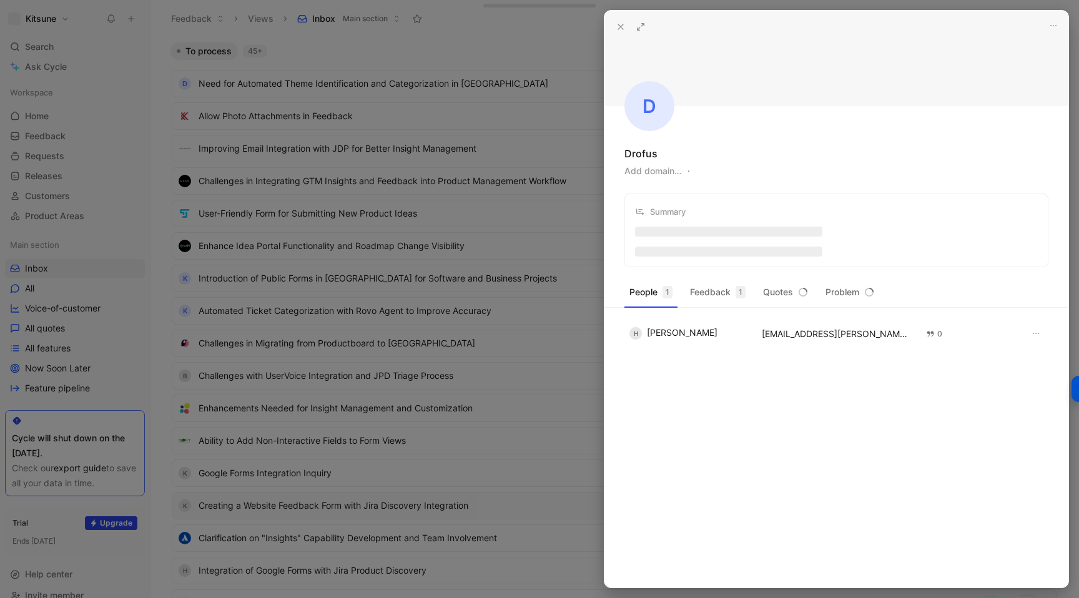
click at [652, 167] on button "Add domain…" at bounding box center [652, 171] width 57 height 15
type input "[DOMAIN_NAME]"
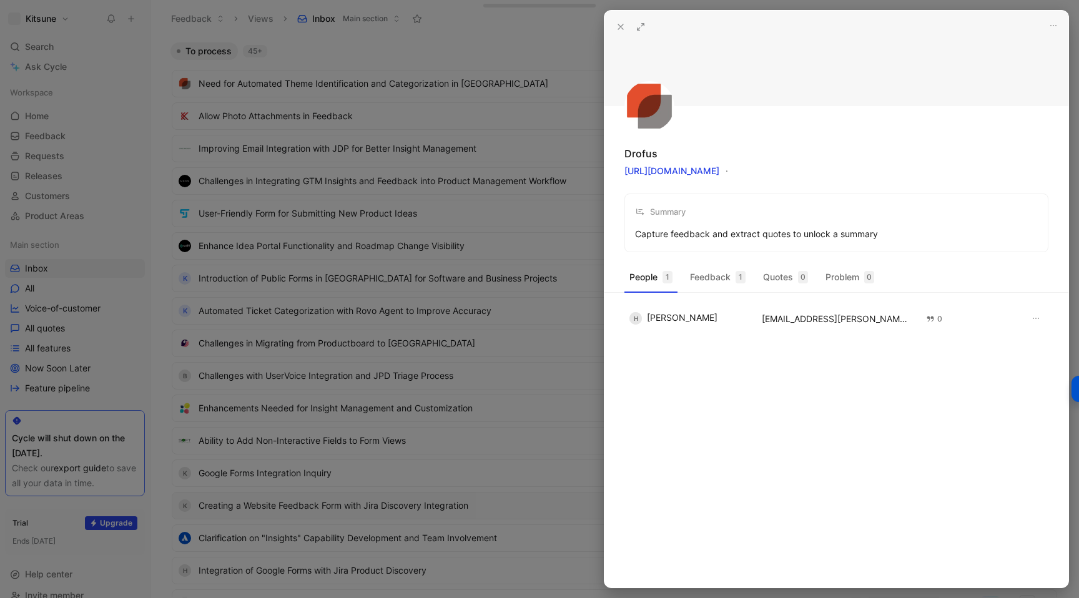
click at [619, 30] on icon at bounding box center [620, 27] width 10 height 10
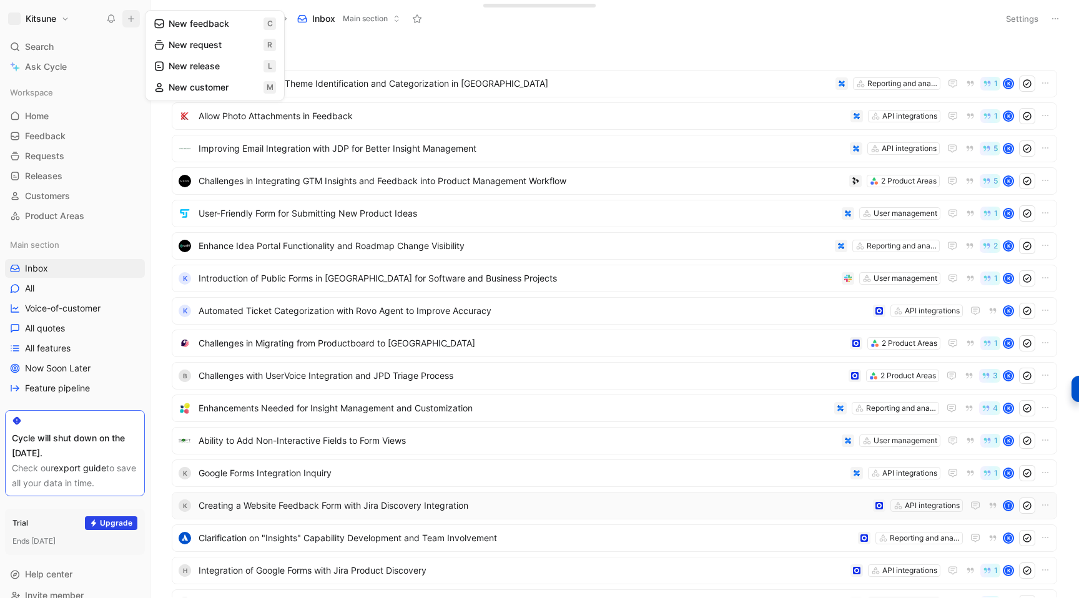
click at [182, 24] on button "New feedback c" at bounding box center [215, 23] width 134 height 21
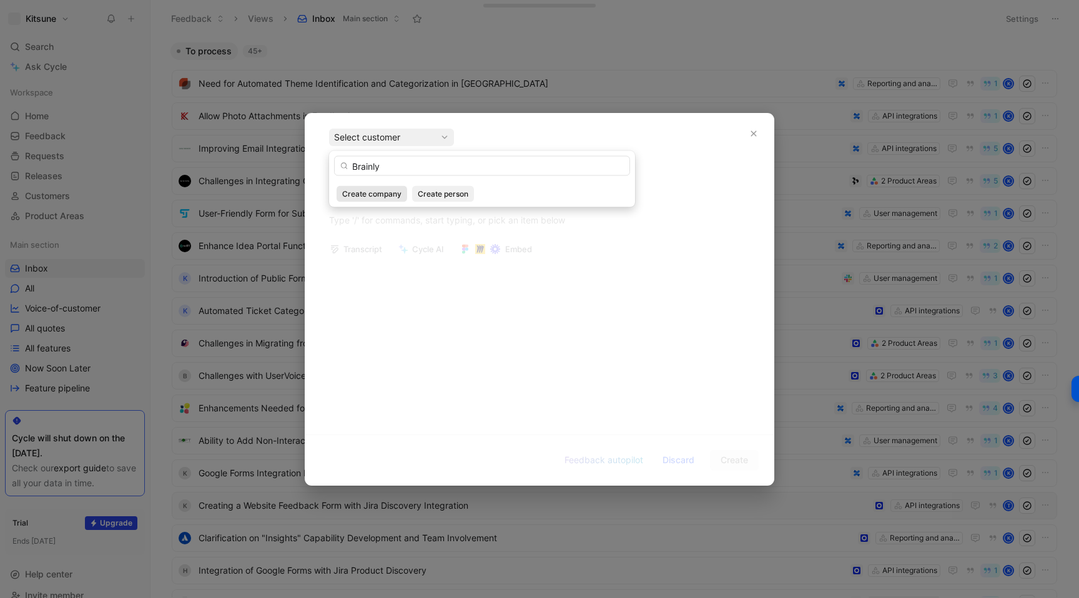
type input "Brainly"
click at [376, 194] on span "Create company" at bounding box center [371, 194] width 59 height 12
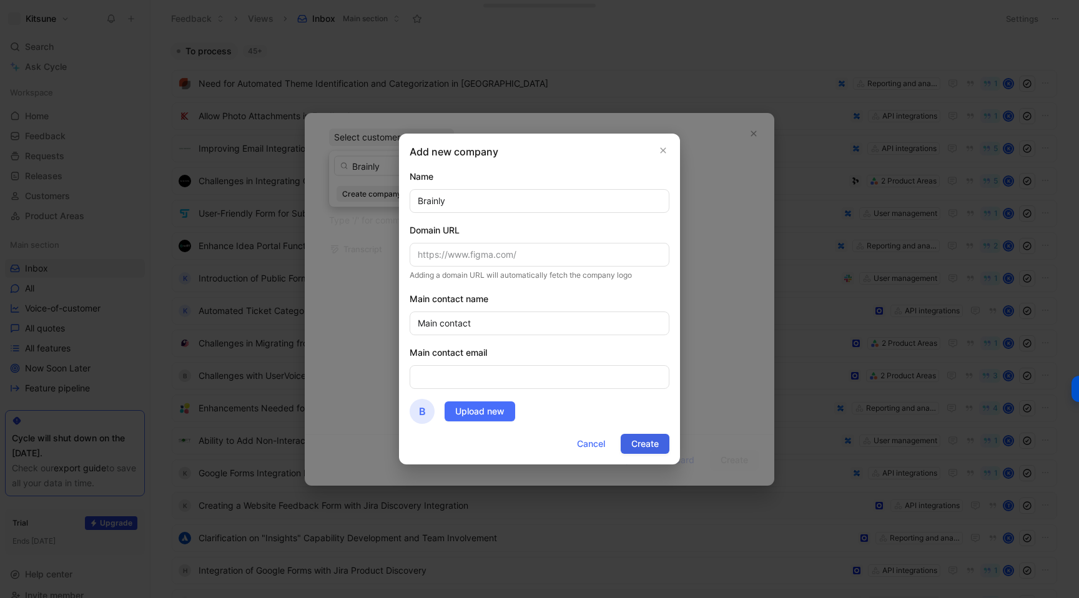
click at [631, 443] on span "Create" at bounding box center [644, 443] width 27 height 15
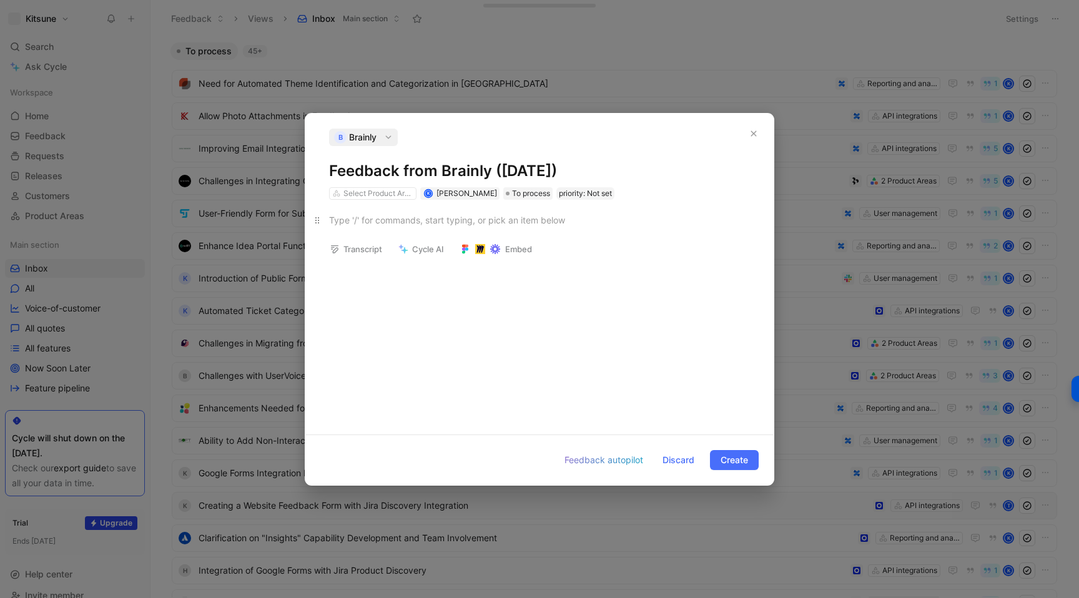
click at [373, 221] on div at bounding box center [539, 219] width 421 height 13
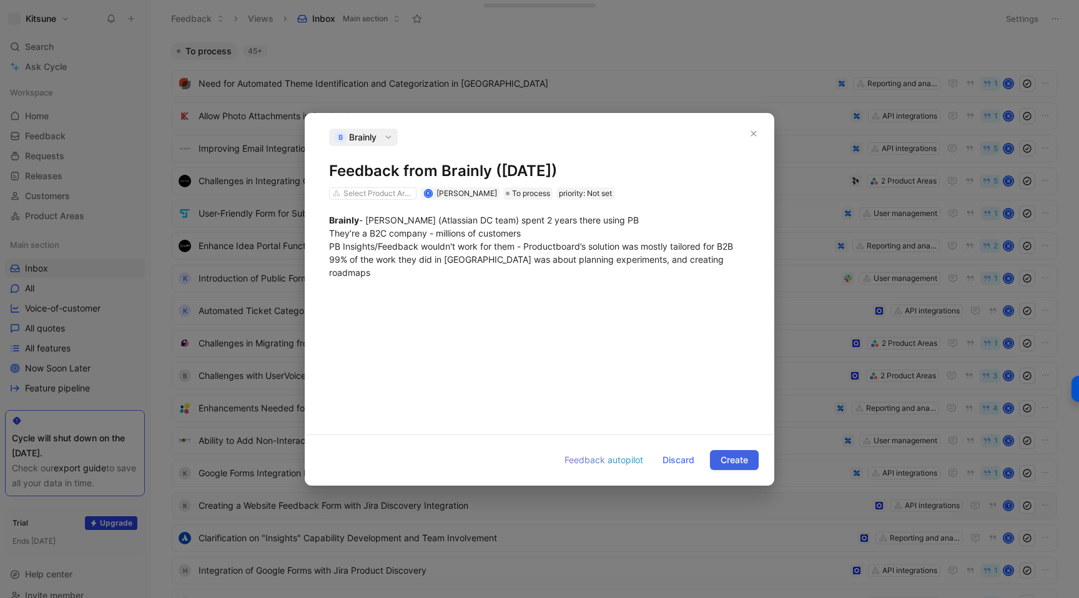
click at [728, 450] on button "Create" at bounding box center [734, 460] width 49 height 20
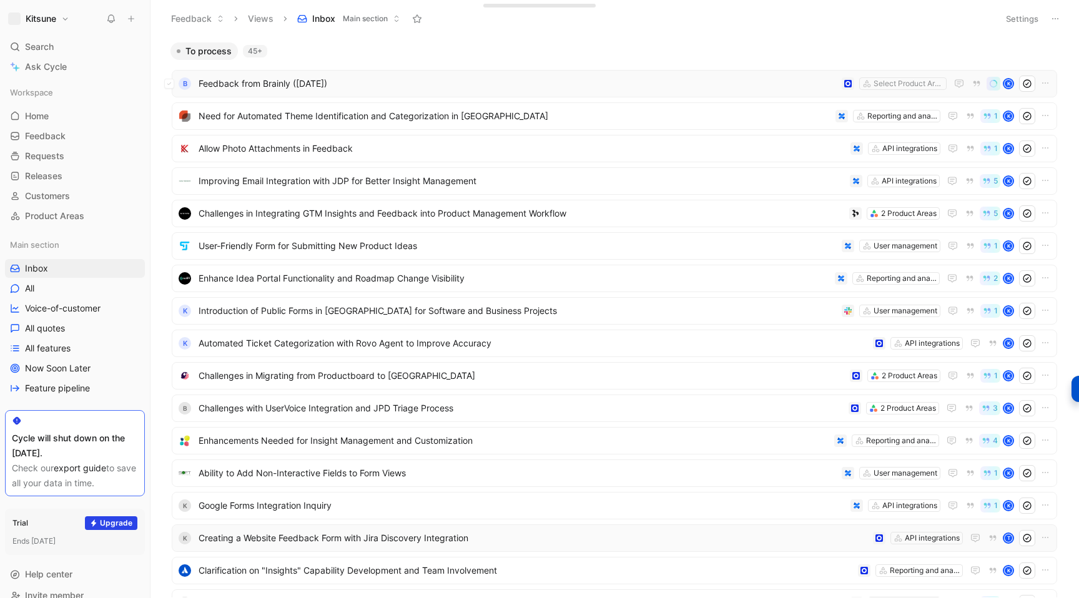
click at [454, 72] on div "B Feedback from Brainly ([DATE]) Select Product Areas K" at bounding box center [614, 83] width 885 height 27
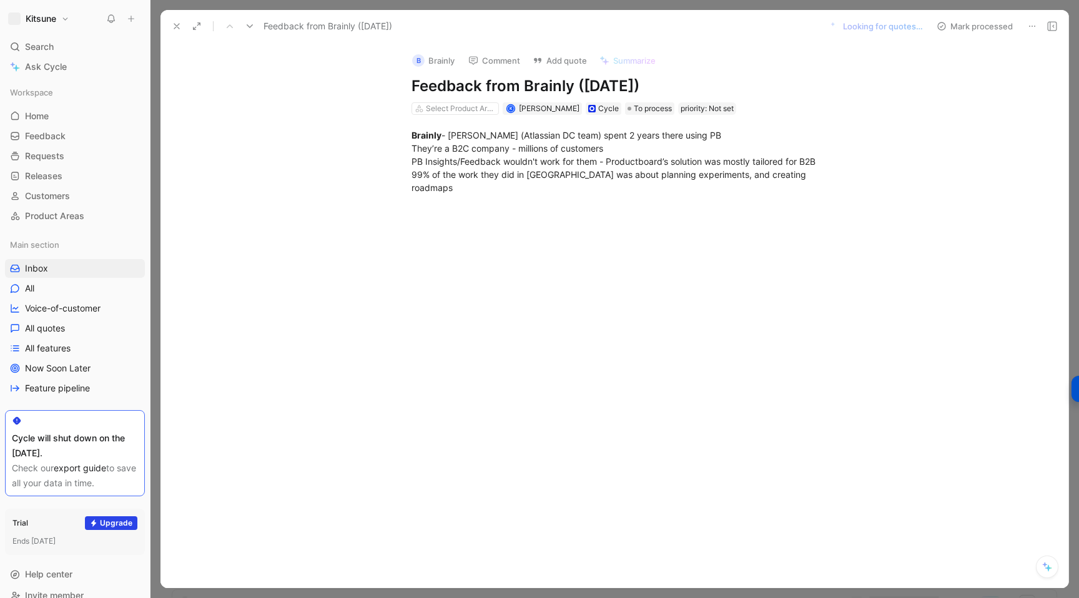
click at [175, 24] on icon at bounding box center [177, 26] width 10 height 10
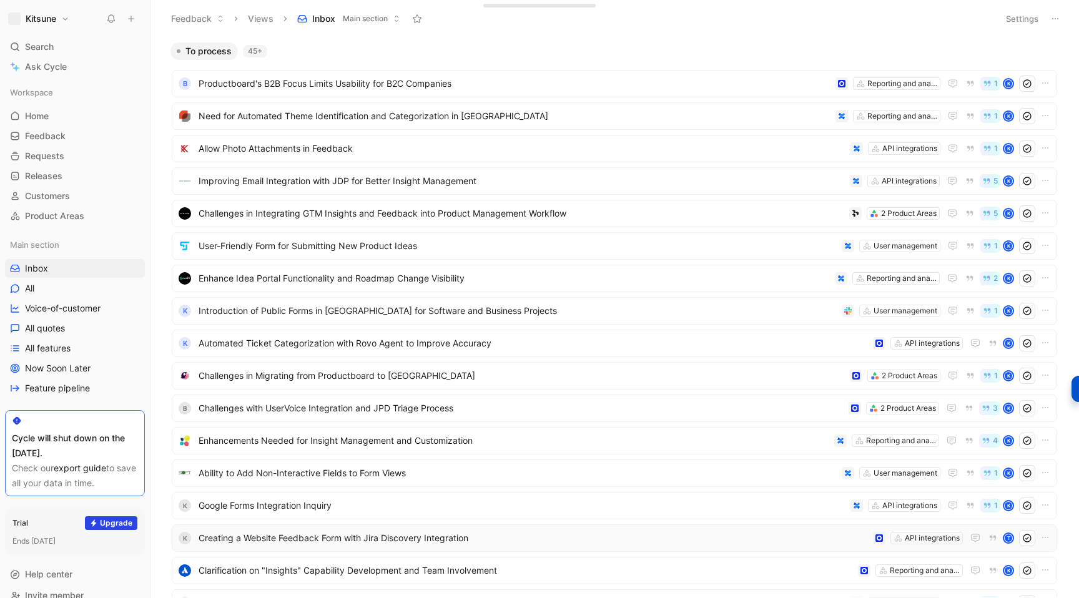
click at [130, 22] on icon at bounding box center [131, 18] width 9 height 9
click at [182, 27] on button "New feedback c" at bounding box center [215, 23] width 134 height 21
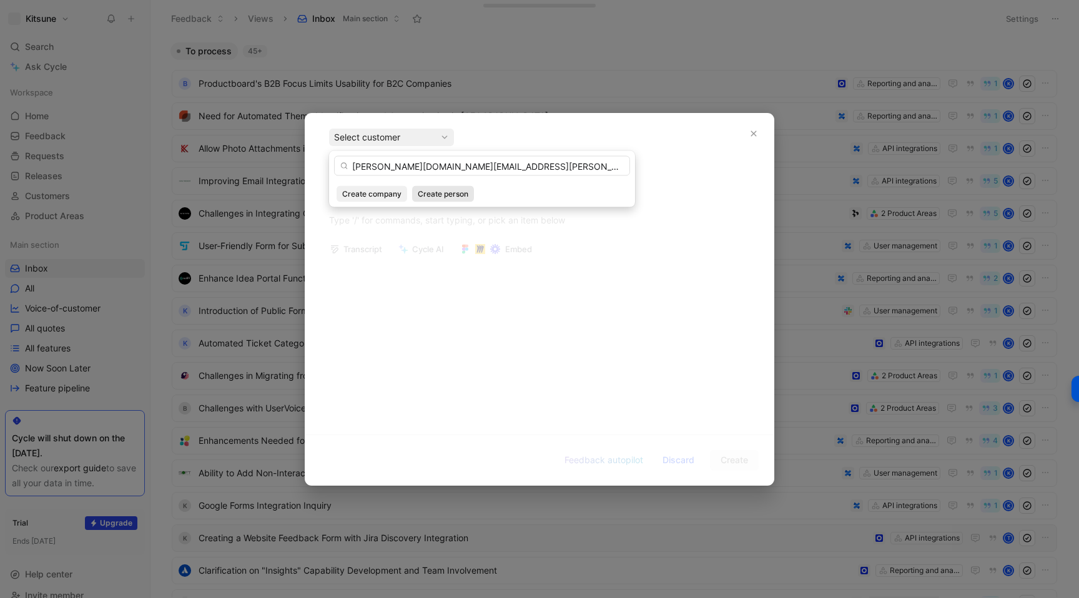
type input "[PERSON_NAME][DOMAIN_NAME][EMAIL_ADDRESS][PERSON_NAME][DOMAIN_NAME]"
click at [426, 194] on span "Create person" at bounding box center [443, 194] width 51 height 12
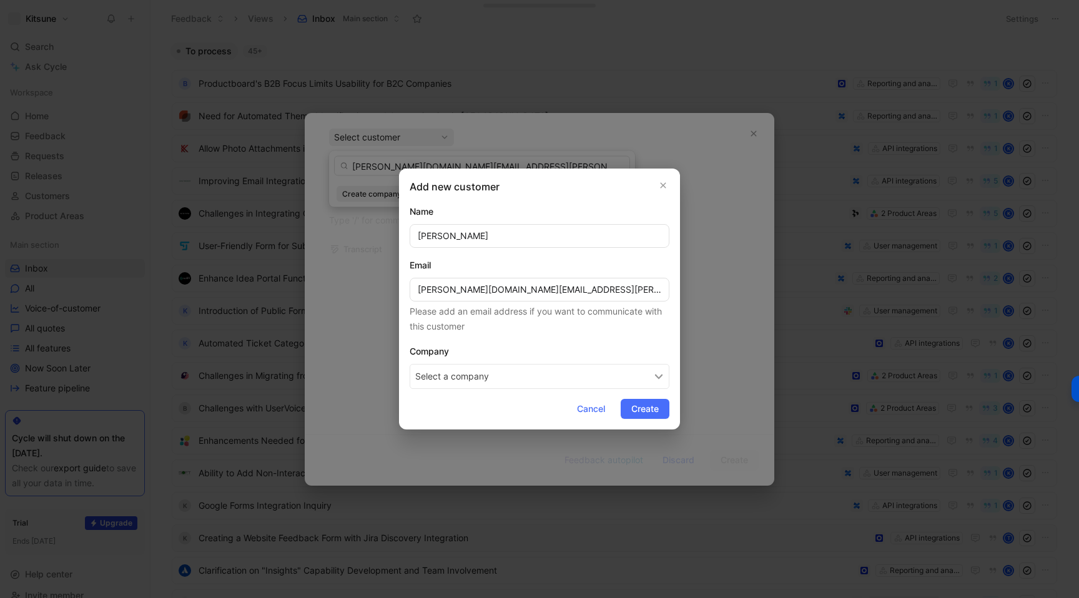
type input "[PERSON_NAME]"
click at [456, 381] on button "Select a company" at bounding box center [539, 376] width 260 height 25
type input "Q Ctrl"
click at [463, 434] on span "Q Ctrl" at bounding box center [462, 431] width 29 height 16
drag, startPoint x: 504, startPoint y: 291, endPoint x: 459, endPoint y: 290, distance: 44.3
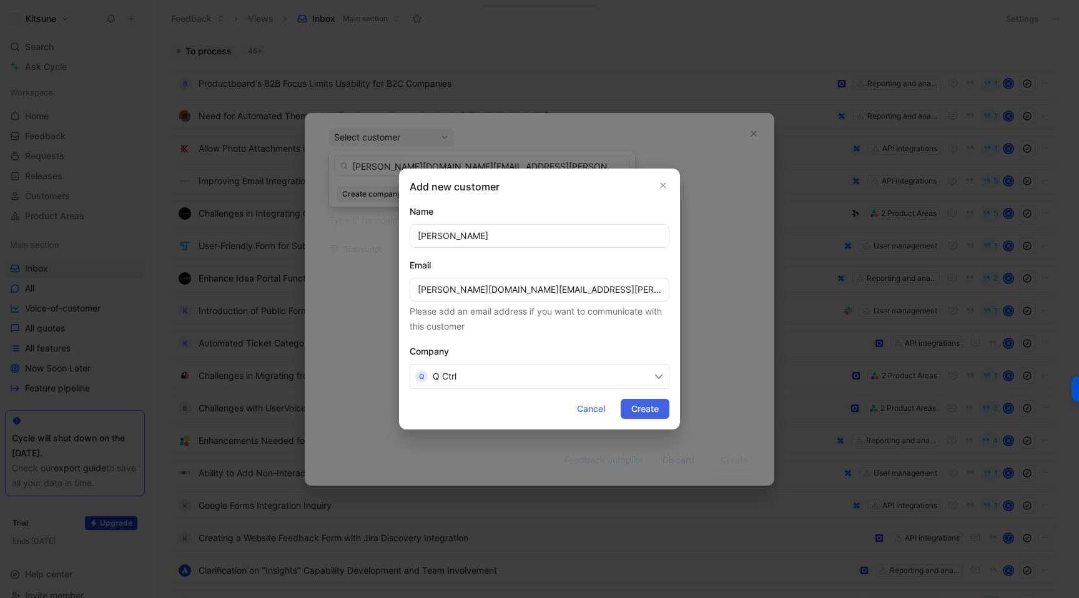
click at [634, 407] on span "Create" at bounding box center [644, 408] width 27 height 15
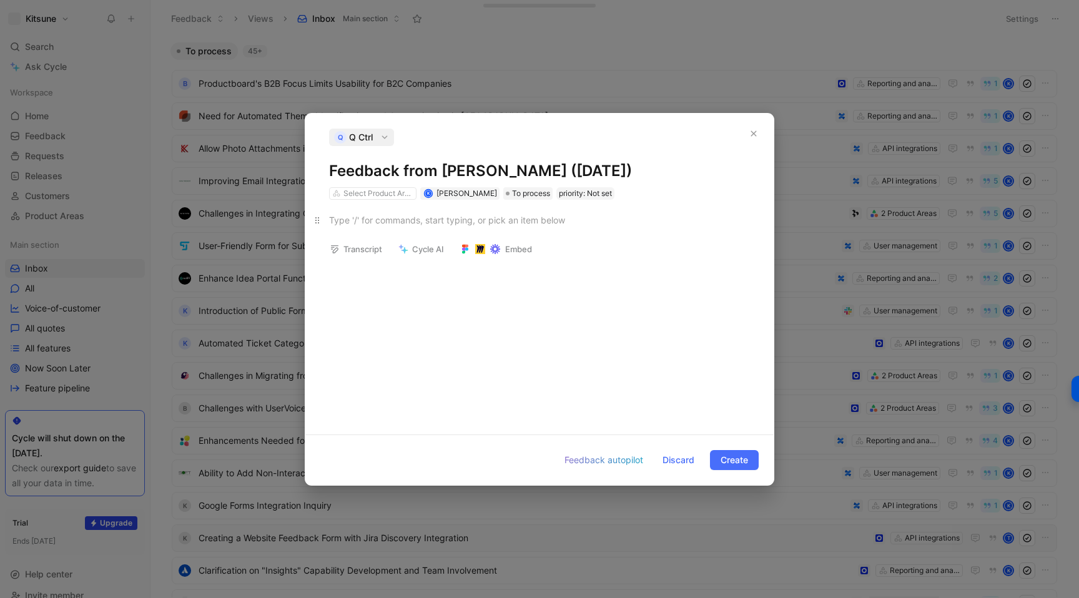
click at [384, 223] on div at bounding box center [539, 219] width 421 height 13
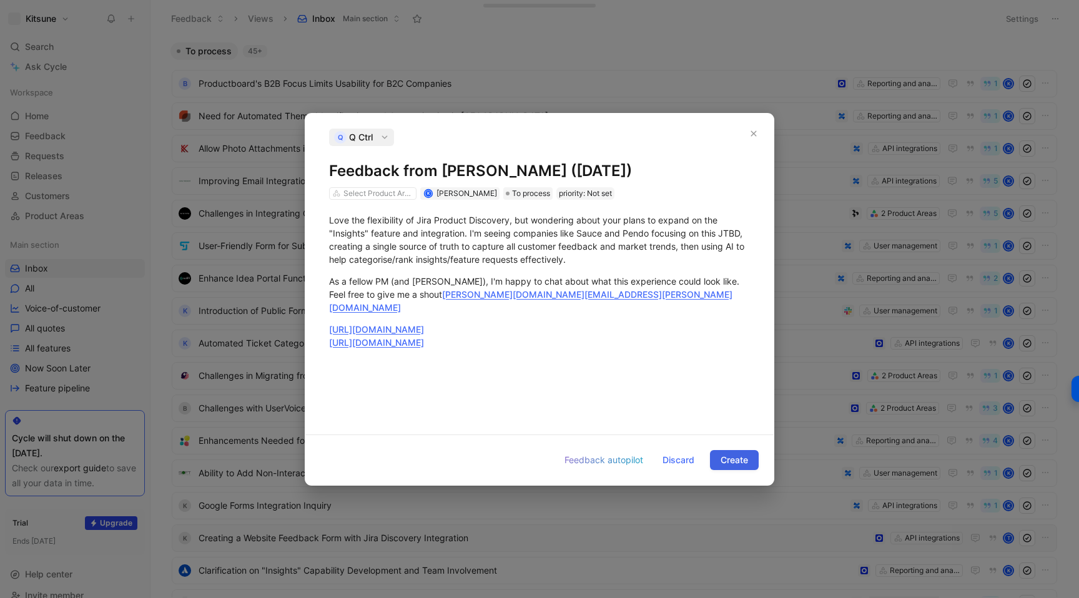
click at [729, 455] on span "Create" at bounding box center [733, 460] width 27 height 15
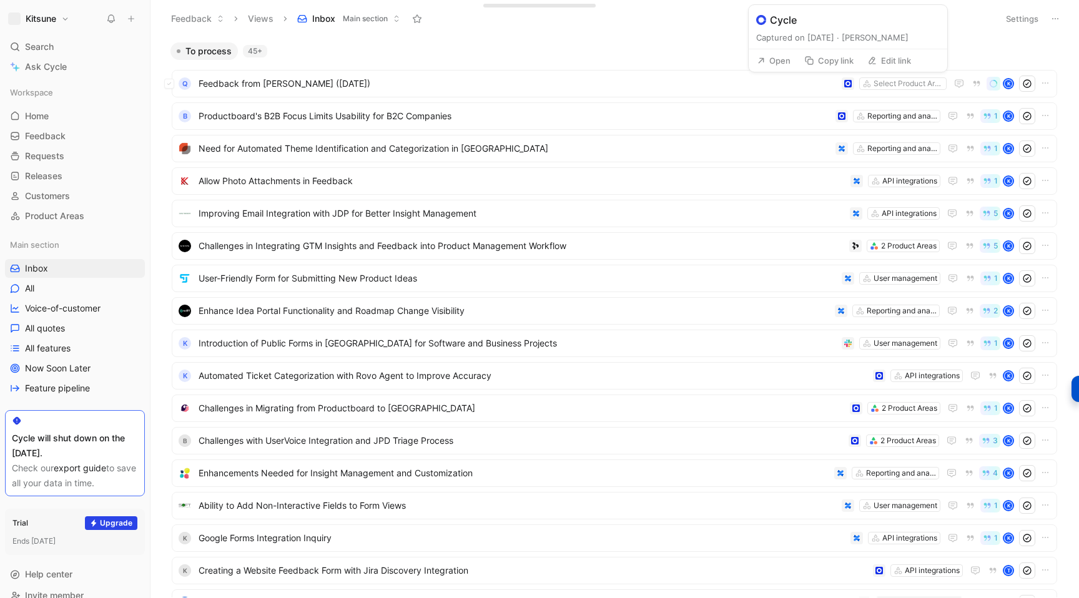
click at [875, 56] on icon at bounding box center [872, 61] width 10 height 10
type input "[URL][DOMAIN_NAME]"
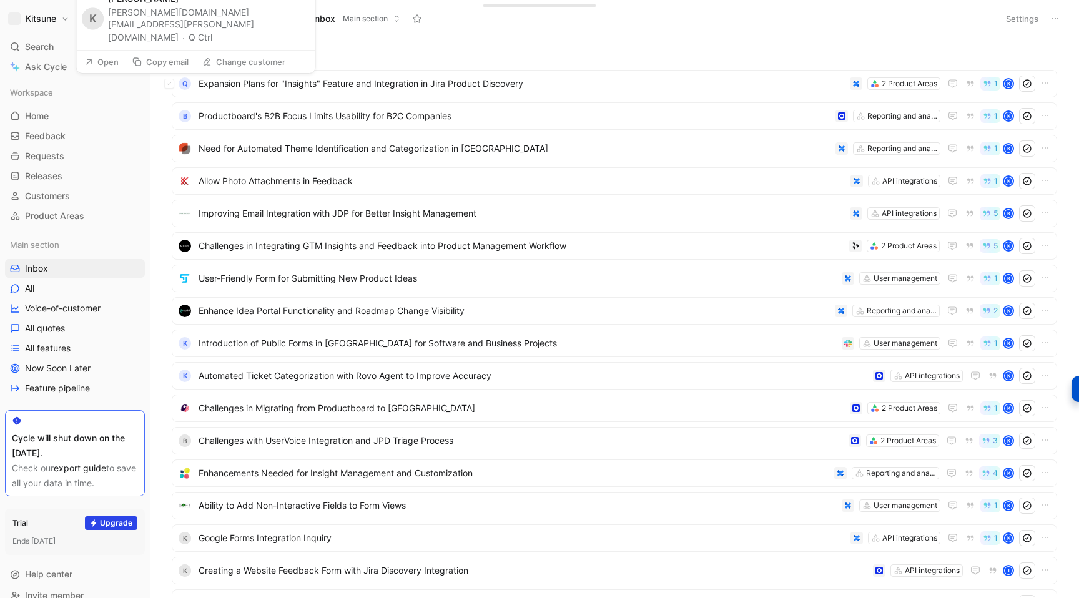
click at [212, 42] on button "Q Ctrl" at bounding box center [201, 37] width 24 height 15
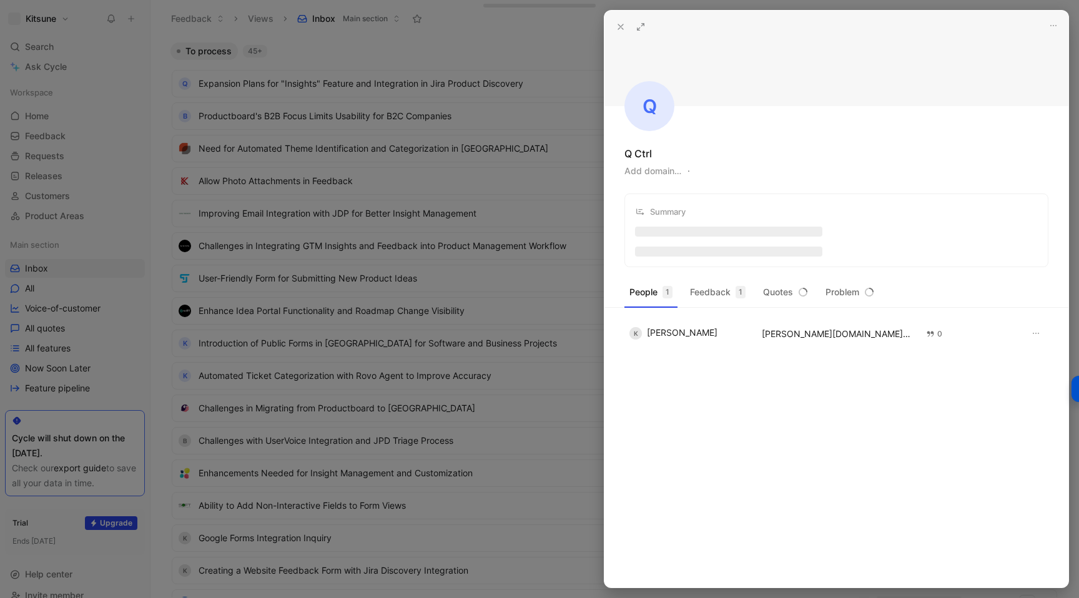
click at [649, 172] on button "Add domain…" at bounding box center [652, 171] width 57 height 15
type input "[DOMAIN_NAME]"
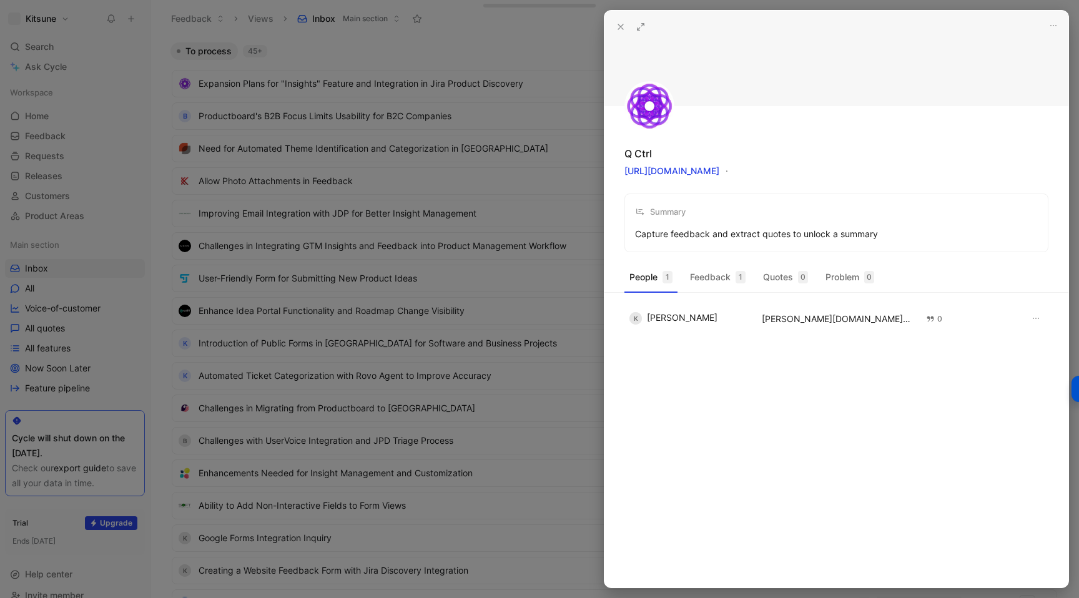
click at [515, 51] on div at bounding box center [539, 299] width 1079 height 598
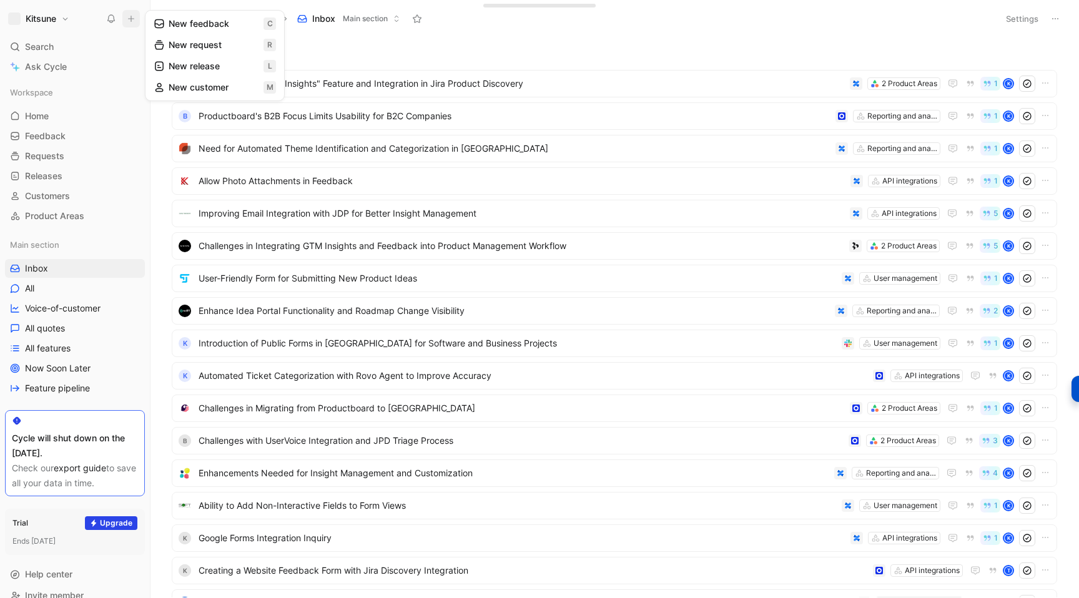
click at [172, 29] on button "New feedback c" at bounding box center [215, 23] width 134 height 21
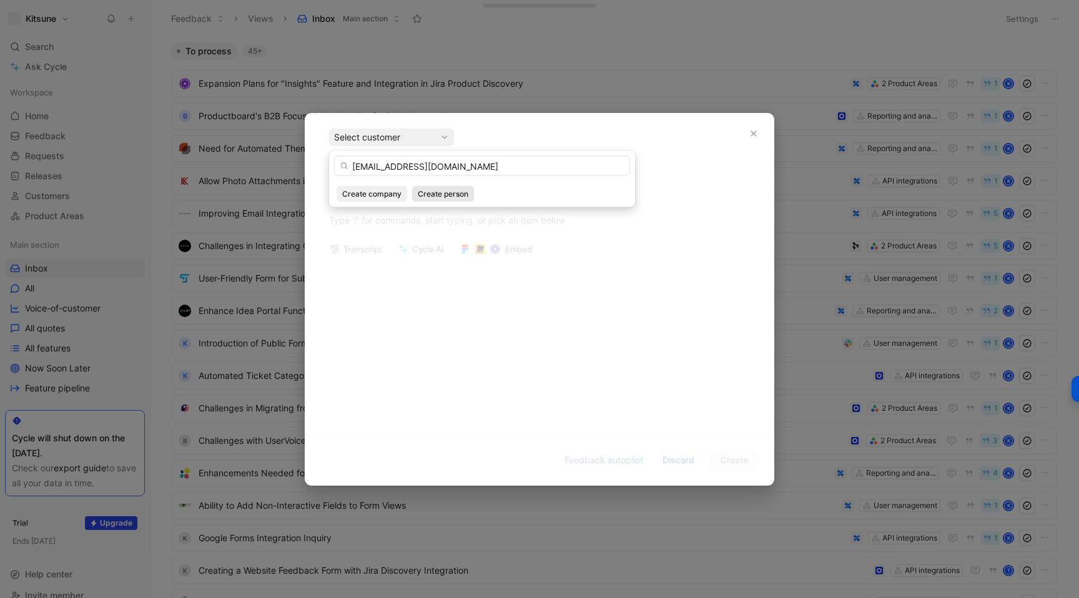
type input "[EMAIL_ADDRESS][DOMAIN_NAME]"
click at [428, 196] on span "Create person" at bounding box center [443, 194] width 51 height 12
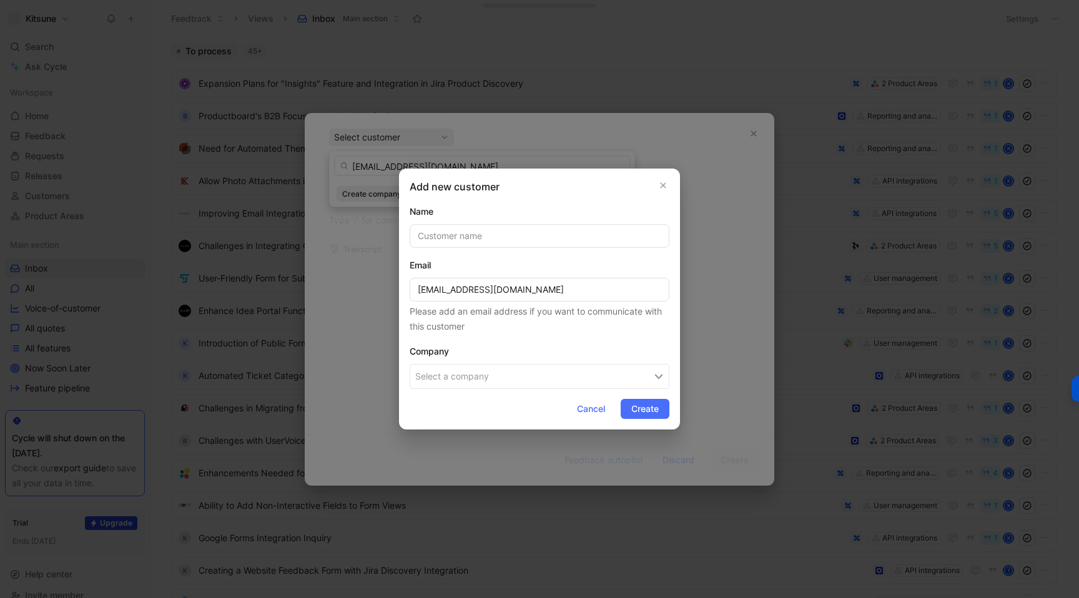
click at [461, 235] on input "text" at bounding box center [539, 236] width 260 height 24
type input "[PERSON_NAME]"
click at [469, 378] on button "Select a company" at bounding box center [539, 376] width 260 height 25
type input "Vanguard"
click at [484, 426] on span "Vanguard" at bounding box center [470, 431] width 44 height 16
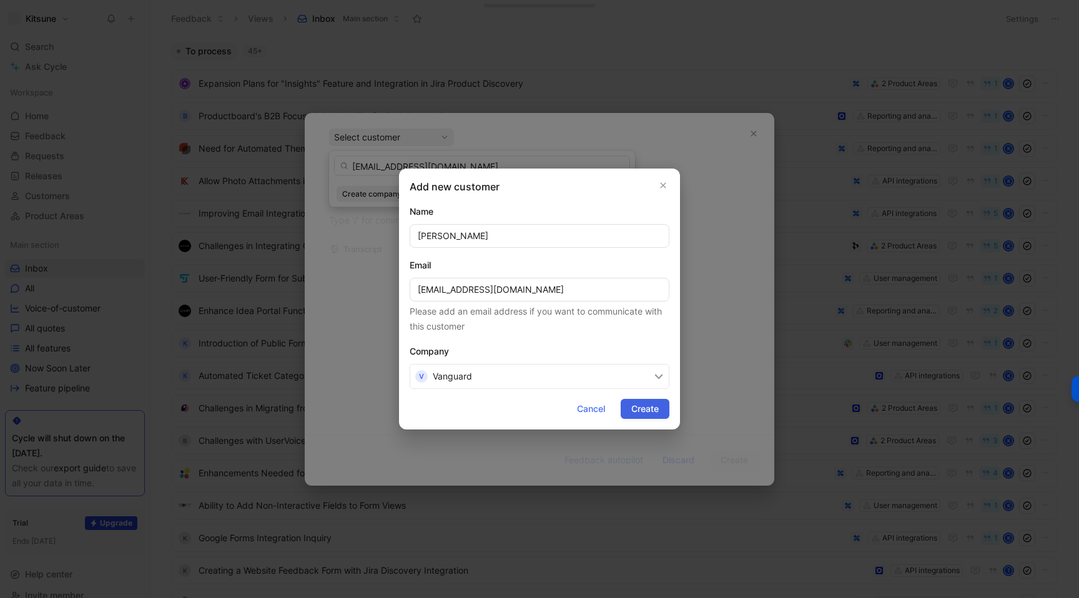
click at [646, 403] on span "Create" at bounding box center [644, 408] width 27 height 15
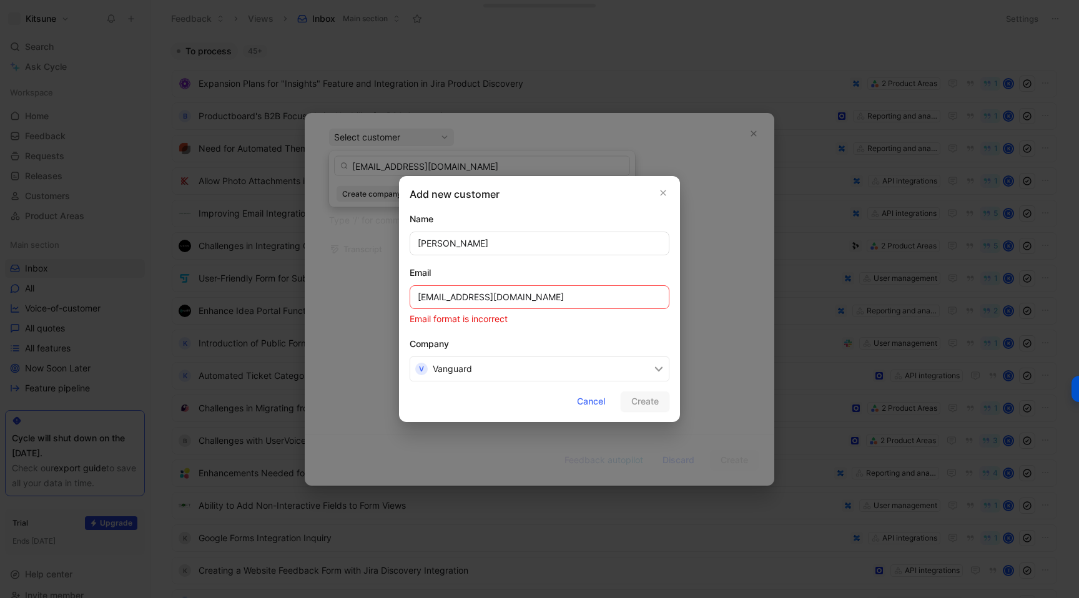
click at [430, 295] on input "[EMAIL_ADDRESS][DOMAIN_NAME]" at bounding box center [539, 297] width 260 height 24
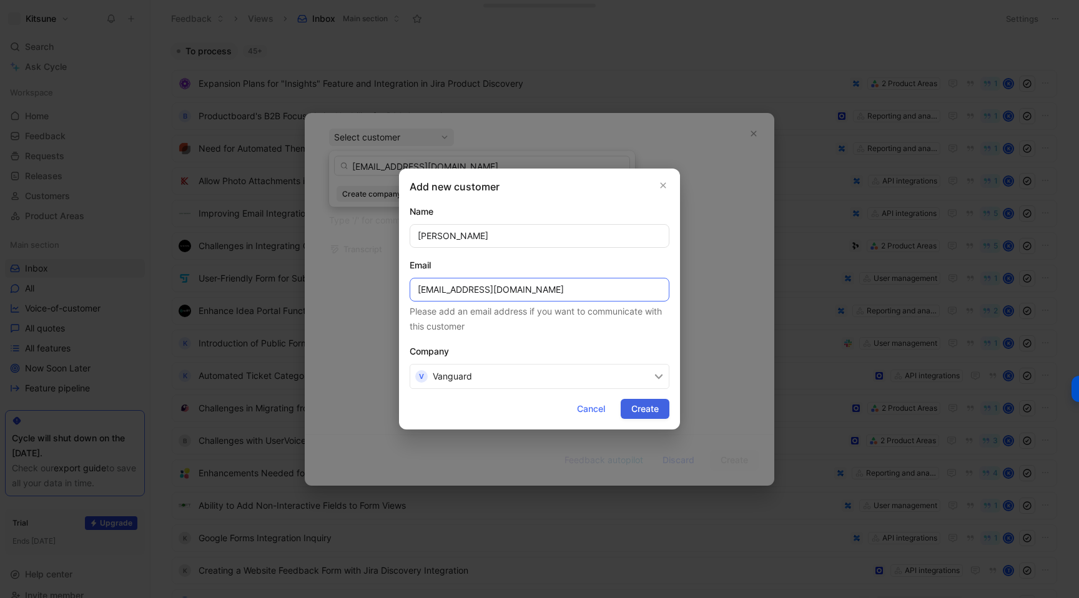
type input "[EMAIL_ADDRESS][DOMAIN_NAME]"
click at [643, 405] on span "Create" at bounding box center [644, 408] width 27 height 15
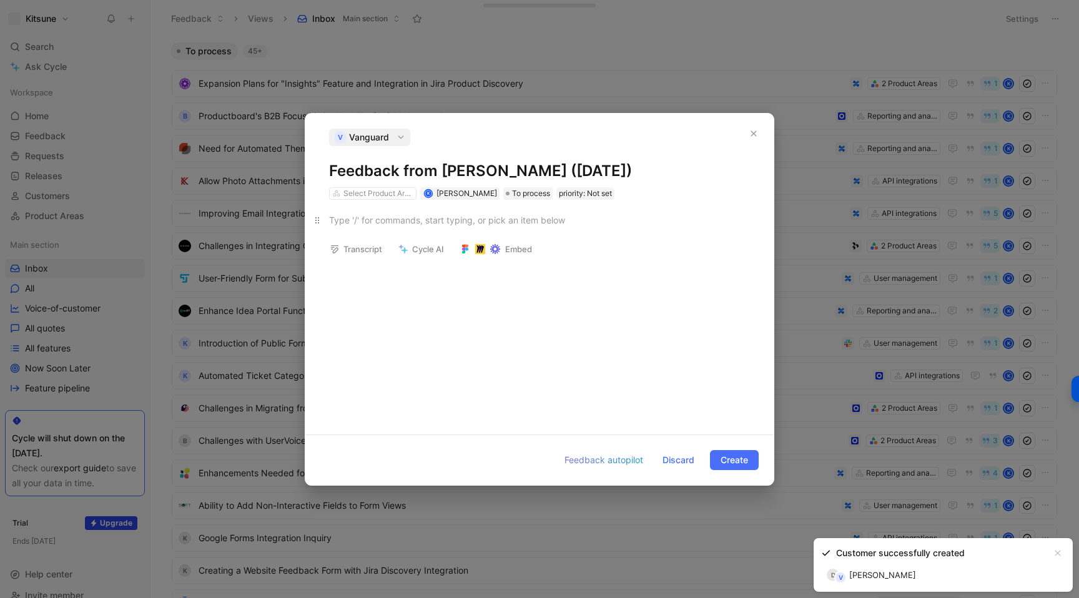
click at [388, 226] on p at bounding box center [539, 220] width 468 height 21
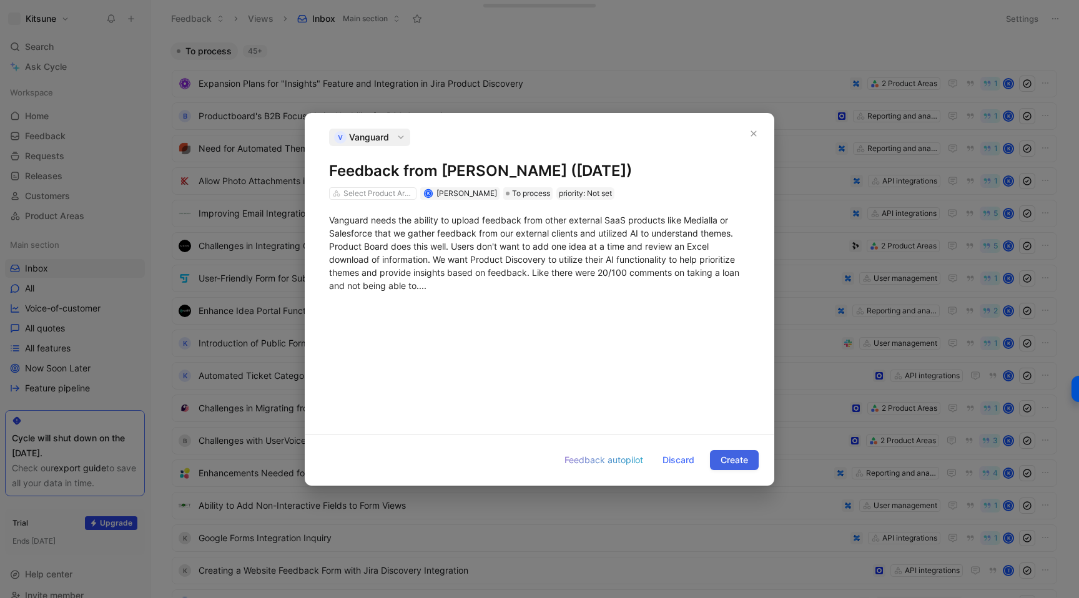
click at [730, 458] on span "Create" at bounding box center [733, 460] width 27 height 15
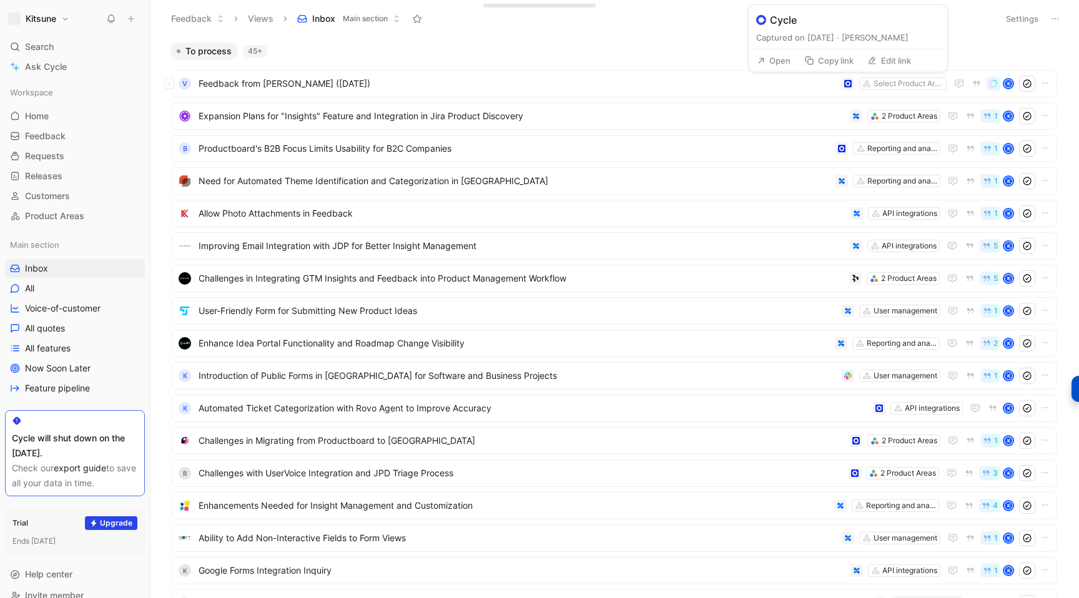
click at [876, 62] on icon at bounding box center [872, 61] width 10 height 10
type input "[URL][DOMAIN_NAME]"
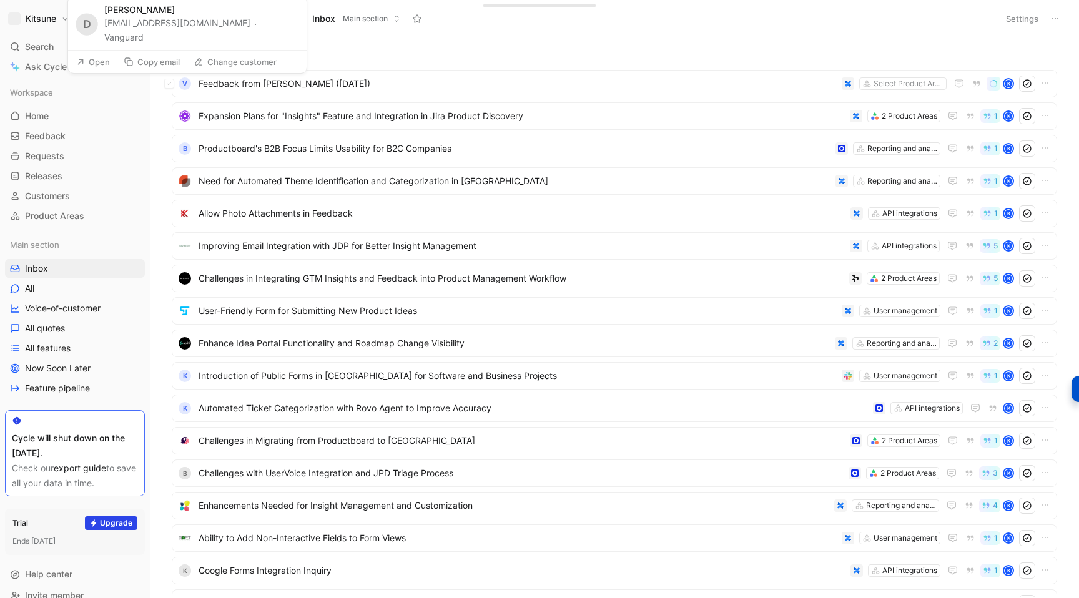
click at [144, 39] on button "Vanguard" at bounding box center [123, 37] width 39 height 15
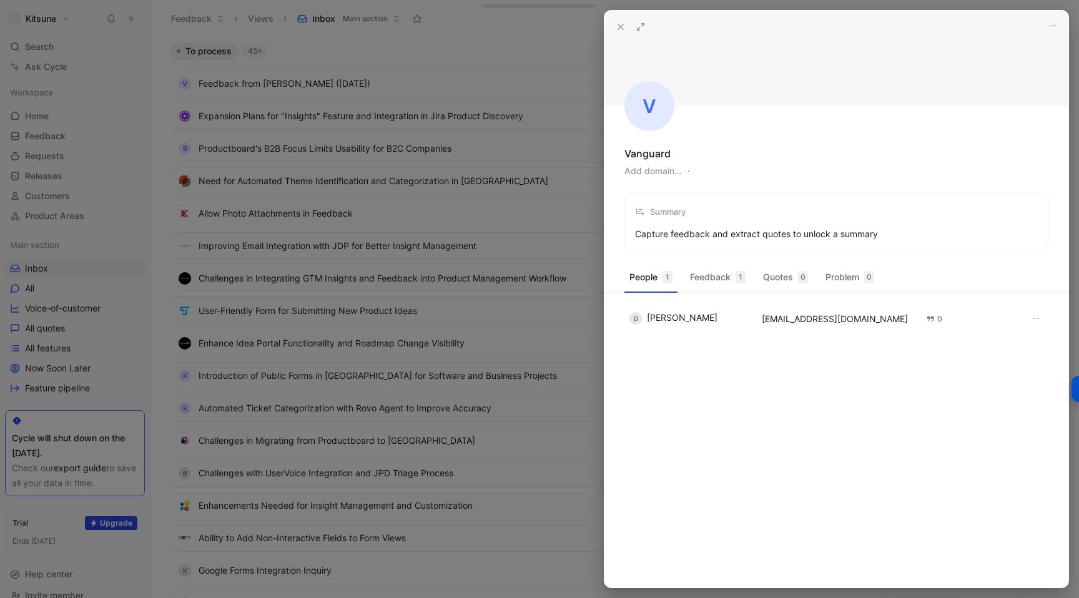
click at [654, 176] on button "Add domain…" at bounding box center [652, 171] width 57 height 15
type input "[DOMAIN_NAME]"
click at [619, 26] on icon at bounding box center [620, 27] width 10 height 10
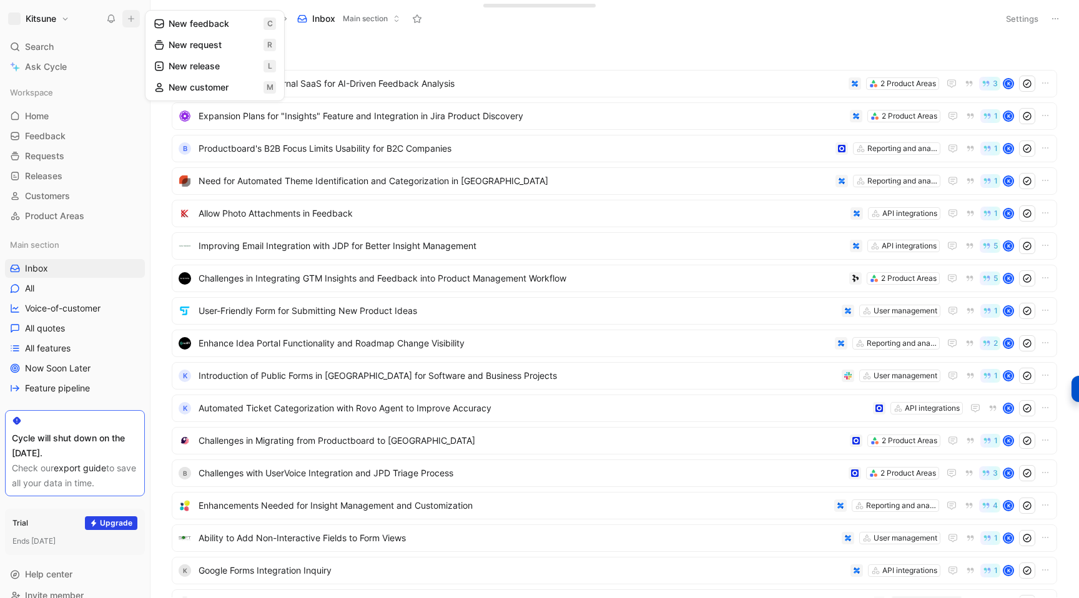
click at [163, 27] on use at bounding box center [159, 24] width 9 height 8
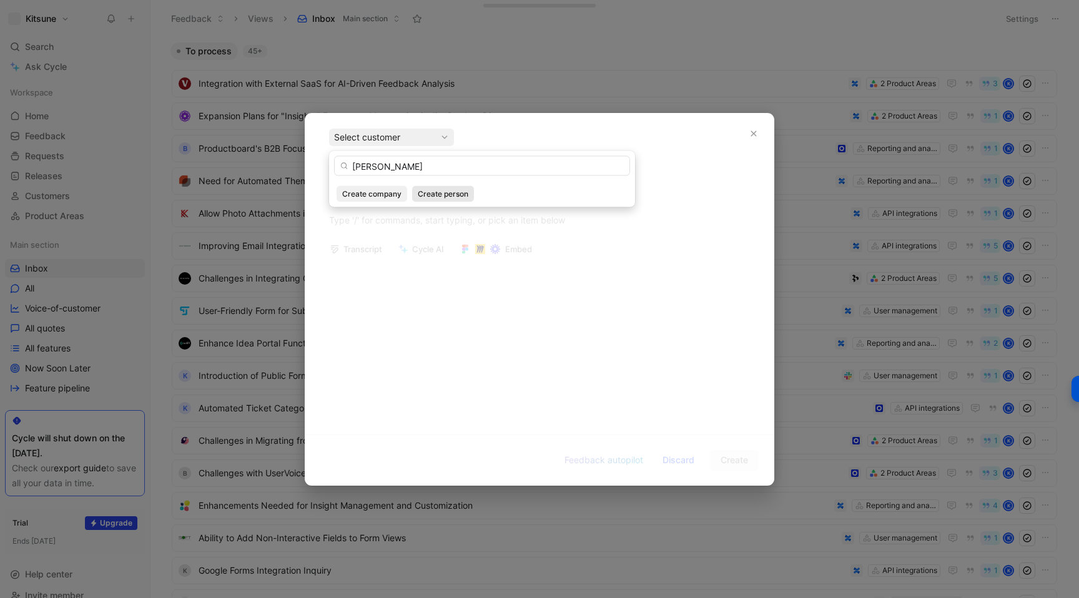
type input "[PERSON_NAME]"
click at [425, 195] on span "Create person" at bounding box center [443, 194] width 51 height 12
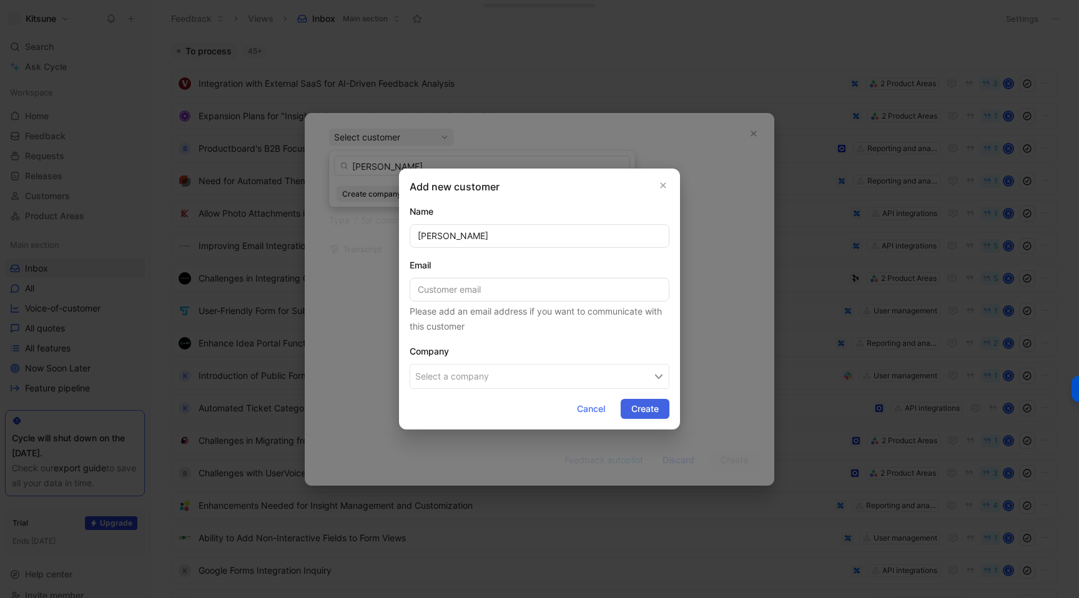
click at [631, 411] on span "Create" at bounding box center [644, 408] width 27 height 15
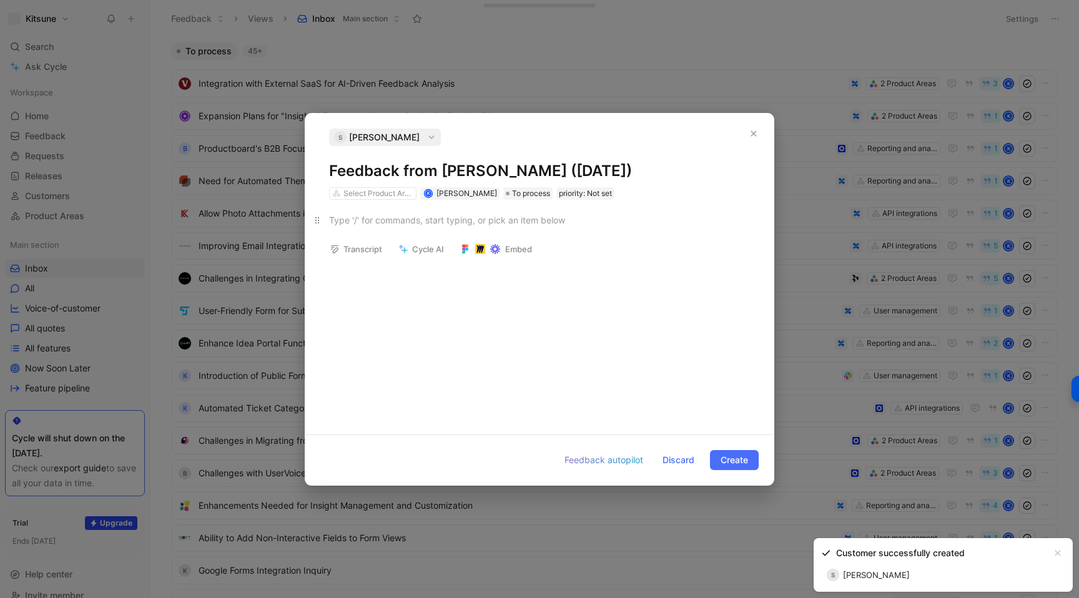
click at [378, 221] on div at bounding box center [539, 219] width 421 height 13
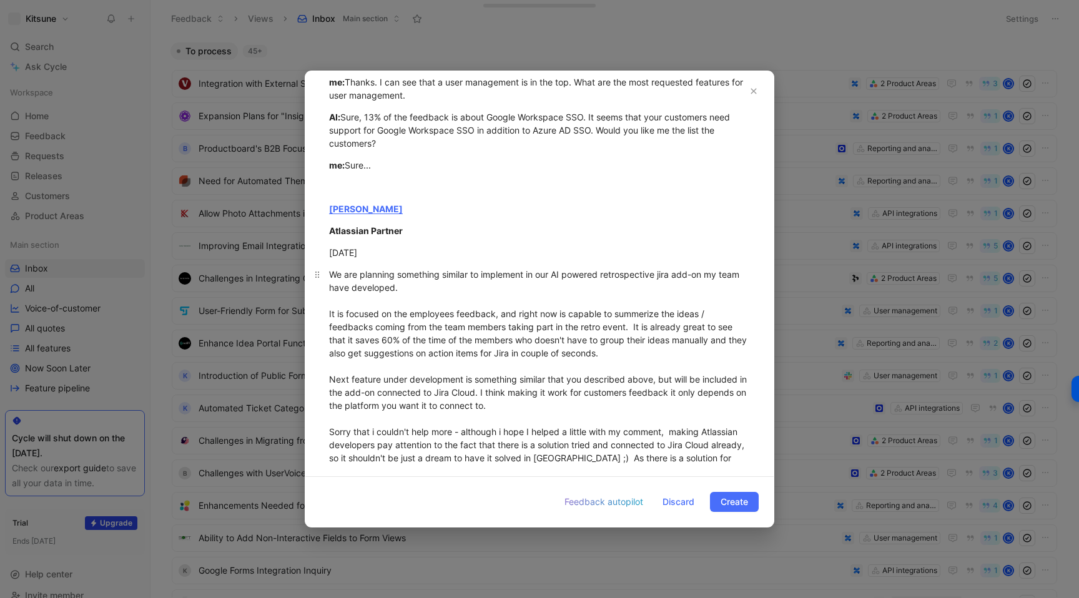
scroll to position [282, 0]
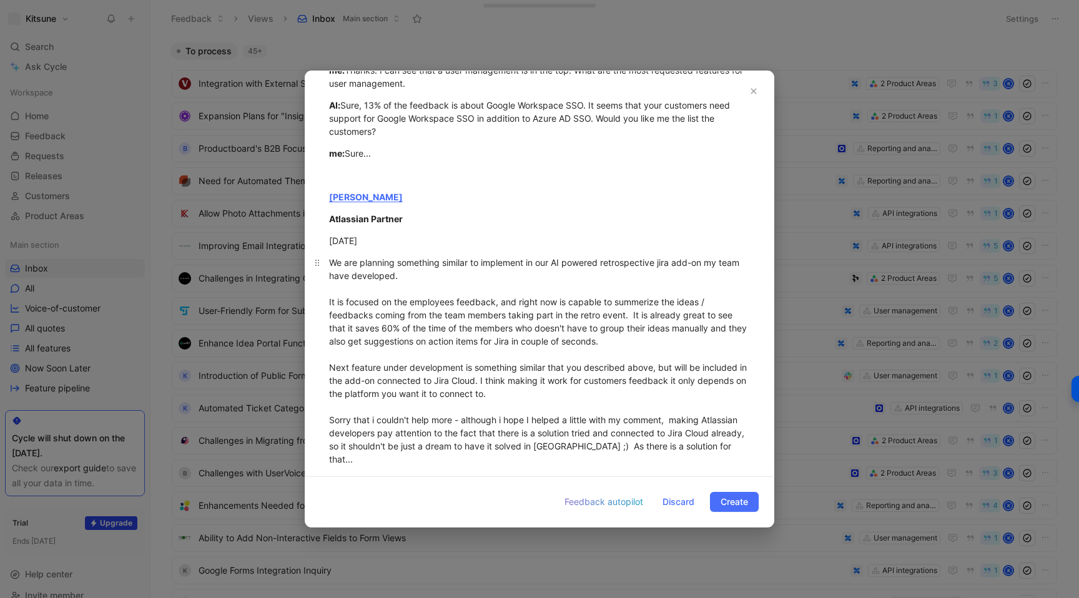
click at [703, 448] on div "We are planning something similar to implement in our AI powered retrospective …" at bounding box center [539, 361] width 421 height 210
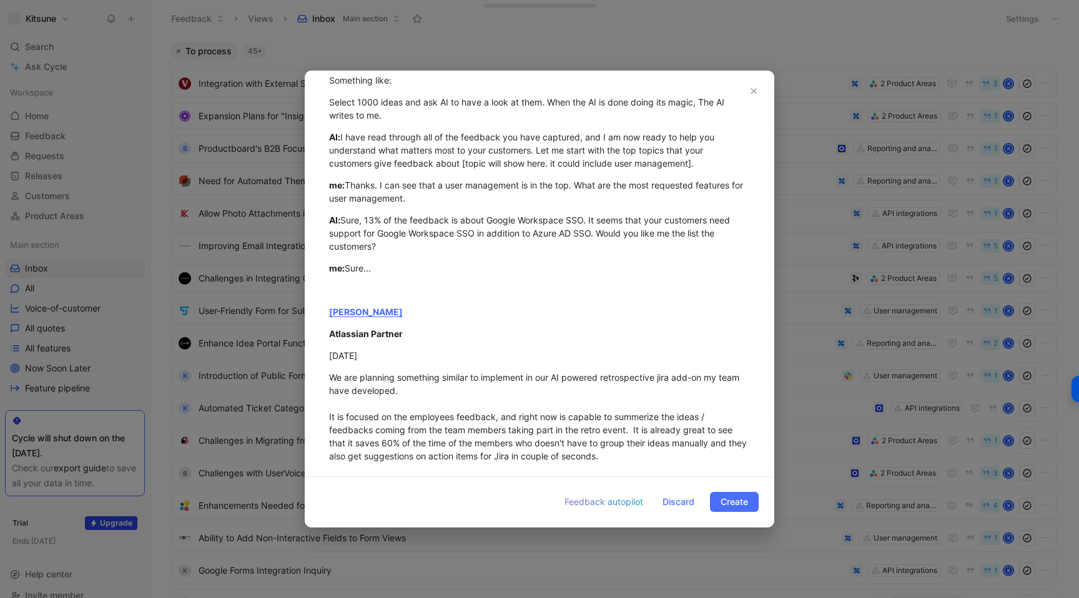
scroll to position [0, 0]
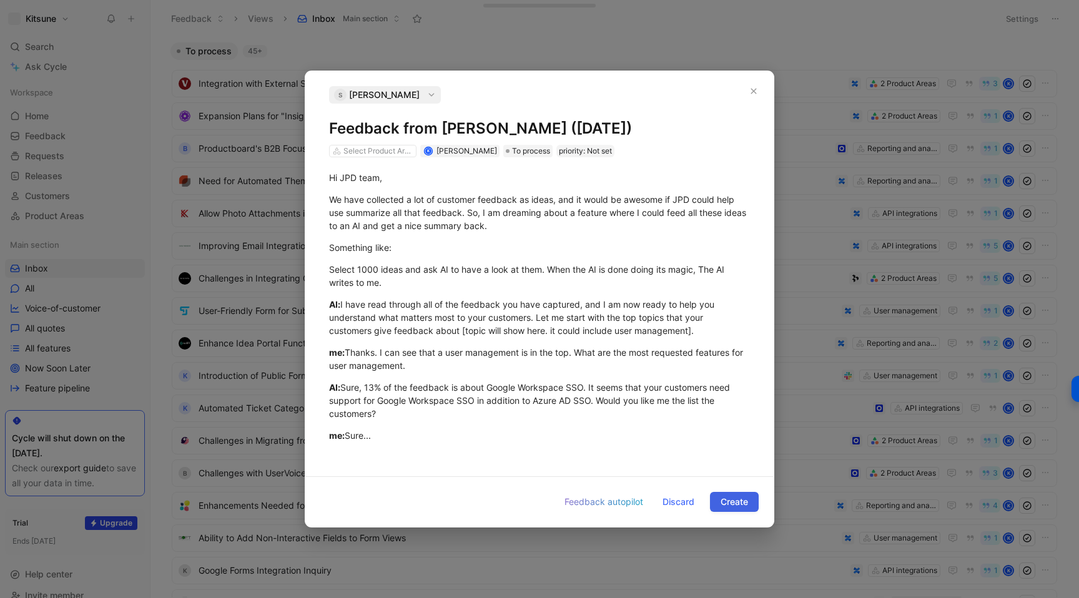
click at [729, 497] on span "Create" at bounding box center [733, 501] width 27 height 15
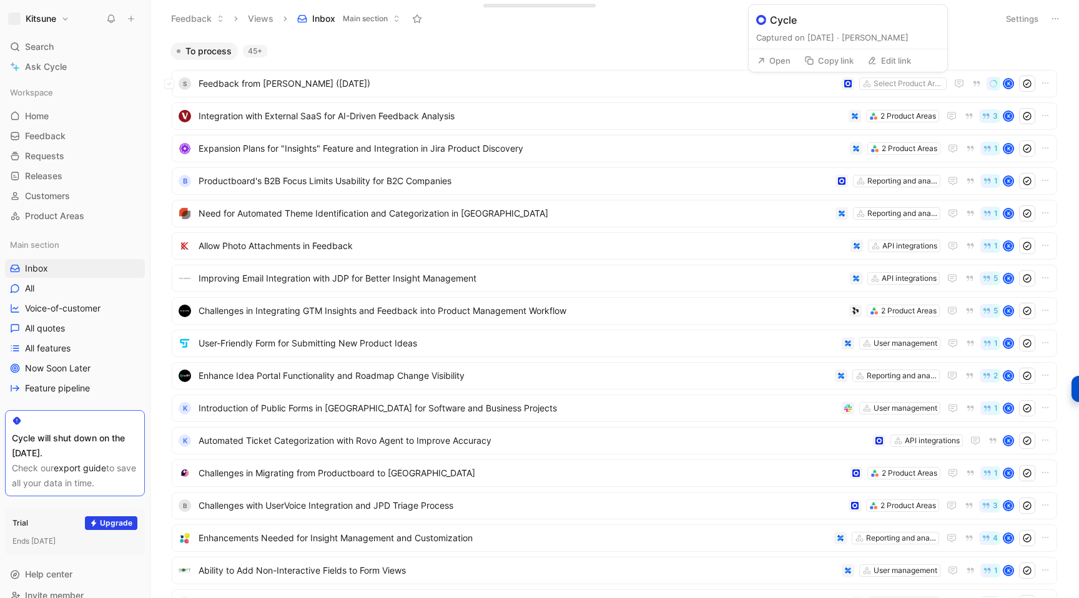
click at [874, 62] on icon at bounding box center [872, 61] width 10 height 10
type input "[URL][DOMAIN_NAME]"
click at [49, 120] on span "Home" at bounding box center [37, 116] width 24 height 12
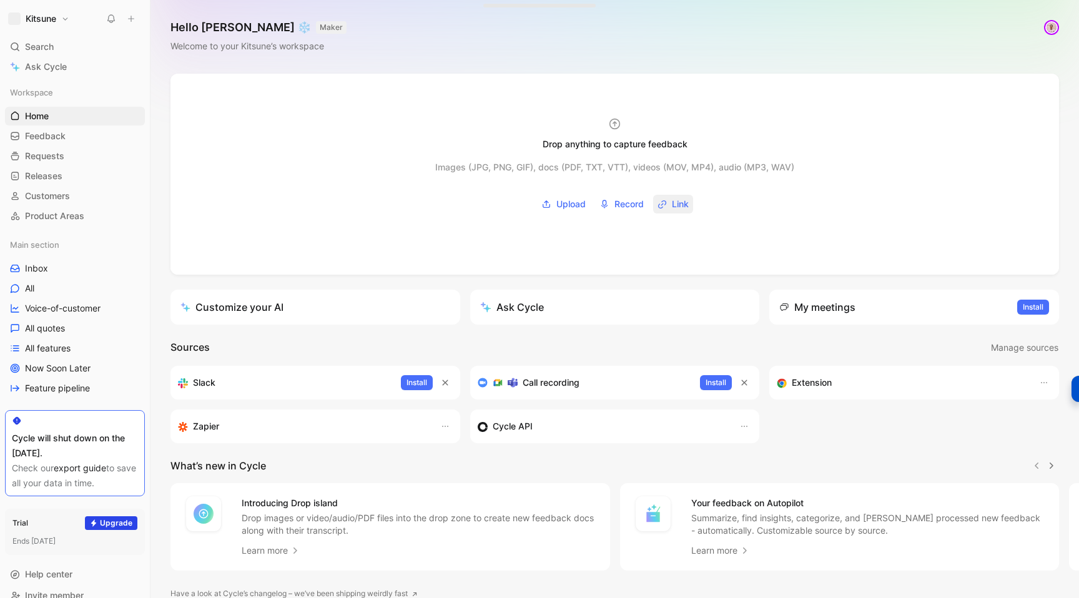
click at [672, 208] on span "Link" at bounding box center [680, 204] width 17 height 15
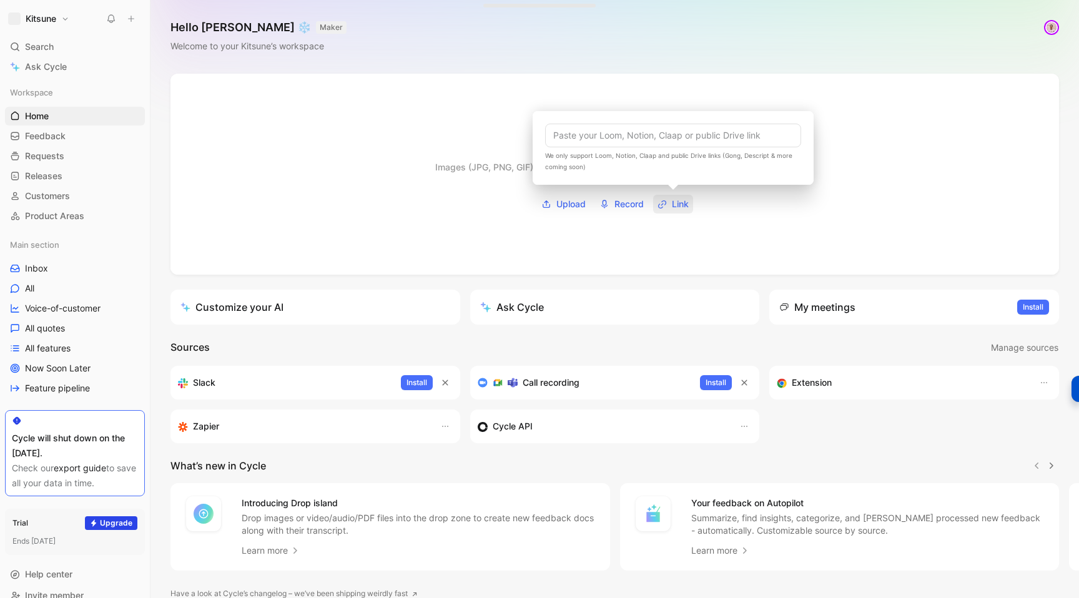
type input "[URL][DOMAIN_NAME]"
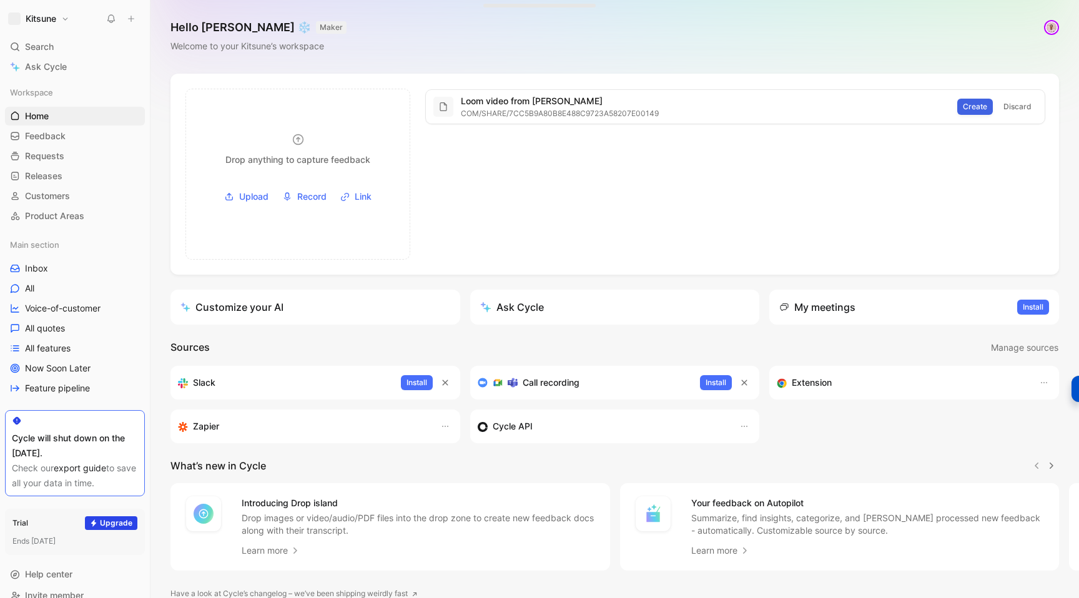
click at [971, 107] on span "Create" at bounding box center [975, 106] width 24 height 12
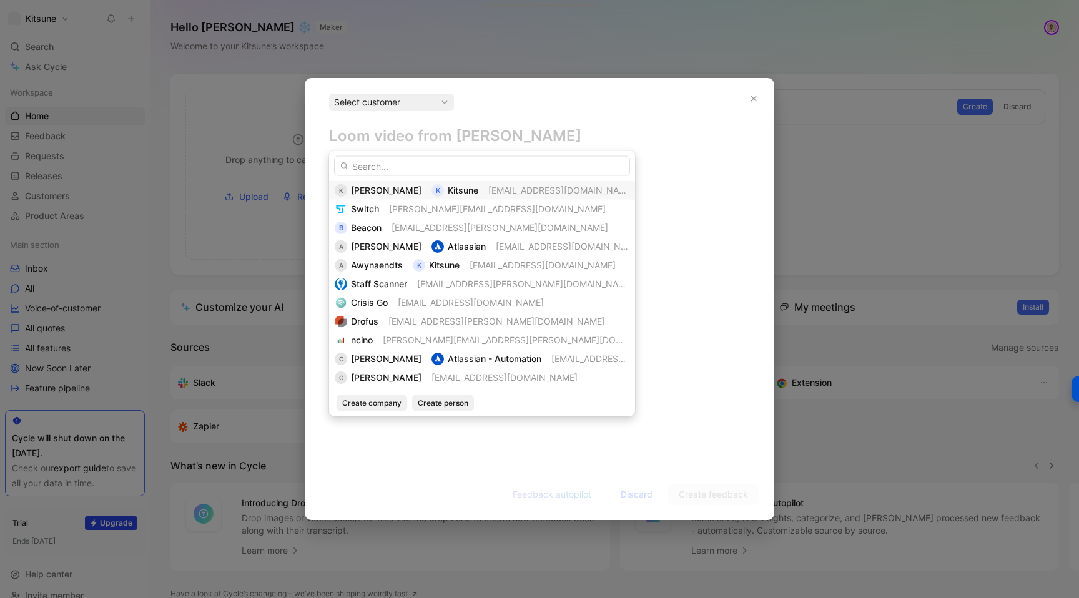
click at [388, 189] on span "[PERSON_NAME]" at bounding box center [386, 190] width 71 height 11
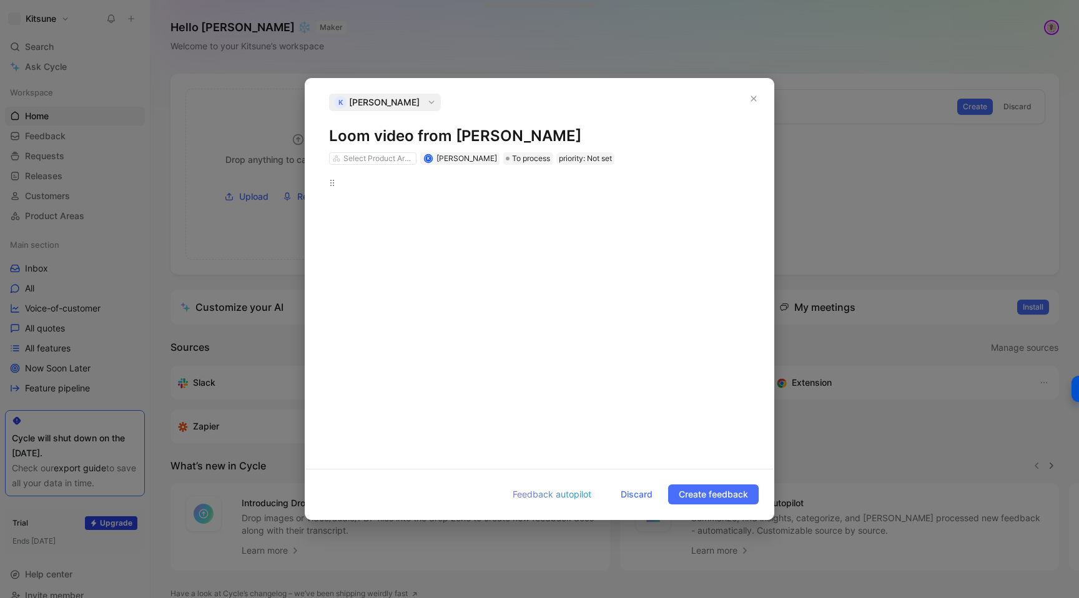
click at [441, 328] on div at bounding box center [539, 312] width 421 height 273
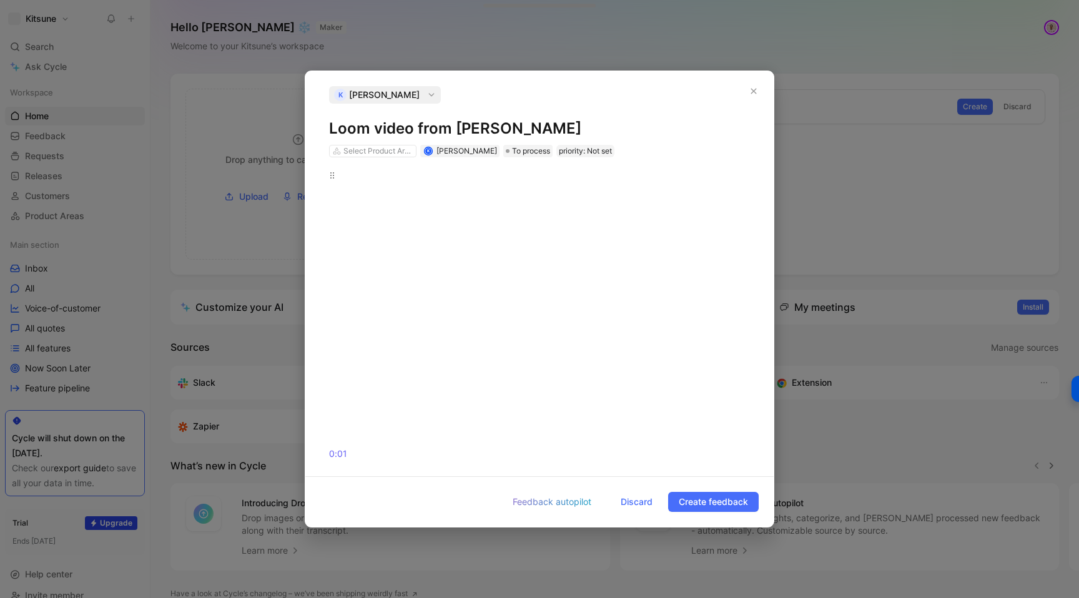
click at [418, 120] on h1 "Loom video from [PERSON_NAME]" at bounding box center [539, 129] width 421 height 20
click at [697, 497] on span "Create feedback" at bounding box center [713, 501] width 69 height 15
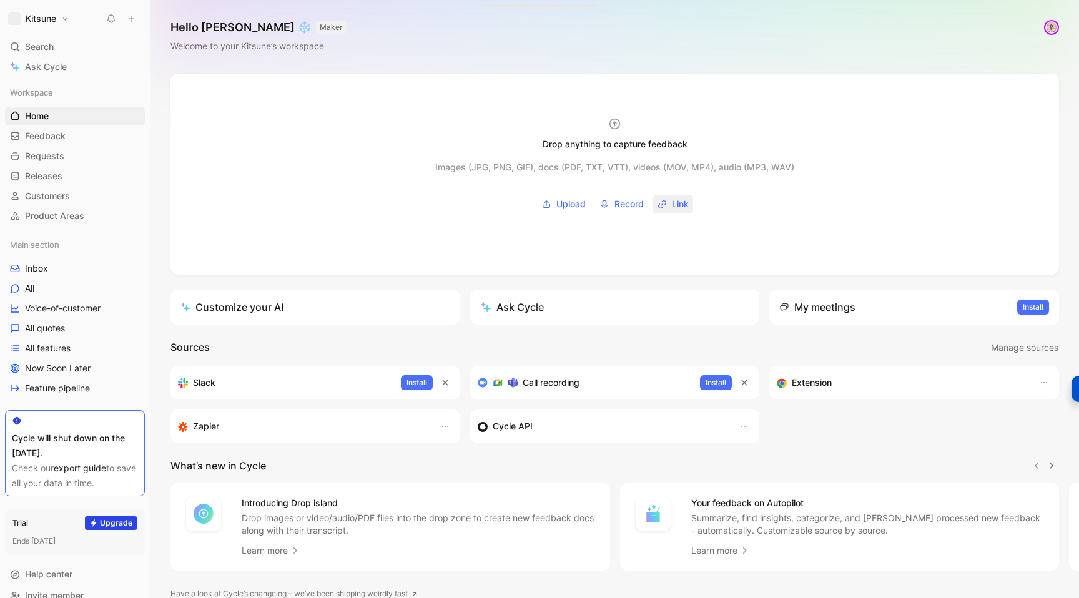
click at [680, 203] on span "Link" at bounding box center [680, 204] width 17 height 15
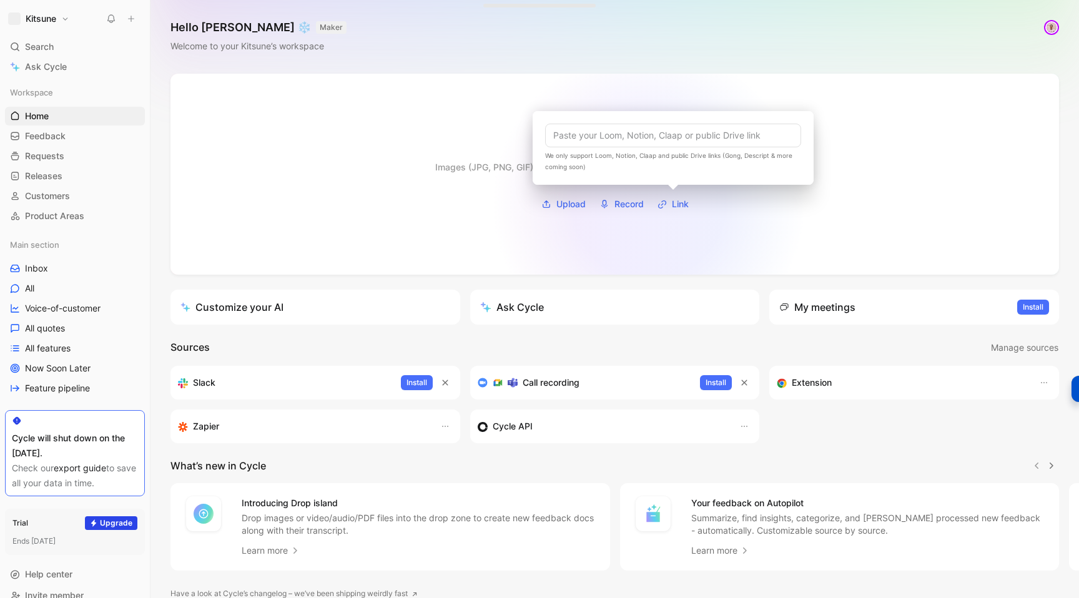
type input "[URL][DOMAIN_NAME]"
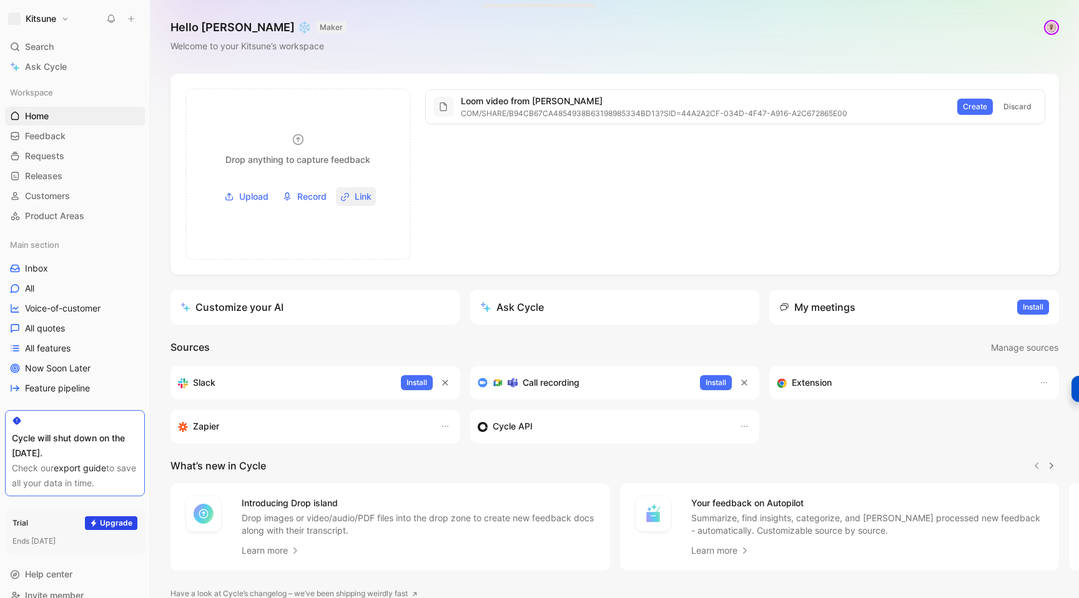
click at [351, 201] on button "Link" at bounding box center [356, 196] width 40 height 19
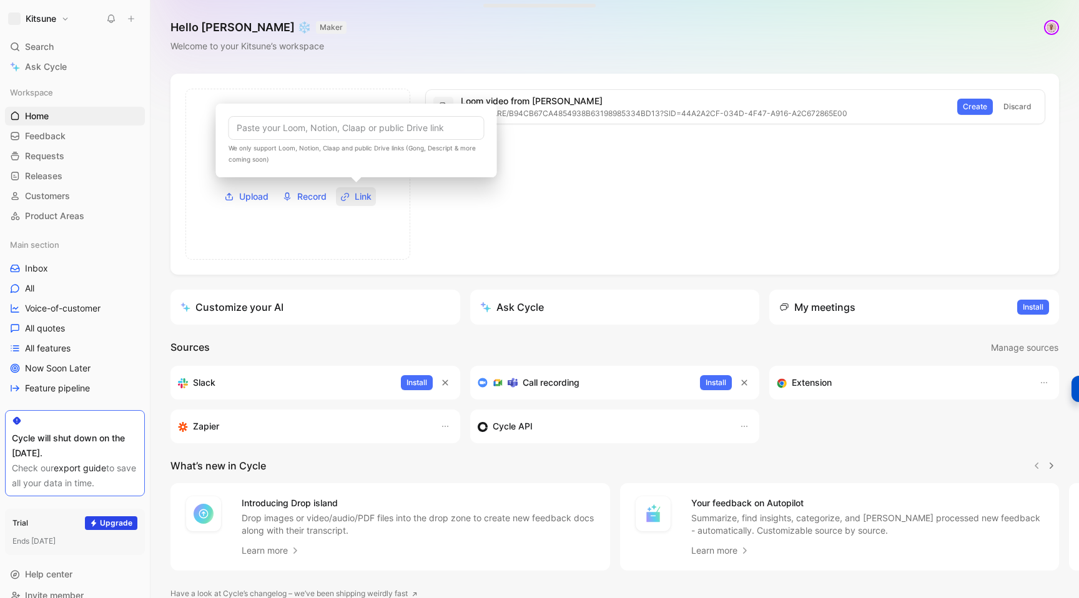
type input "[URL][DOMAIN_NAME]"
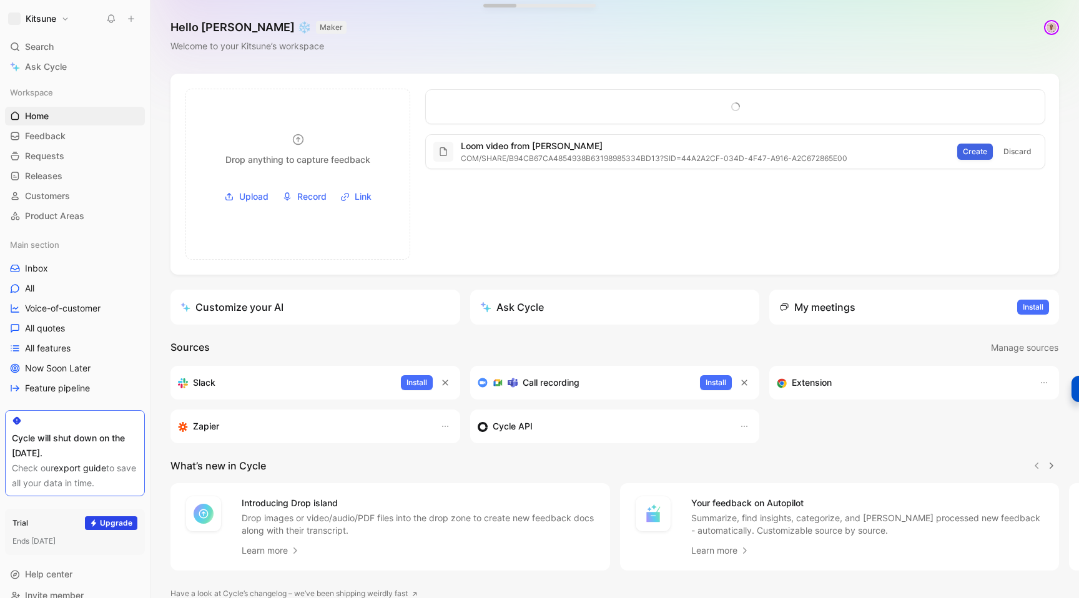
click at [979, 159] on button "Create" at bounding box center [975, 152] width 36 height 16
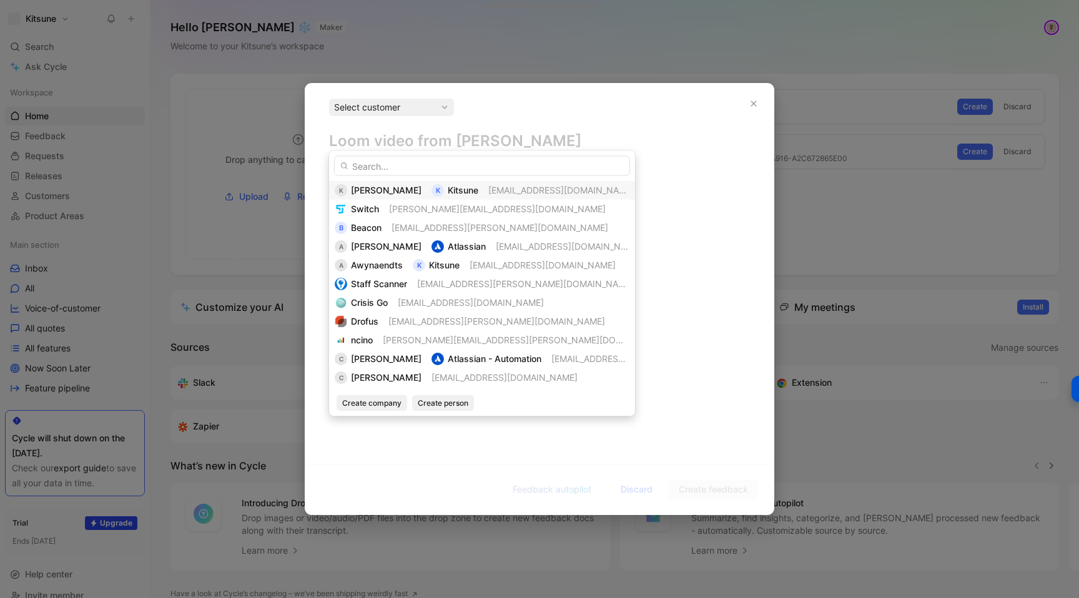
click at [398, 193] on div "K [PERSON_NAME] K Kitsune [EMAIL_ADDRESS][DOMAIN_NAME]" at bounding box center [482, 190] width 295 height 15
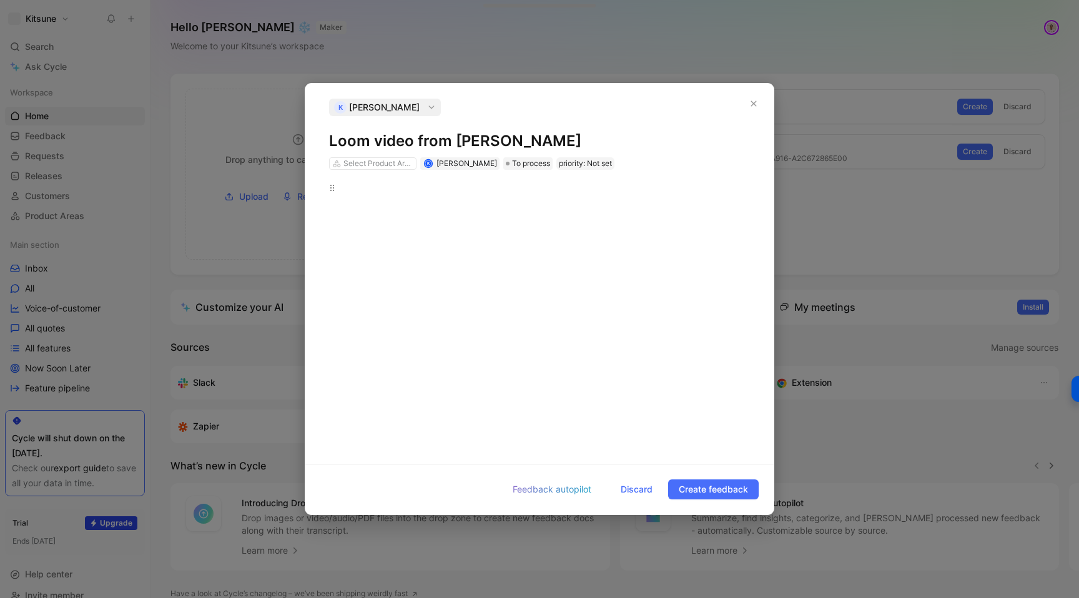
click at [385, 213] on div at bounding box center [539, 312] width 421 height 262
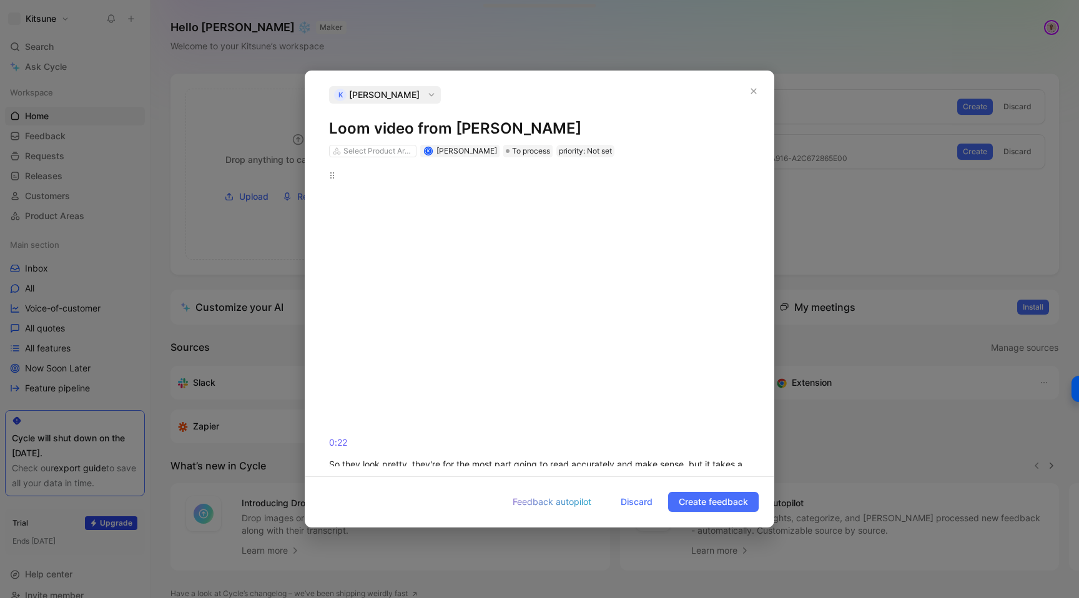
scroll to position [1855, 0]
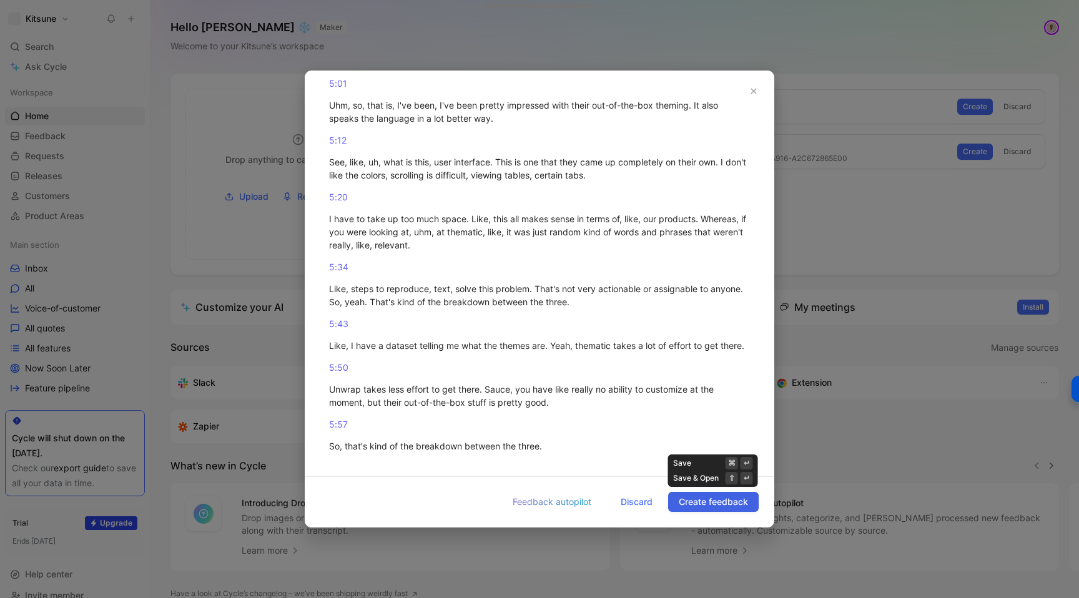
click at [703, 498] on span "Create feedback" at bounding box center [713, 501] width 69 height 15
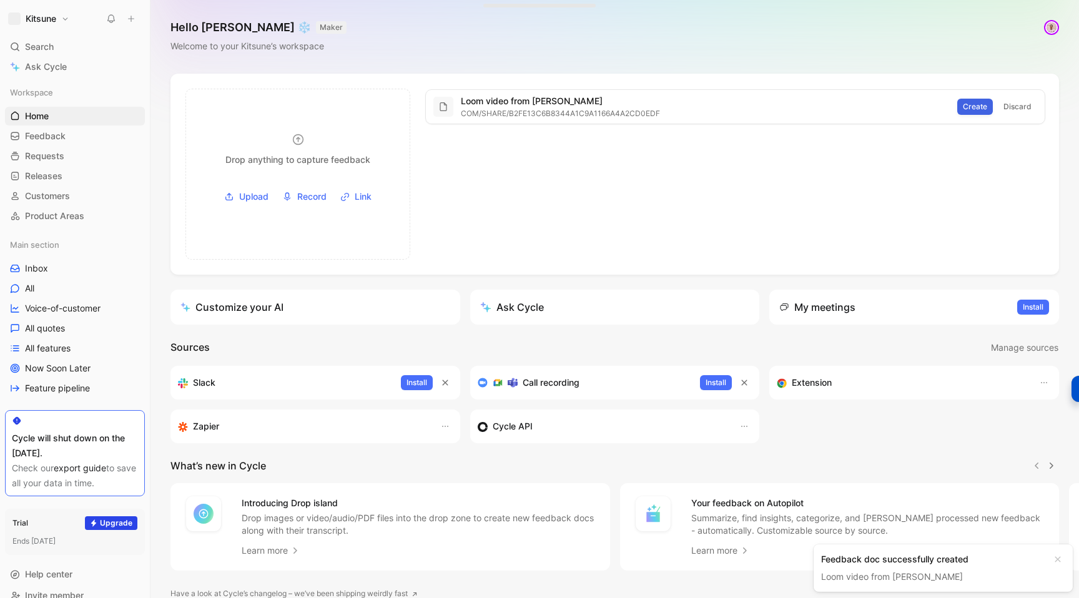
click at [987, 104] on span "Create" at bounding box center [975, 106] width 24 height 12
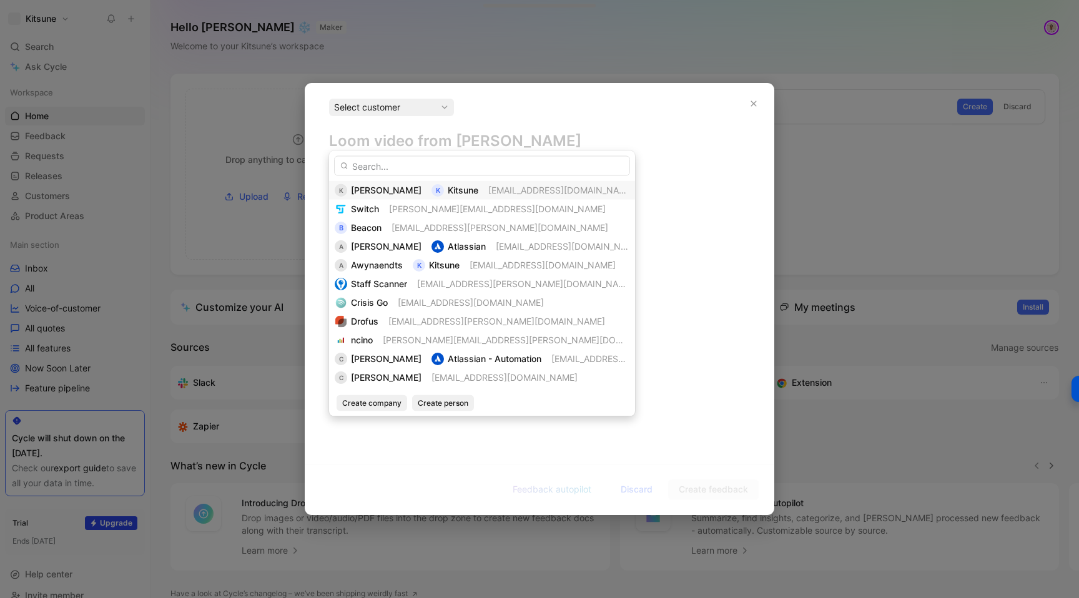
click at [392, 184] on div "[PERSON_NAME]" at bounding box center [386, 190] width 71 height 15
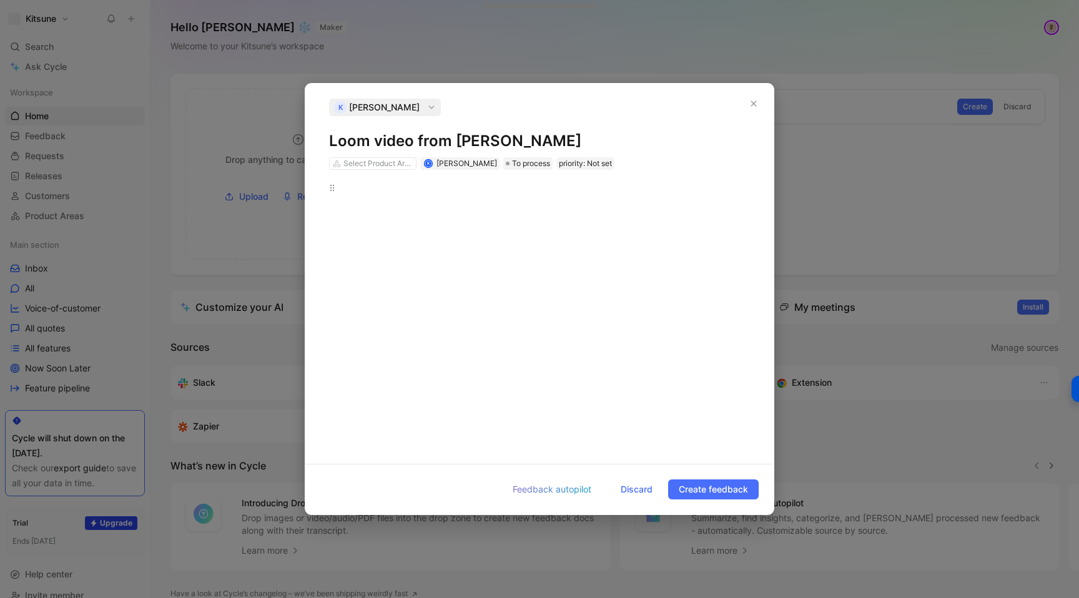
click at [747, 346] on div at bounding box center [539, 312] width 421 height 262
click at [670, 345] on div at bounding box center [539, 312] width 421 height 262
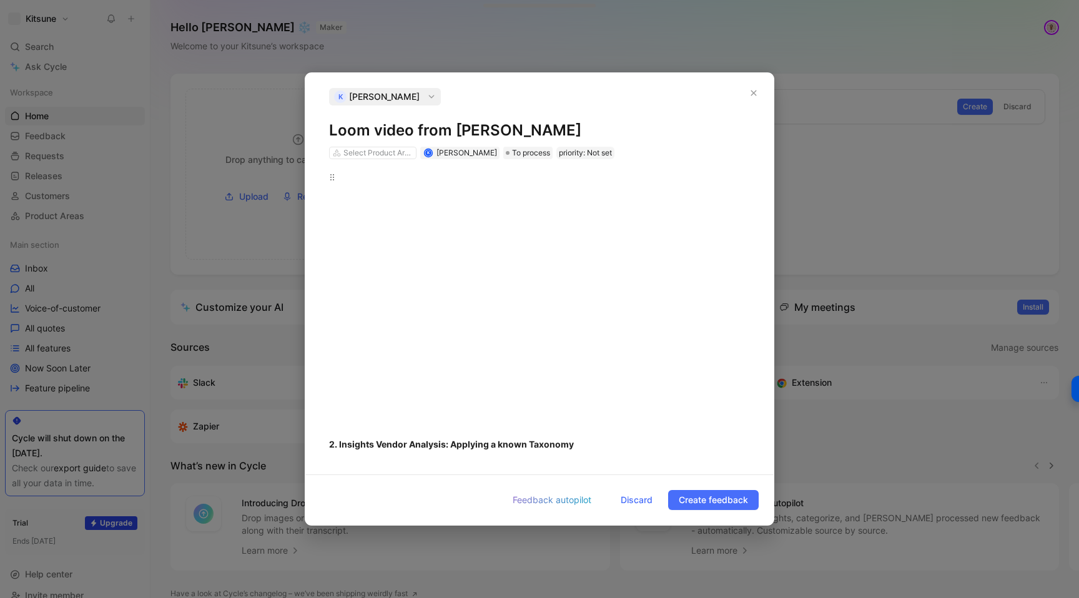
click at [404, 132] on h1 "Loom video from [PERSON_NAME]" at bounding box center [539, 130] width 421 height 20
click at [409, 215] on div at bounding box center [539, 301] width 421 height 262
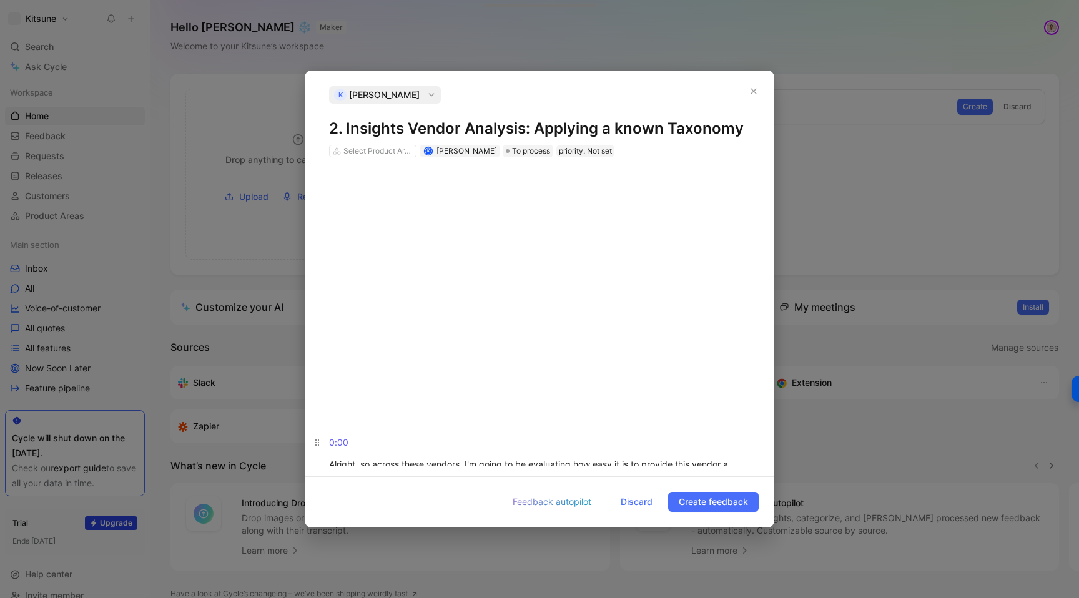
scroll to position [1907, 0]
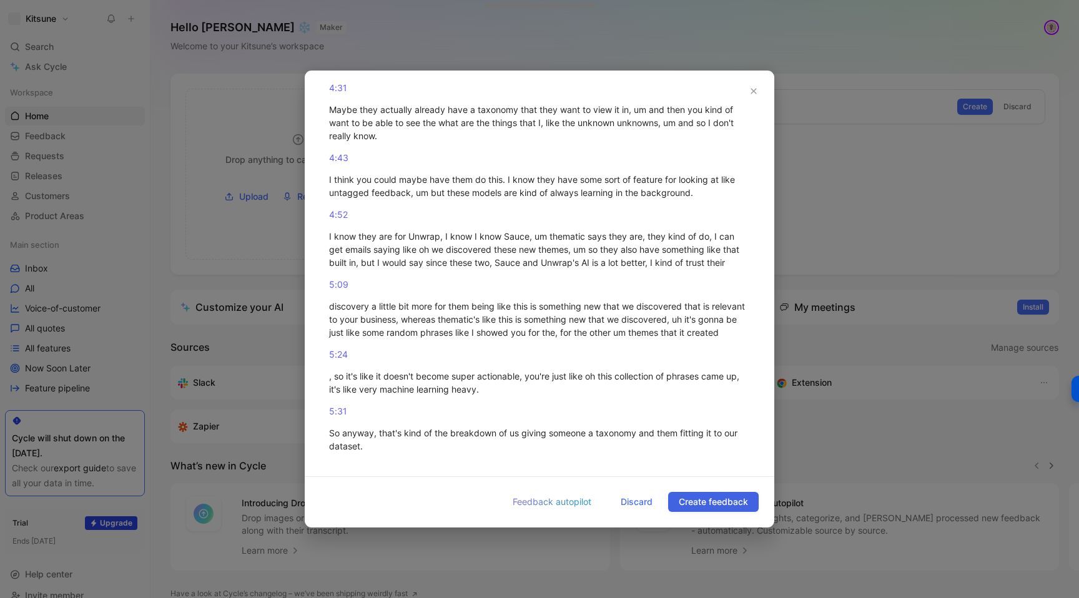
click at [698, 506] on span "Create feedback" at bounding box center [713, 501] width 69 height 15
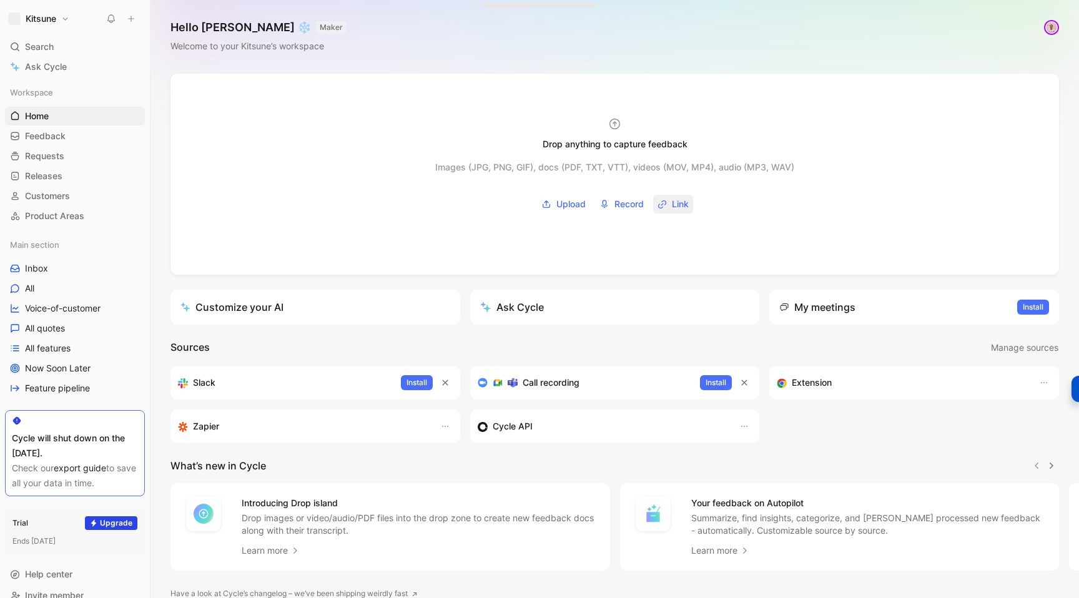
click at [670, 196] on button "Link" at bounding box center [673, 204] width 40 height 19
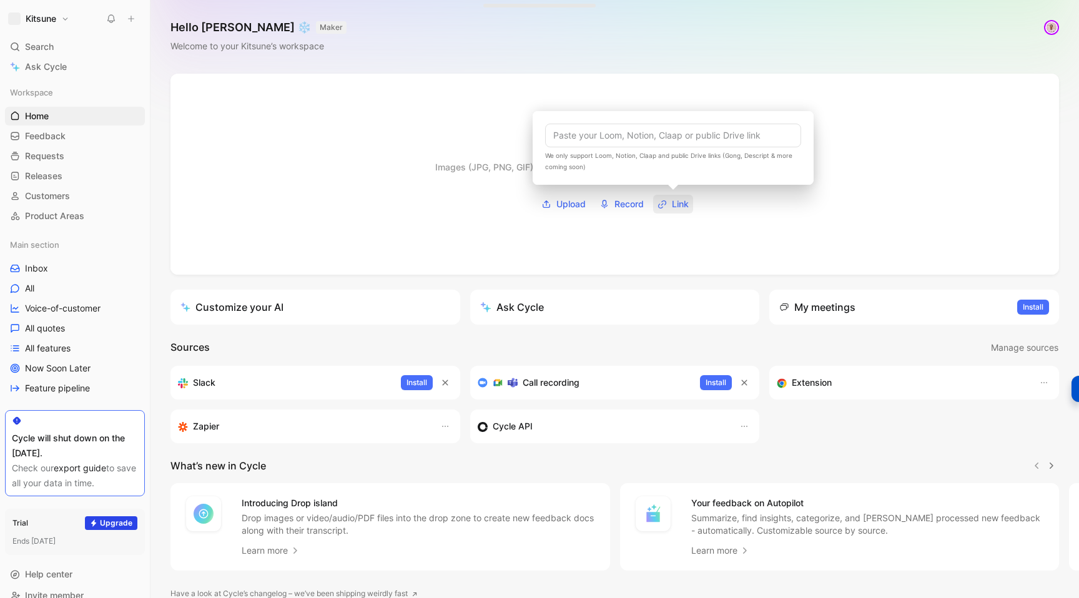
type input "[URL][DOMAIN_NAME]"
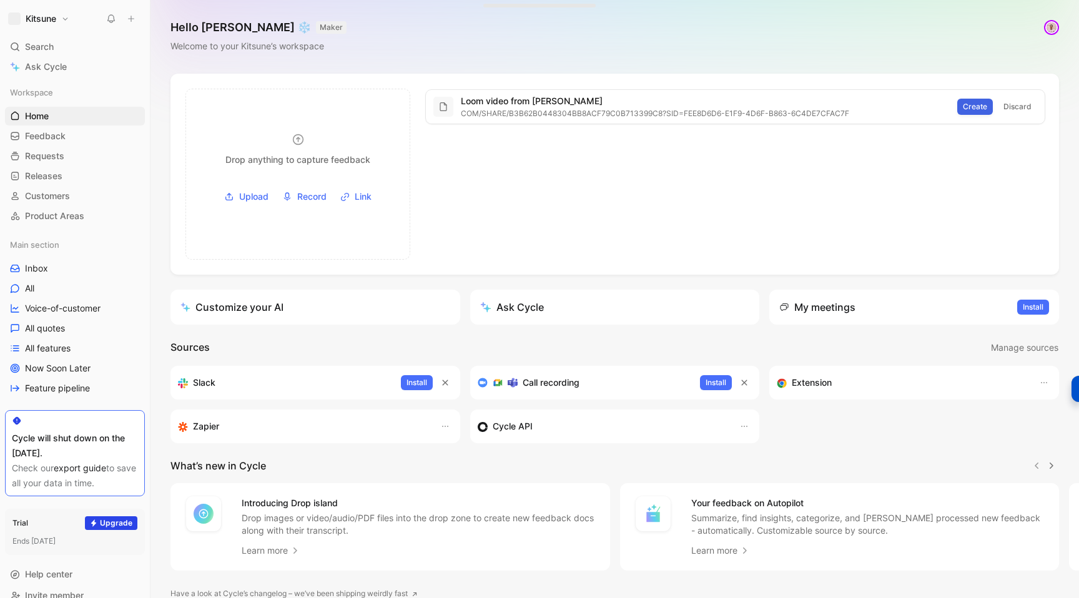
click at [974, 108] on span "Create" at bounding box center [975, 106] width 24 height 12
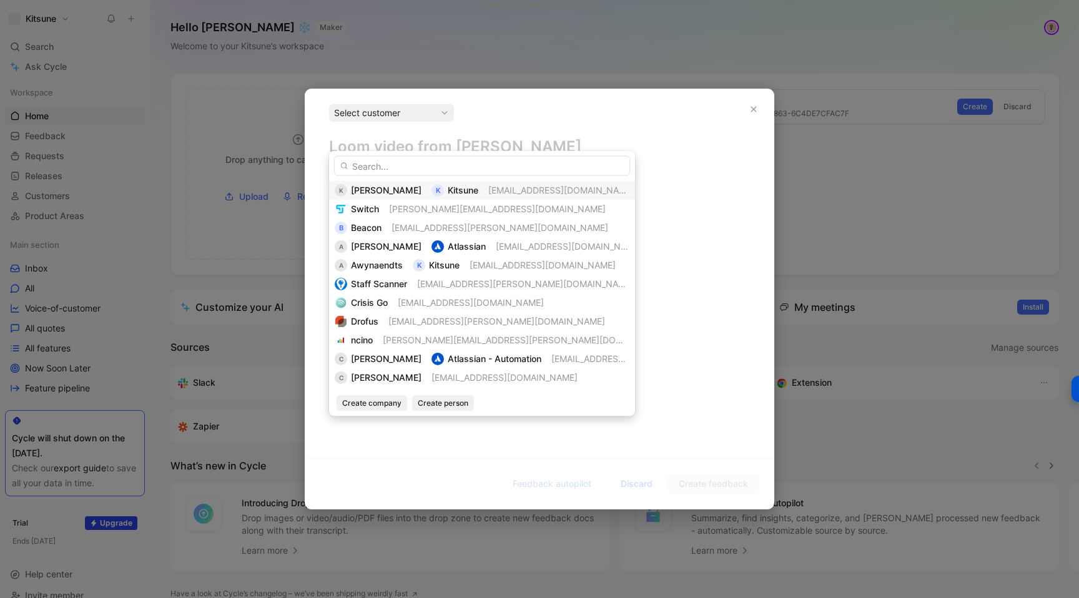
click at [376, 194] on span "[PERSON_NAME]" at bounding box center [386, 190] width 71 height 11
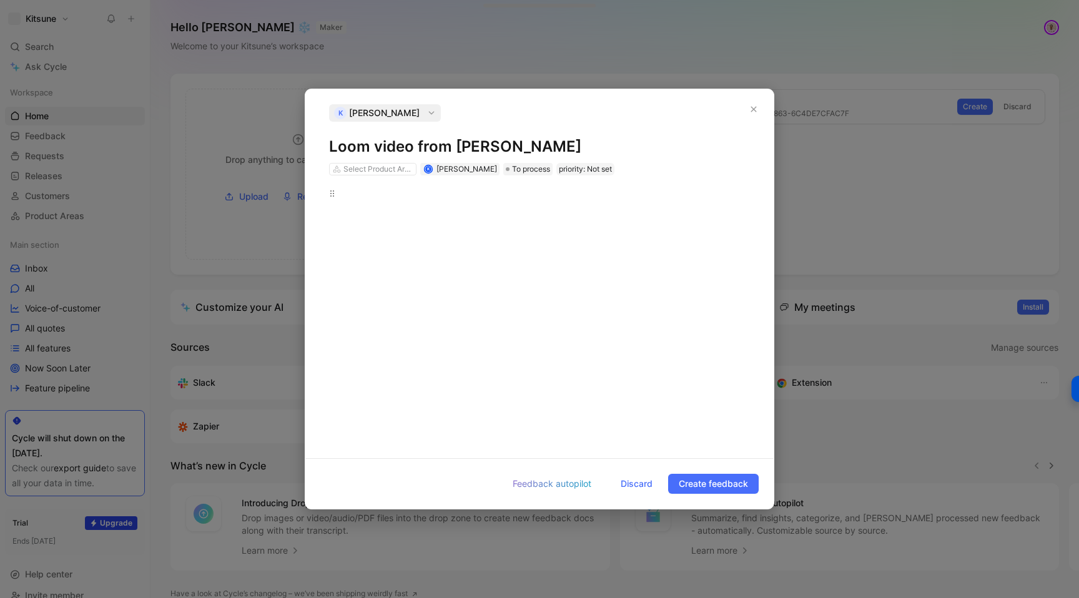
click at [375, 221] on div at bounding box center [539, 313] width 421 height 252
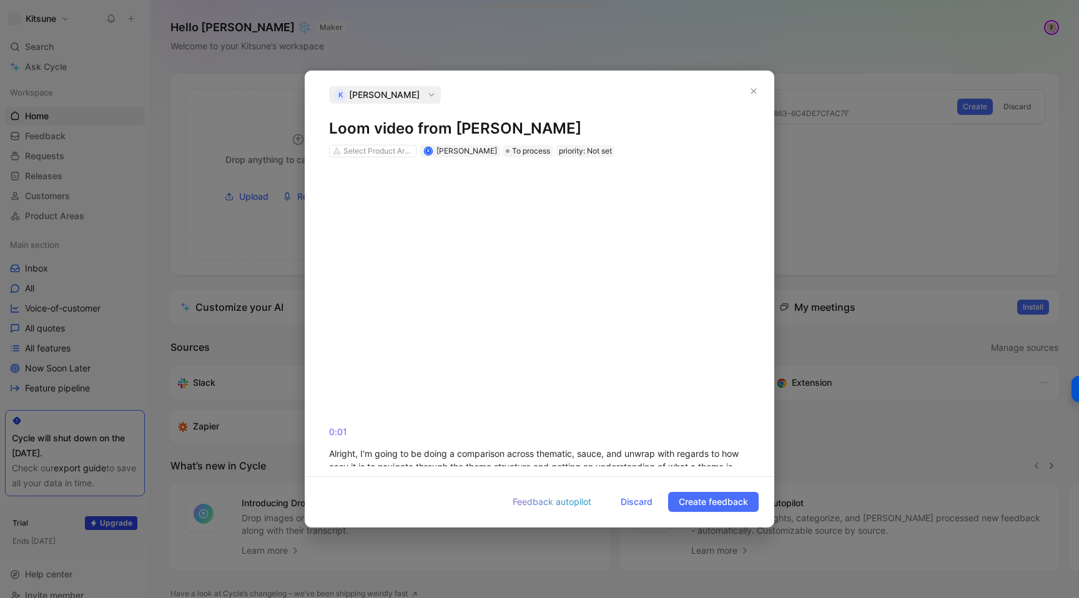
click at [396, 134] on h1 "Loom video from [PERSON_NAME]" at bounding box center [539, 129] width 421 height 20
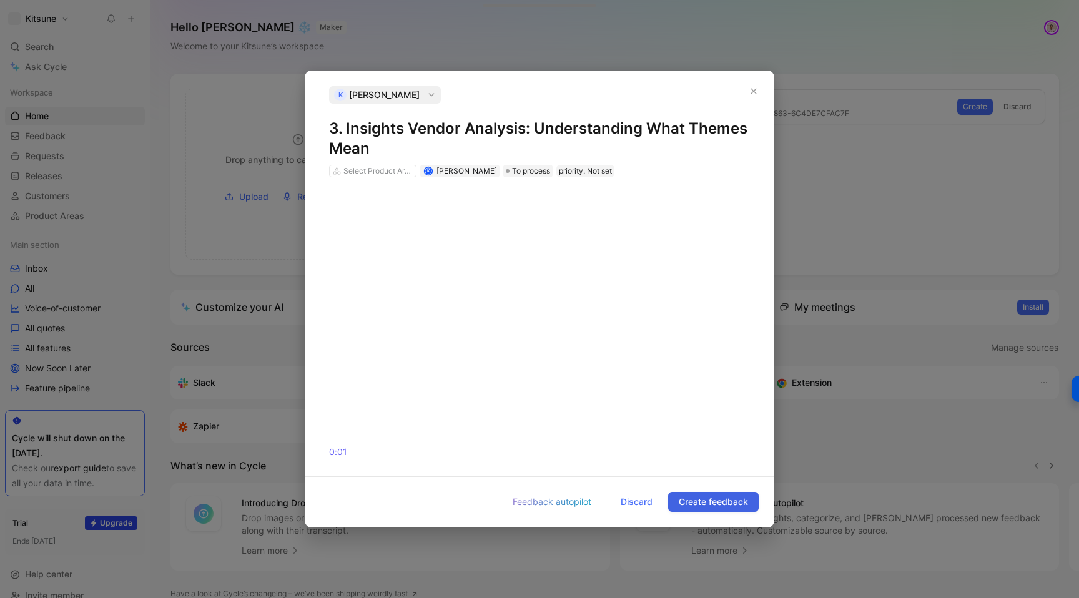
click at [710, 496] on span "Create feedback" at bounding box center [713, 501] width 69 height 15
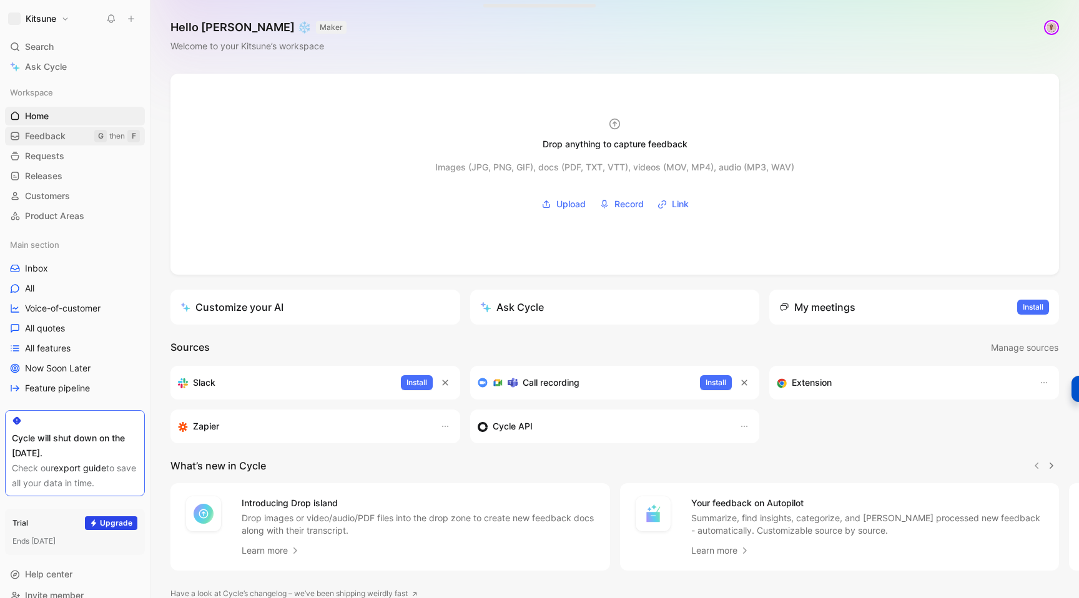
click at [63, 129] on link "Feedback G then F" at bounding box center [75, 136] width 140 height 19
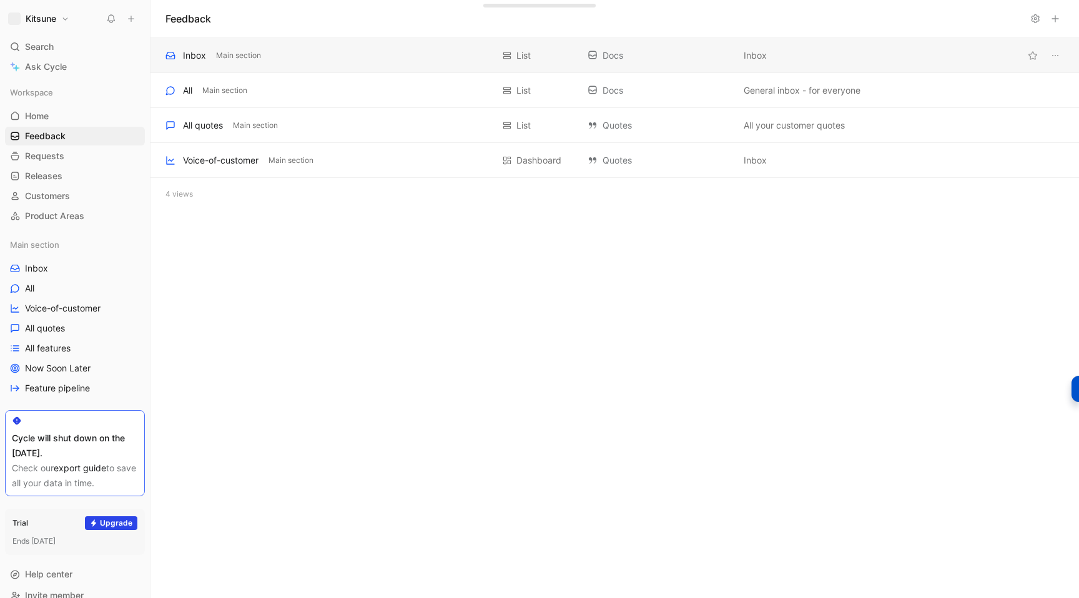
click at [325, 70] on div "Inbox Main section List Docs Inbox" at bounding box center [614, 55] width 928 height 35
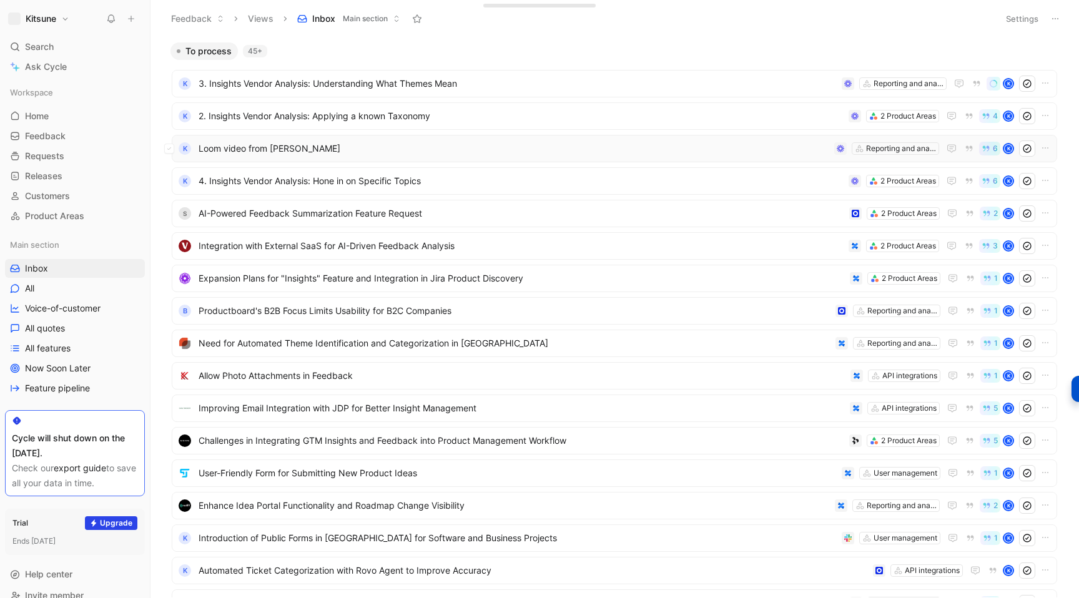
click at [515, 149] on span "Loom video from [PERSON_NAME]" at bounding box center [513, 148] width 630 height 15
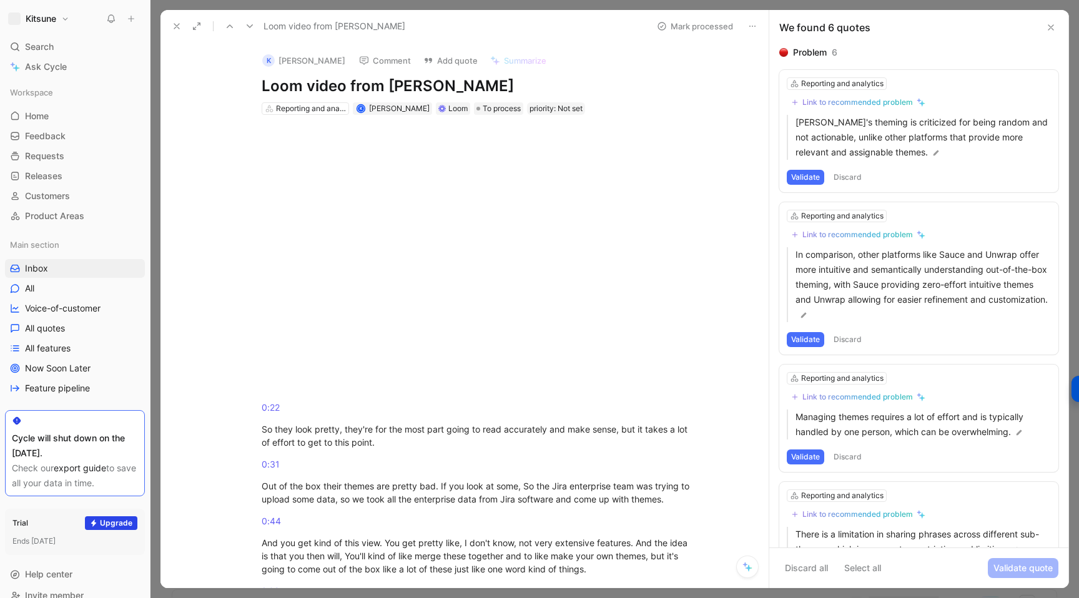
click at [323, 94] on h1 "Loom video from [PERSON_NAME]" at bounding box center [478, 86] width 432 height 20
paste h1
click at [269, 87] on h1 "Insights Vendor Analysis: OOTB Themes/Getting Started" at bounding box center [478, 86] width 432 height 20
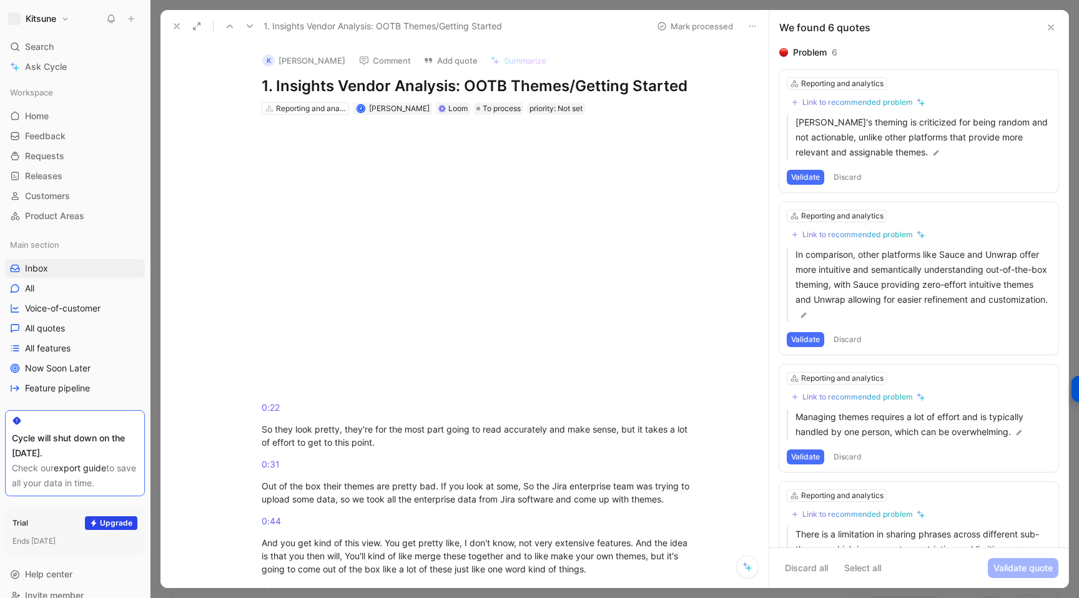
click at [170, 27] on button at bounding box center [176, 25] width 17 height 17
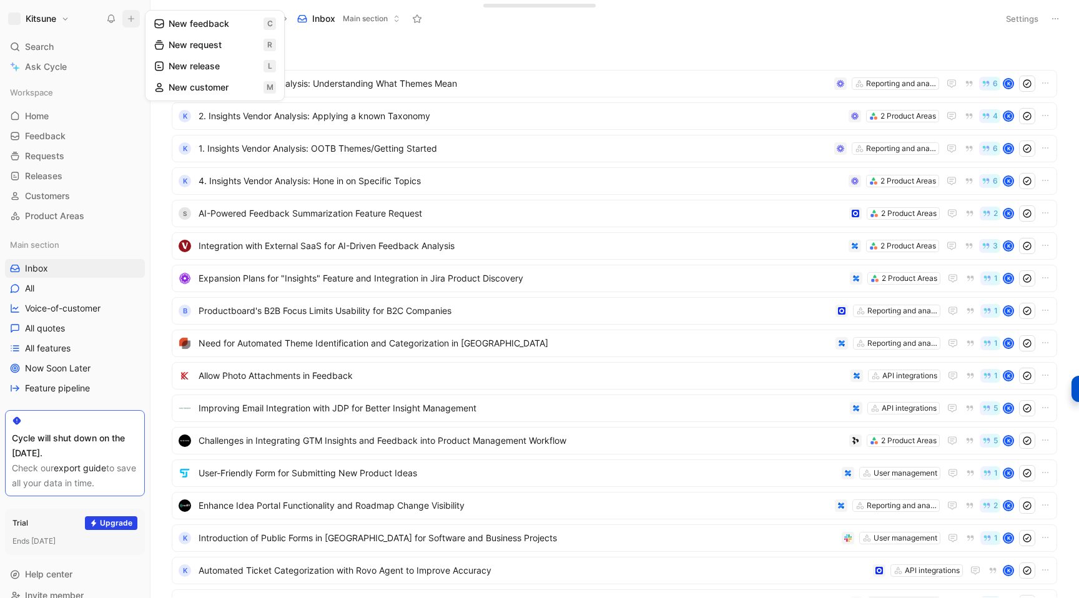
click at [197, 18] on button "New feedback c" at bounding box center [215, 23] width 134 height 21
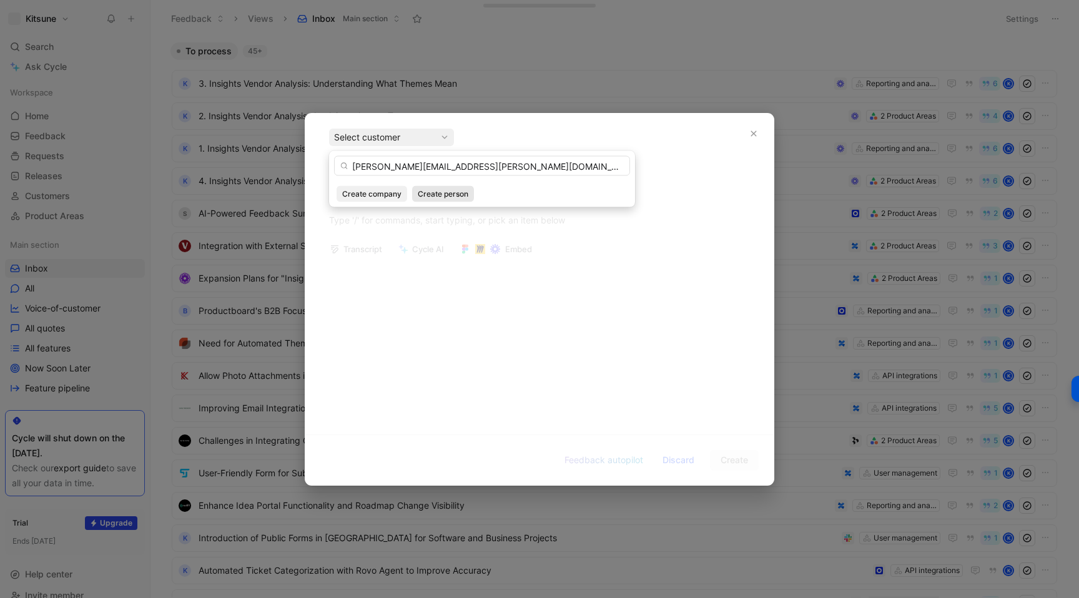
type input "[PERSON_NAME][EMAIL_ADDRESS][PERSON_NAME][DOMAIN_NAME]"
click at [429, 190] on span "Create person" at bounding box center [443, 194] width 51 height 12
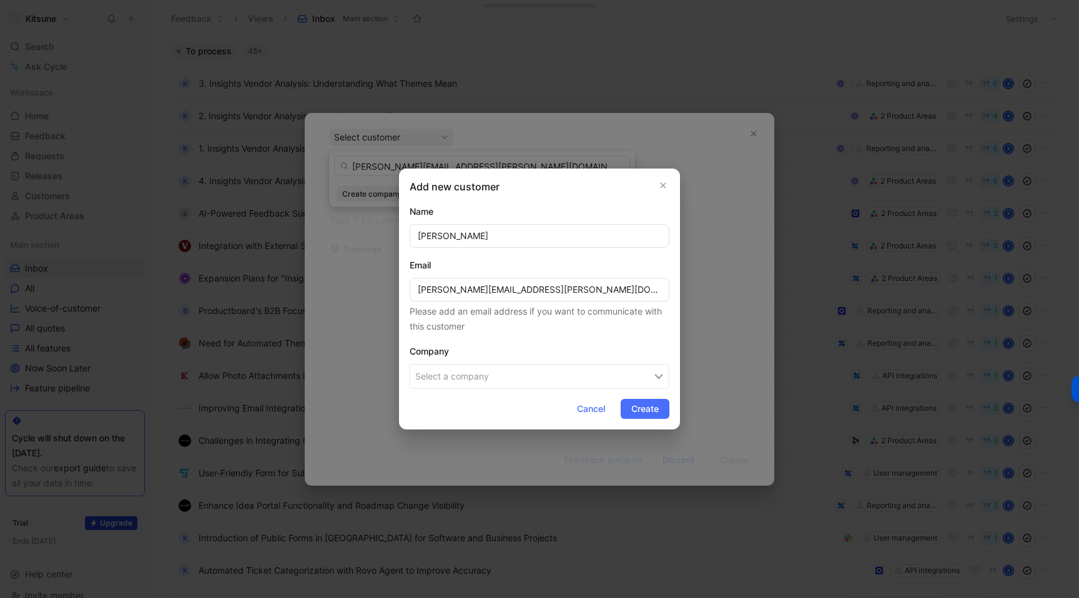
type input "[PERSON_NAME]"
drag, startPoint x: 488, startPoint y: 292, endPoint x: 562, endPoint y: 285, distance: 74.5
click at [562, 285] on input "[PERSON_NAME][EMAIL_ADDRESS][PERSON_NAME][DOMAIN_NAME]" at bounding box center [539, 290] width 260 height 24
click at [440, 376] on button "Select a company" at bounding box center [539, 376] width 260 height 25
type input "Beroe"
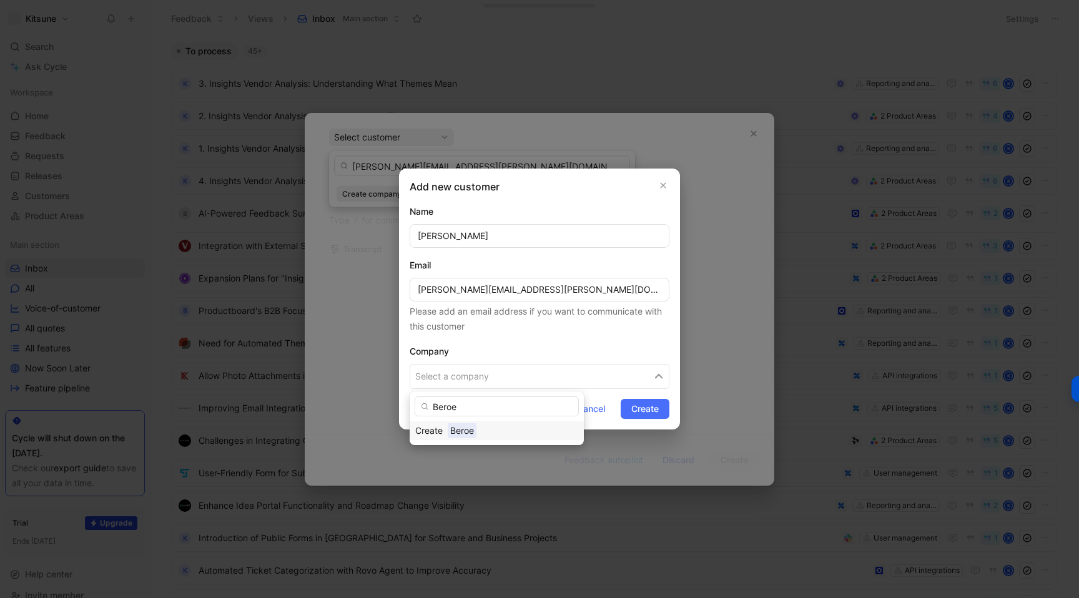
click at [492, 432] on div "Beroe" at bounding box center [513, 430] width 130 height 15
click at [639, 414] on span "Create" at bounding box center [644, 408] width 27 height 15
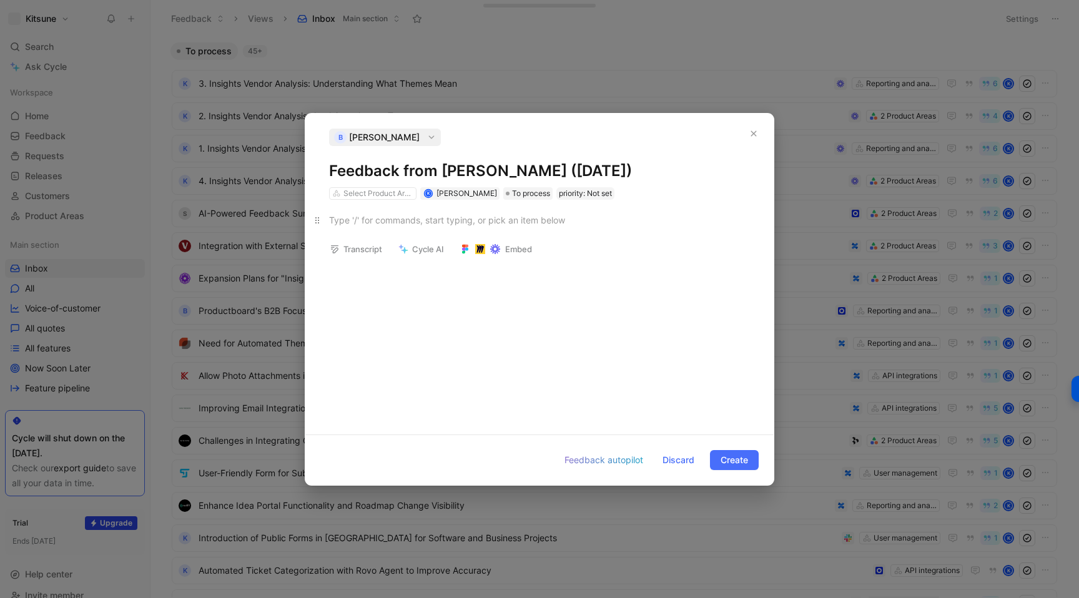
click at [383, 212] on p at bounding box center [539, 220] width 468 height 21
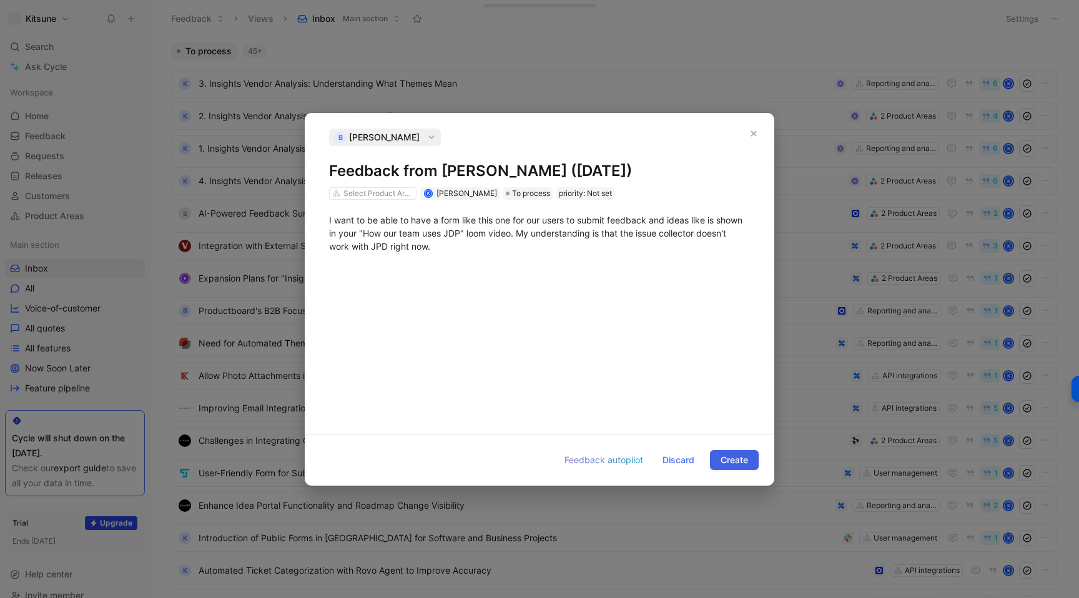
click at [721, 456] on span "Create" at bounding box center [733, 460] width 27 height 15
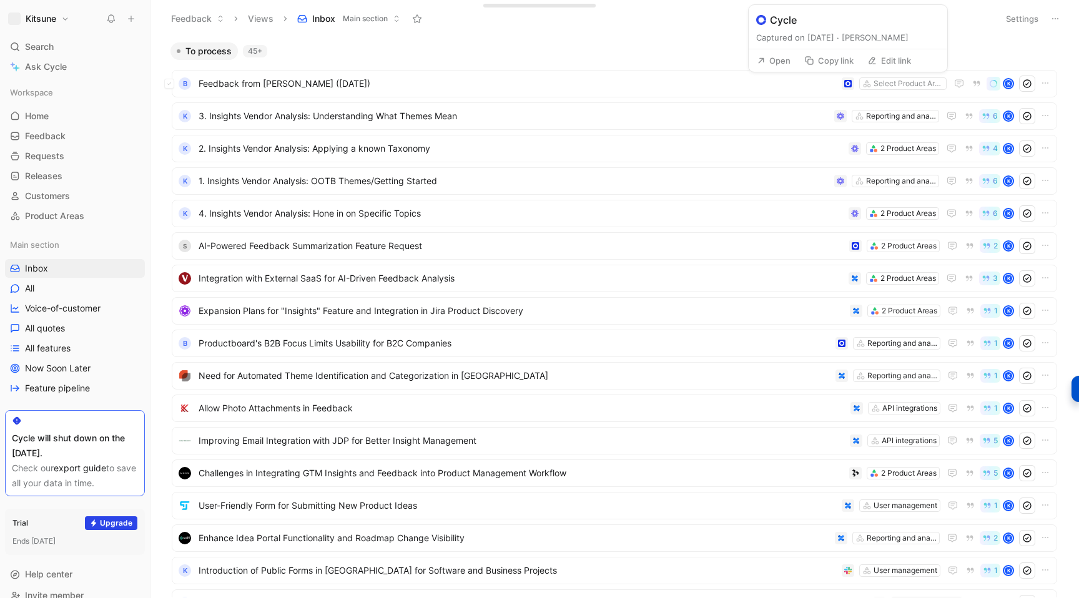
click at [881, 60] on button "Edit link" at bounding box center [888, 60] width 55 height 17
type input "[URL][DOMAIN_NAME]"
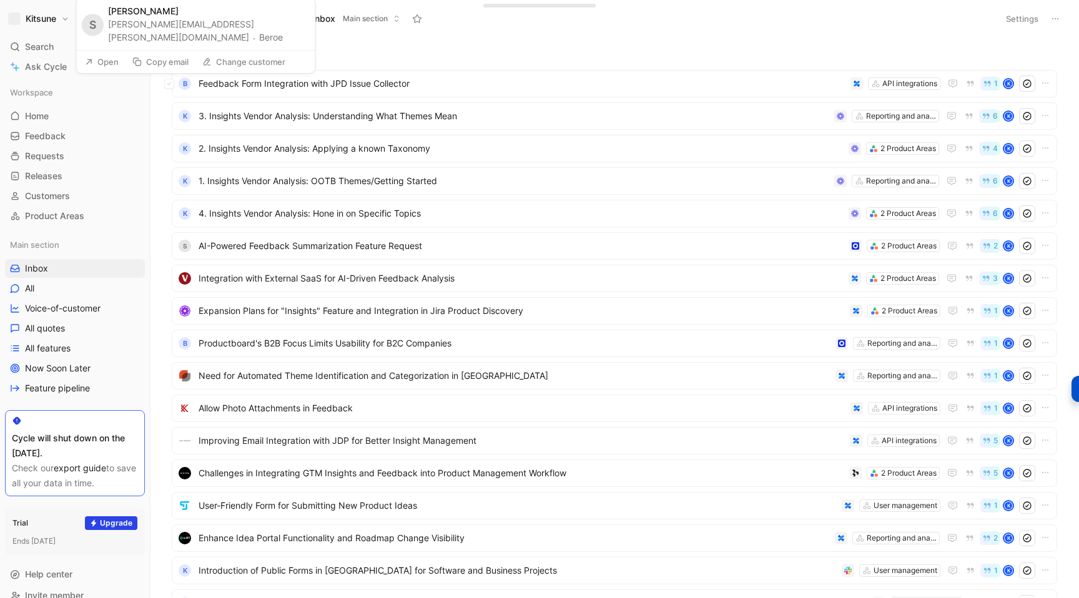
click at [261, 42] on button "Beroe" at bounding box center [271, 37] width 24 height 15
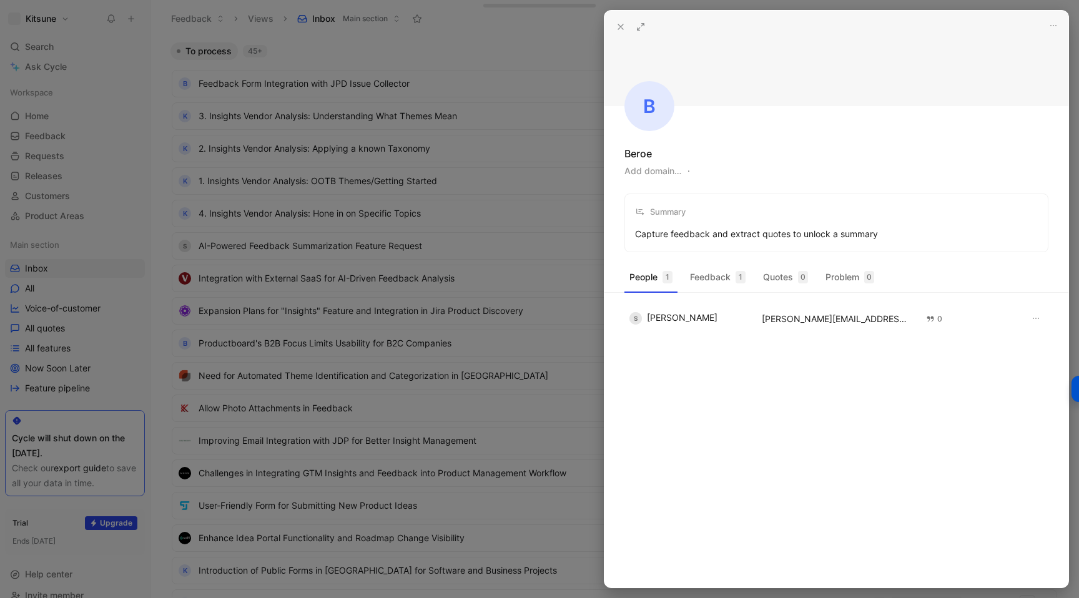
click at [657, 172] on button "Add domain…" at bounding box center [652, 171] width 57 height 15
type input "[URL][DOMAIN_NAME]"
click at [615, 27] on button at bounding box center [620, 26] width 17 height 17
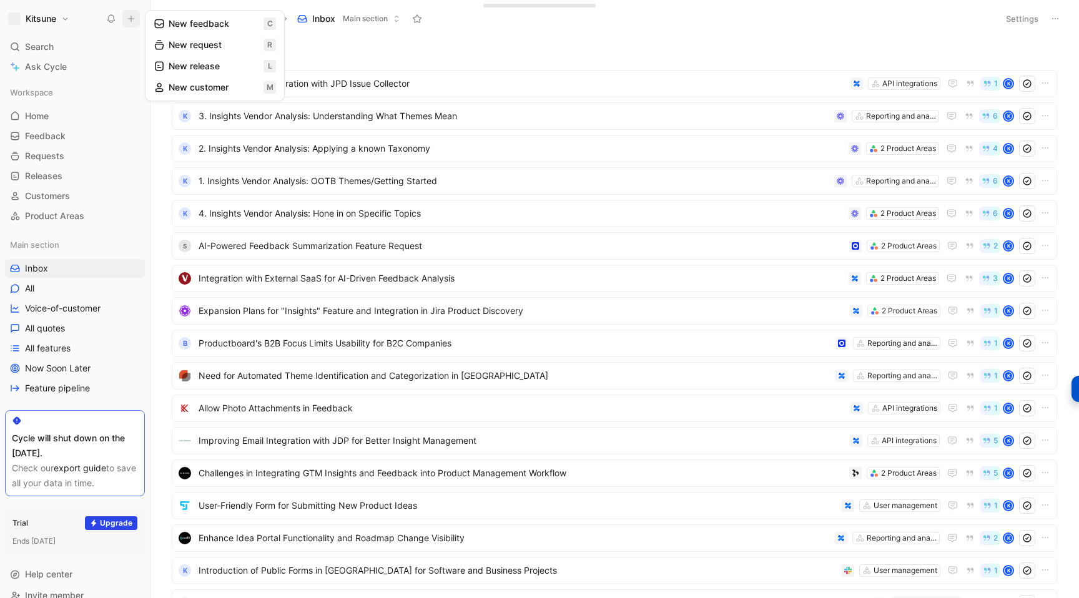
click at [173, 21] on button "New feedback c" at bounding box center [215, 23] width 134 height 21
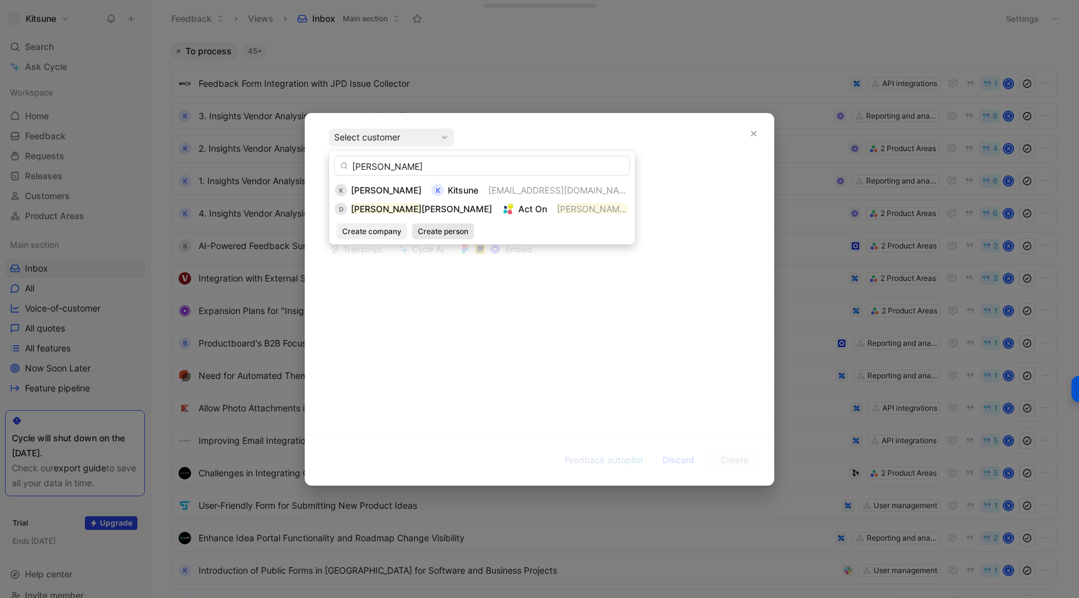
type input "[PERSON_NAME]"
click at [420, 233] on span "Create person" at bounding box center [443, 231] width 51 height 12
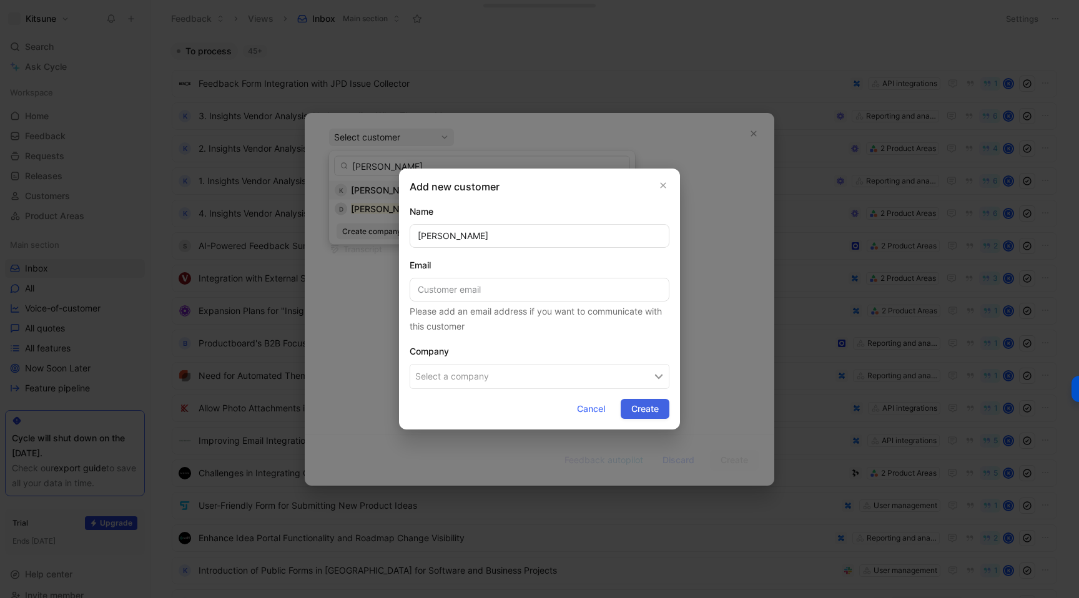
click at [621, 411] on button "Create" at bounding box center [644, 409] width 49 height 20
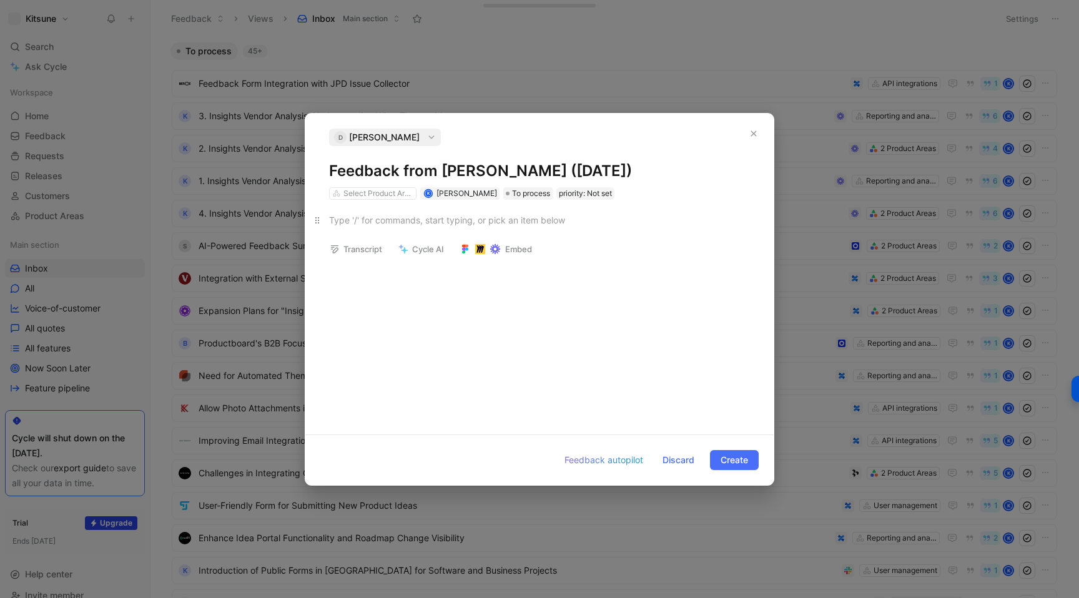
click at [363, 224] on div at bounding box center [539, 219] width 421 height 13
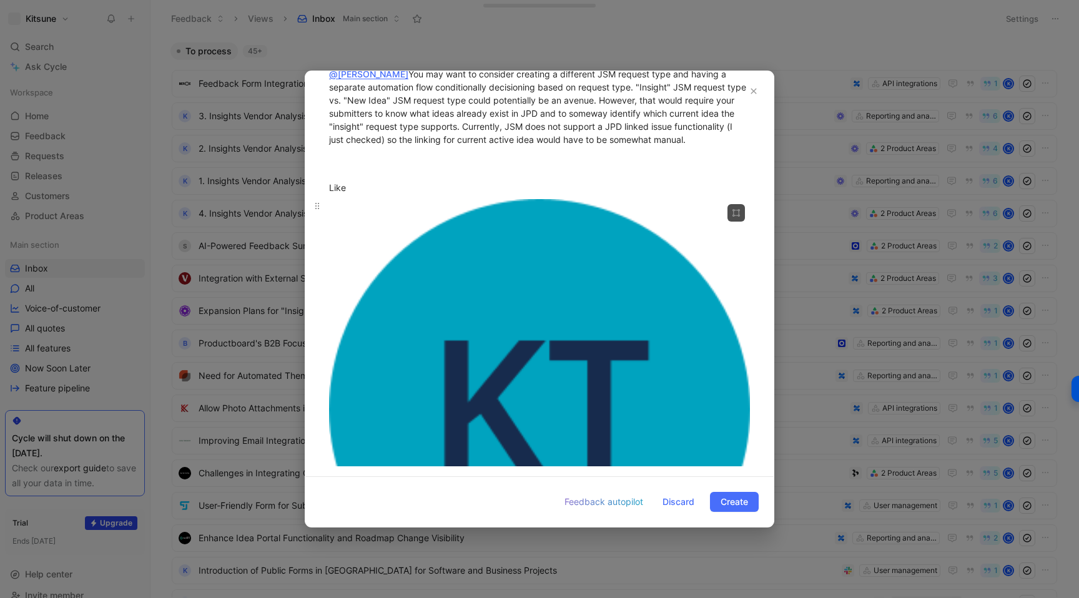
scroll to position [6842, 0]
click at [391, 163] on div "@[PERSON_NAME] You may want to consider creating a different JSM request type a…" at bounding box center [539, 120] width 421 height 105
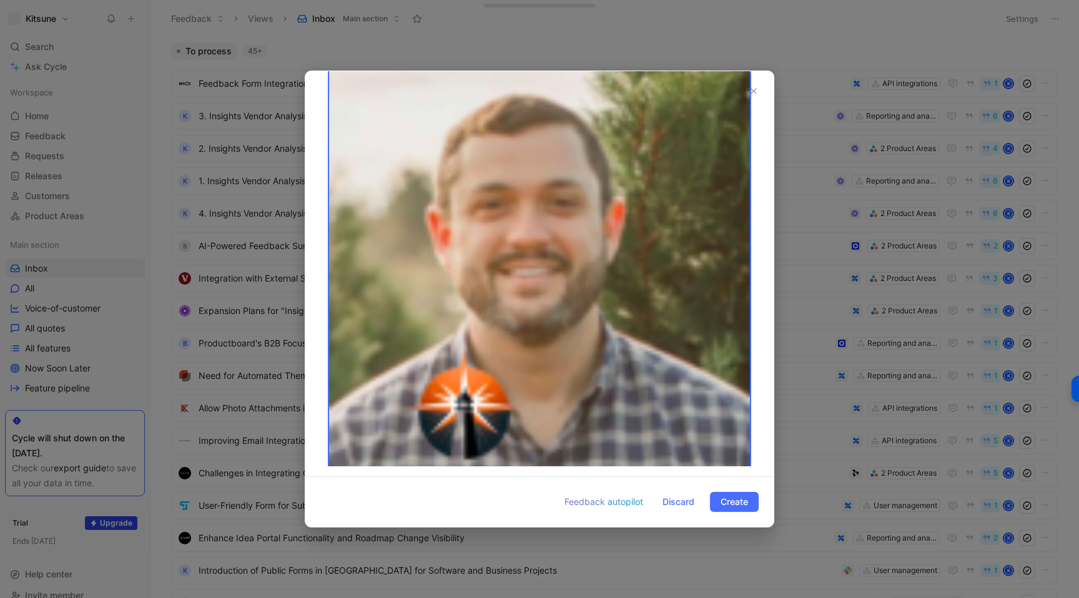
scroll to position [6967, 0]
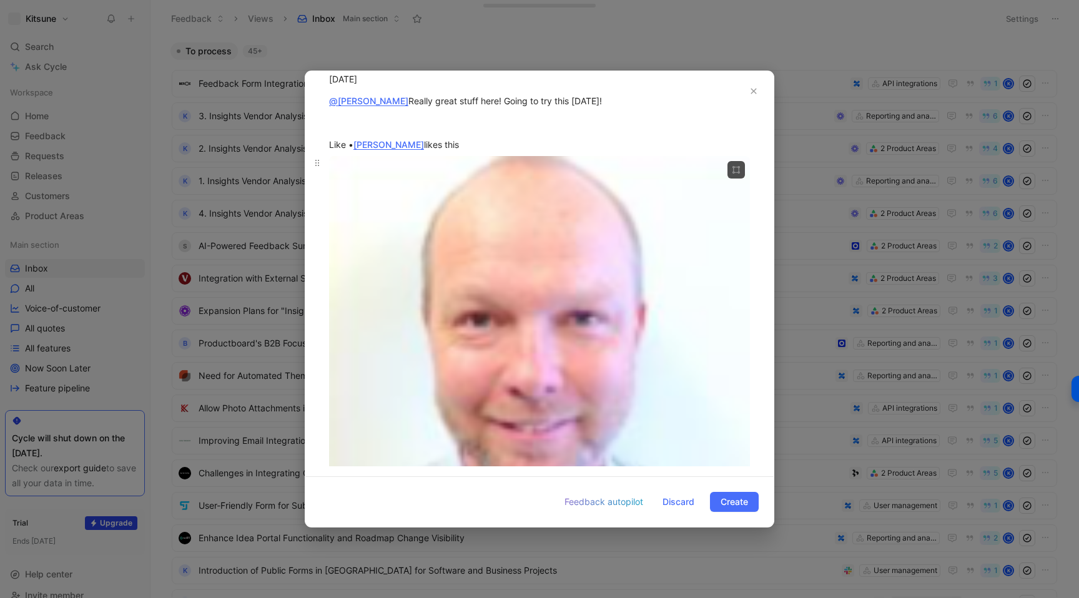
click at [428, 236] on body "Kitsune Search ⌘ K Ask Cycle Workspace Home G then H Feedback G then F Requests…" at bounding box center [539, 299] width 1079 height 598
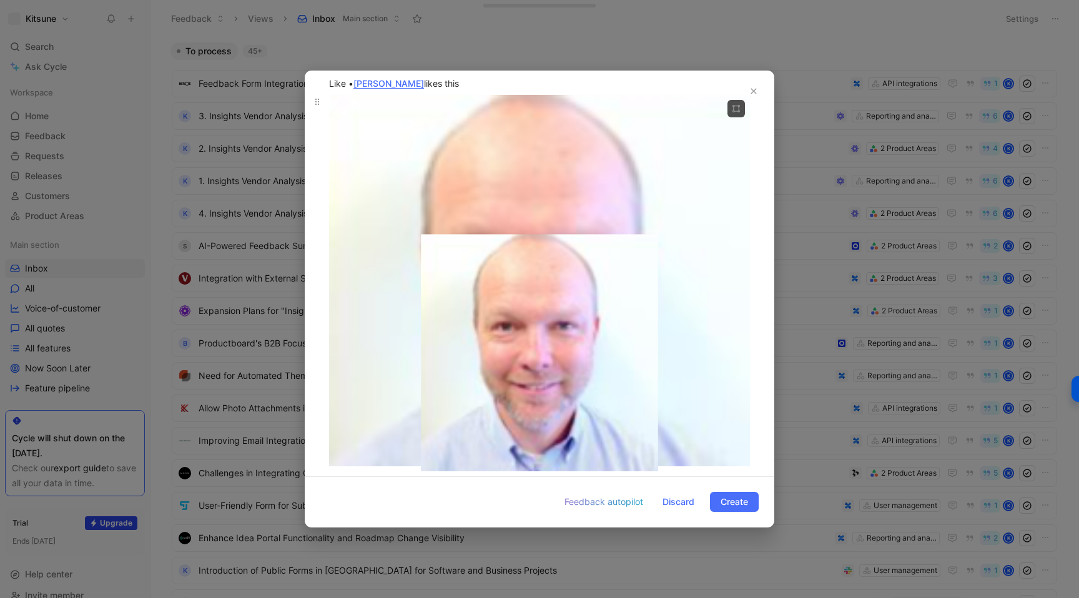
scroll to position [6952, 0]
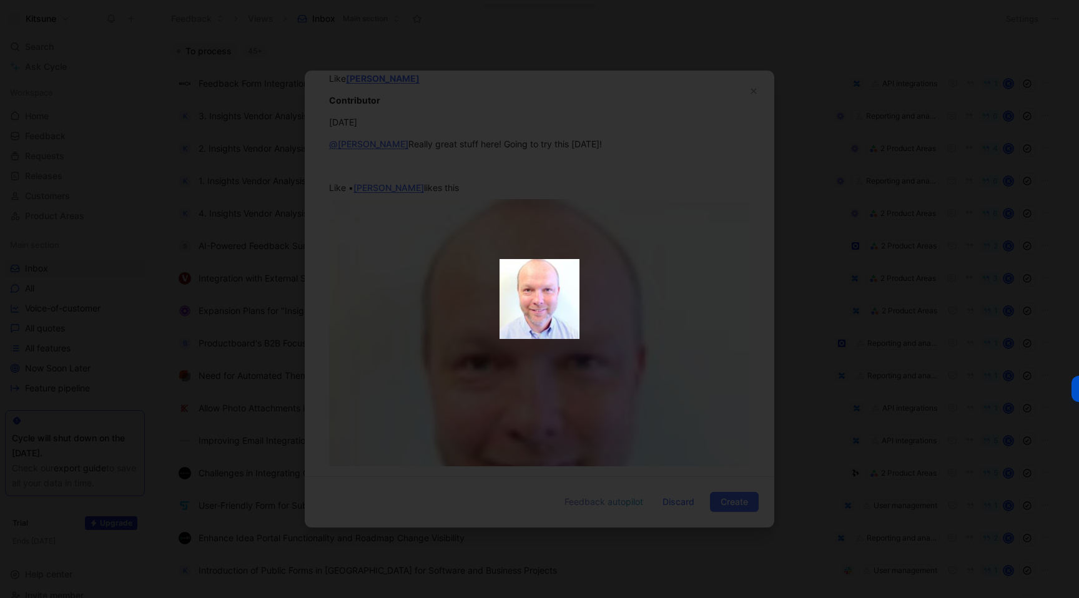
click at [514, 213] on div at bounding box center [539, 299] width 1079 height 598
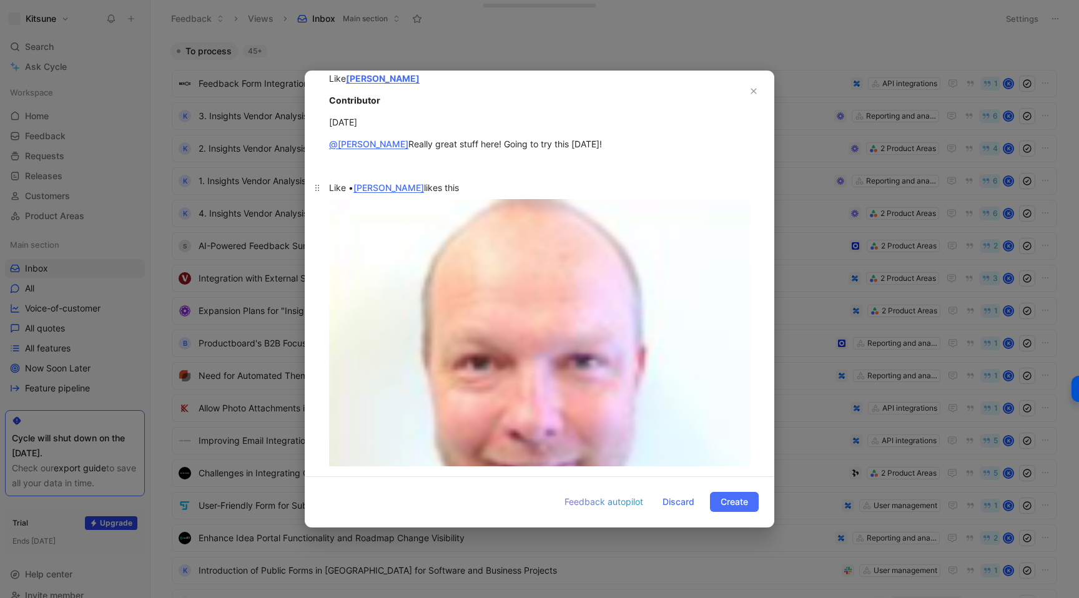
click at [502, 195] on p "Like • [PERSON_NAME] likes this" at bounding box center [539, 187] width 468 height 21
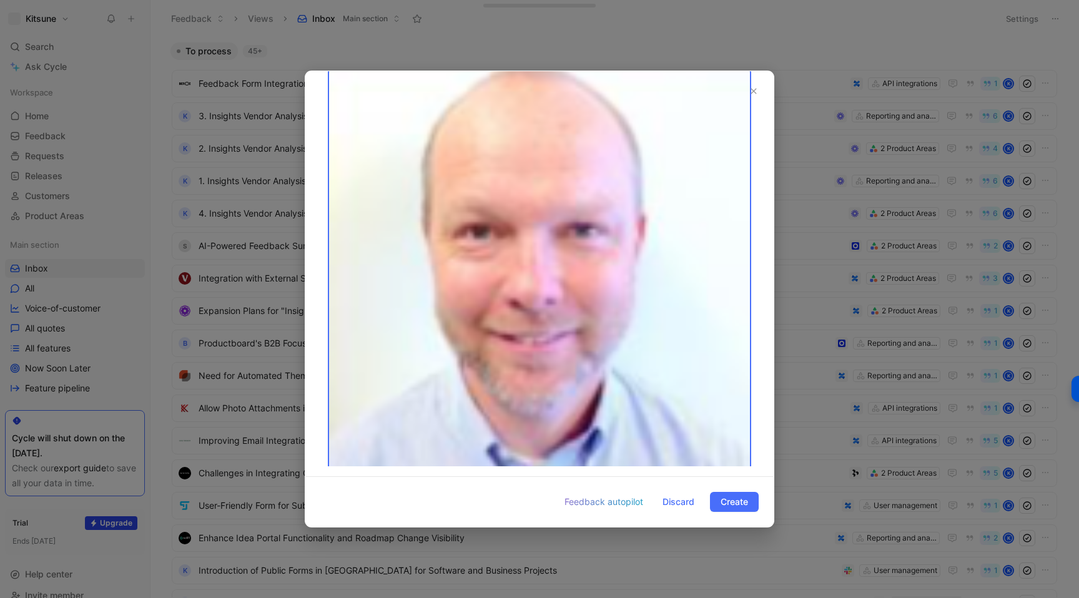
scroll to position [6820, 0]
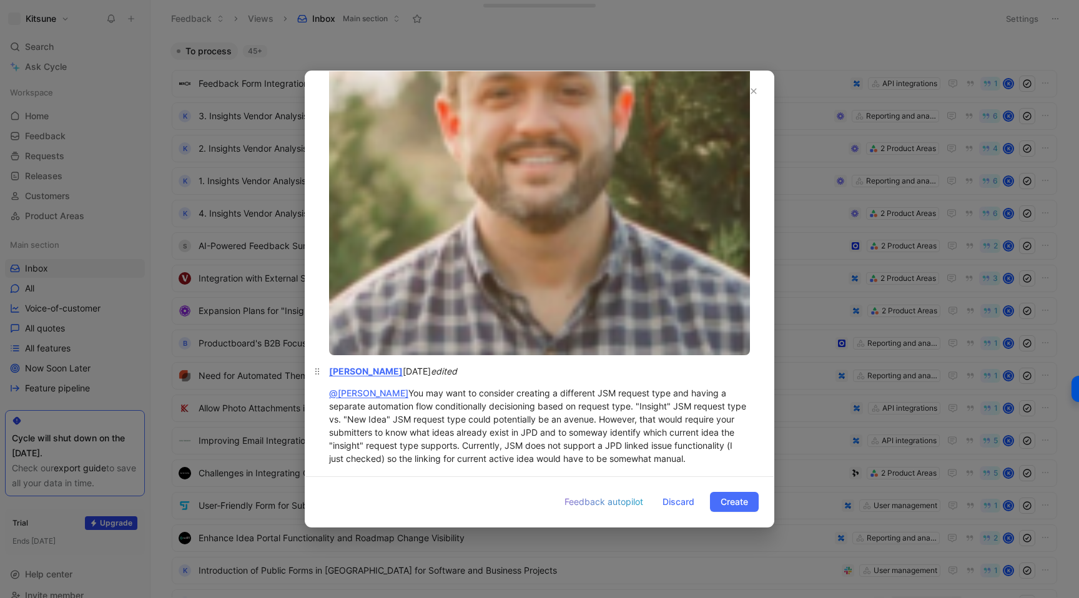
click at [499, 377] on div "[PERSON_NAME] [DATE] edited" at bounding box center [539, 371] width 421 height 13
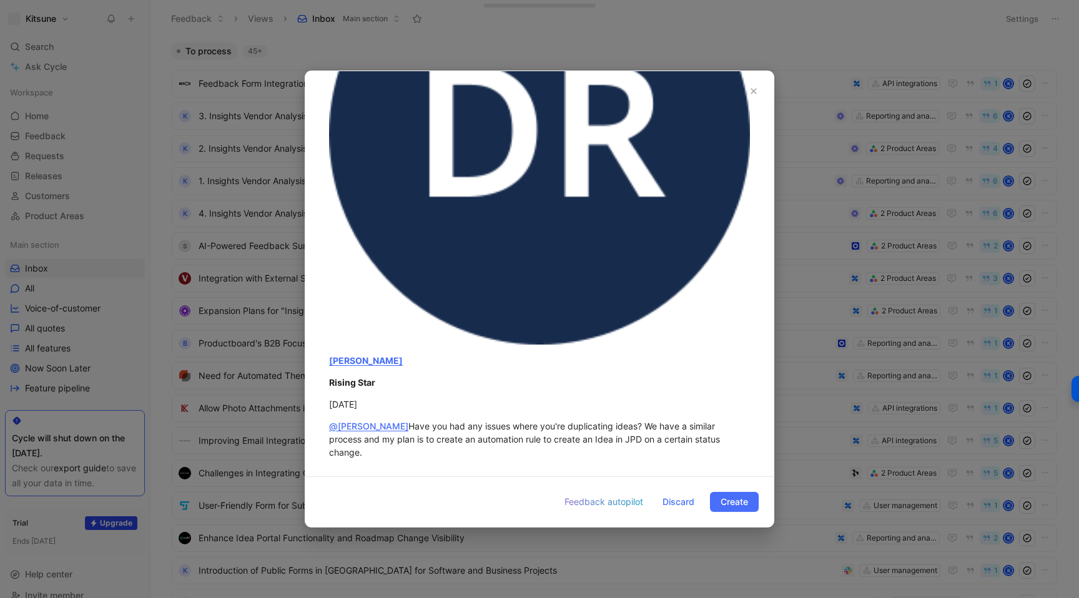
scroll to position [5804, 0]
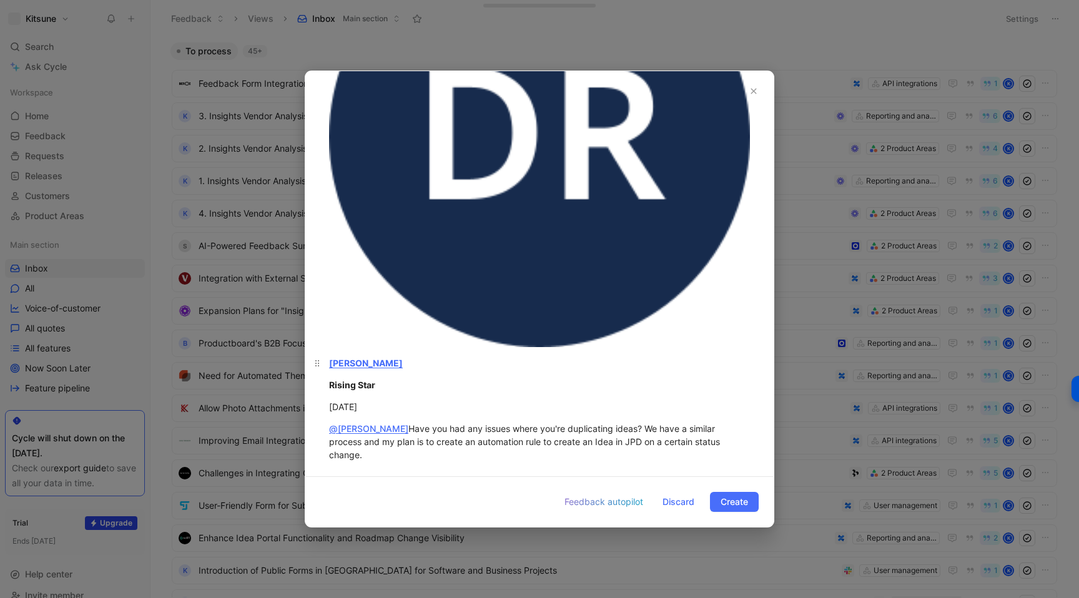
click at [403, 361] on div "[PERSON_NAME]" at bounding box center [539, 362] width 421 height 13
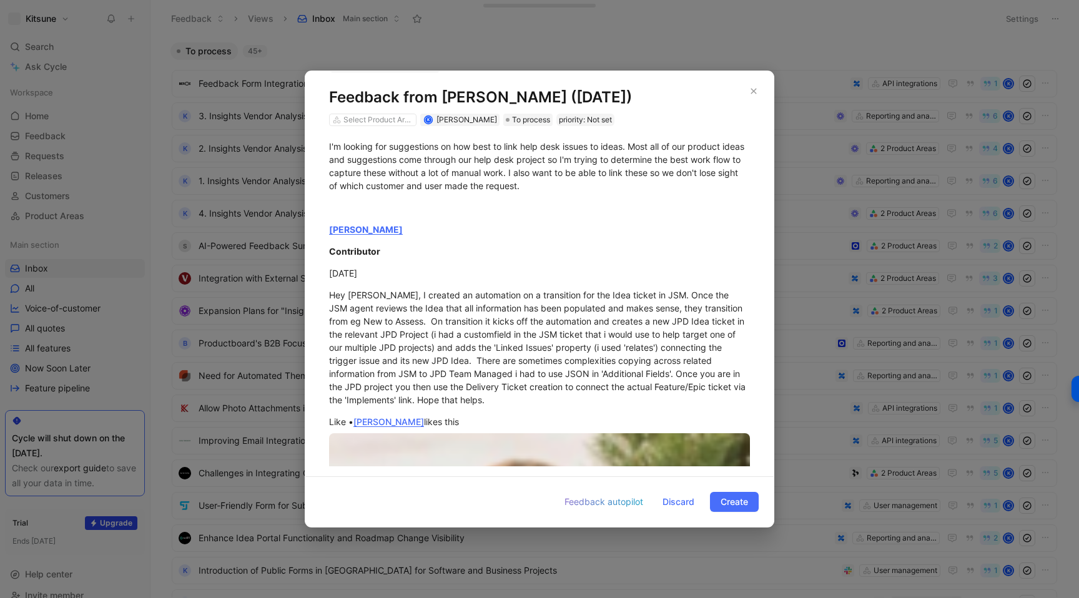
scroll to position [0, 0]
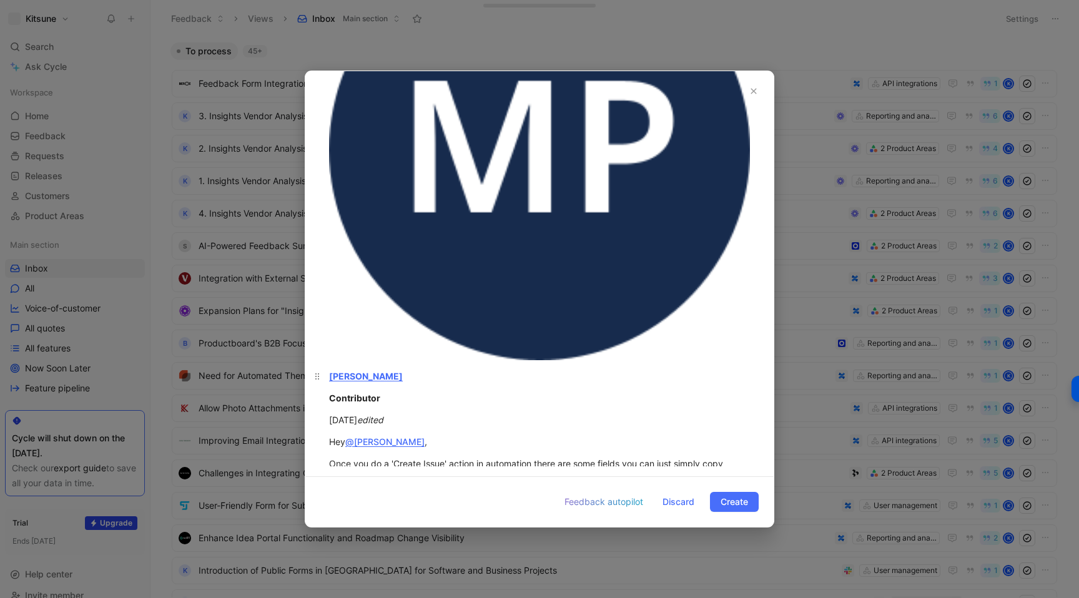
click at [441, 383] on p "[PERSON_NAME]" at bounding box center [539, 376] width 468 height 21
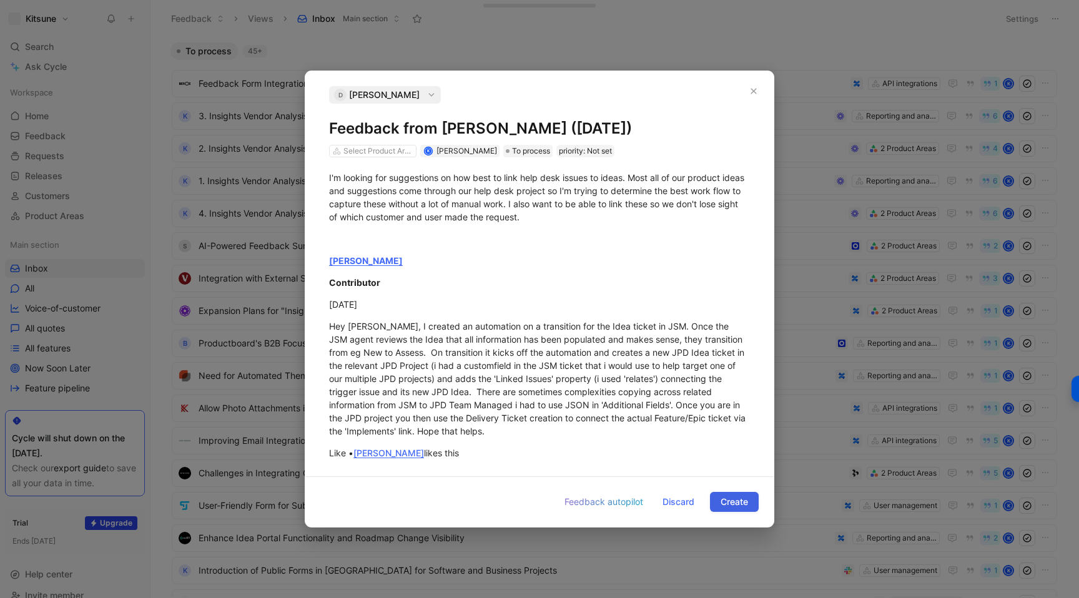
click at [743, 497] on span "Create" at bounding box center [733, 501] width 27 height 15
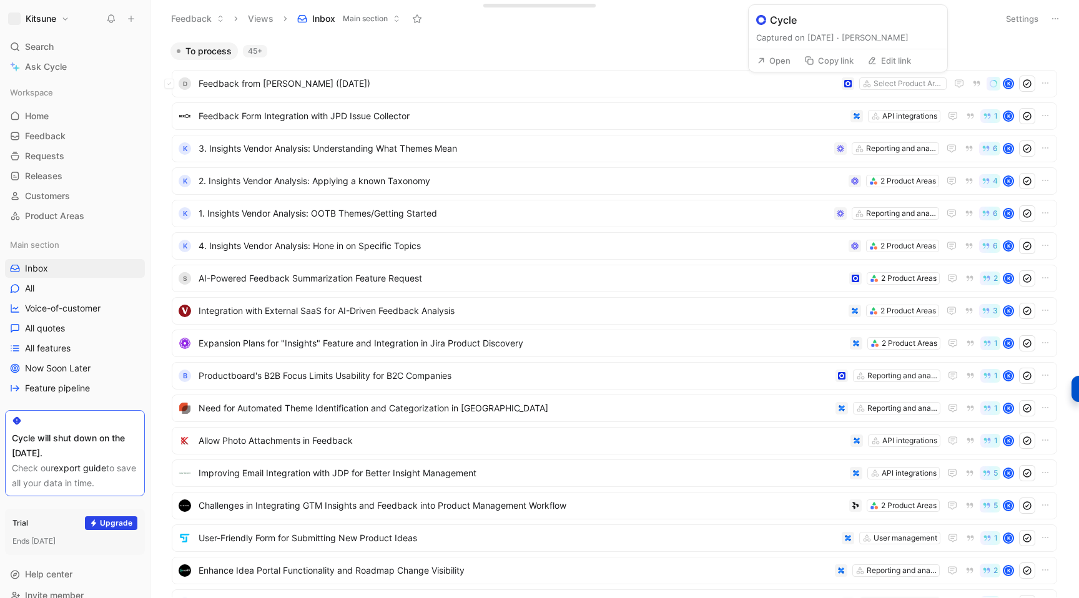
click at [875, 62] on icon at bounding box center [872, 61] width 10 height 10
type input "[URL][DOMAIN_NAME]"
click at [132, 17] on icon at bounding box center [131, 18] width 9 height 9
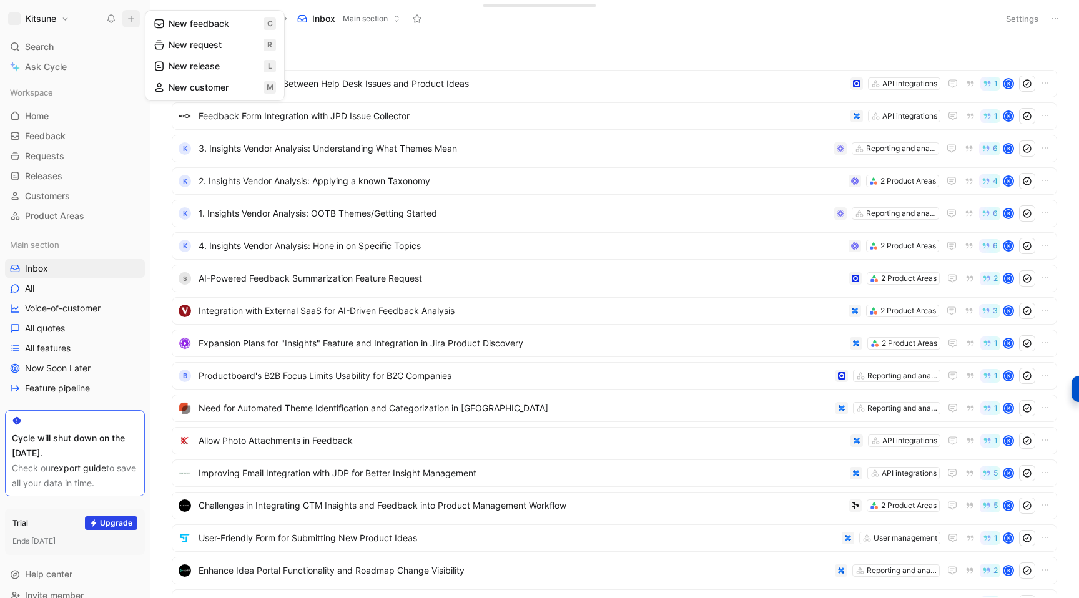
click at [198, 20] on button "New feedback c" at bounding box center [215, 23] width 134 height 21
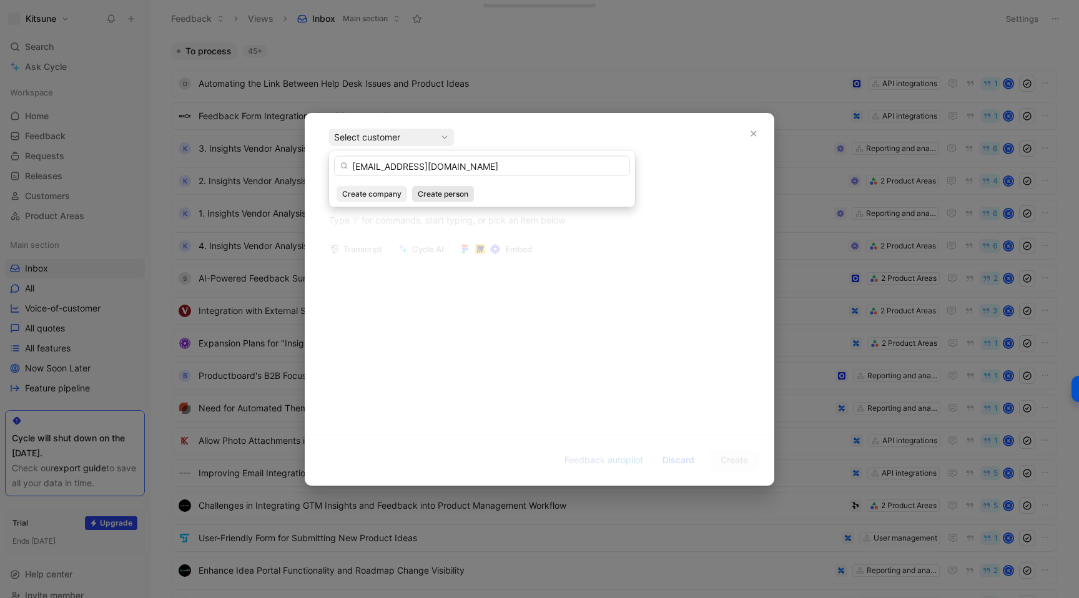
type input "[EMAIL_ADDRESS][DOMAIN_NAME]"
click at [426, 194] on span "Create person" at bounding box center [443, 194] width 51 height 12
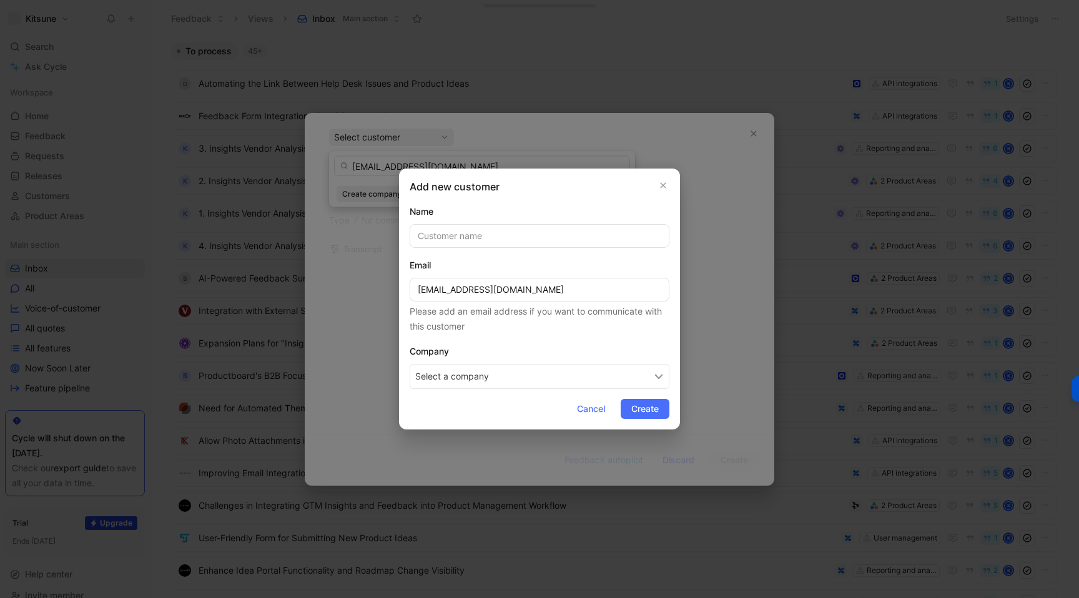
click at [479, 376] on button "Select a company" at bounding box center [539, 376] width 260 height 25
type input "Nanitor"
click at [482, 434] on span "Nanitor" at bounding box center [465, 431] width 35 height 16
drag, startPoint x: 508, startPoint y: 290, endPoint x: 461, endPoint y: 289, distance: 47.5
click at [461, 289] on input "[EMAIL_ADDRESS][DOMAIN_NAME]" at bounding box center [539, 290] width 260 height 24
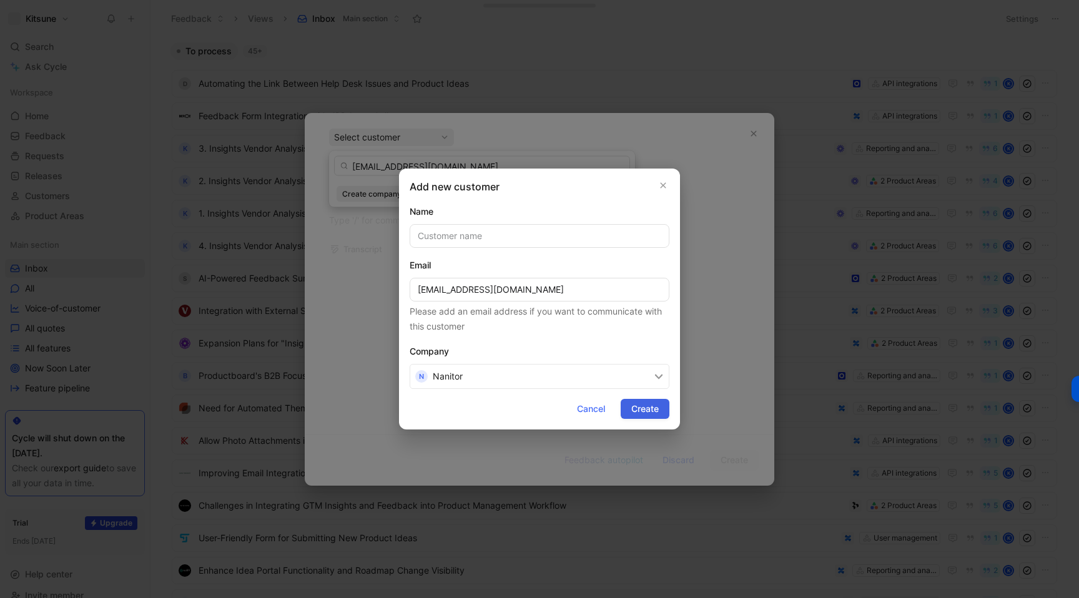
click at [641, 409] on span "Create" at bounding box center [644, 408] width 27 height 15
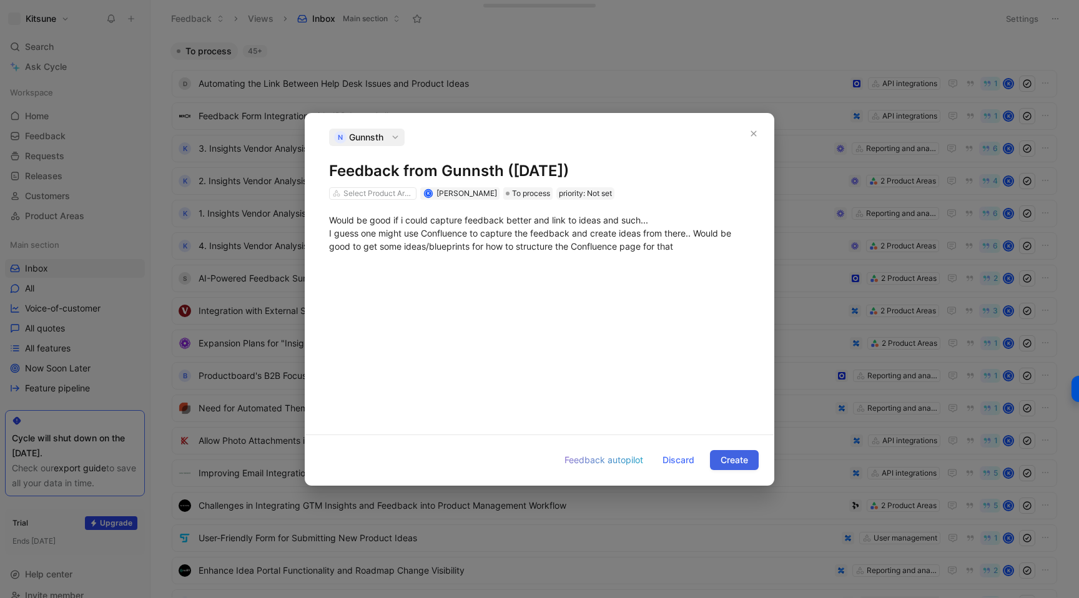
click at [712, 459] on button "Create" at bounding box center [734, 460] width 49 height 20
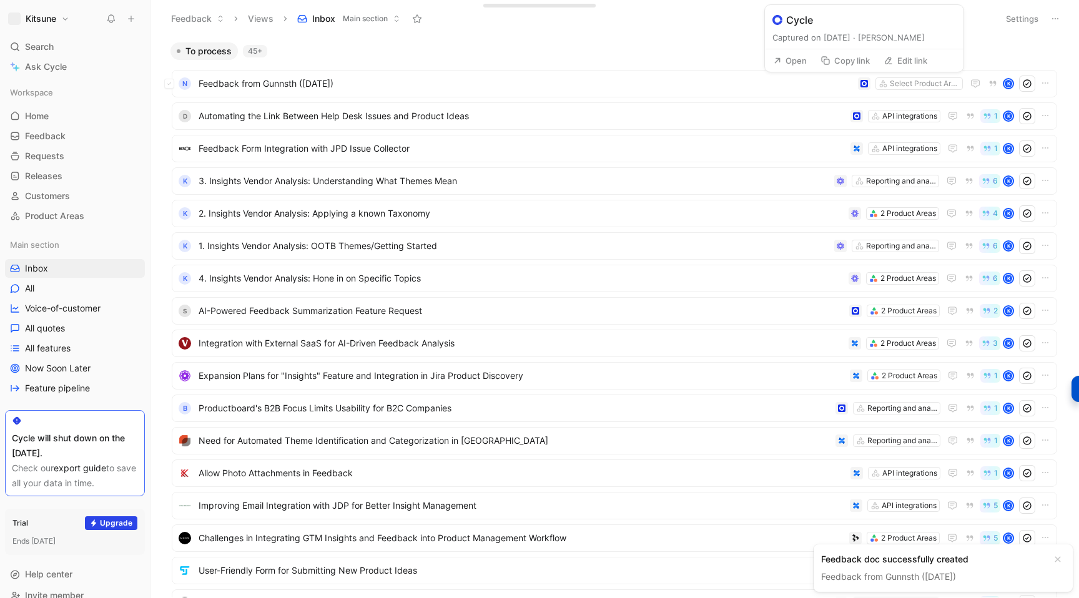
click at [878, 62] on button "Edit link" at bounding box center [905, 60] width 55 height 17
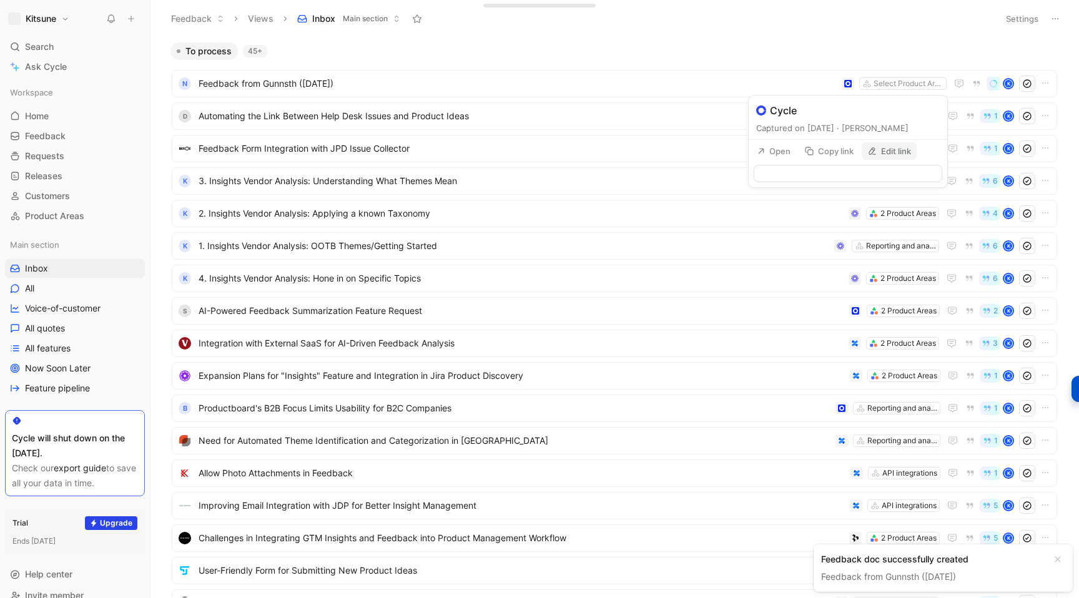
type input "[URL][DOMAIN_NAME]"
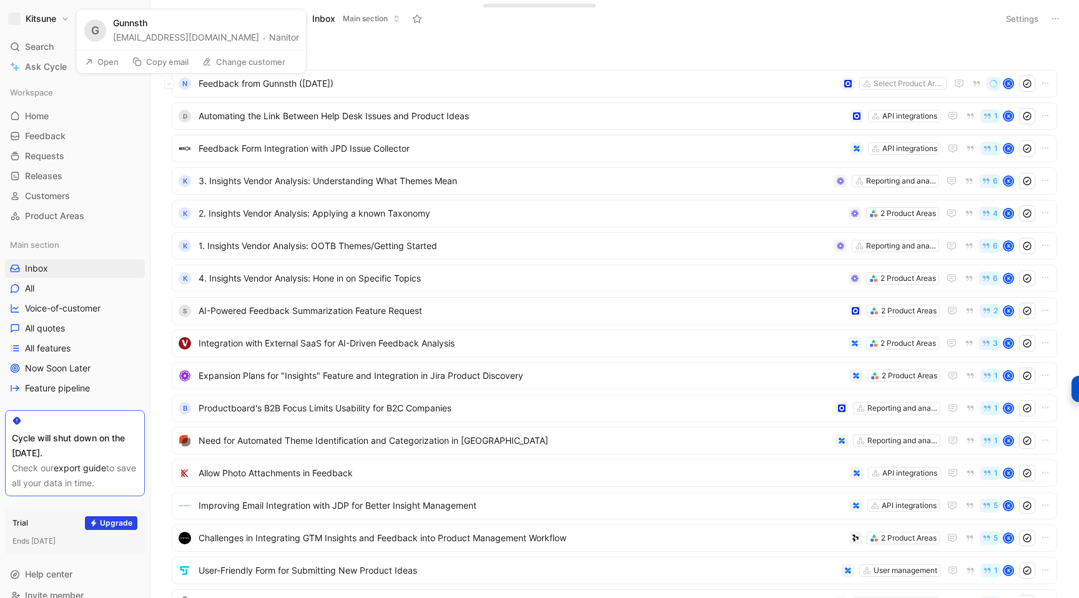
click at [269, 40] on button "Nanitor" at bounding box center [284, 37] width 30 height 15
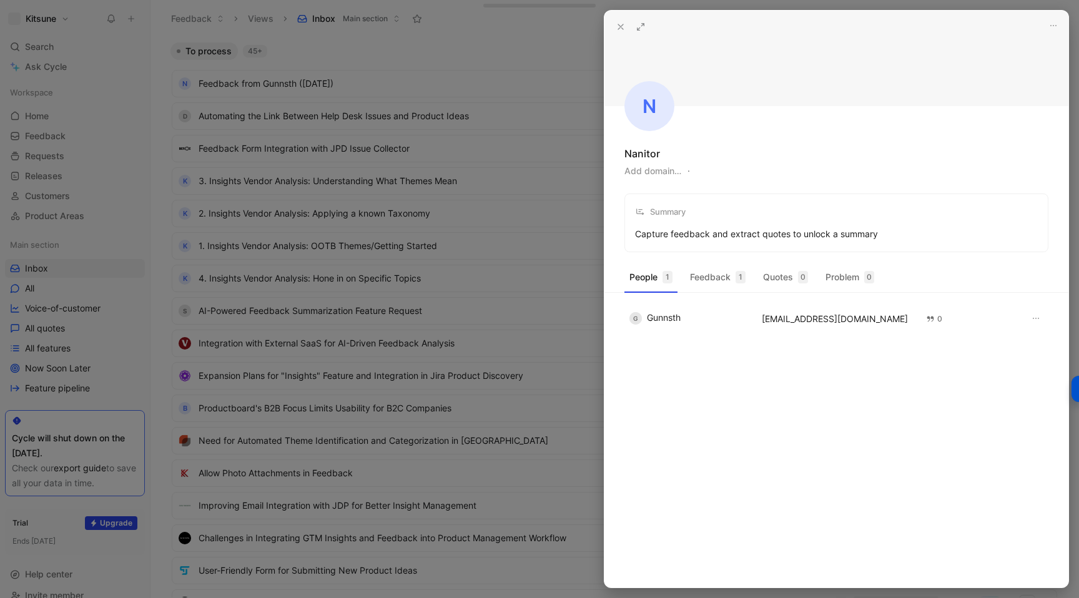
click at [642, 167] on button "Add domain…" at bounding box center [652, 171] width 57 height 15
type input "[URL][DOMAIN_NAME]"
type input "[DOMAIN_NAME]"
click at [503, 48] on div at bounding box center [539, 299] width 1079 height 598
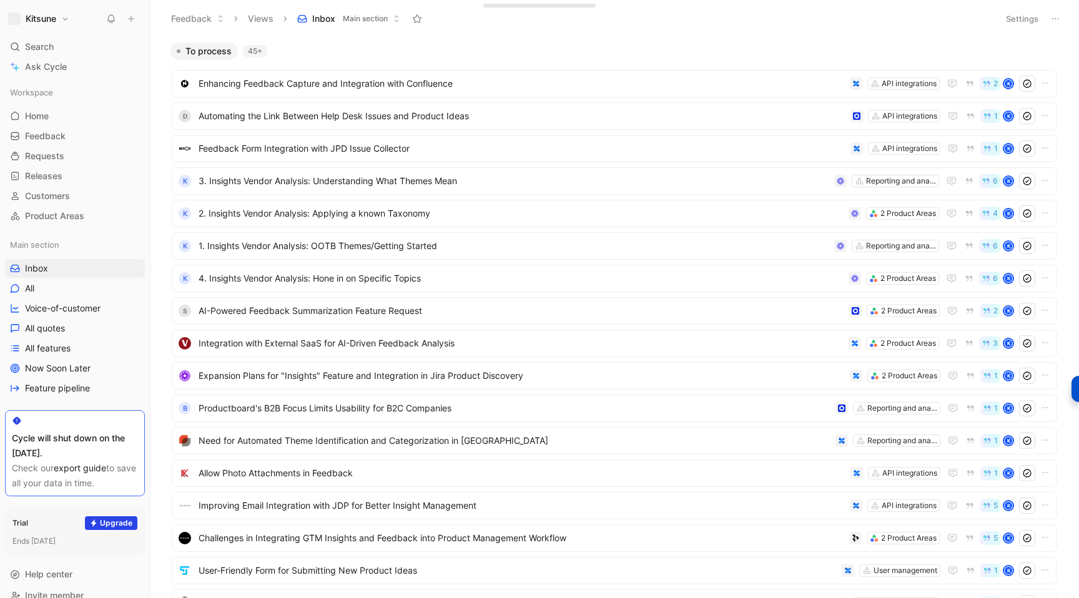
click at [132, 23] on button at bounding box center [130, 18] width 17 height 17
click at [191, 29] on button "New feedback c" at bounding box center [215, 23] width 134 height 21
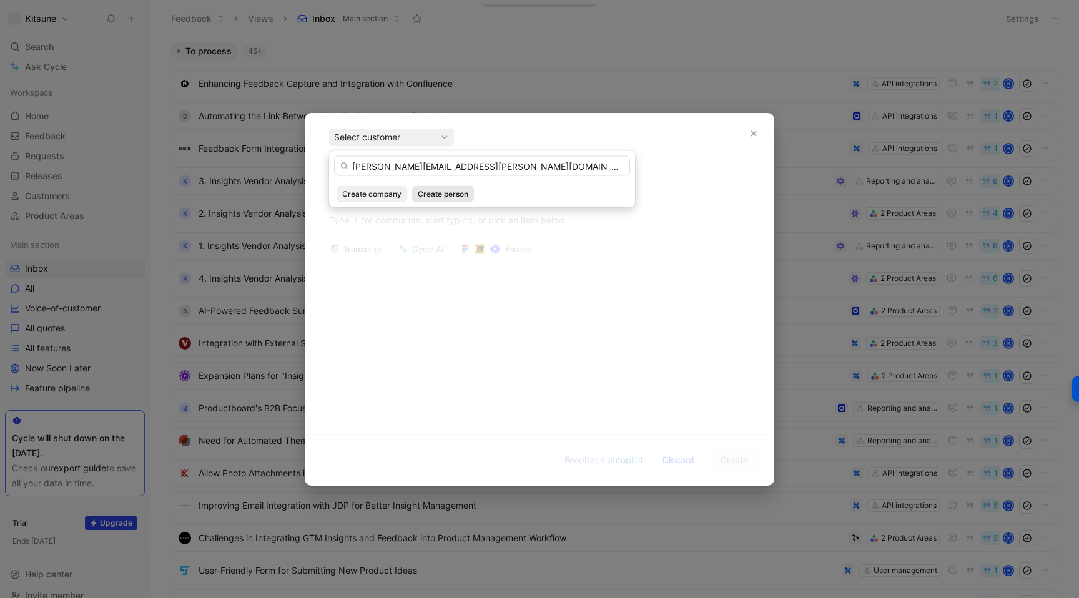
type input "[PERSON_NAME][EMAIL_ADDRESS][PERSON_NAME][DOMAIN_NAME]"
click at [438, 196] on span "Create person" at bounding box center [443, 194] width 51 height 12
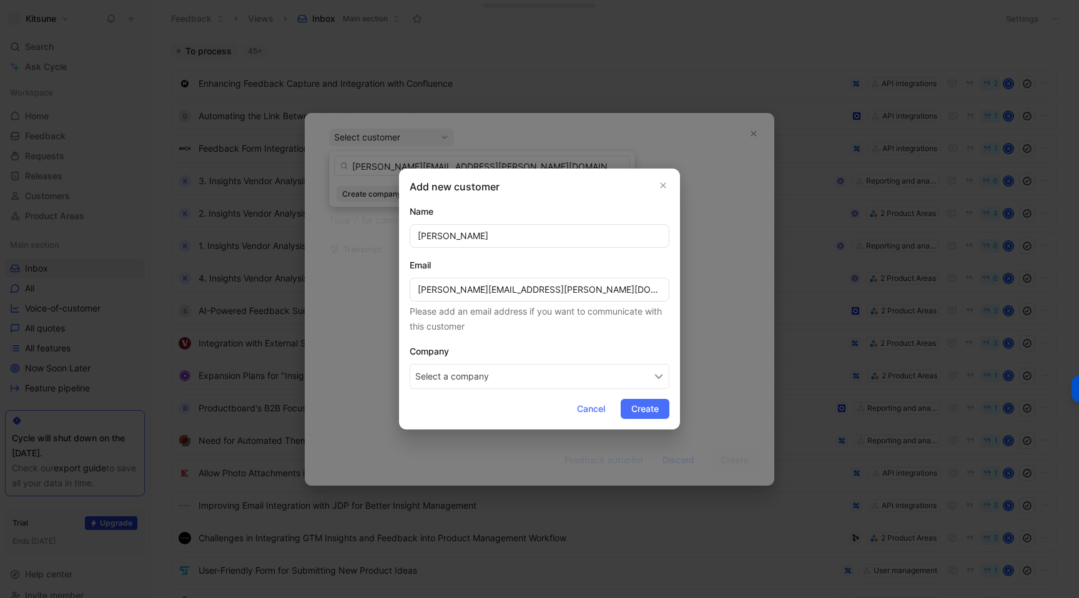
type input "[PERSON_NAME]"
click at [466, 377] on button "Select a company" at bounding box center [539, 376] width 260 height 25
type input "Realwaer"
drag, startPoint x: 546, startPoint y: 288, endPoint x: 483, endPoint y: 290, distance: 63.1
click at [483, 290] on input "[PERSON_NAME][EMAIL_ADDRESS][PERSON_NAME][DOMAIN_NAME]" at bounding box center [539, 290] width 260 height 24
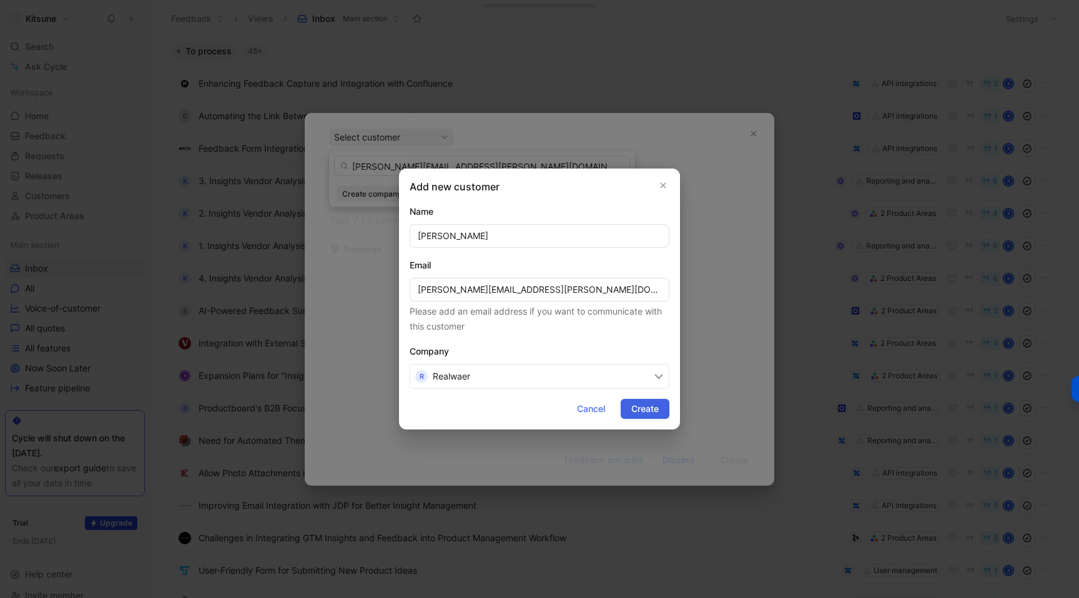
click at [632, 402] on span "Create" at bounding box center [644, 408] width 27 height 15
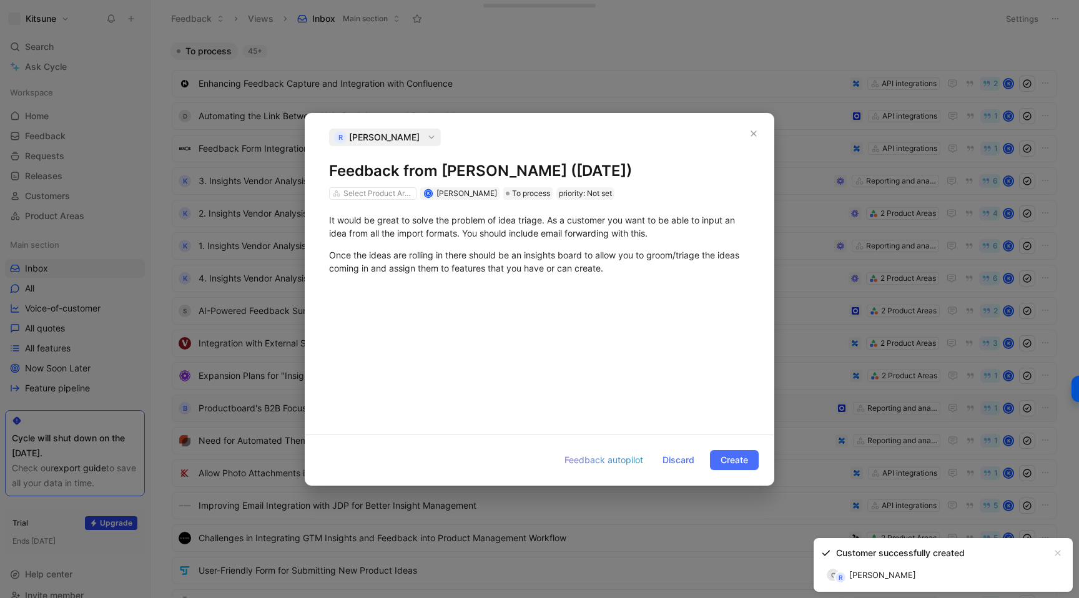
click at [722, 459] on span "Create" at bounding box center [733, 460] width 27 height 15
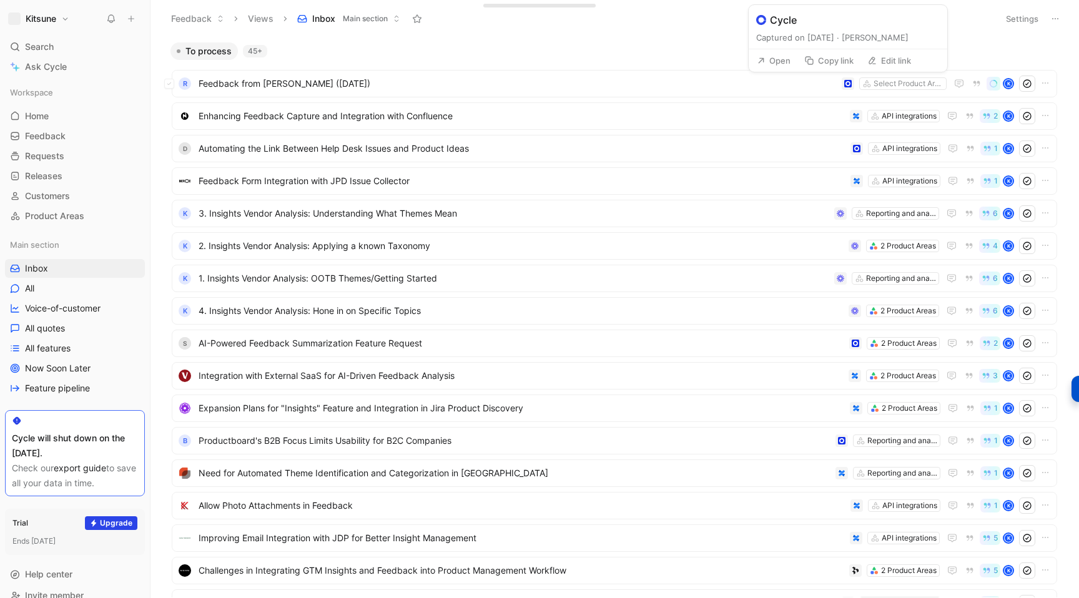
click at [885, 58] on button "Edit link" at bounding box center [888, 60] width 55 height 17
type input "[URL][DOMAIN_NAME]"
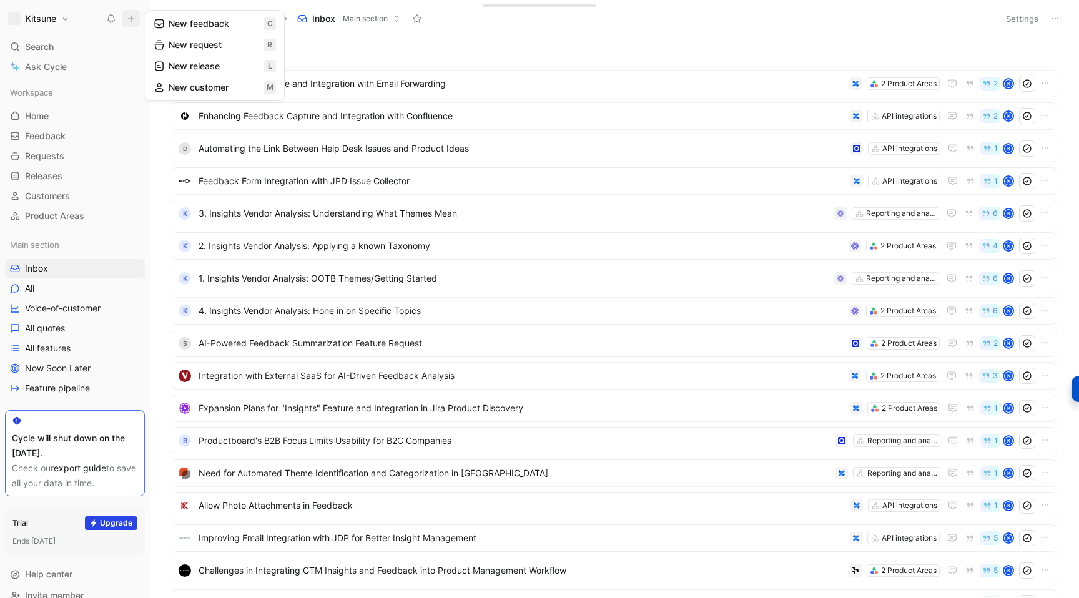
click at [192, 30] on button "New feedback c" at bounding box center [215, 23] width 134 height 21
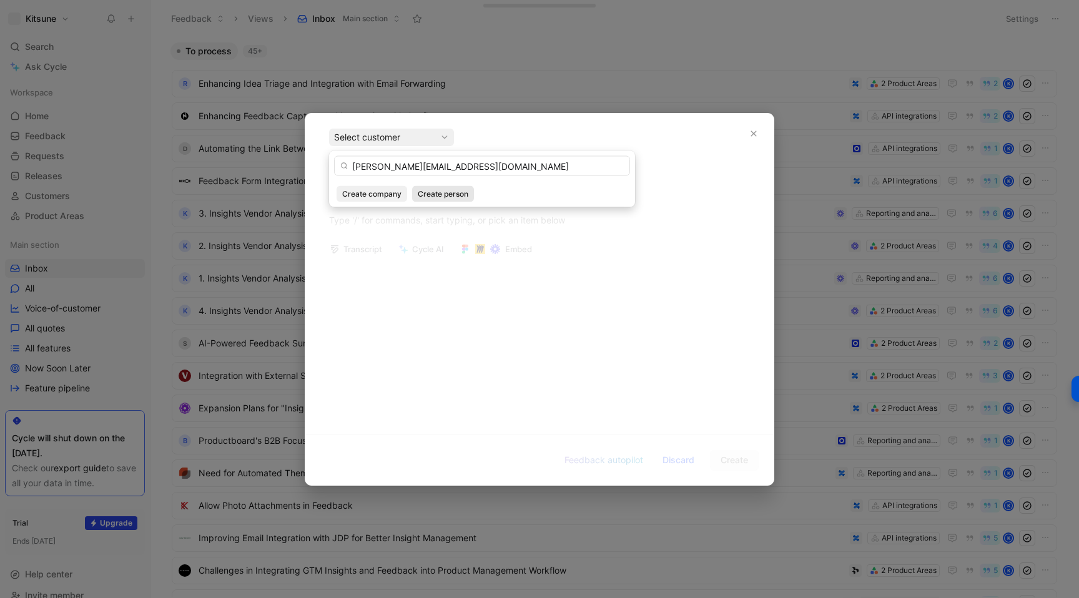
type input "[PERSON_NAME][EMAIL_ADDRESS][DOMAIN_NAME]"
click at [426, 195] on span "Create person" at bounding box center [443, 194] width 51 height 12
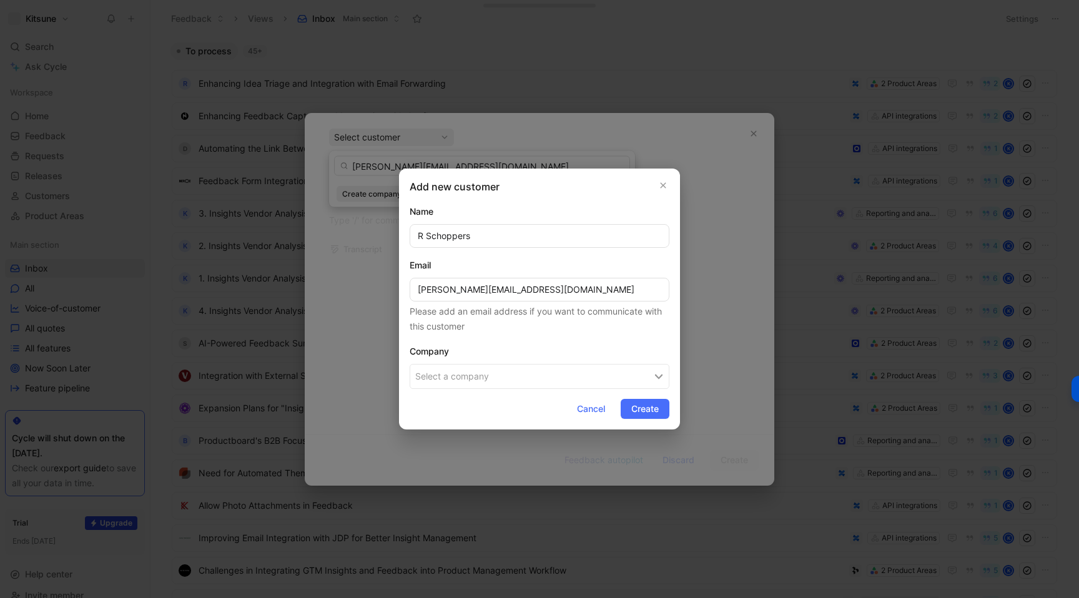
type input "R Schoppers"
drag, startPoint x: 549, startPoint y: 288, endPoint x: 473, endPoint y: 288, distance: 76.2
click at [473, 288] on input "[PERSON_NAME][EMAIL_ADDRESS][DOMAIN_NAME]" at bounding box center [539, 290] width 260 height 24
click at [463, 381] on button "Select a company" at bounding box center [539, 376] width 260 height 25
type input "Roadsoft"
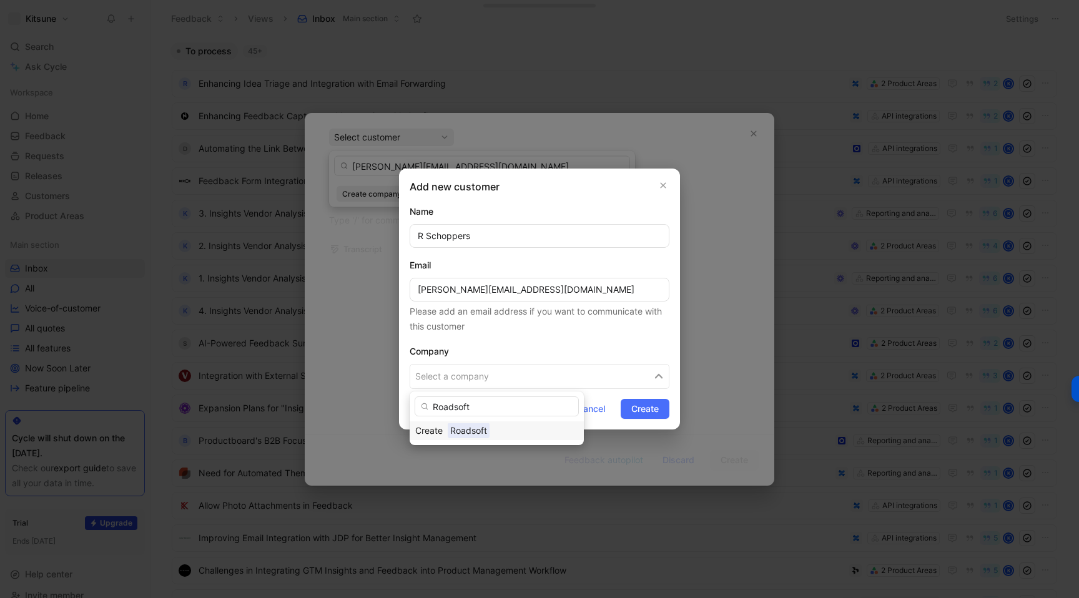
click at [460, 438] on span "Roadsoft" at bounding box center [469, 431] width 42 height 16
click at [635, 412] on span "Create" at bounding box center [644, 408] width 27 height 15
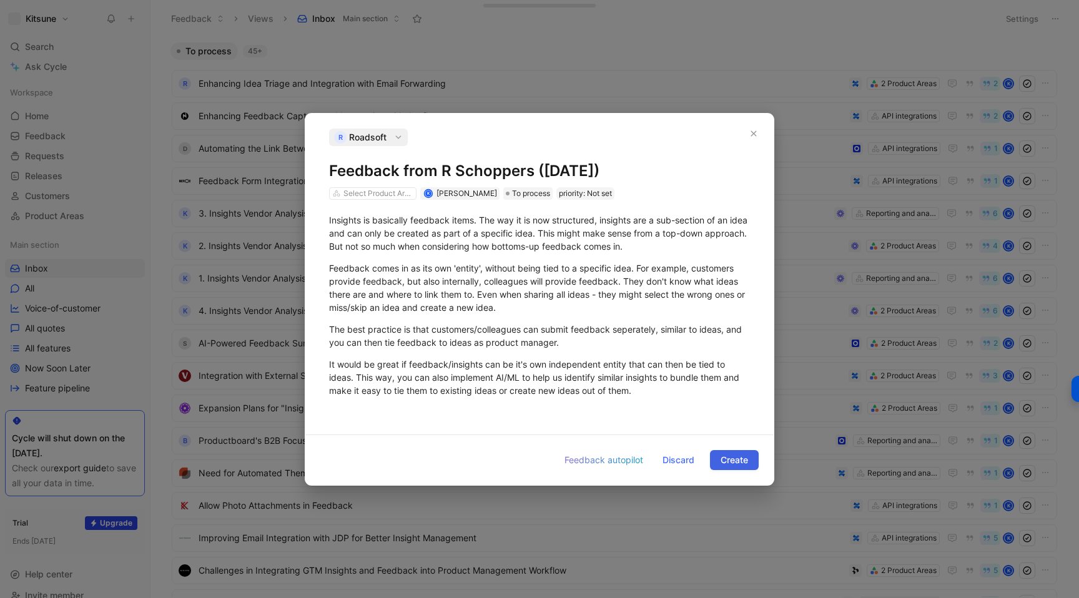
click at [732, 457] on span "Create" at bounding box center [733, 460] width 27 height 15
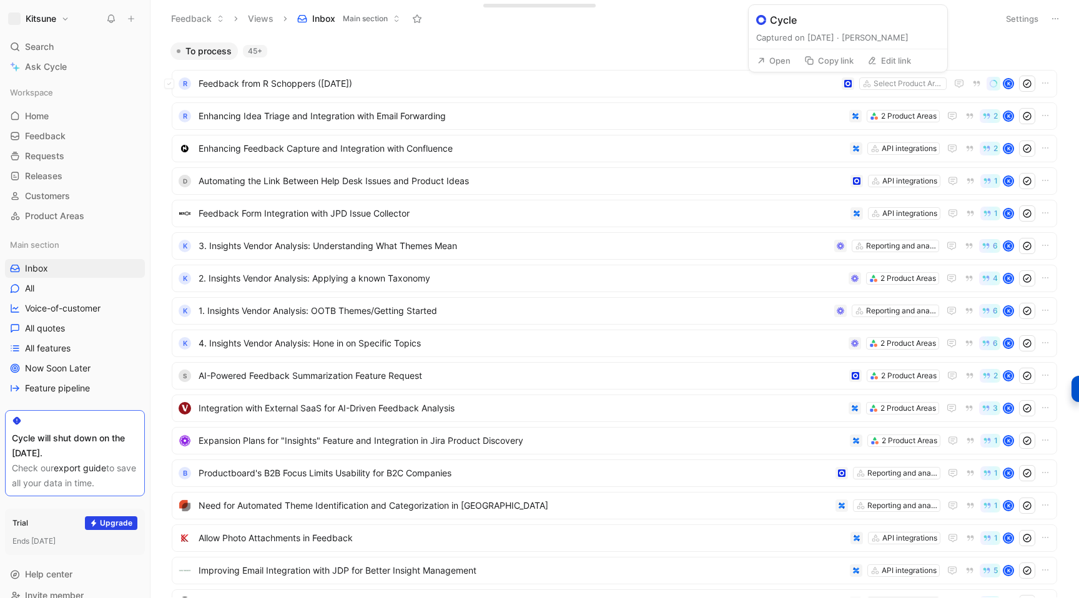
click at [883, 54] on button "Edit link" at bounding box center [888, 60] width 55 height 17
type input "[URL][DOMAIN_NAME]"
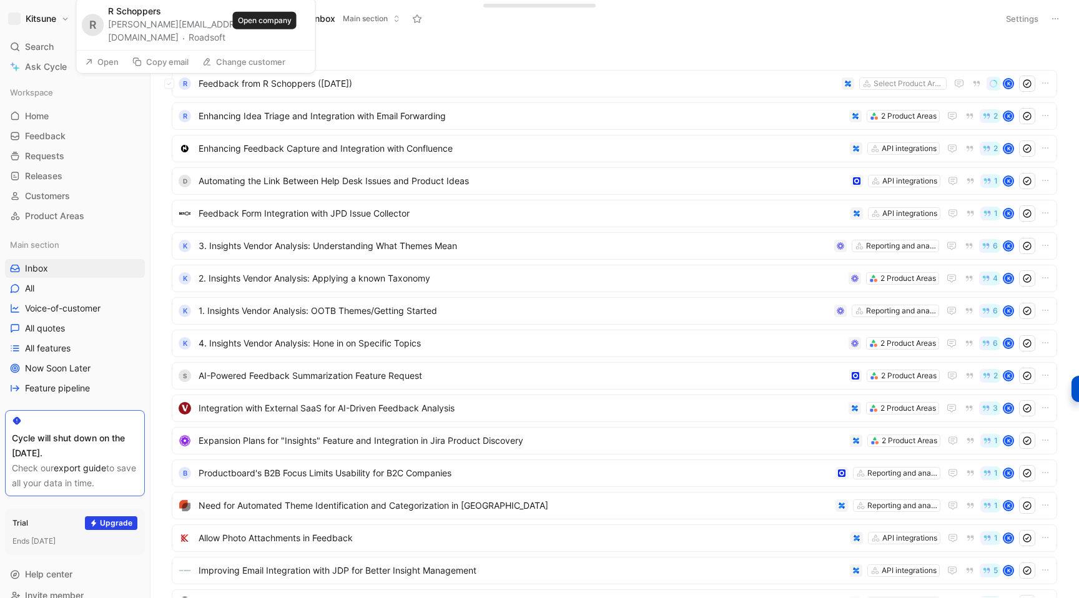
click at [225, 39] on button "Roadsoft" at bounding box center [207, 37] width 37 height 15
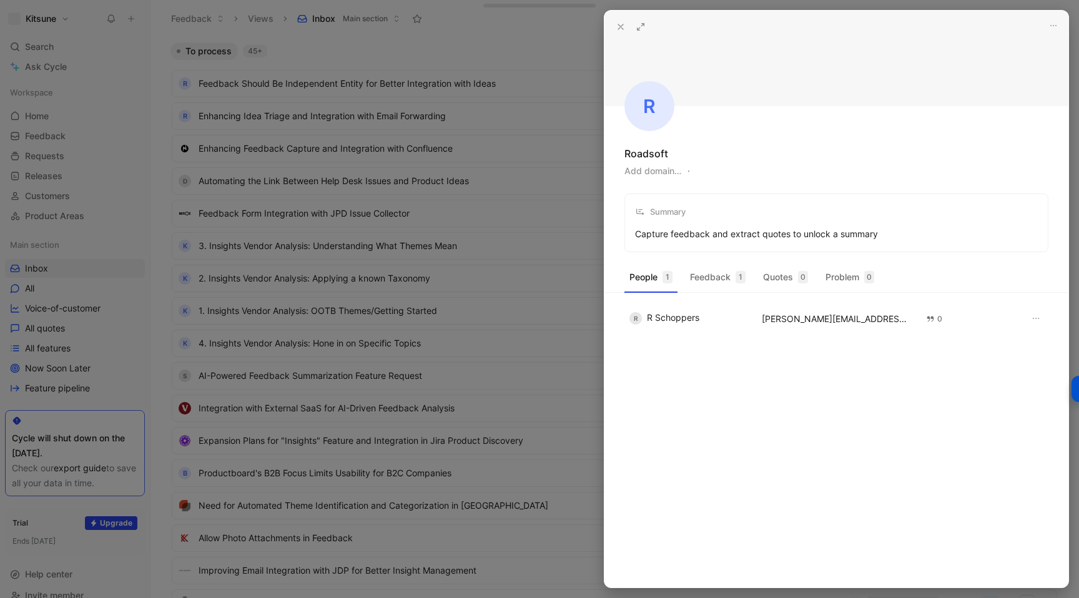
click at [658, 175] on button "Add domain…" at bounding box center [652, 171] width 57 height 15
type input "[URL][DOMAIN_NAME]"
click at [622, 30] on icon at bounding box center [620, 27] width 10 height 10
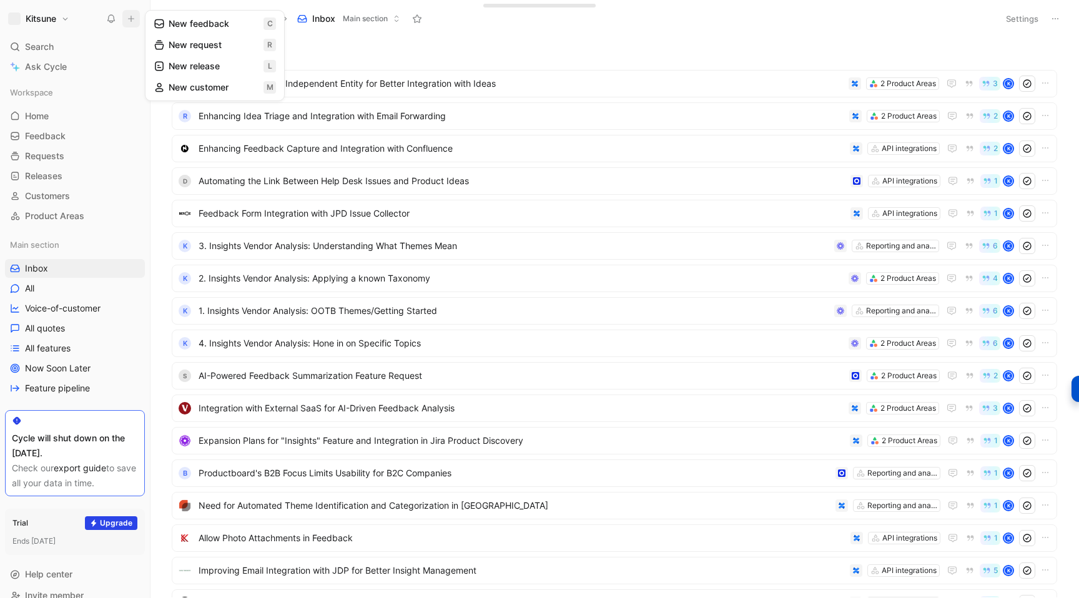
click at [195, 23] on button "New feedback c" at bounding box center [215, 23] width 134 height 21
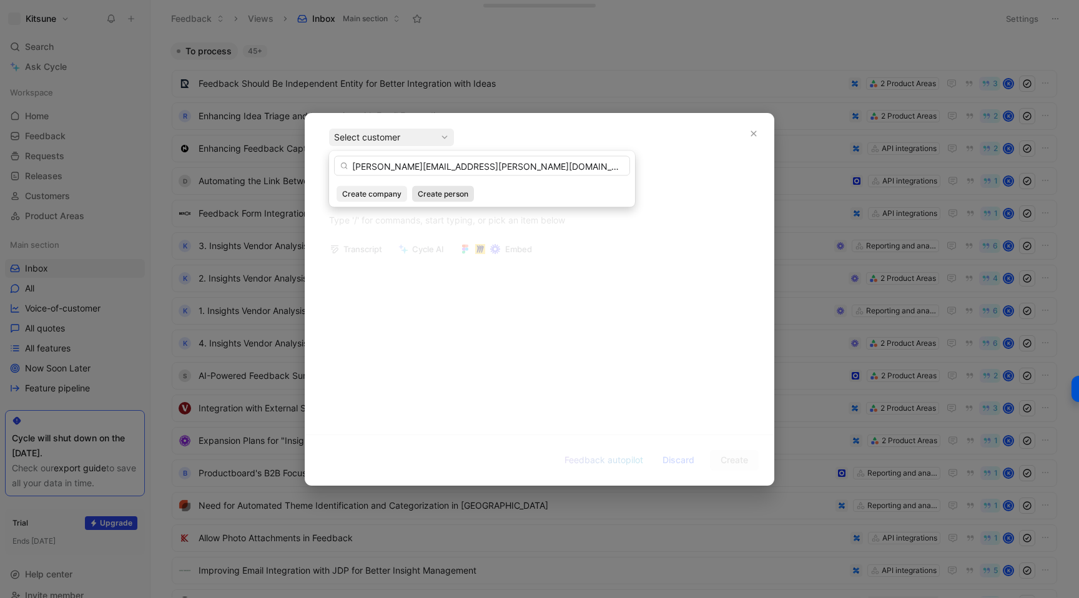
type input "[PERSON_NAME][EMAIL_ADDRESS][PERSON_NAME][DOMAIN_NAME]"
click at [423, 195] on span "Create person" at bounding box center [443, 194] width 51 height 12
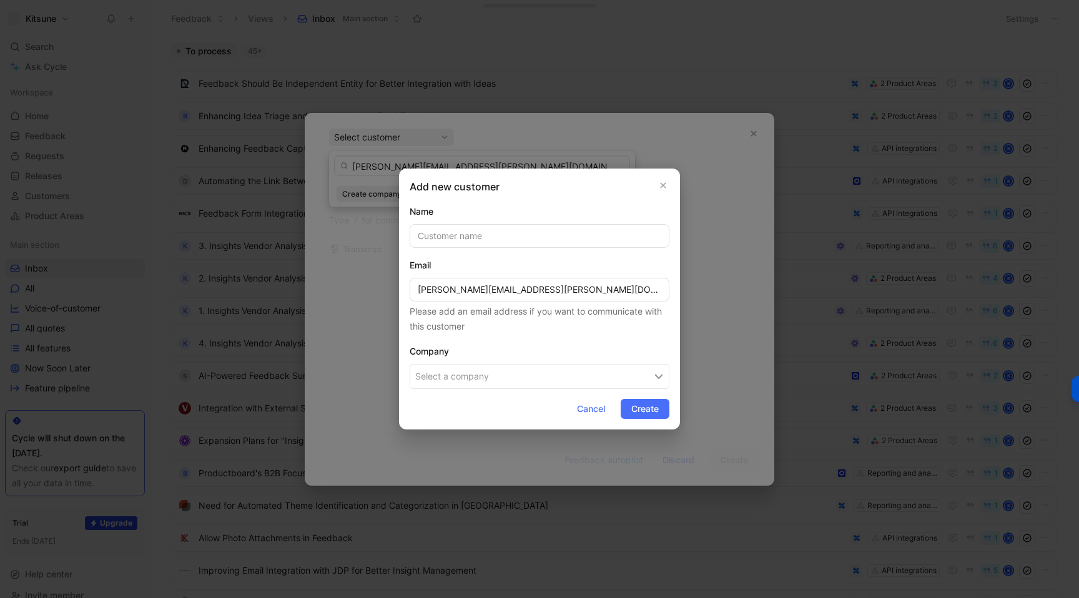
click at [446, 237] on input "text" at bounding box center [539, 236] width 260 height 24
type input "[PERSON_NAME]"
click at [475, 383] on button "Select a company" at bounding box center [539, 376] width 260 height 25
type input "Spond"
click at [462, 431] on span "Spond" at bounding box center [464, 431] width 32 height 16
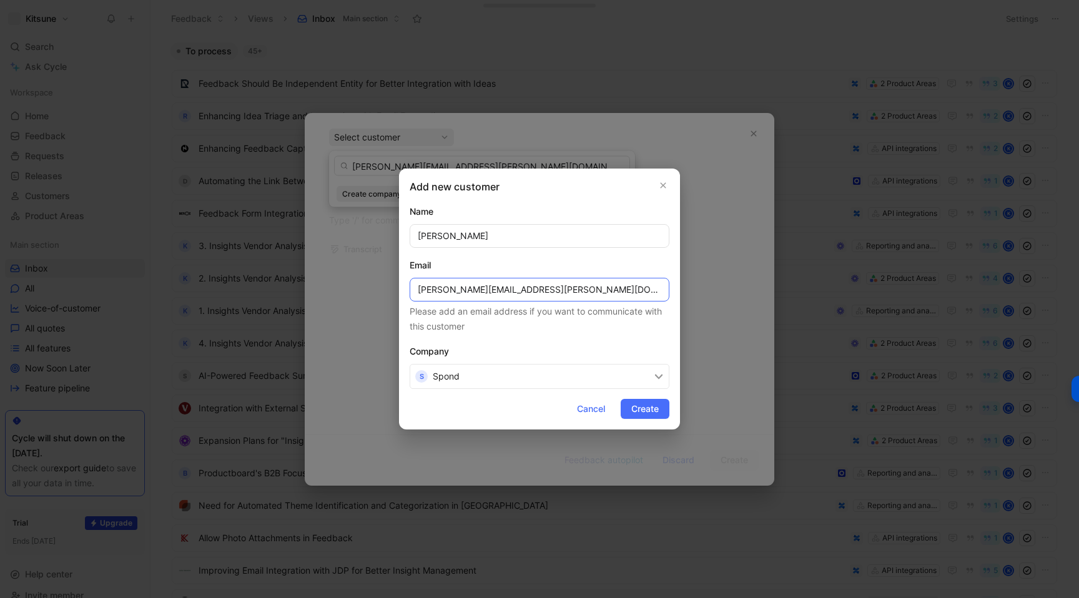
drag, startPoint x: 547, startPoint y: 287, endPoint x: 489, endPoint y: 291, distance: 58.8
click at [489, 291] on input "[PERSON_NAME][EMAIL_ADDRESS][PERSON_NAME][DOMAIN_NAME]" at bounding box center [539, 290] width 260 height 24
click at [639, 411] on span "Create" at bounding box center [644, 408] width 27 height 15
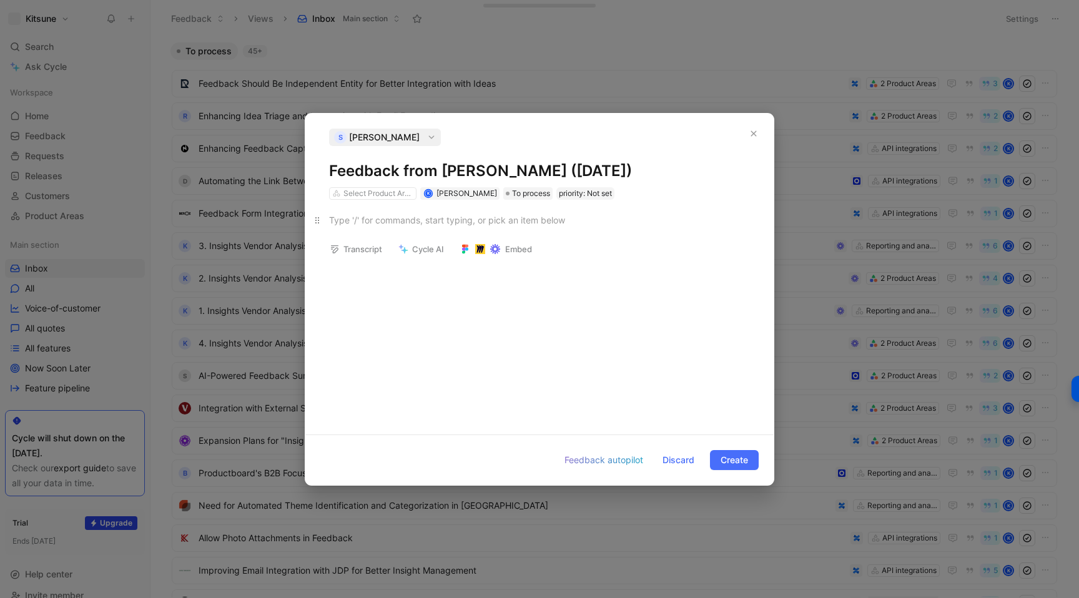
click at [426, 224] on div at bounding box center [539, 219] width 421 height 13
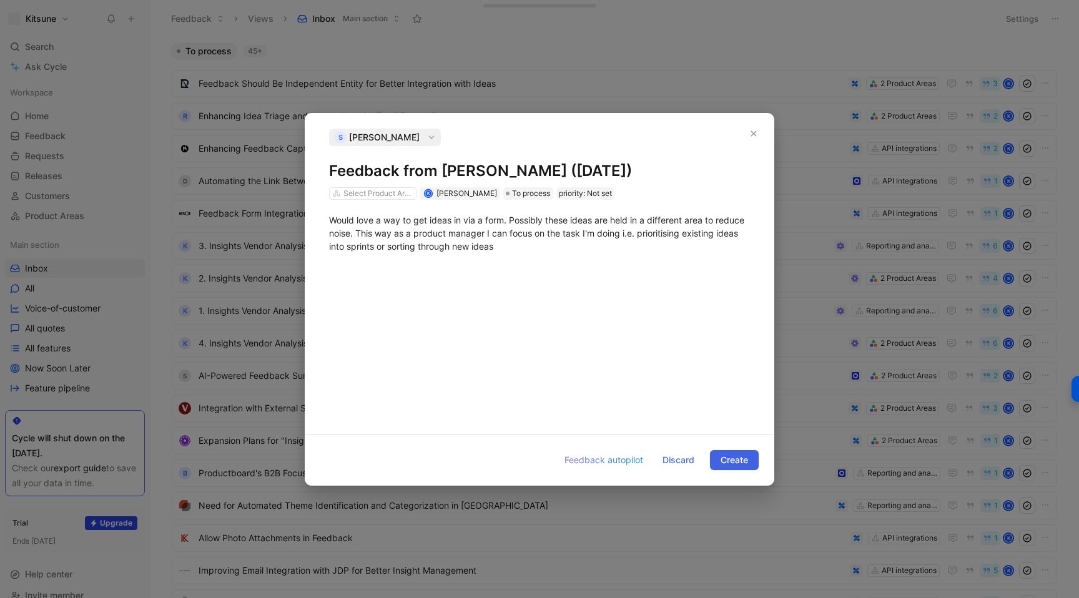
click at [727, 458] on span "Create" at bounding box center [733, 460] width 27 height 15
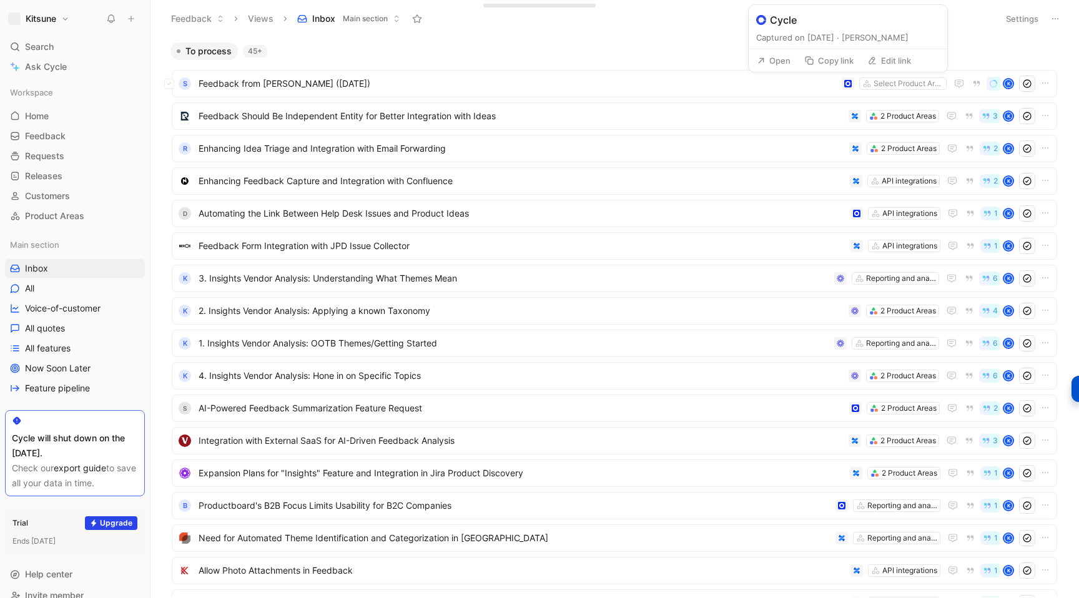
click at [885, 62] on button "Edit link" at bounding box center [888, 60] width 55 height 17
type input "[URL][DOMAIN_NAME]"
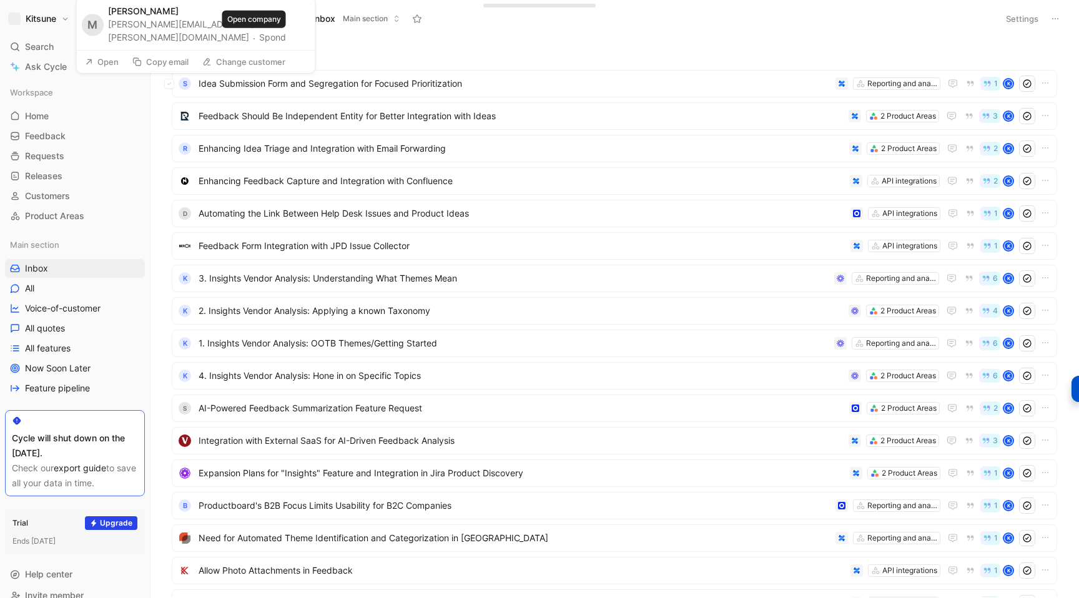
click at [259, 41] on button "Spond" at bounding box center [272, 37] width 27 height 15
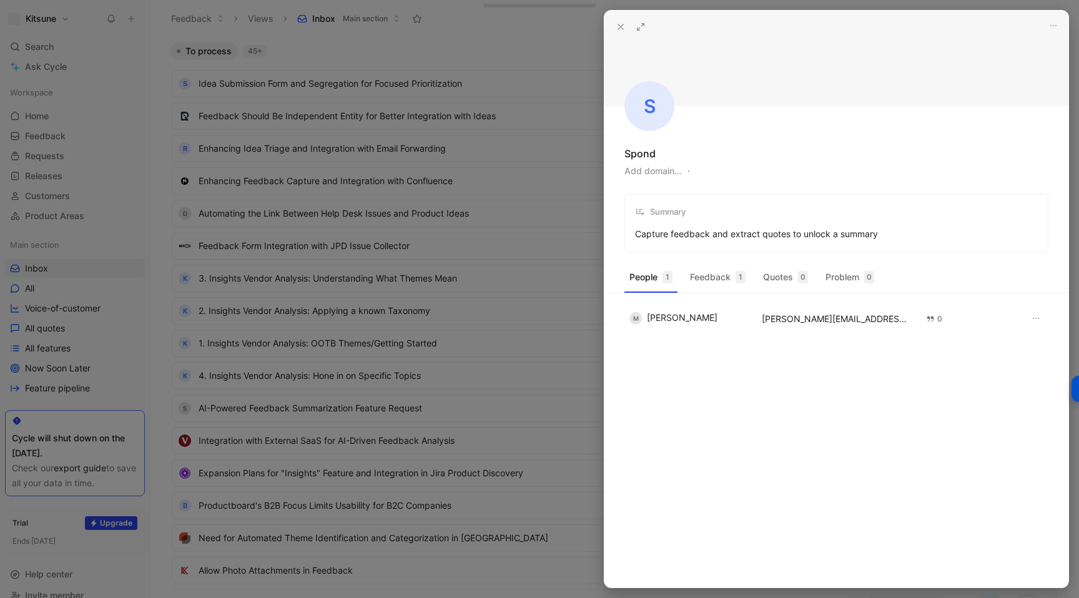
click at [652, 173] on button "Add domain…" at bounding box center [652, 171] width 57 height 15
type input "[DOMAIN_NAME]"
click at [537, 28] on div at bounding box center [539, 299] width 1079 height 598
